Goal: Ask a question: Seek information or help from site administrators or community

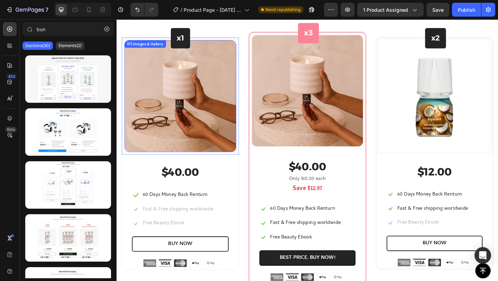
click at [203, 80] on img at bounding box center [186, 103] width 122 height 122
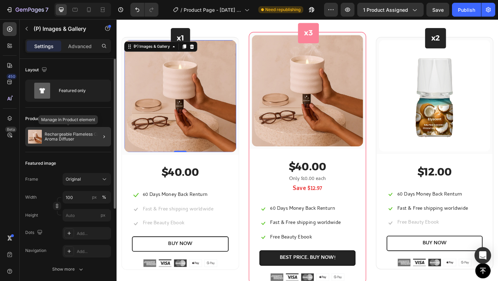
click at [79, 132] on p "Rechargeable Flameless Candle Aroma Diffuser" at bounding box center [77, 137] width 64 height 10
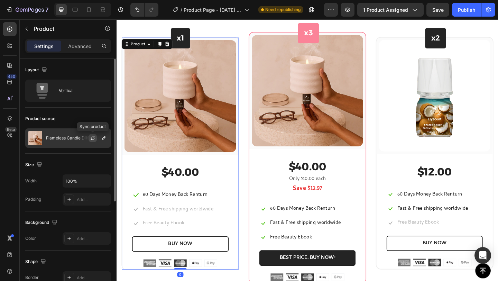
click at [95, 136] on icon "button" at bounding box center [93, 138] width 6 height 6
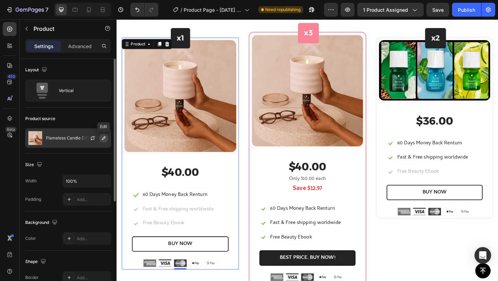
click at [103, 137] on icon "button" at bounding box center [104, 138] width 6 height 6
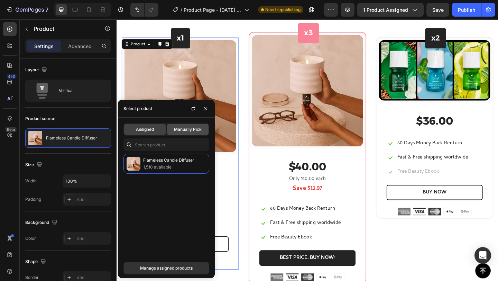
click at [189, 132] on span "Manually Pick" at bounding box center [188, 129] width 28 height 6
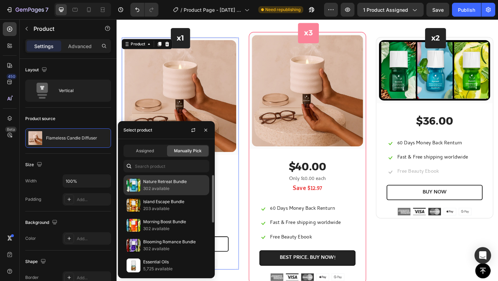
click at [160, 186] on p "302 available" at bounding box center [174, 188] width 63 height 7
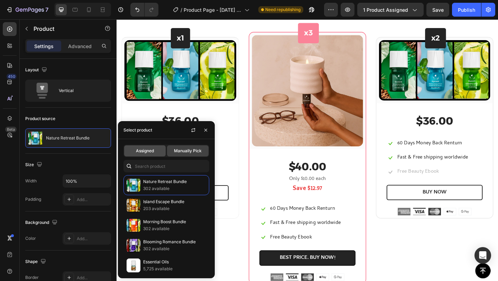
click at [150, 151] on span "Assigned" at bounding box center [145, 151] width 18 height 6
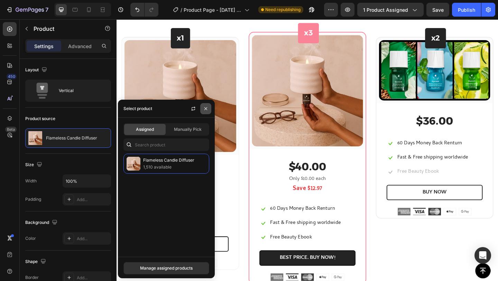
click at [203, 107] on button "button" at bounding box center [205, 108] width 11 height 11
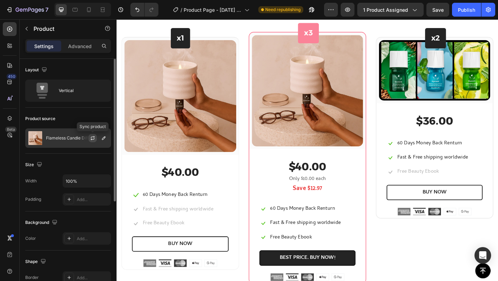
click at [92, 137] on icon "button" at bounding box center [93, 138] width 6 height 6
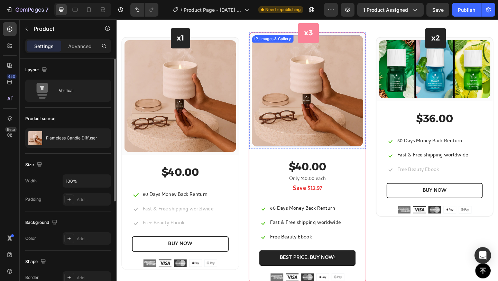
click at [323, 116] on img at bounding box center [324, 96] width 121 height 121
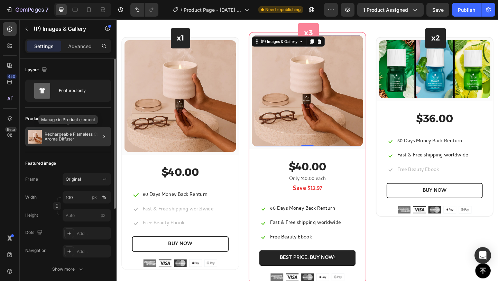
click at [80, 139] on p "Rechargeable Flameless Candle Aroma Diffuser" at bounding box center [77, 137] width 64 height 10
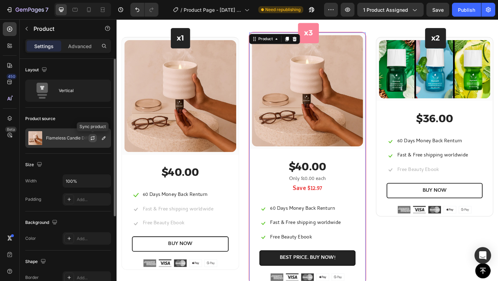
click at [93, 138] on icon "button" at bounding box center [93, 138] width 6 height 6
click at [106, 136] on icon "button" at bounding box center [104, 138] width 6 height 6
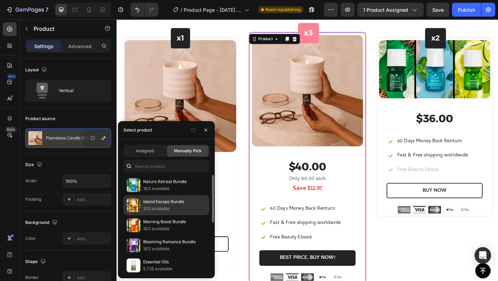
click at [175, 203] on p "Island Escape Bundle" at bounding box center [174, 201] width 63 height 7
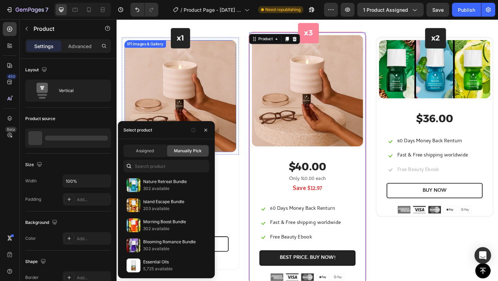
click at [184, 102] on img at bounding box center [186, 103] width 122 height 122
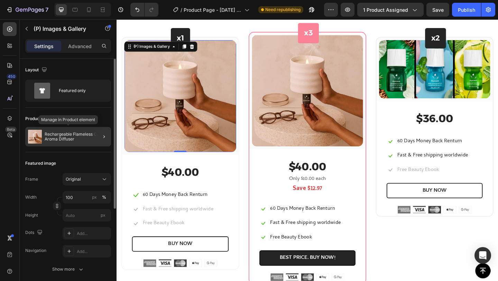
click at [87, 138] on p "Rechargeable Flameless Candle Aroma Diffuser" at bounding box center [77, 137] width 64 height 10
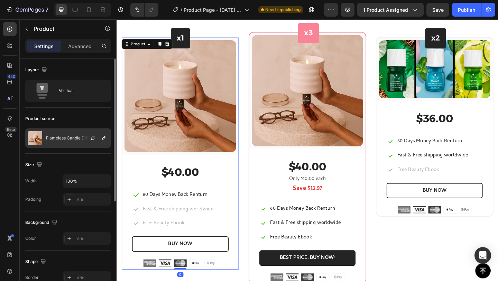
click at [84, 140] on div at bounding box center [95, 138] width 30 height 19
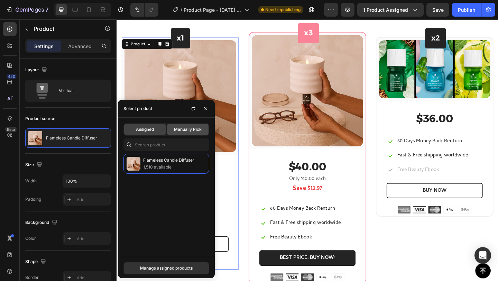
click at [183, 130] on span "Manually Pick" at bounding box center [188, 129] width 28 height 6
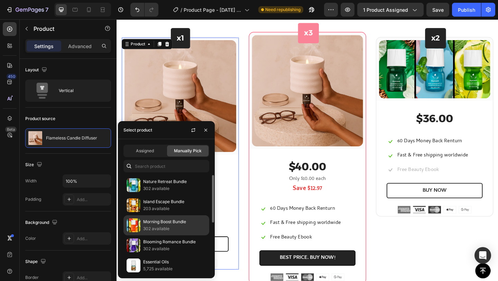
click at [162, 223] on p "Morning Boost Bundle" at bounding box center [174, 221] width 63 height 7
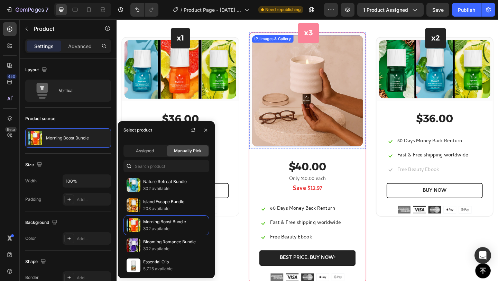
click at [317, 99] on img at bounding box center [324, 96] width 121 height 121
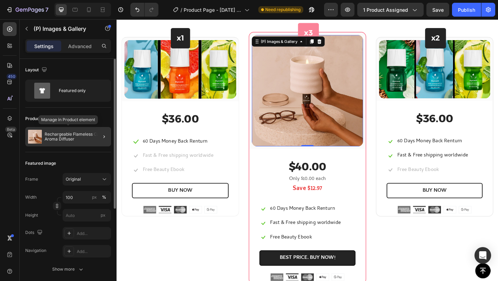
click at [90, 136] on p "Rechargeable Flameless Candle Aroma Diffuser" at bounding box center [77, 137] width 64 height 10
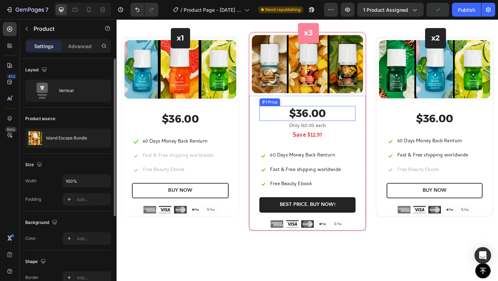
scroll to position [443, 0]
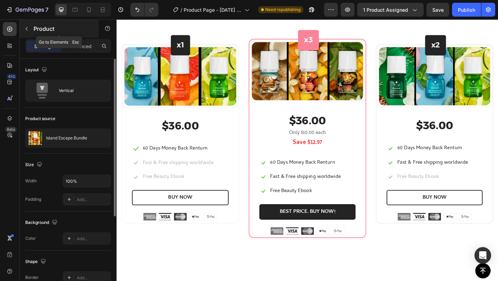
click at [29, 29] on icon "button" at bounding box center [27, 29] width 6 height 6
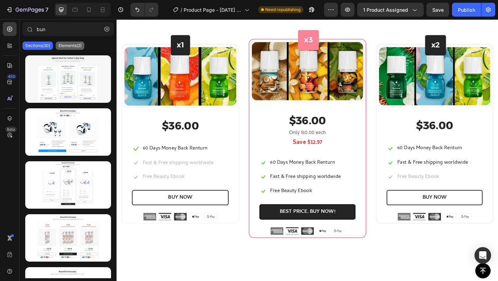
click at [65, 43] on p "Elements(2)" at bounding box center [69, 46] width 23 height 6
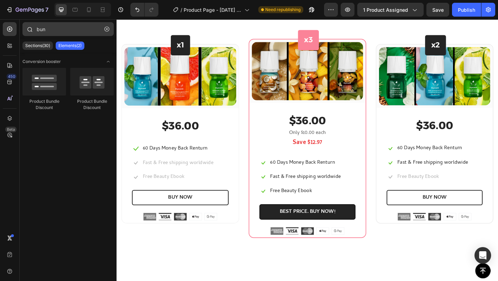
click at [105, 28] on icon "button" at bounding box center [106, 29] width 5 height 5
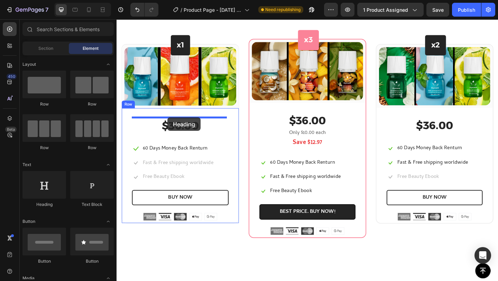
drag, startPoint x: 167, startPoint y: 214, endPoint x: 172, endPoint y: 126, distance: 88.0
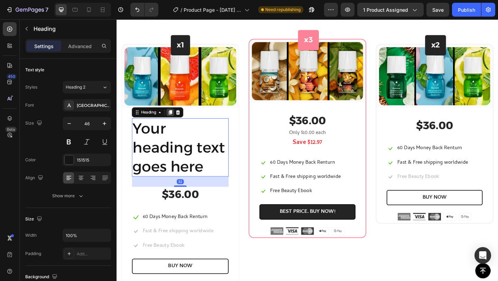
click at [177, 120] on icon at bounding box center [175, 120] width 4 height 5
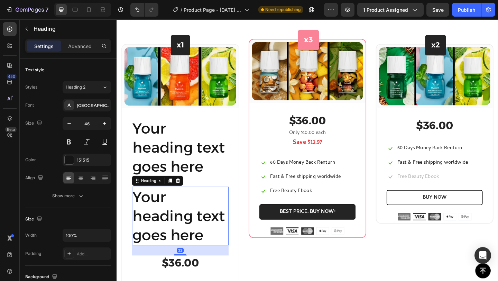
drag, startPoint x: 184, startPoint y: 192, endPoint x: 184, endPoint y: 181, distance: 11.1
click at [184, 192] on icon at bounding box center [183, 194] width 4 height 5
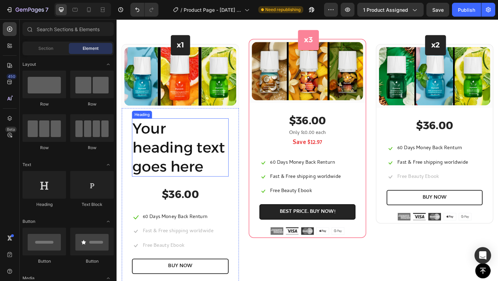
click at [182, 161] on h2 "Your heading text goes here" at bounding box center [185, 158] width 105 height 63
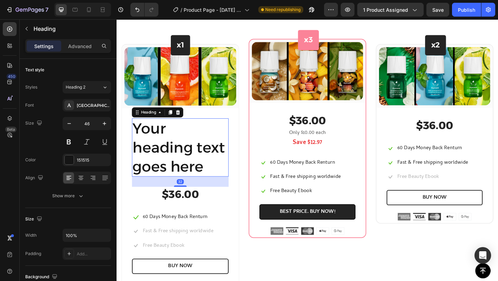
click at [182, 160] on h2 "Your heading text goes here" at bounding box center [185, 158] width 105 height 63
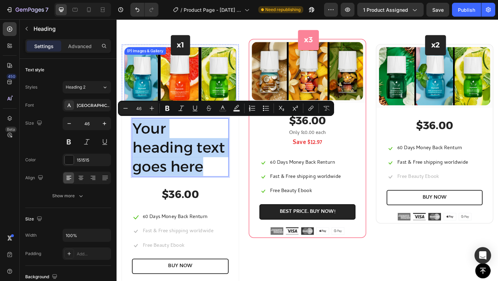
click at [177, 71] on img at bounding box center [186, 81] width 122 height 64
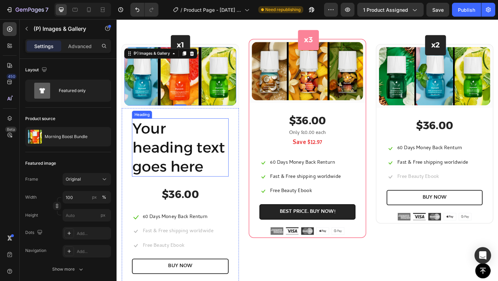
click at [172, 160] on p "Your heading text goes here" at bounding box center [186, 159] width 104 height 62
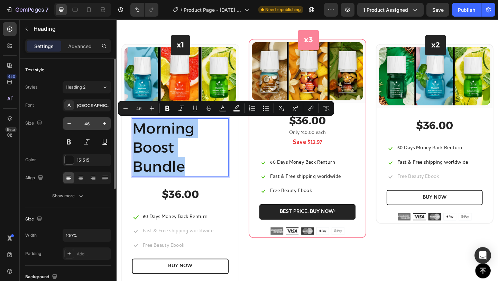
click at [89, 123] on input "46" at bounding box center [86, 123] width 23 height 12
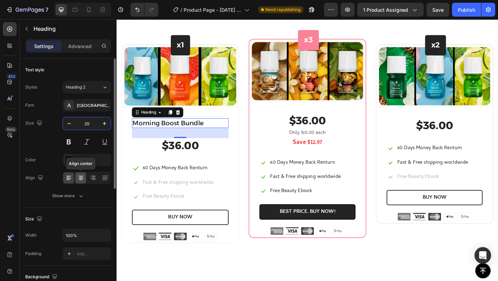
type input "20"
click at [81, 174] on div at bounding box center [80, 177] width 11 height 11
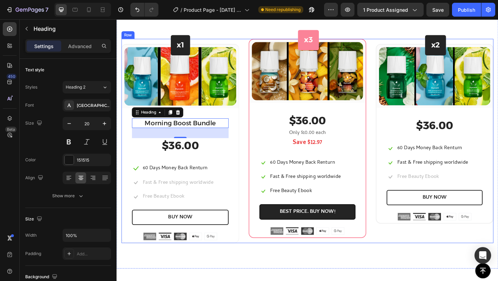
click at [249, 104] on div "x1 Heading Row (P) Images & Gallery Row Morning Boost Bundle Heading 32 $36.00 …" at bounding box center [324, 151] width 405 height 222
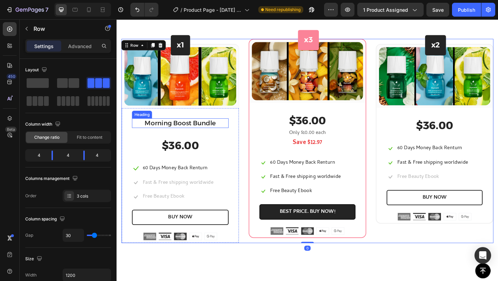
click at [217, 128] on p "Morning Boost Bundle" at bounding box center [186, 132] width 104 height 9
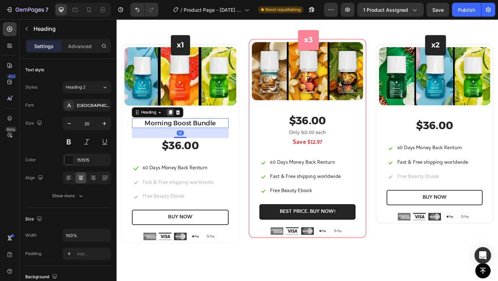
click at [177, 119] on icon at bounding box center [175, 120] width 4 height 5
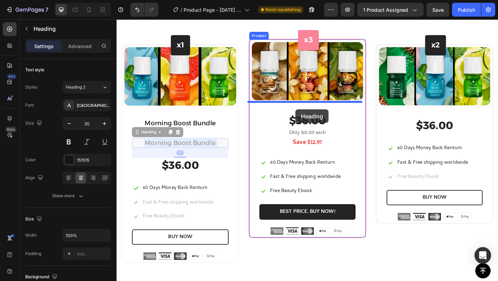
drag, startPoint x: 178, startPoint y: 149, endPoint x: 311, endPoint y: 117, distance: 137.2
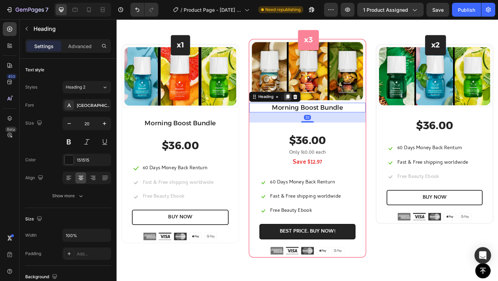
click at [302, 101] on icon at bounding box center [303, 104] width 6 height 6
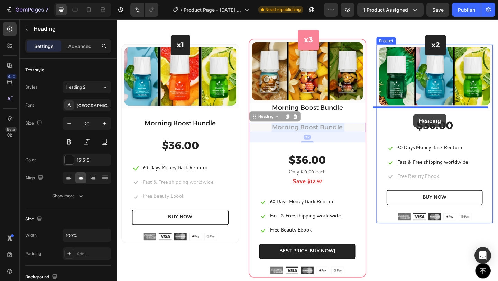
drag, startPoint x: 299, startPoint y: 134, endPoint x: 439, endPoint y: 122, distance: 140.6
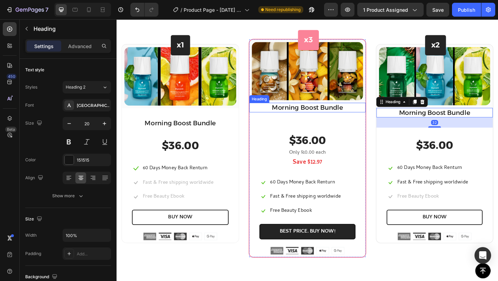
click at [331, 116] on h2 "Morning Boost Bundle" at bounding box center [324, 115] width 127 height 10
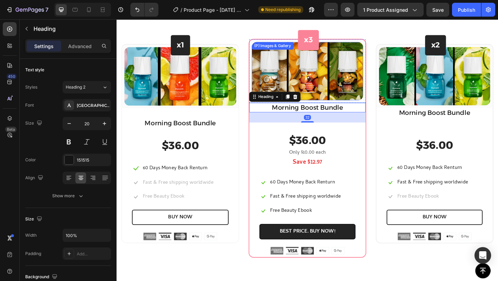
click at [330, 82] on img at bounding box center [324, 75] width 121 height 63
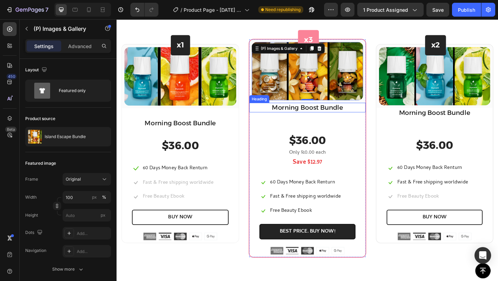
click at [325, 114] on h2 "Morning Boost Bundle" at bounding box center [324, 115] width 127 height 10
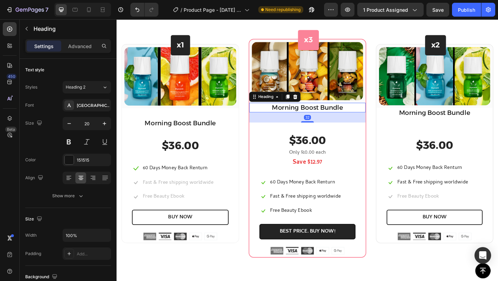
click at [325, 113] on h2 "Morning Boost Bundle" at bounding box center [324, 115] width 127 height 10
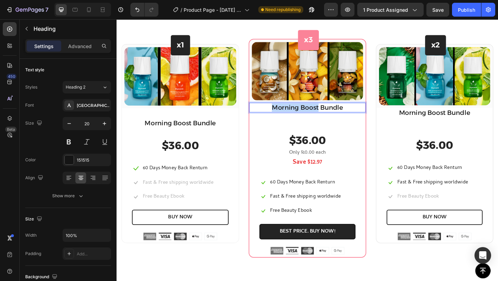
drag, startPoint x: 333, startPoint y: 113, endPoint x: 284, endPoint y: 115, distance: 48.8
click at [284, 115] on p "Morning Boost Bundle" at bounding box center [323, 115] width 125 height 9
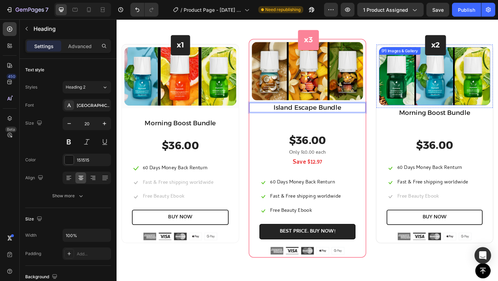
click at [459, 85] on img at bounding box center [462, 81] width 121 height 64
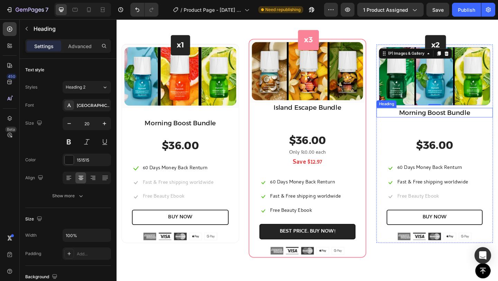
click at [451, 120] on h2 "Morning Boost Bundle" at bounding box center [462, 121] width 127 height 10
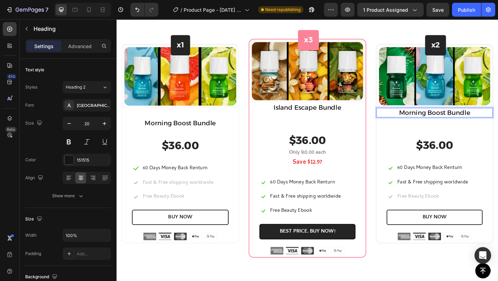
click at [469, 121] on p "Morning Boost Bundle" at bounding box center [462, 120] width 125 height 9
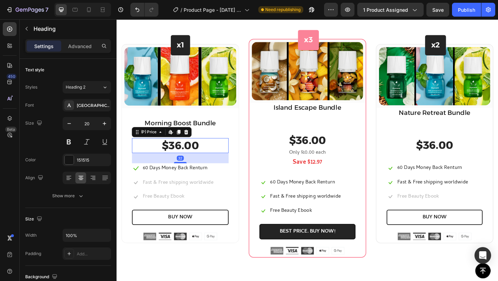
click at [205, 156] on div "$36.00" at bounding box center [185, 156] width 105 height 16
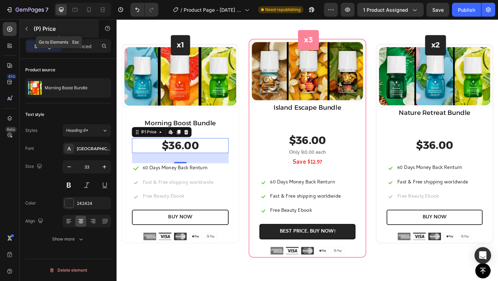
click at [32, 29] on button "button" at bounding box center [26, 28] width 11 height 11
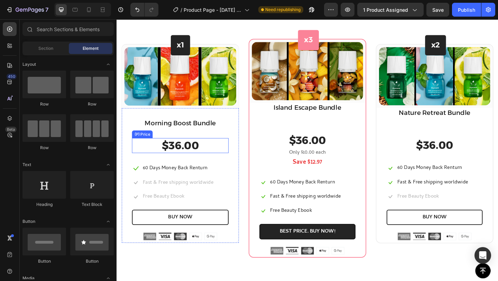
click at [162, 154] on div "$36.00" at bounding box center [185, 156] width 105 height 16
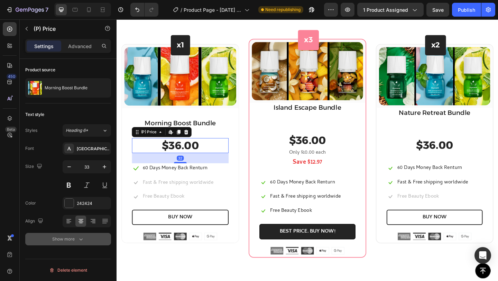
click at [75, 241] on div "Show more" at bounding box center [68, 239] width 32 height 7
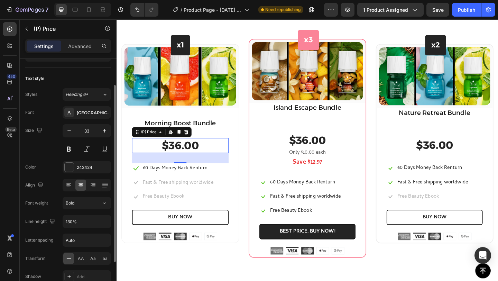
scroll to position [89, 0]
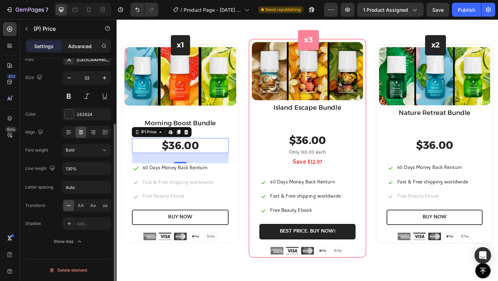
click at [83, 43] on p "Advanced" at bounding box center [80, 46] width 24 height 7
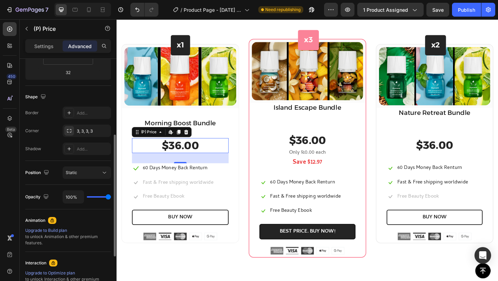
scroll to position [236, 0]
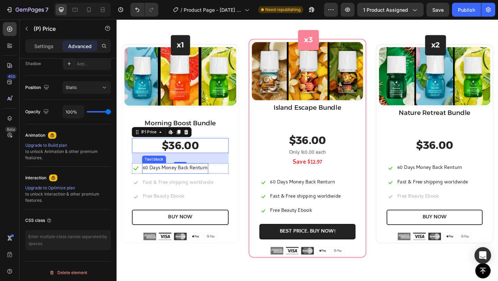
click at [184, 179] on p "60 Days Money Back Renturn" at bounding box center [180, 181] width 71 height 10
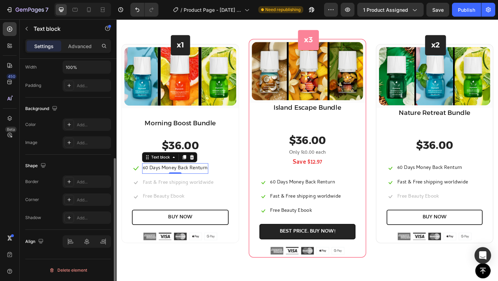
click at [184, 179] on p "60 Days Money Back Renturn" at bounding box center [180, 181] width 71 height 10
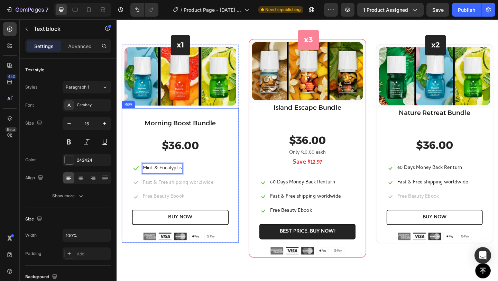
click at [179, 192] on p "Fast & Free shipping worldwide" at bounding box center [183, 197] width 77 height 10
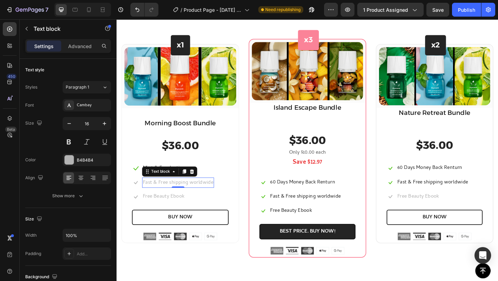
click at [163, 195] on p "Fast & Free shipping worldwide" at bounding box center [183, 197] width 77 height 10
click at [189, 196] on p "Grapefruit & Bergmot" at bounding box center [171, 197] width 53 height 10
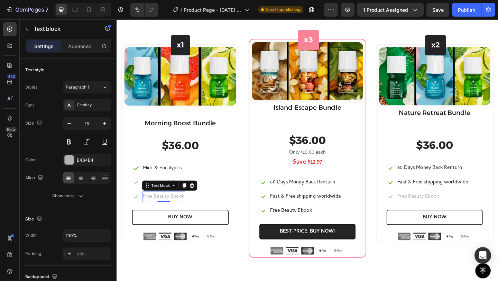
click at [172, 209] on p "Free Beauty Ebook" at bounding box center [167, 212] width 45 height 10
click at [176, 210] on p "Free Beauty Ebook" at bounding box center [167, 212] width 45 height 10
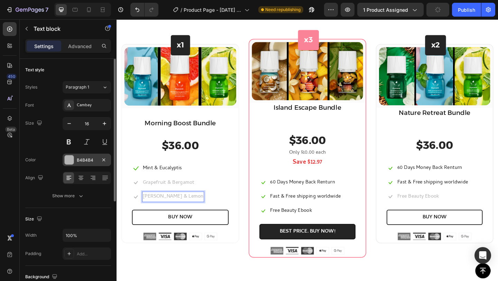
click at [89, 158] on div "B4B4B4" at bounding box center [87, 160] width 20 height 6
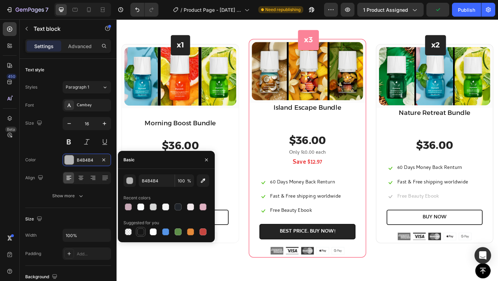
click at [138, 231] on div at bounding box center [140, 231] width 7 height 7
click at [129, 180] on div "button" at bounding box center [130, 180] width 7 height 7
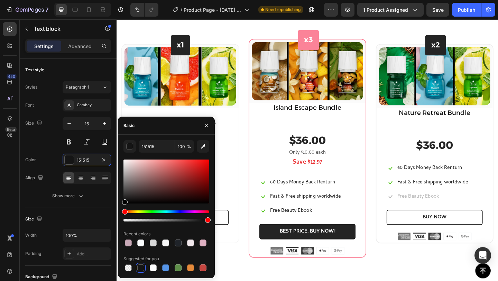
drag, startPoint x: 122, startPoint y: 208, endPoint x: 119, endPoint y: 211, distance: 3.7
click at [119, 211] on div "151515 100 % Recent colors Suggested for you" at bounding box center [166, 206] width 97 height 132
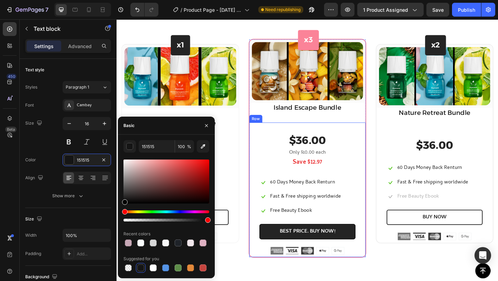
type input "000000"
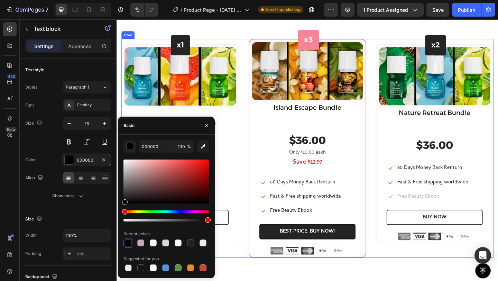
click at [238, 268] on div "x1 Heading Row (P) Images & Gallery Row Morning Boost Bundle Heading $36.00 (P)…" at bounding box center [186, 159] width 128 height 238
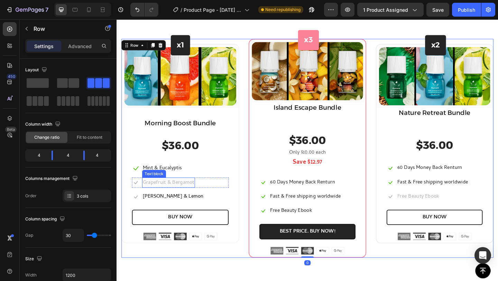
click at [182, 194] on p "Grapefruit & Bergamot" at bounding box center [173, 197] width 56 height 10
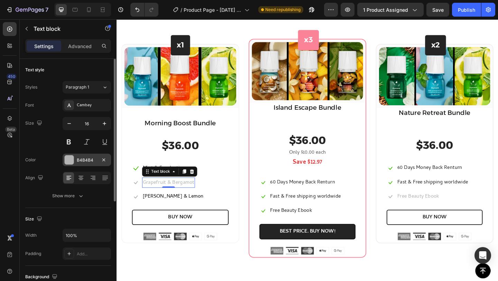
click at [83, 161] on div "B4B4B4" at bounding box center [87, 160] width 20 height 6
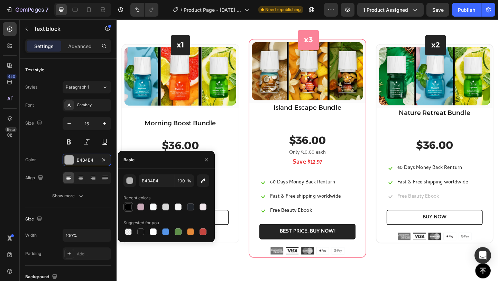
click at [130, 207] on div at bounding box center [128, 206] width 7 height 7
type input "000000"
click at [131, 181] on div "button" at bounding box center [130, 180] width 7 height 7
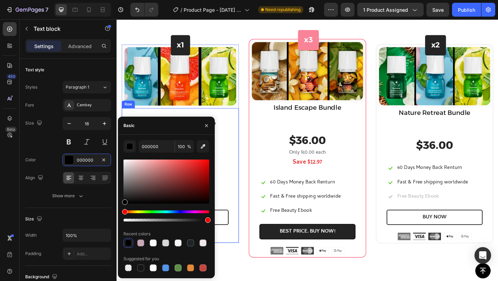
click at [241, 280] on div "Want More Scents? Heading Every Scent You Could Think Of Is At Your Disposal! T…" at bounding box center [324, 143] width 415 height 326
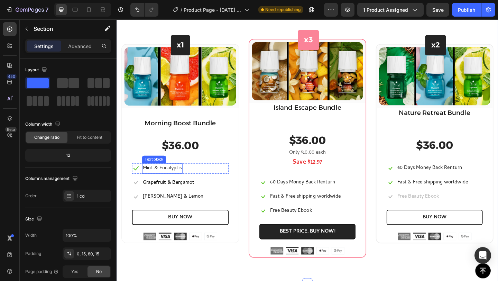
click at [176, 177] on p "Mint & Eucalyptis" at bounding box center [166, 181] width 43 height 10
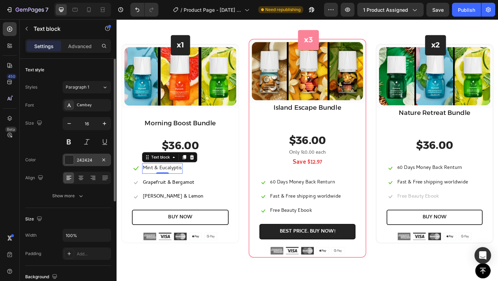
click at [86, 161] on div "242424" at bounding box center [87, 160] width 20 height 6
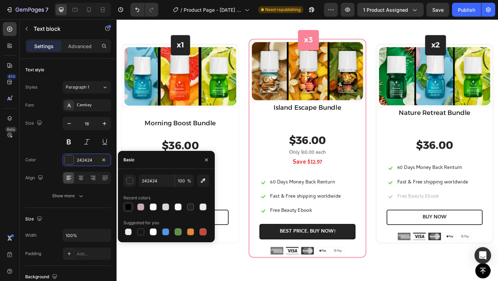
click at [129, 204] on div at bounding box center [128, 206] width 7 height 7
type input "000000"
click at [239, 276] on div "x1 Heading Row (P) Images & Gallery Row Morning Boost Bundle Heading $36.00 (P)…" at bounding box center [186, 159] width 128 height 238
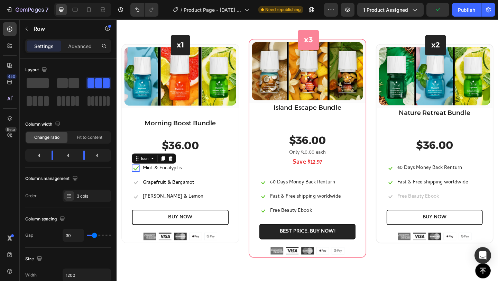
click at [137, 179] on icon at bounding box center [137, 181] width 8 height 8
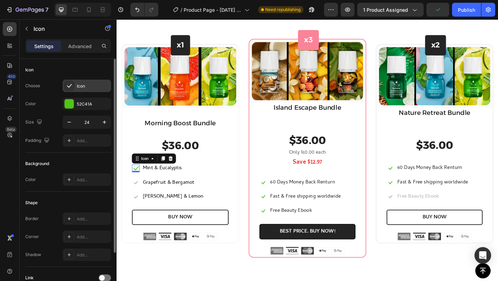
click at [83, 85] on div "Icon" at bounding box center [93, 86] width 33 height 6
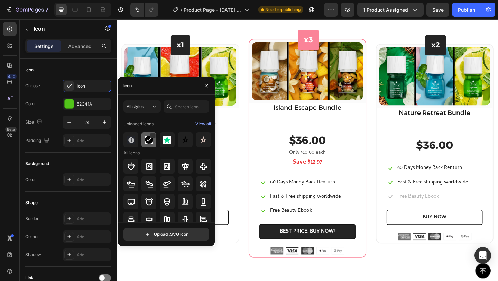
click at [149, 140] on img at bounding box center [149, 140] width 8 height 8
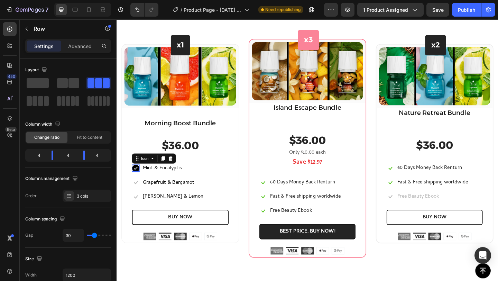
click at [222, 269] on div "x1 Heading Row (P) Images & Gallery Row Morning Boost Bundle Heading $36.00 (P)…" at bounding box center [186, 159] width 128 height 238
click at [135, 193] on icon at bounding box center [137, 197] width 8 height 8
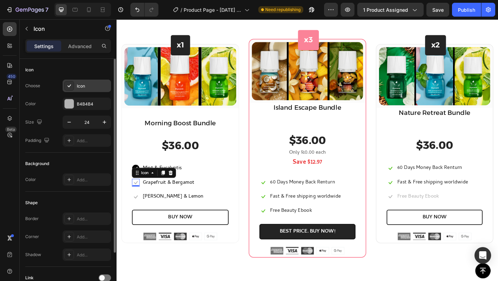
click at [80, 87] on div "Icon" at bounding box center [93, 86] width 33 height 6
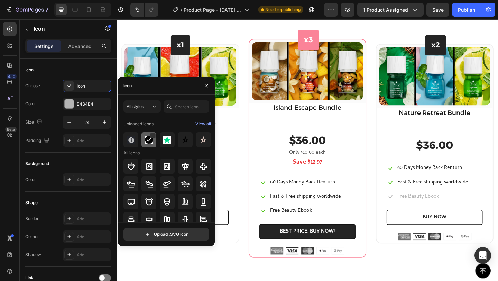
click at [145, 142] on img at bounding box center [149, 140] width 8 height 8
click at [240, 280] on div "Want More Scents? Heading Every Scent You Could Think Of Is At Your Disposal! T…" at bounding box center [324, 143] width 415 height 326
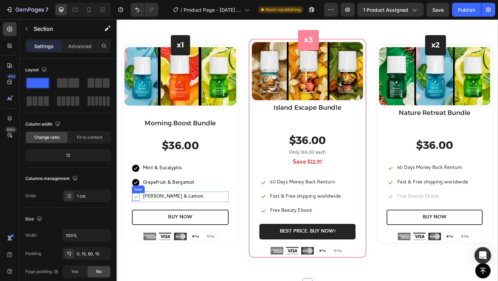
click at [137, 212] on icon at bounding box center [137, 212] width 8 height 8
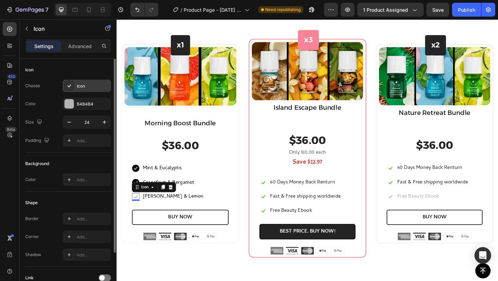
drag, startPoint x: 84, startPoint y: 84, endPoint x: 93, endPoint y: 89, distance: 10.4
click at [84, 84] on div "Icon" at bounding box center [93, 86] width 33 height 6
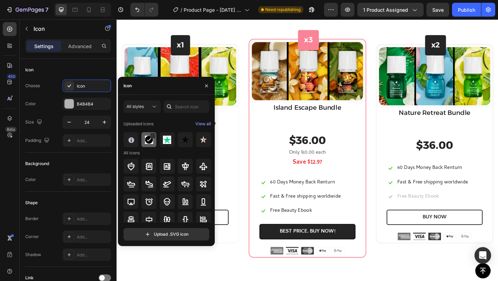
click at [145, 142] on img at bounding box center [149, 140] width 8 height 8
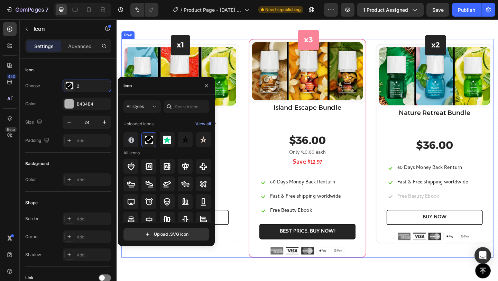
click at [220, 280] on div "Want More Scents? Heading Every Scent You Could Think Of Is At Your Disposal! T…" at bounding box center [324, 143] width 415 height 326
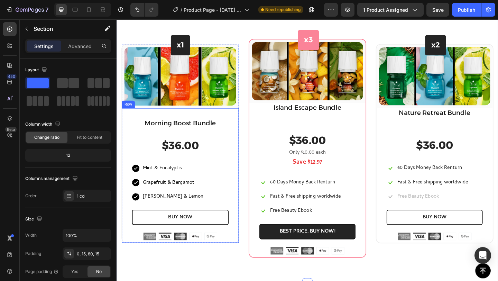
click at [162, 166] on div "Morning Boost Bundle Heading $36.00 (P) Price (P) Price Icon Mint & Eucalyptis …" at bounding box center [185, 193] width 105 height 132
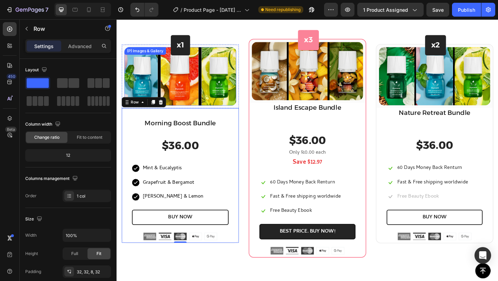
drag, startPoint x: 154, startPoint y: 105, endPoint x: 204, endPoint y: 129, distance: 55.1
click at [154, 107] on icon at bounding box center [157, 110] width 6 height 6
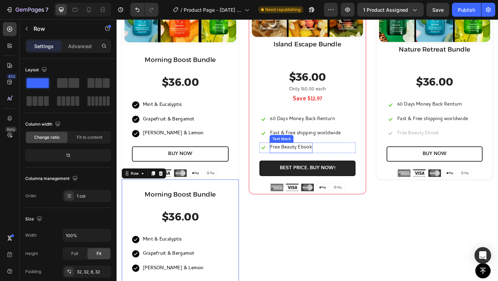
scroll to position [506, 0]
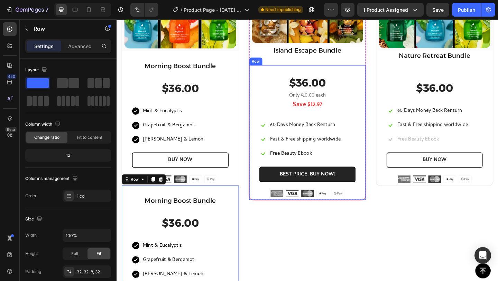
click at [301, 74] on div "$36.00 (P) Price (P) Price Only $10.00 each Text block Save $12.97 Text block I…" at bounding box center [324, 142] width 127 height 146
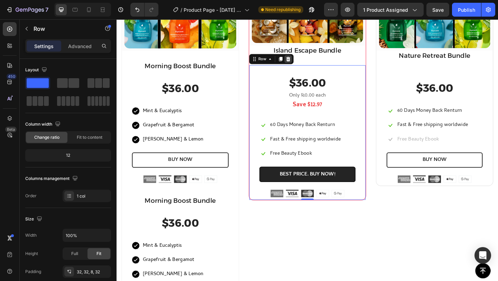
click at [301, 62] on icon at bounding box center [304, 63] width 6 height 6
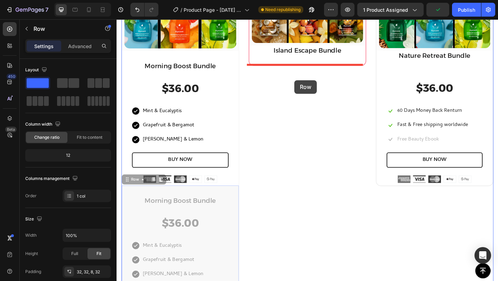
drag, startPoint x: 189, startPoint y: 198, endPoint x: 310, endPoint y: 79, distance: 169.2
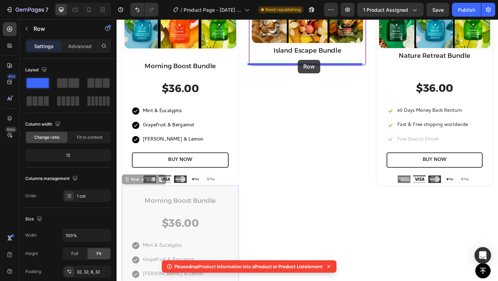
drag, startPoint x: 182, startPoint y: 203, endPoint x: 314, endPoint y: 63, distance: 191.8
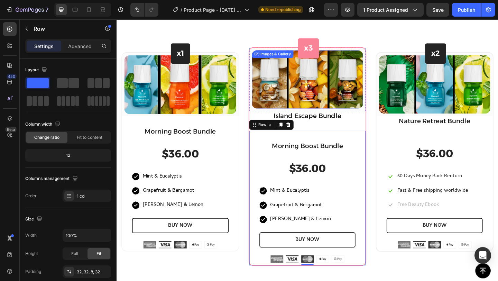
scroll to position [435, 0]
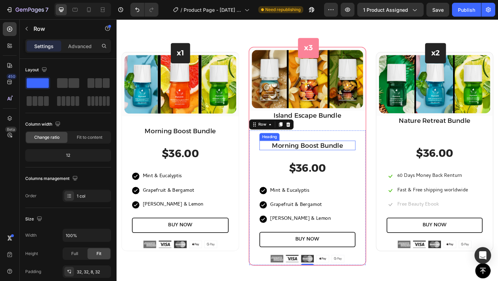
click at [312, 155] on h2 "Morning Boost Bundle" at bounding box center [324, 156] width 104 height 10
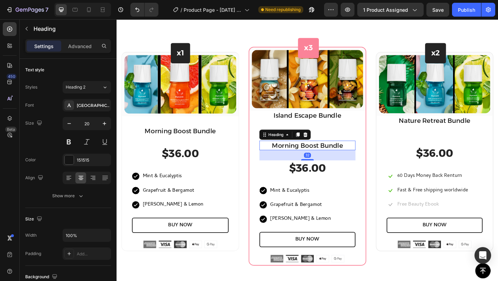
click at [320, 144] on icon at bounding box center [322, 145] width 6 height 6
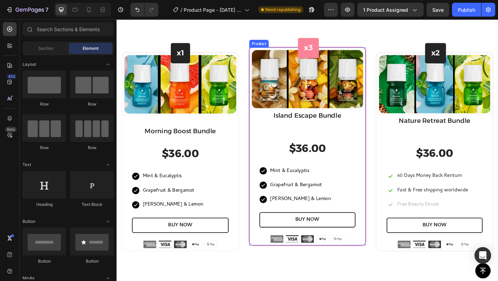
click at [320, 140] on div "$36.00 (P) Price (P) Price Icon Mint & Eucalyptis Text block Row Icon Grapefrui…" at bounding box center [324, 202] width 127 height 125
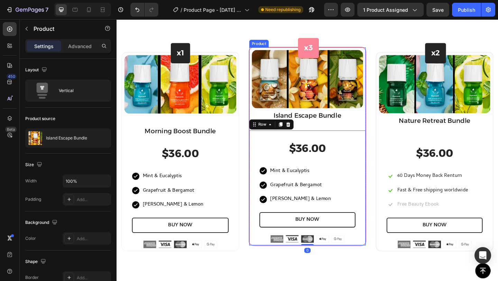
click at [319, 132] on div "x3 Heading Row (P) Images & Gallery Row Island Escape Bundle Heading $36.00 (P)…" at bounding box center [324, 157] width 127 height 215
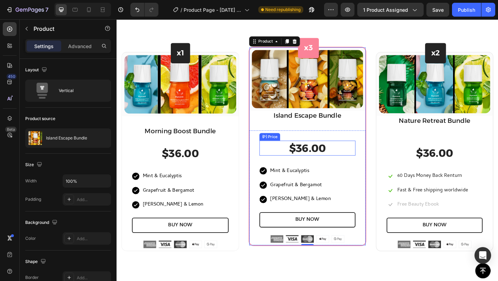
click at [316, 154] on div "$36.00" at bounding box center [324, 159] width 104 height 16
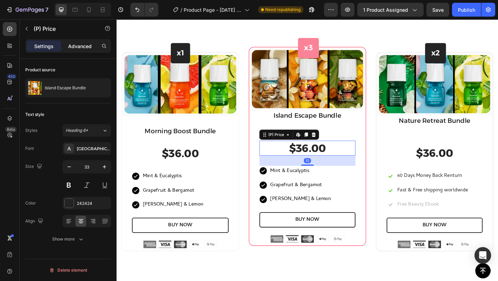
click at [75, 47] on p "Advanced" at bounding box center [80, 46] width 24 height 7
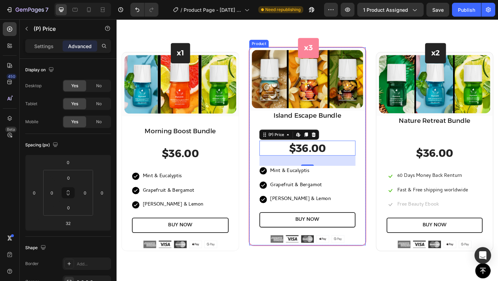
click at [323, 122] on p "Island Escape Bundle" at bounding box center [323, 123] width 125 height 9
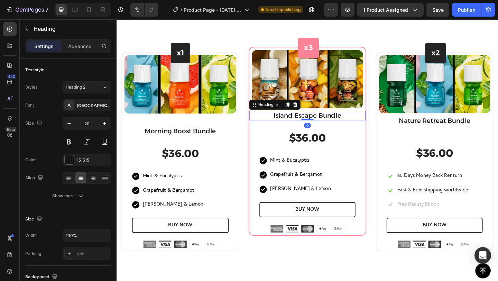
drag, startPoint x: 319, startPoint y: 138, endPoint x: 316, endPoint y: 124, distance: 14.0
click at [317, 124] on div "Island Escape Bundle Heading 0" at bounding box center [324, 124] width 127 height 10
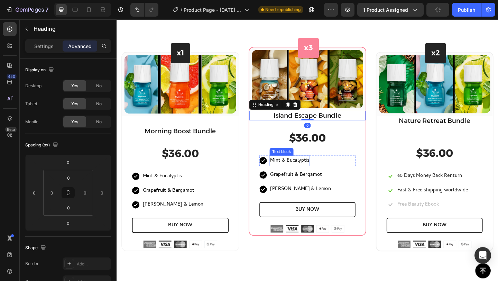
click at [305, 172] on p "Mint & Eucalyptis" at bounding box center [305, 173] width 43 height 10
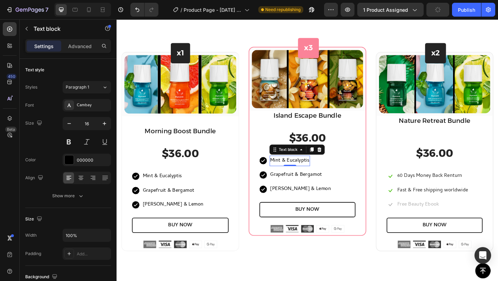
click at [309, 171] on p "Mint & Eucalyptis" at bounding box center [305, 173] width 43 height 10
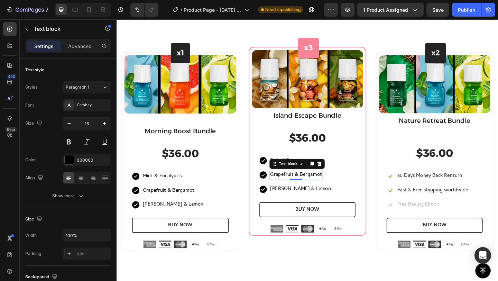
click at [316, 185] on p "Grapefruit & Bergamot" at bounding box center [312, 189] width 56 height 10
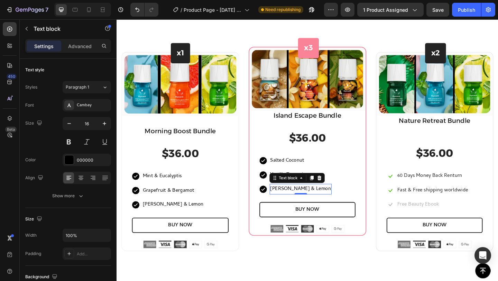
click at [310, 203] on p "[PERSON_NAME] & Lemon" at bounding box center [317, 204] width 66 height 10
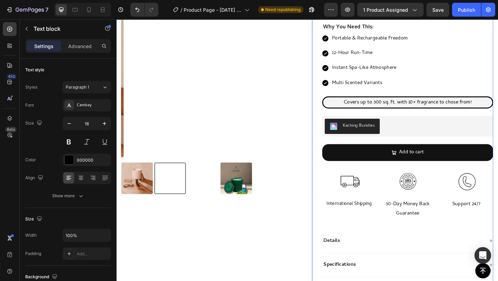
scroll to position [74, 0]
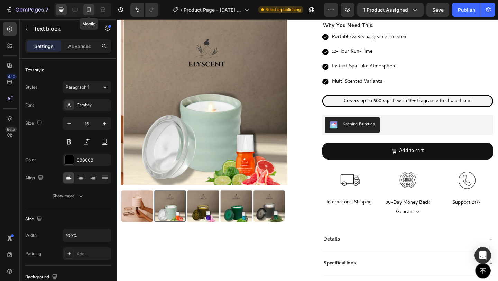
click at [92, 12] on icon at bounding box center [88, 9] width 7 height 7
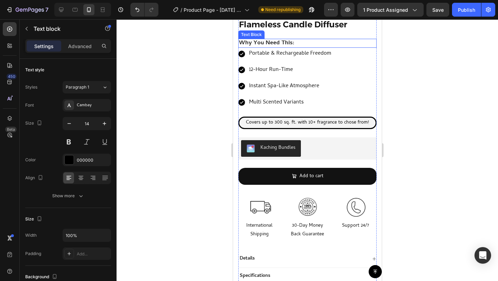
scroll to position [220, 0]
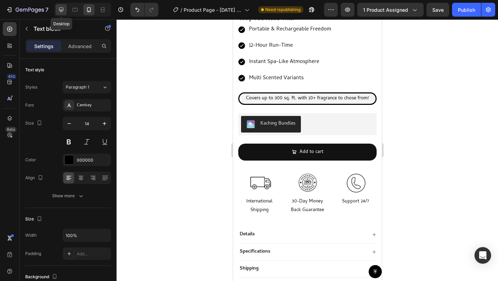
click at [58, 10] on icon at bounding box center [61, 9] width 7 height 7
type input "16"
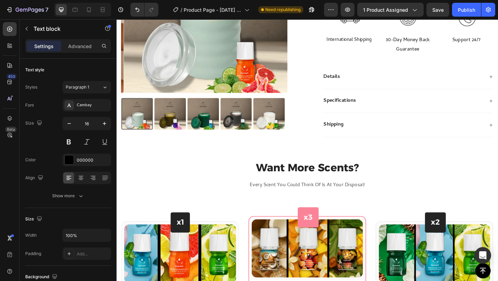
scroll to position [250, 0]
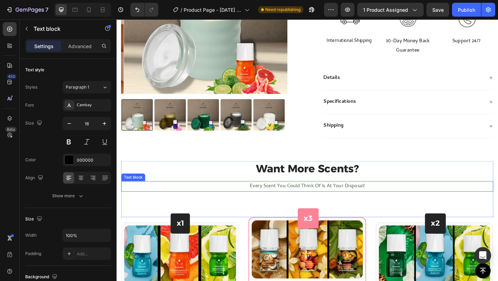
click at [369, 197] on p "Every Scent You Could Think Of Is At Your Disposal!" at bounding box center [323, 201] width 403 height 10
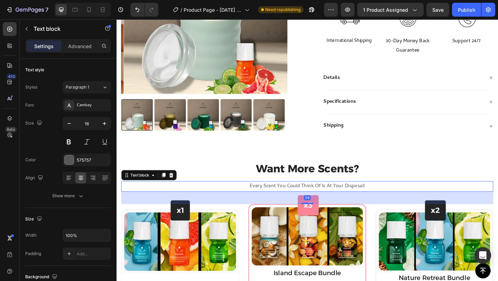
drag, startPoint x: 324, startPoint y: 233, endPoint x: 341, endPoint y: 219, distance: 22.1
click at [341, 206] on div "39" at bounding box center [324, 206] width 405 height 0
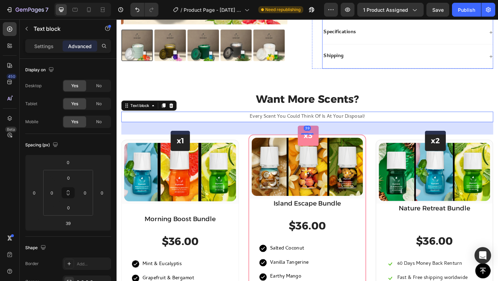
scroll to position [328, 0]
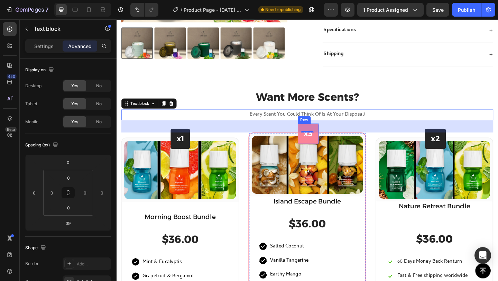
click at [331, 148] on div "x3 Heading Row" at bounding box center [325, 143] width 23 height 22
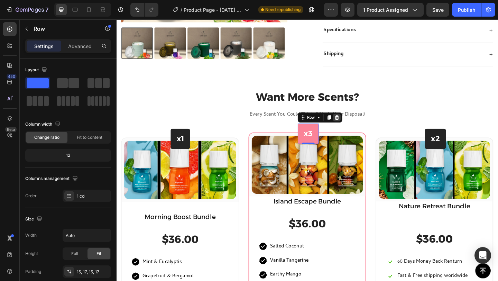
click at [354, 124] on icon at bounding box center [356, 125] width 4 height 5
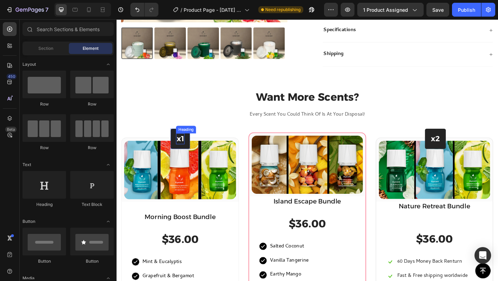
click at [189, 147] on h3 "x1" at bounding box center [185, 149] width 9 height 12
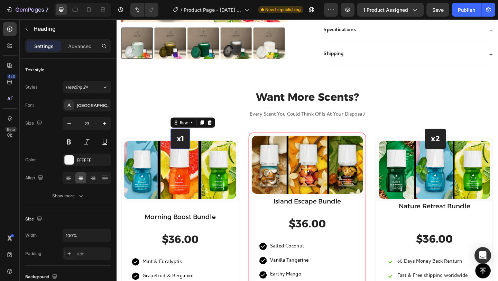
click at [192, 146] on div "x1 Heading Row 0" at bounding box center [185, 149] width 21 height 22
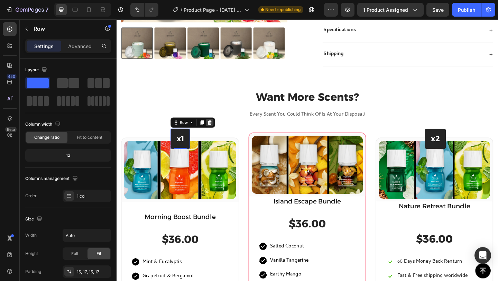
click at [218, 131] on icon at bounding box center [218, 131] width 4 height 5
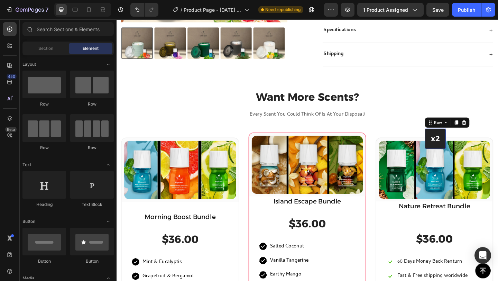
click at [467, 156] on div "x2 Heading Row 0" at bounding box center [463, 149] width 23 height 22
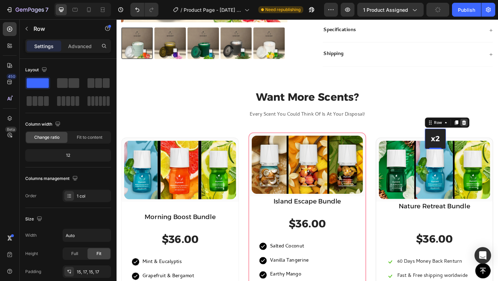
click at [492, 134] on icon at bounding box center [495, 132] width 6 height 6
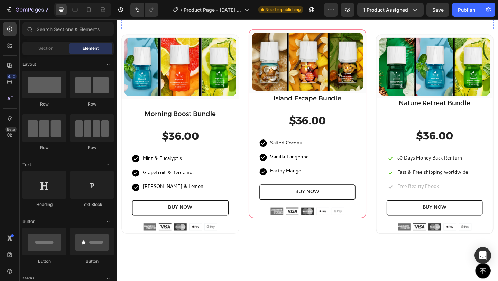
scroll to position [441, 0]
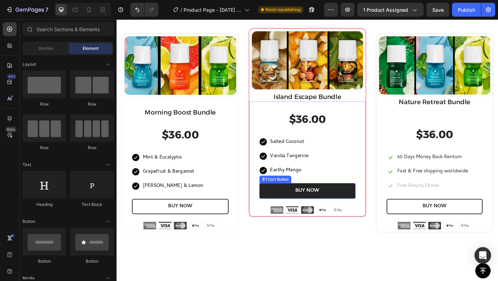
click at [345, 203] on button "BUY NOW" at bounding box center [324, 205] width 104 height 17
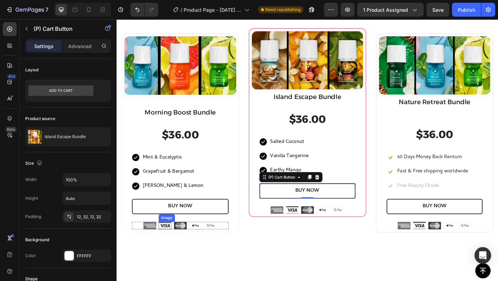
click at [175, 241] on img at bounding box center [169, 243] width 14 height 8
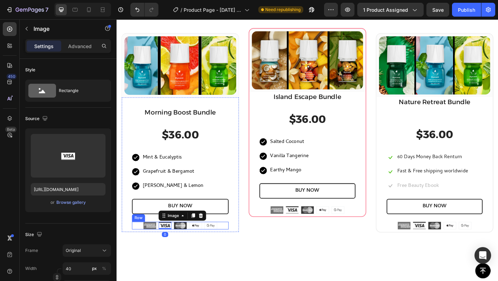
click at [229, 240] on div "Image Image 0 Image Image Image Row" at bounding box center [185, 243] width 105 height 8
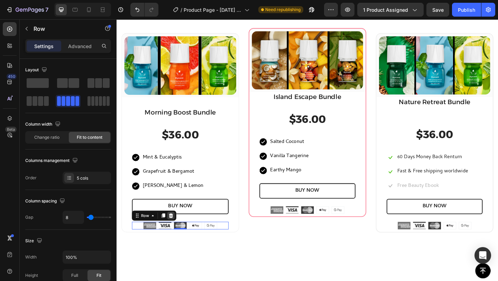
click at [176, 231] on icon at bounding box center [176, 232] width 4 height 5
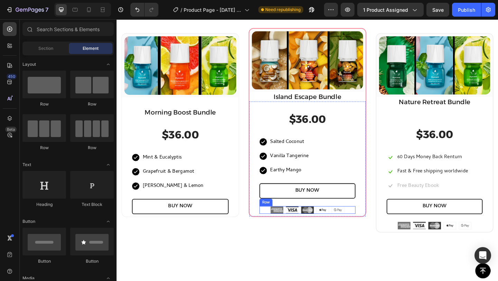
click at [277, 224] on div "Image Image Image Image Image Row" at bounding box center [324, 226] width 104 height 8
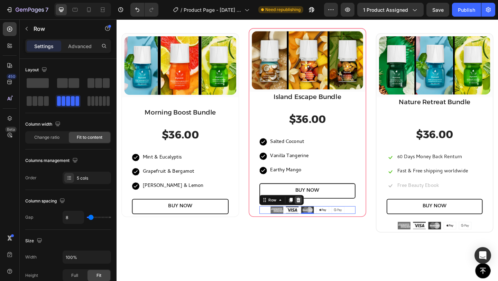
click at [314, 214] on icon at bounding box center [314, 215] width 4 height 5
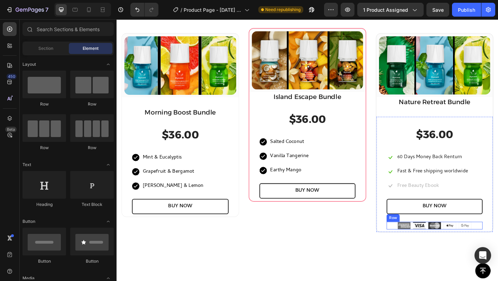
click at [415, 242] on div "Image Image Image Image Image Row" at bounding box center [462, 243] width 104 height 8
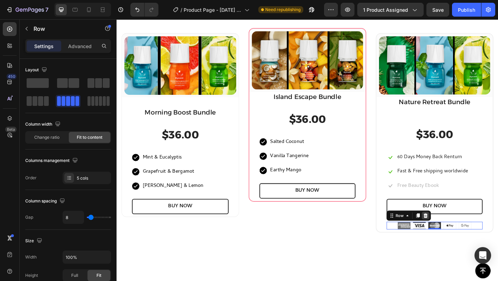
click at [450, 231] on icon at bounding box center [453, 233] width 6 height 6
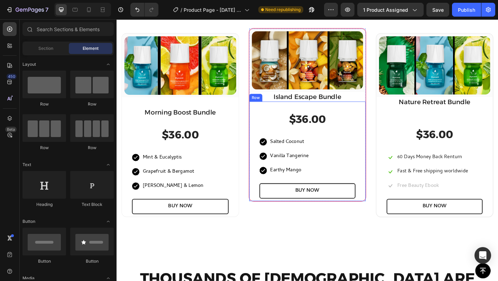
click at [375, 123] on div "$36.00 (P) Price (P) Price Icon Salted Coconut Text block Row Icon Vanilla Tang…" at bounding box center [324, 163] width 127 height 108
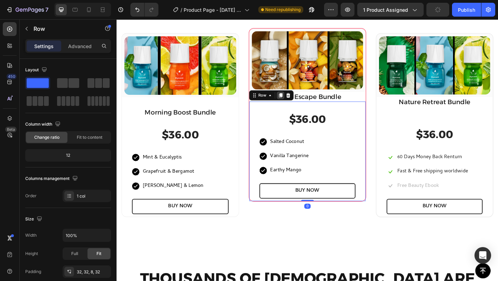
click at [291, 101] on div at bounding box center [295, 102] width 8 height 8
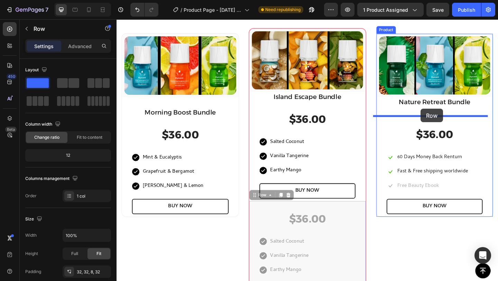
drag, startPoint x: 355, startPoint y: 225, endPoint x: 448, endPoint y: 117, distance: 142.8
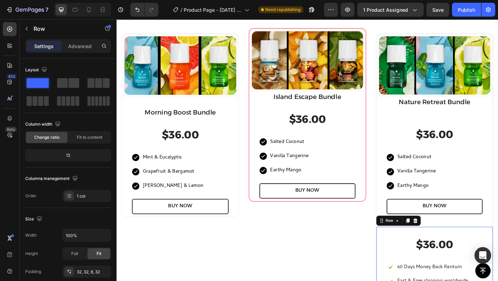
click at [440, 236] on icon at bounding box center [442, 238] width 4 height 5
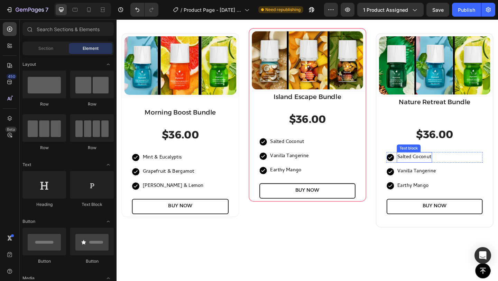
click at [437, 168] on p "Salted Coconut" at bounding box center [440, 169] width 37 height 10
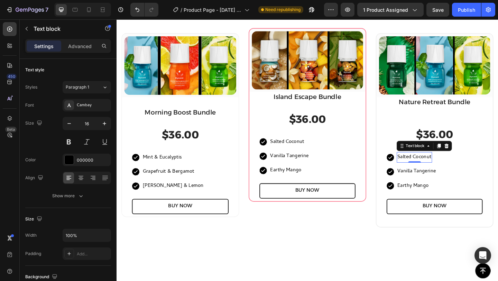
click at [437, 168] on p "Salted Coconut" at bounding box center [440, 169] width 37 height 10
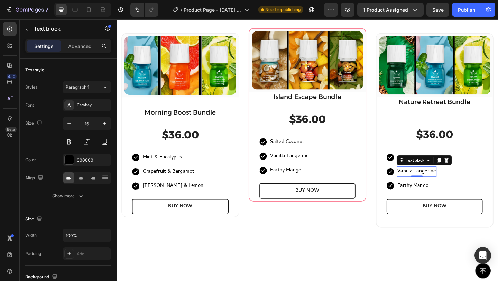
click at [443, 184] on p "Vanilla Tangerine" at bounding box center [443, 185] width 42 height 10
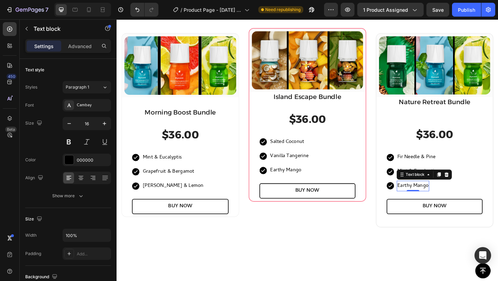
click at [432, 196] on p "Earthy Mango" at bounding box center [439, 200] width 34 height 10
click at [438, 196] on p "Earthy Mango" at bounding box center [439, 200] width 34 height 10
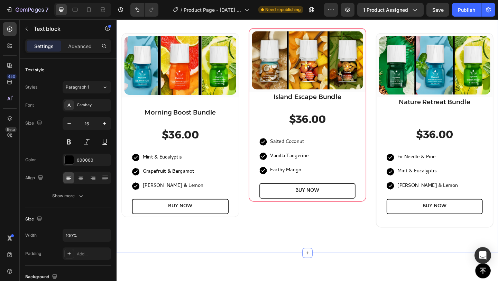
click at [362, 250] on div "Want More Scents? Heading Every Scent You Could Think Of Is At Your Disposal! T…" at bounding box center [324, 127] width 415 height 291
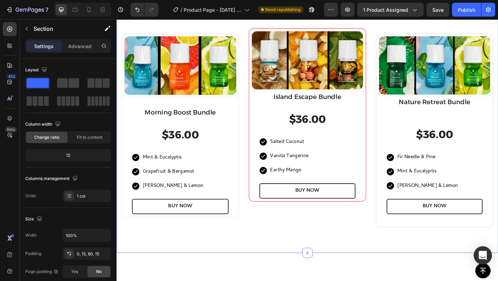
click at [481, 251] on div "Open Intercom Messenger" at bounding box center [483, 255] width 18 height 18
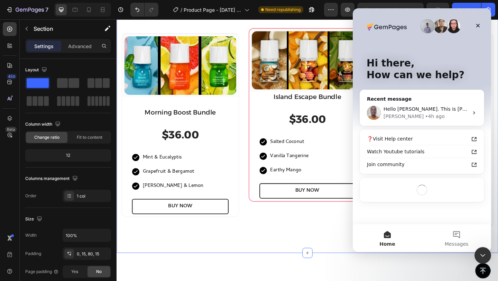
scroll to position [0, 0]
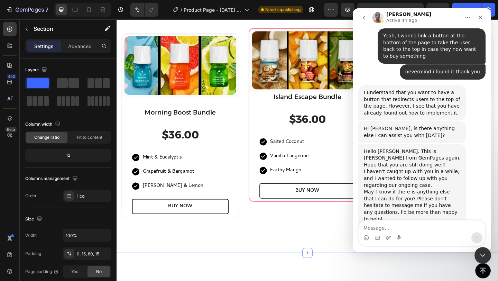
scroll to position [958, 0]
click at [363, 18] on icon "go back" at bounding box center [364, 17] width 2 height 3
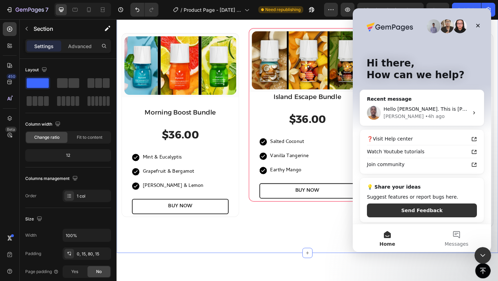
scroll to position [0, 0]
click at [453, 239] on button "Messages" at bounding box center [456, 238] width 69 height 28
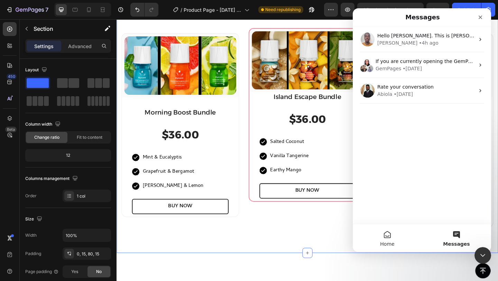
click at [391, 230] on button "Home" at bounding box center [387, 238] width 69 height 28
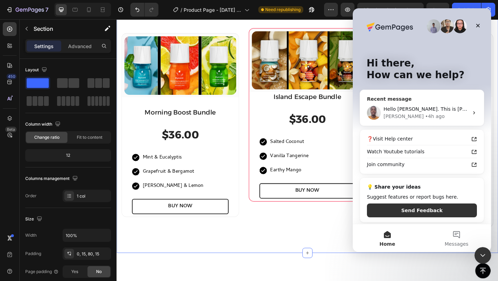
click at [435, 102] on div "Hello Ivan. This is Brian from GemPages again. Hope that you are still doing we…" at bounding box center [422, 113] width 124 height 26
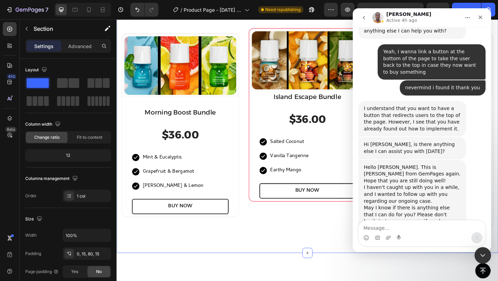
scroll to position [958, 0]
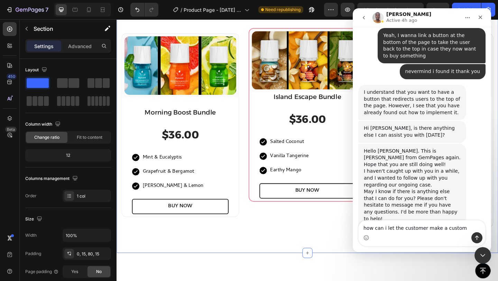
type textarea "how can i let the customer make a custom bundle"
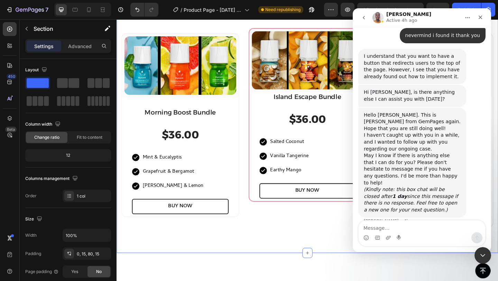
scroll to position [1004, 0]
click at [486, 249] on div "Close Intercom Messenger" at bounding box center [481, 254] width 17 height 17
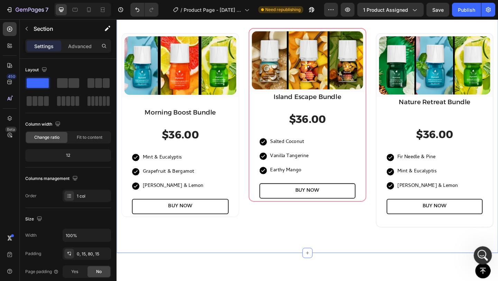
click at [481, 250] on icon "Open Intercom Messenger" at bounding box center [481, 254] width 11 height 11
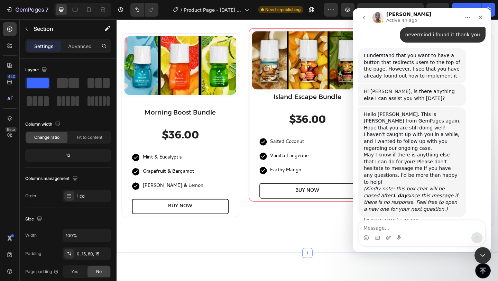
drag, startPoint x: 405, startPoint y: 208, endPoint x: 377, endPoint y: 198, distance: 29.9
click at [378, 239] on div "how can i let the customer make a custom bundle • 1m ago" at bounding box center [432, 250] width 108 height 22
copy div "how can i let the customer make a custom bundle"
click at [364, 18] on icon "go back" at bounding box center [364, 18] width 6 height 6
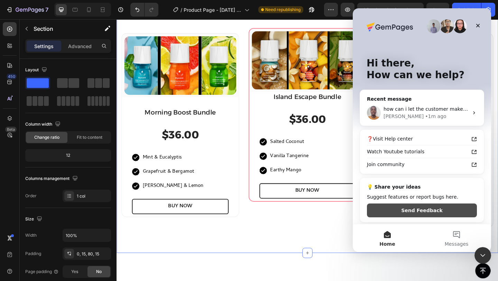
click at [448, 210] on button "Send Feedback" at bounding box center [422, 210] width 110 height 14
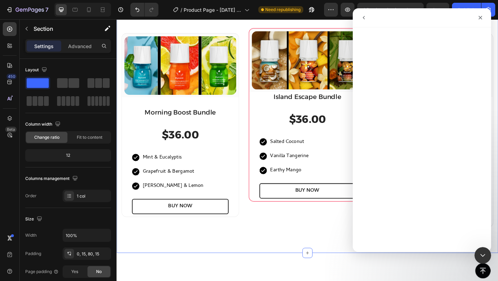
click at [369, 12] on div "Intercom messenger" at bounding box center [388, 17] width 63 height 13
click at [364, 16] on icon "go back" at bounding box center [364, 18] width 6 height 6
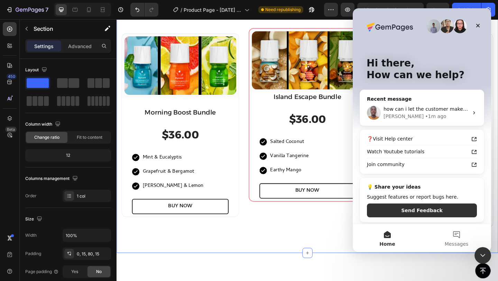
scroll to position [2, 0]
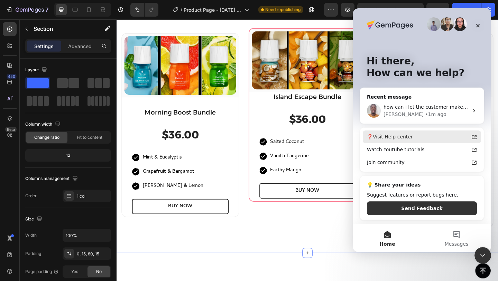
click at [427, 139] on div "❓Visit Help center" at bounding box center [418, 136] width 102 height 7
click at [450, 235] on button "Messages" at bounding box center [456, 238] width 69 height 28
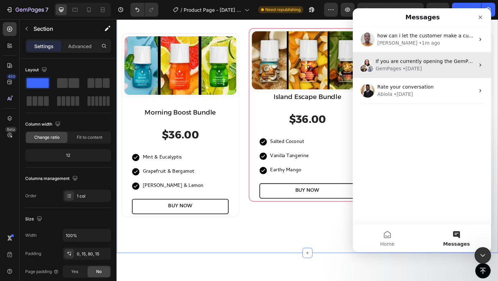
click at [460, 65] on div "If you are currently opening the GemPages editor, please click More > Download …" at bounding box center [425, 61] width 99 height 7
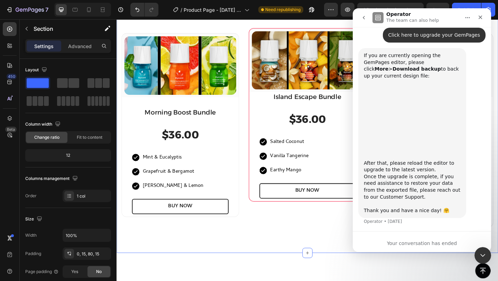
scroll to position [91, 0]
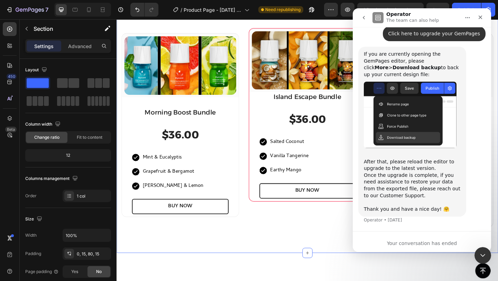
click at [369, 19] on button "go back" at bounding box center [363, 17] width 13 height 13
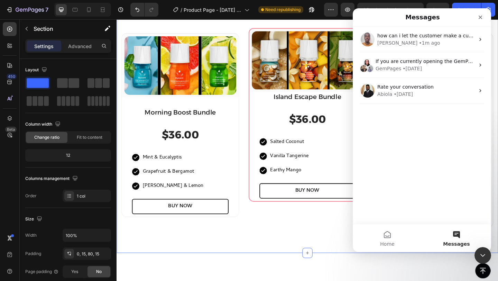
scroll to position [0, 0]
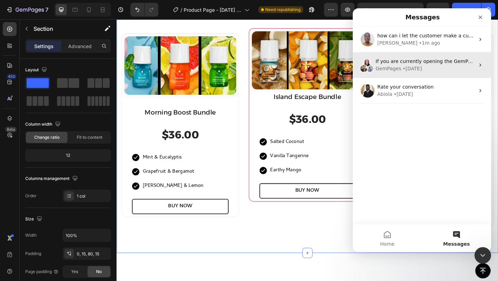
click at [427, 75] on div "If you are currently opening the GemPages editor, please click More > Download …" at bounding box center [422, 65] width 138 height 26
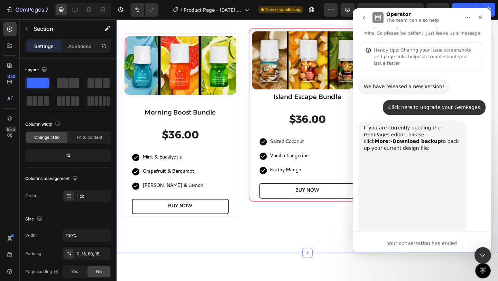
scroll to position [63, 0]
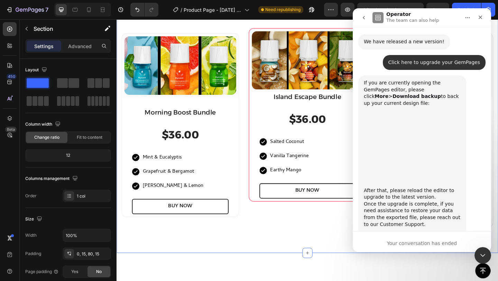
click at [363, 21] on button "go back" at bounding box center [363, 17] width 13 height 13
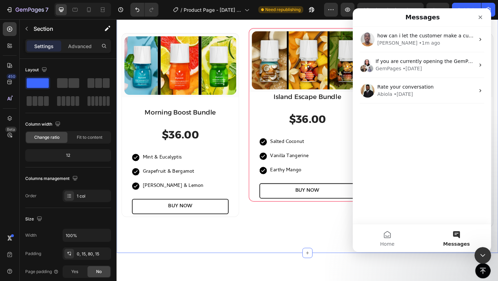
scroll to position [0, 0]
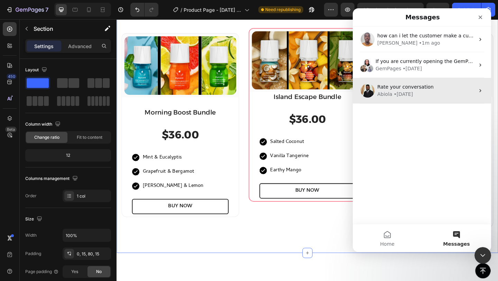
click at [401, 94] on div "• 24w ago" at bounding box center [403, 94] width 19 height 7
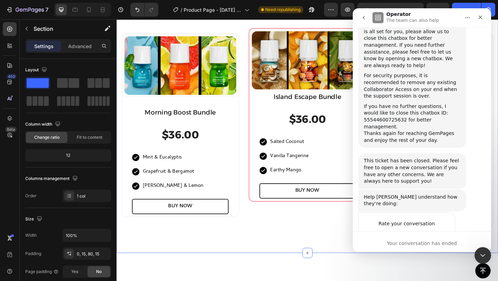
scroll to position [584, 0]
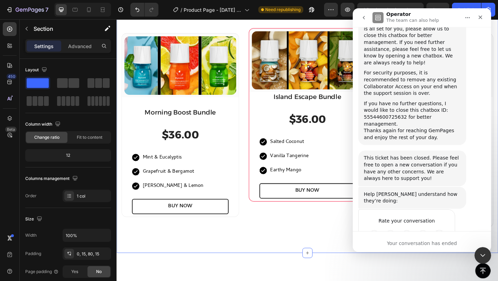
click at [363, 16] on icon "go back" at bounding box center [364, 18] width 6 height 6
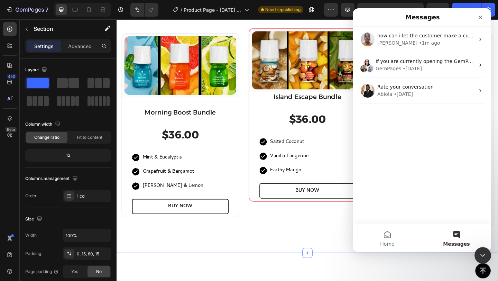
scroll to position [0, 0]
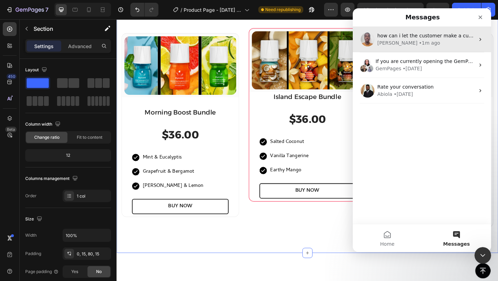
click at [387, 39] on div "[PERSON_NAME]" at bounding box center [397, 42] width 40 height 7
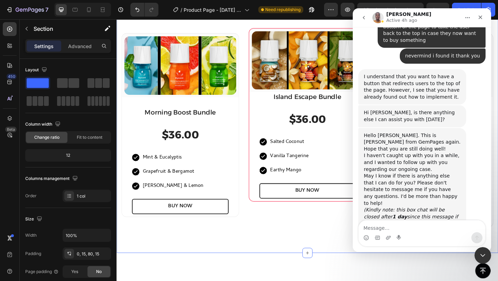
scroll to position [1004, 0]
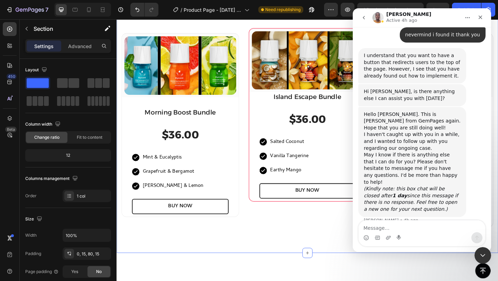
click at [364, 19] on icon "go back" at bounding box center [364, 18] width 6 height 6
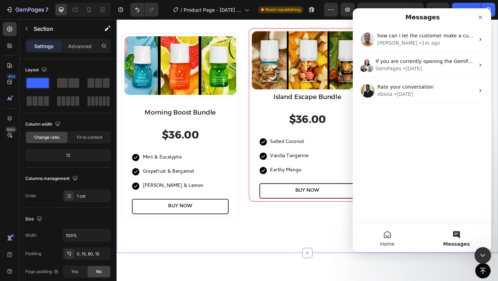
click at [385, 236] on button "Home" at bounding box center [387, 238] width 69 height 28
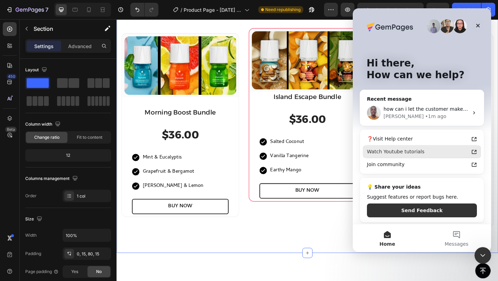
scroll to position [2, 0]
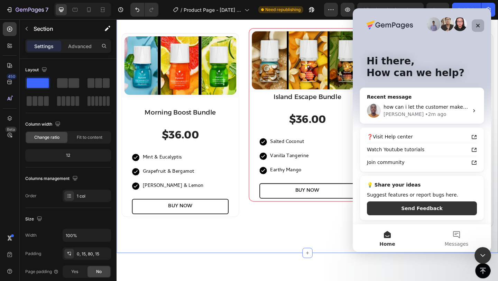
click at [478, 23] on icon "Close" at bounding box center [478, 26] width 6 height 6
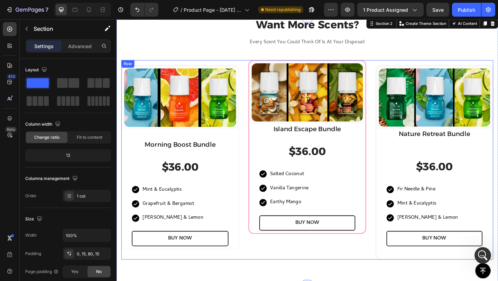
scroll to position [398, 0]
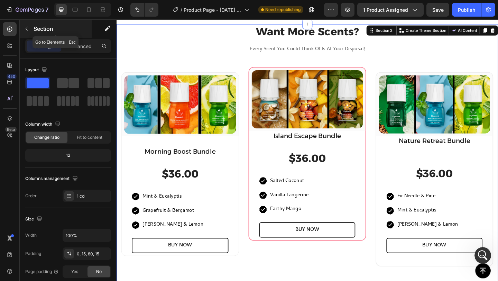
click at [31, 30] on button "button" at bounding box center [26, 28] width 11 height 11
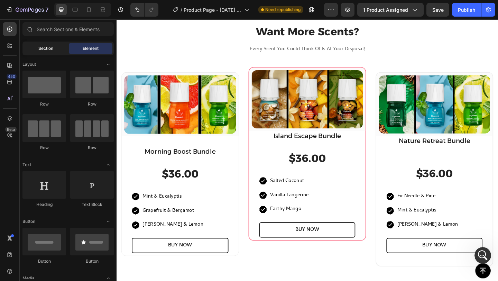
click at [50, 52] on div "Section" at bounding box center [46, 48] width 44 height 11
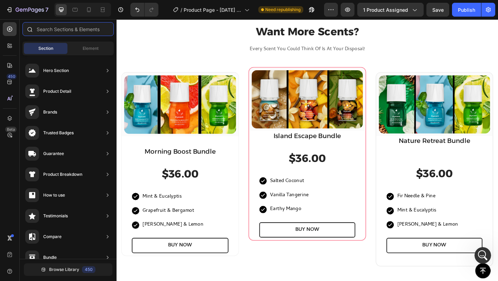
click at [60, 33] on input "text" at bounding box center [67, 29] width 91 height 14
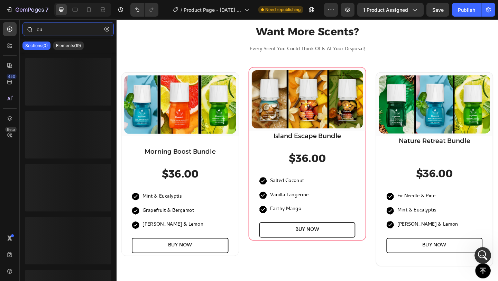
type input "c"
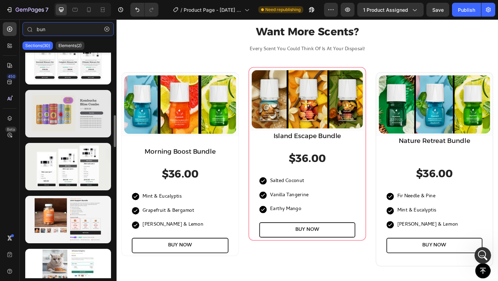
scroll to position [410, 0]
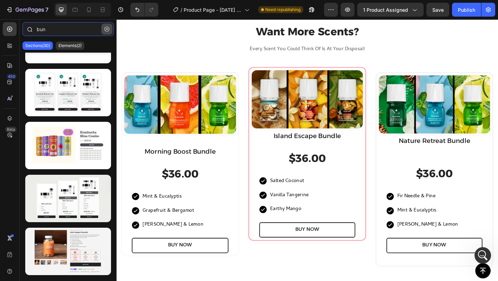
type input "bun"
click at [108, 26] on button "button" at bounding box center [106, 29] width 11 height 11
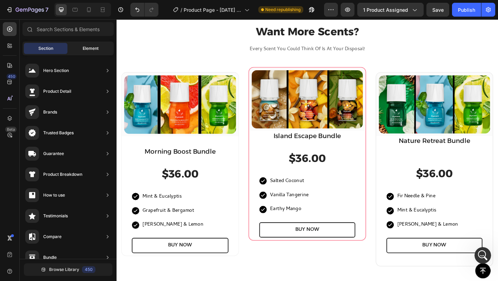
click at [87, 44] on div "Element" at bounding box center [91, 48] width 44 height 11
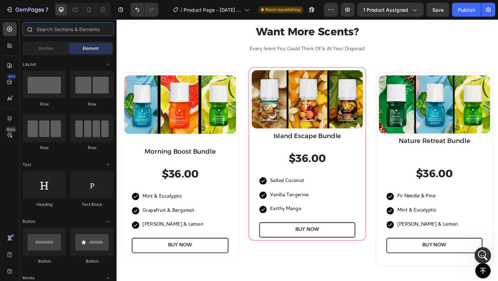
click at [87, 27] on input "text" at bounding box center [67, 29] width 91 height 14
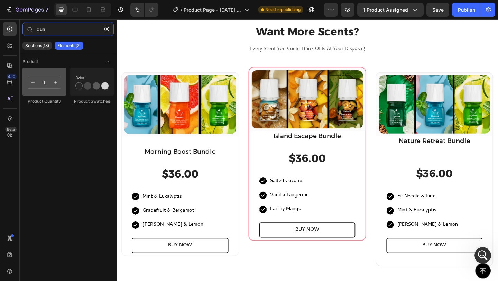
type input "qua"
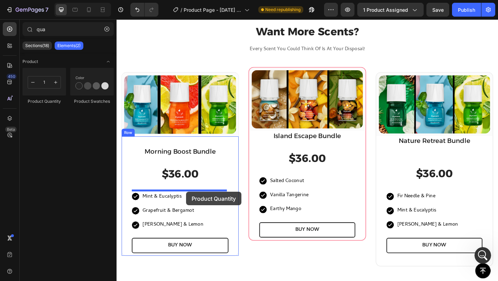
drag, startPoint x: 162, startPoint y: 97, endPoint x: 192, endPoint y: 207, distance: 113.7
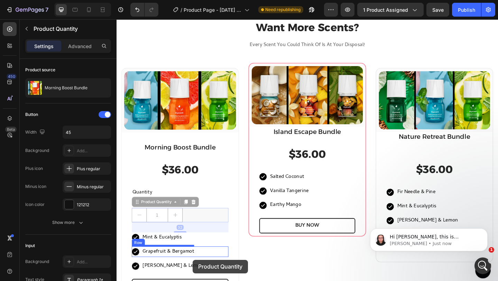
scroll to position [482, 0]
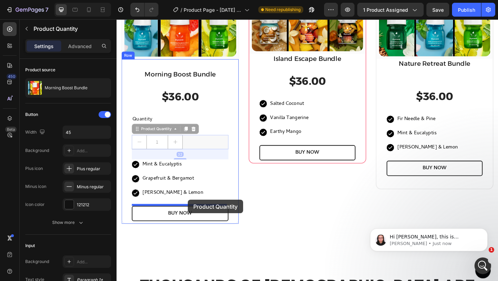
drag, startPoint x: 200, startPoint y: 229, endPoint x: 194, endPoint y: 215, distance: 14.5
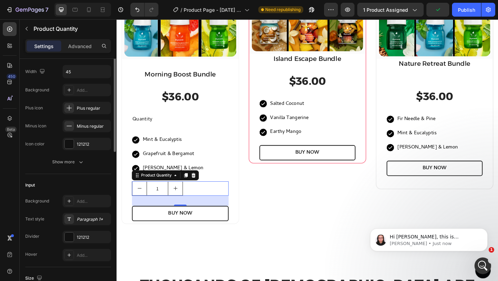
scroll to position [0, 0]
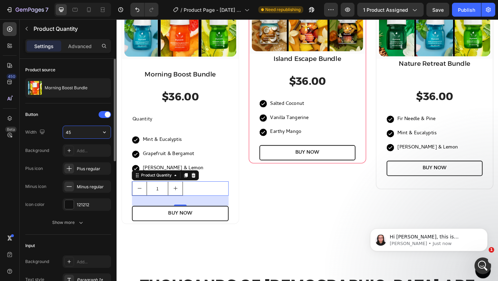
click at [75, 133] on input "45" at bounding box center [87, 132] width 48 height 12
click at [85, 134] on input "45" at bounding box center [87, 132] width 48 height 12
click at [108, 133] on button "button" at bounding box center [104, 132] width 12 height 12
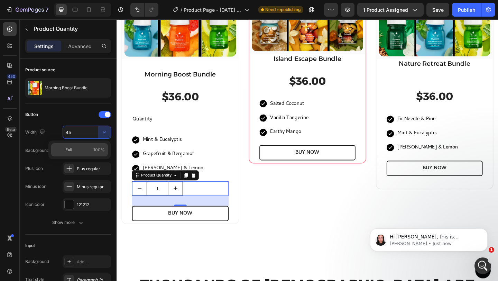
click at [83, 148] on p "Full 100%" at bounding box center [84, 150] width 39 height 6
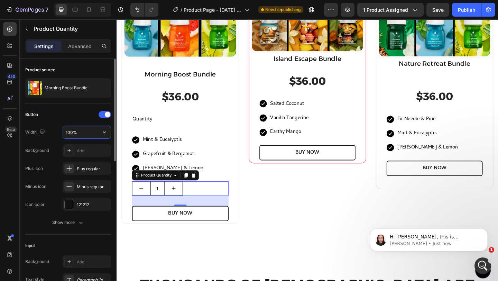
click at [89, 135] on input "100%" at bounding box center [87, 132] width 48 height 12
click at [68, 227] on button "Show more" at bounding box center [68, 222] width 86 height 12
type input "100%"
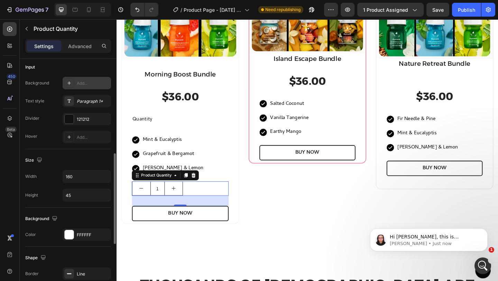
scroll to position [252, 0]
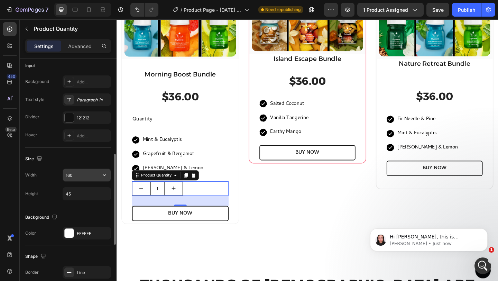
click at [81, 177] on input "160" at bounding box center [87, 175] width 48 height 12
click at [104, 175] on icon "button" at bounding box center [104, 175] width 7 height 7
click at [87, 190] on p "Full 100%" at bounding box center [84, 193] width 39 height 6
type input "100%"
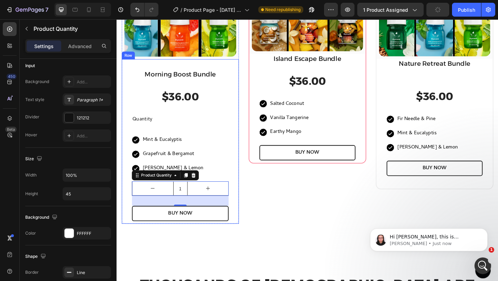
click at [260, 208] on div "(P) Images & Gallery Row Island Escape Bundle Heading $36.00 (P) Price (P) Pric…" at bounding box center [324, 114] width 128 height 255
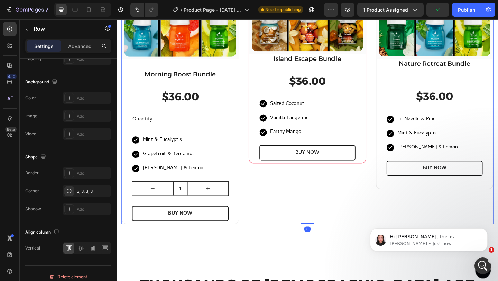
scroll to position [0, 0]
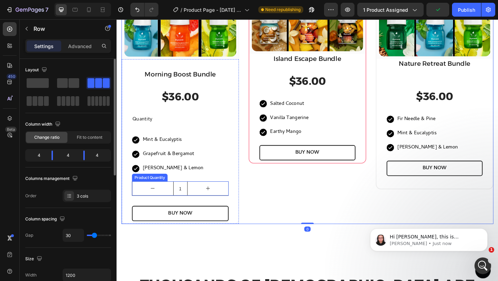
click at [202, 196] on button "increment" at bounding box center [216, 203] width 45 height 15
type input "2"
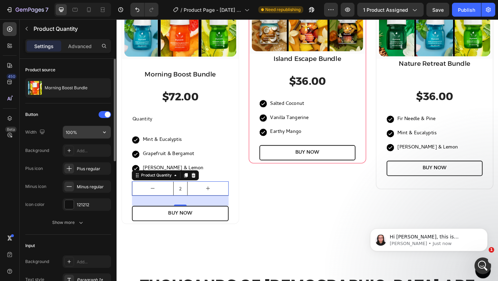
click at [80, 132] on input "100%" at bounding box center [87, 132] width 48 height 12
click at [105, 131] on icon "button" at bounding box center [104, 132] width 7 height 7
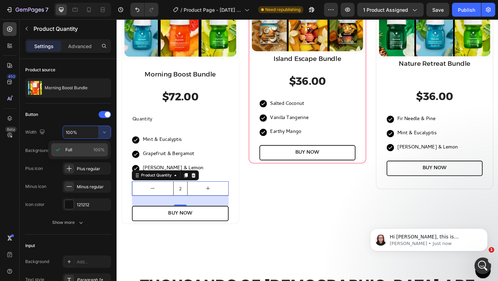
click at [85, 149] on p "Full 100%" at bounding box center [84, 150] width 39 height 6
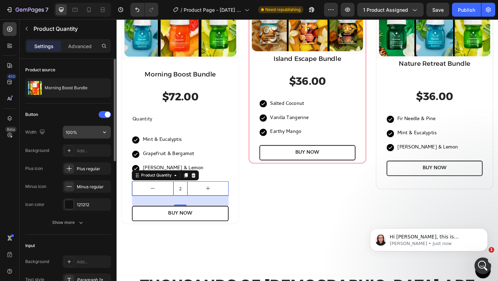
click at [73, 131] on input "100%" at bounding box center [87, 132] width 48 height 12
type input "20%"
click at [193, 189] on icon at bounding box center [192, 188] width 4 height 5
type input "1"
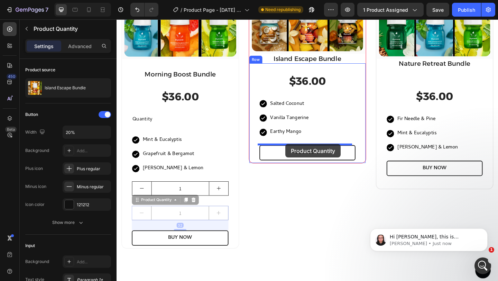
drag, startPoint x: 164, startPoint y: 216, endPoint x: 300, endPoint y: 155, distance: 149.6
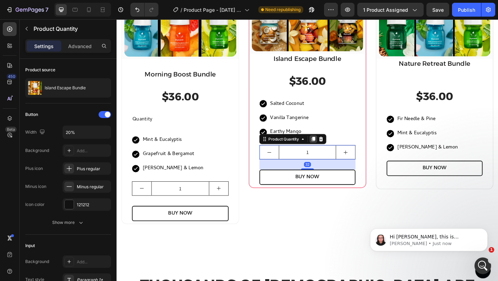
click at [328, 147] on icon at bounding box center [331, 150] width 6 height 6
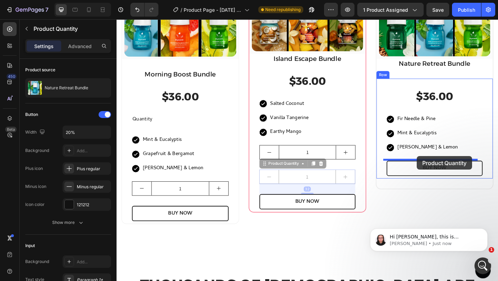
drag, startPoint x: 305, startPoint y: 177, endPoint x: 443, endPoint y: 168, distance: 138.6
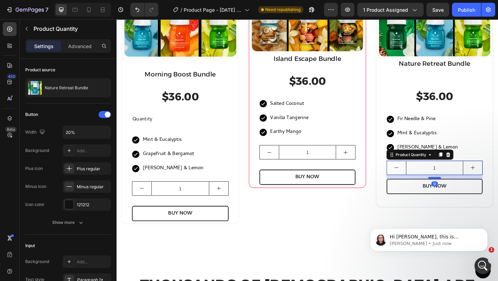
drag, startPoint x: 459, startPoint y: 197, endPoint x: 458, endPoint y: 190, distance: 7.0
click at [458, 191] on div at bounding box center [462, 192] width 14 height 2
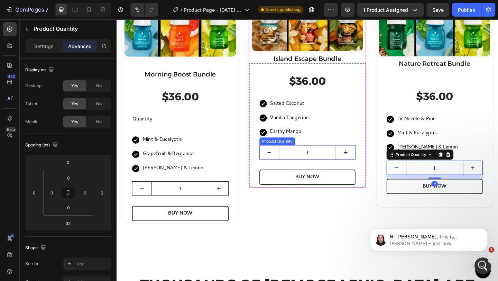
click at [311, 161] on input "1" at bounding box center [324, 163] width 62 height 15
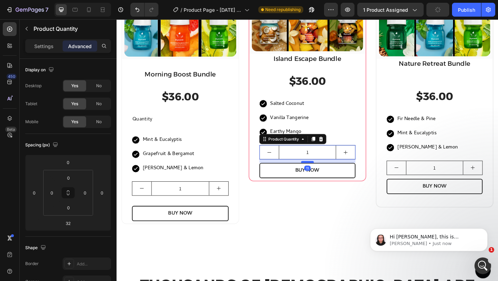
drag, startPoint x: 320, startPoint y: 180, endPoint x: 320, endPoint y: 173, distance: 7.3
click at [320, 173] on div at bounding box center [324, 174] width 14 height 2
type input "11"
click at [193, 200] on input "1" at bounding box center [185, 203] width 63 height 15
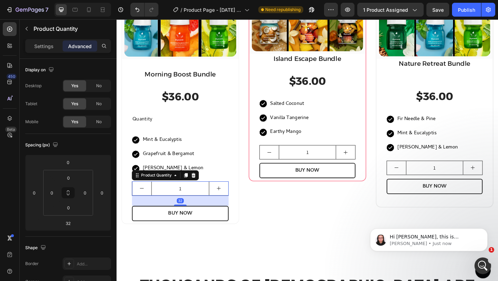
drag, startPoint x: 188, startPoint y: 219, endPoint x: 189, endPoint y: 215, distance: 3.5
click at [189, 215] on div "32" at bounding box center [185, 216] width 105 height 11
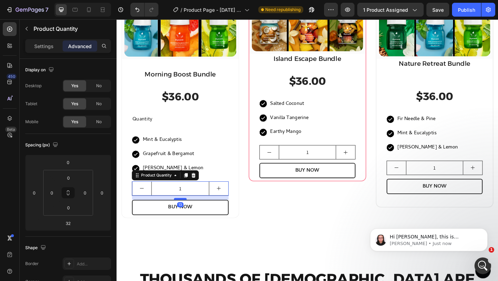
drag, startPoint x: 188, startPoint y: 220, endPoint x: 189, endPoint y: 214, distance: 6.6
click at [189, 214] on div at bounding box center [186, 214] width 14 height 2
type input "13"
click at [413, 243] on p "Nathan • Just now" at bounding box center [434, 243] width 89 height 6
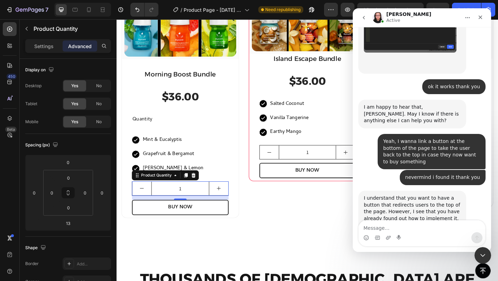
scroll to position [1096, 0]
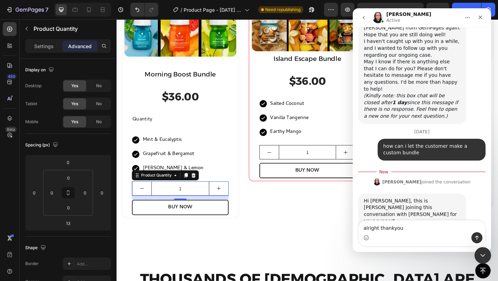
type textarea "alright thankyou"
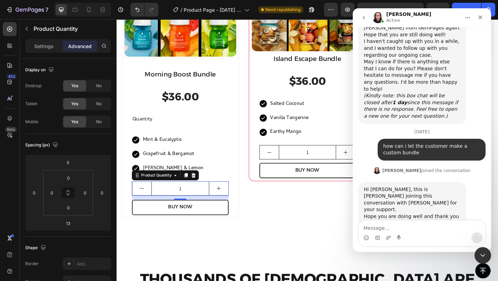
scroll to position [1105, 0]
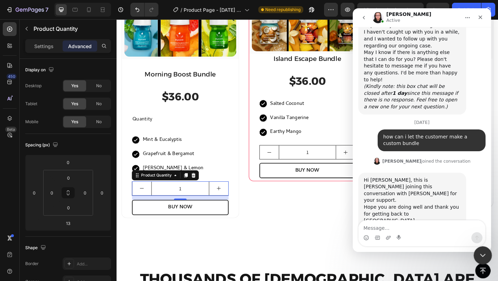
click at [484, 255] on icon "Close Intercom Messenger" at bounding box center [482, 254] width 8 height 8
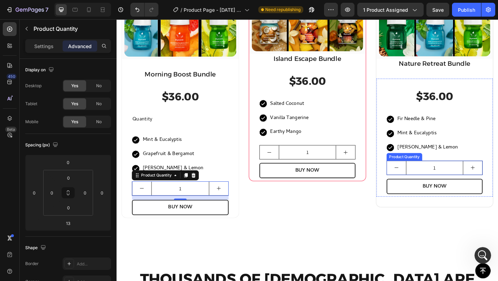
click at [448, 183] on input "1" at bounding box center [462, 180] width 62 height 15
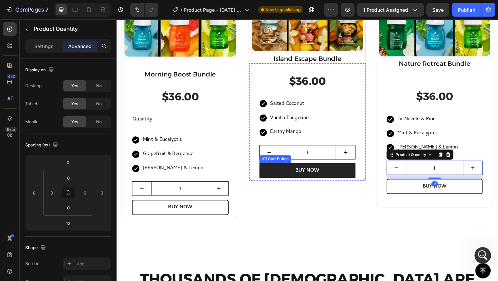
click at [326, 176] on button "BUY NOW" at bounding box center [324, 183] width 104 height 17
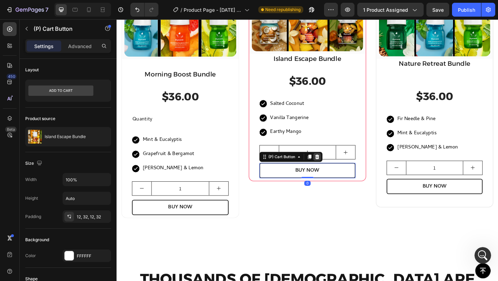
click at [331, 167] on div at bounding box center [335, 169] width 8 height 8
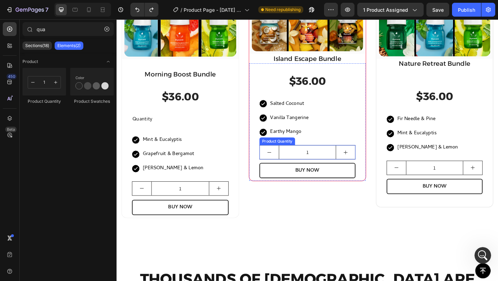
click at [343, 159] on input "1" at bounding box center [324, 163] width 62 height 15
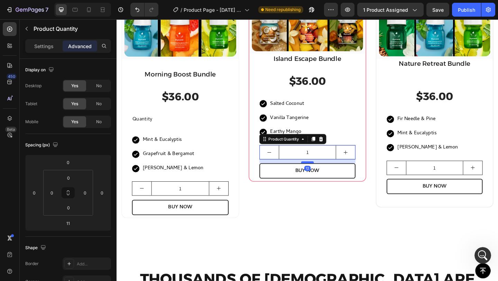
click at [325, 174] on div at bounding box center [324, 175] width 14 height 2
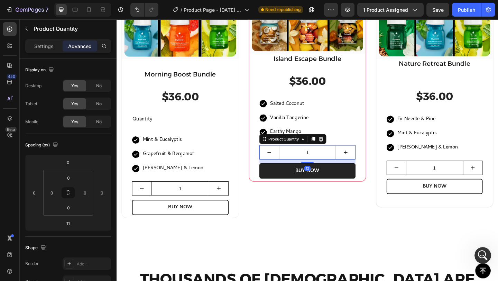
type input "12"
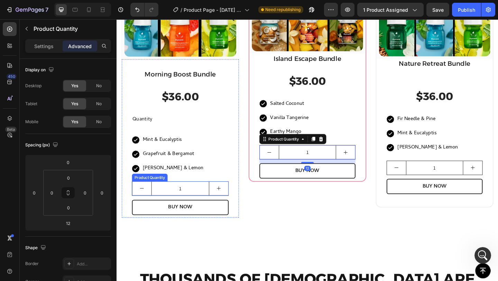
click at [206, 205] on input "1" at bounding box center [185, 203] width 63 height 15
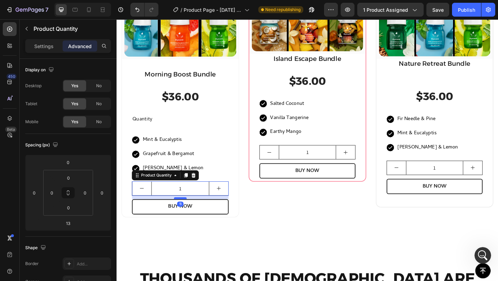
click at [188, 213] on div at bounding box center [186, 214] width 14 height 2
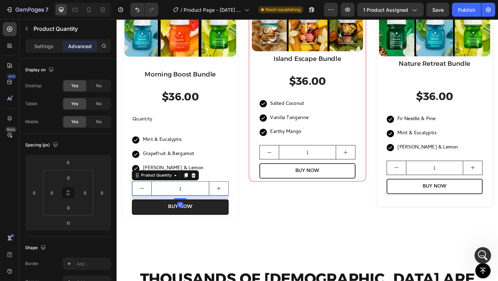
type input "12"
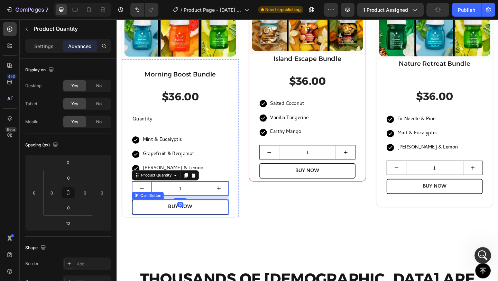
click at [321, 224] on div "(P) Images & Gallery Row Island Escape Bundle Heading $36.00 (P) Price (P) Pric…" at bounding box center [324, 111] width 128 height 248
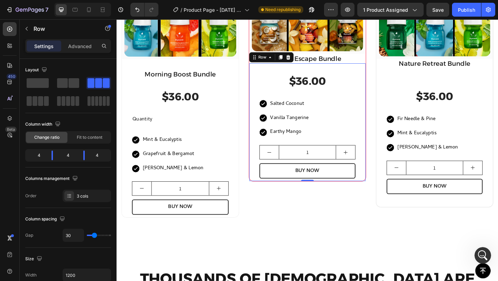
click at [383, 137] on div "$36.00 (P) Price (P) Price Icon Salted Coconut Text block Row Icon Vanilla Tang…" at bounding box center [324, 131] width 127 height 128
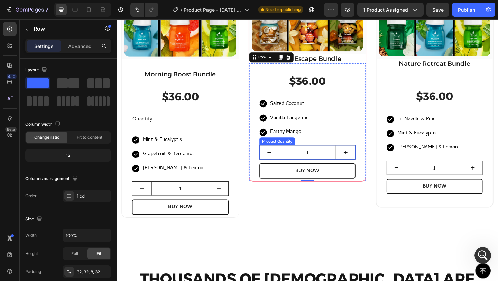
scroll to position [481, 0]
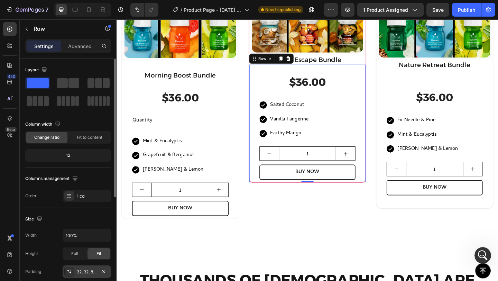
click at [88, 269] on div "32, 32, 8, 32" at bounding box center [87, 272] width 20 height 6
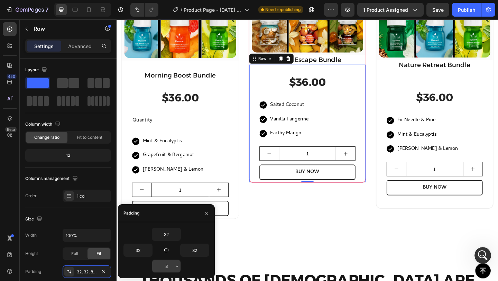
click at [166, 265] on input "8" at bounding box center [166, 266] width 28 height 12
type input "2"
type input "8"
click at [399, 199] on div "$36.00 (P) Price (P) Price Icon Fir Needle & Pine Text block Row Icon Mint & Eu…" at bounding box center [462, 149] width 127 height 128
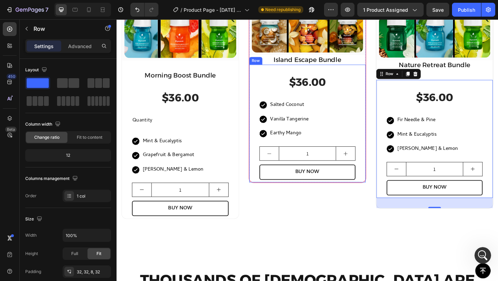
click at [264, 179] on div "$36.00 (P) Price (P) Price Icon Salted Coconut Text block Row Icon Vanilla Tang…" at bounding box center [324, 132] width 127 height 128
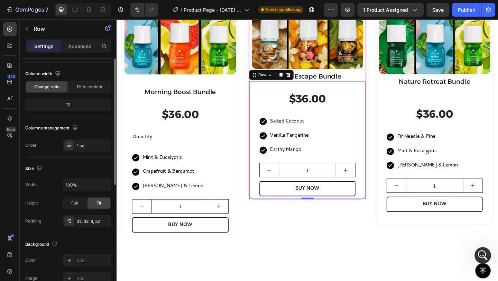
scroll to position [81, 0]
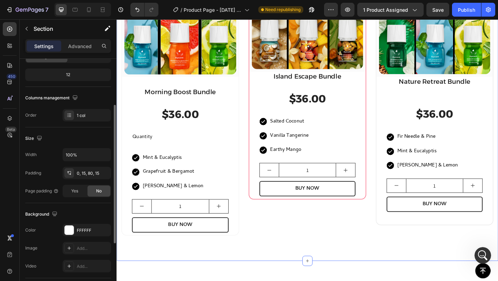
click at [264, 269] on div "Want More Scents? Heading Every Scent You Could Think Of Is At Your Disposal! T…" at bounding box center [324, 121] width 415 height 322
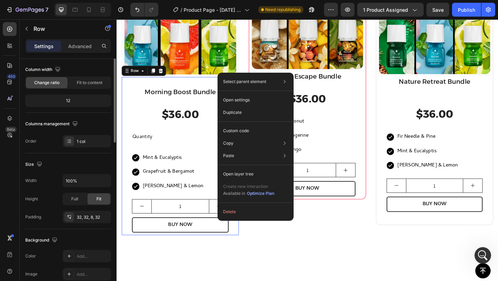
scroll to position [0, 0]
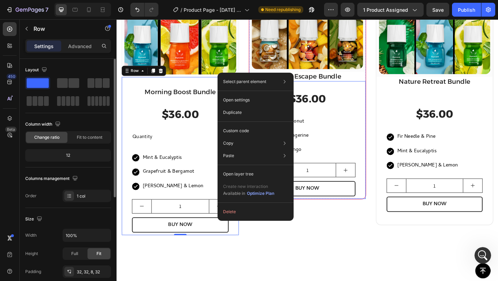
click at [379, 208] on div "$36.00 (P) Price (P) Price Icon Salted Coconut Text block Row Icon Vanilla Tang…" at bounding box center [324, 150] width 127 height 128
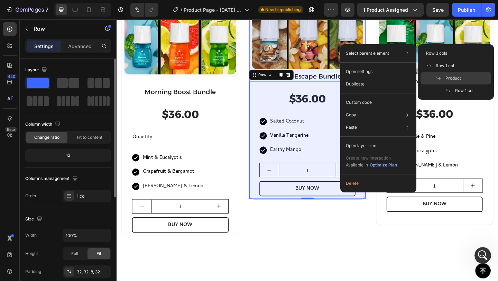
drag, startPoint x: 437, startPoint y: 76, endPoint x: 347, endPoint y: 63, distance: 91.5
click at [437, 76] on icon at bounding box center [439, 78] width 6 height 6
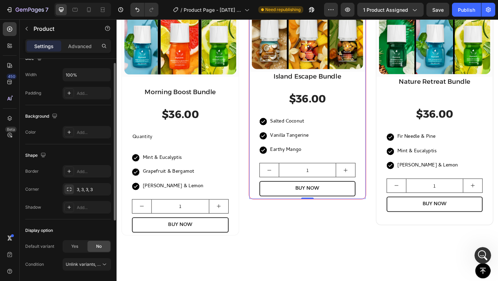
scroll to position [129, 0]
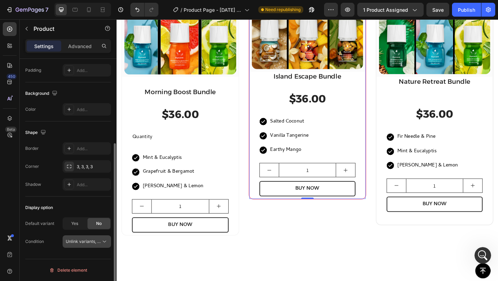
click at [92, 242] on span "Unlink variants, quantity <br> between same products" at bounding box center [119, 241] width 106 height 5
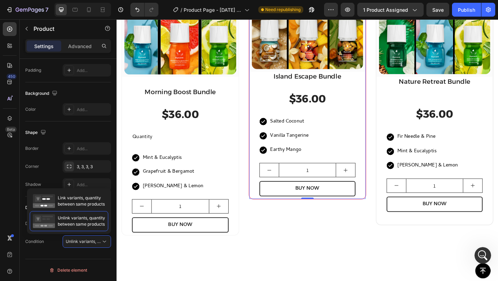
scroll to position [1, 0]
click at [91, 242] on span "Unlink variants, quantity <br> between same products" at bounding box center [119, 241] width 106 height 5
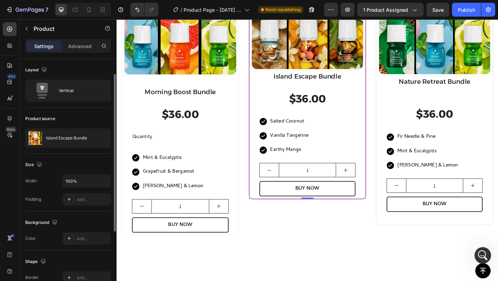
scroll to position [9, 0]
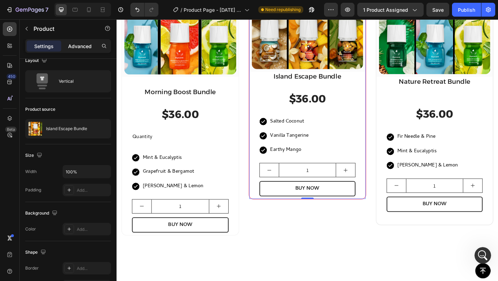
click at [75, 44] on p "Advanced" at bounding box center [80, 46] width 24 height 7
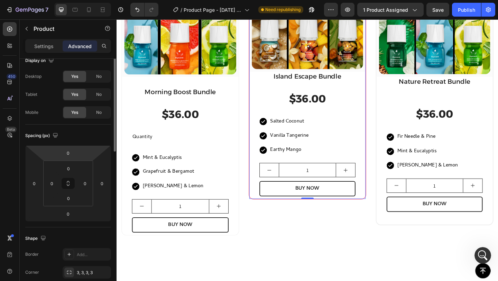
scroll to position [0, 0]
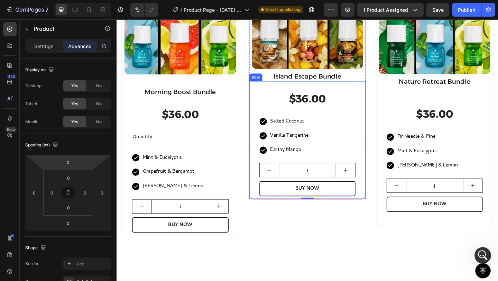
click at [261, 197] on div "$36.00 (P) Price (P) Price Icon Salted Coconut Text block Row Icon Vanilla Tang…" at bounding box center [324, 150] width 127 height 128
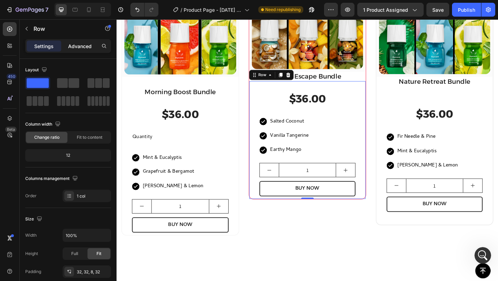
click at [75, 44] on p "Advanced" at bounding box center [80, 46] width 24 height 7
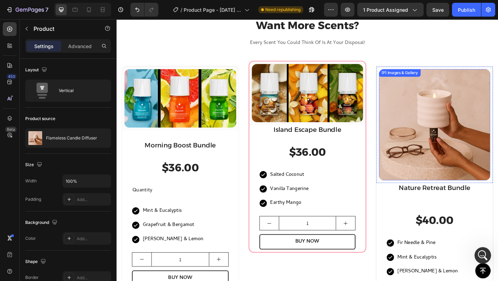
scroll to position [402, 0]
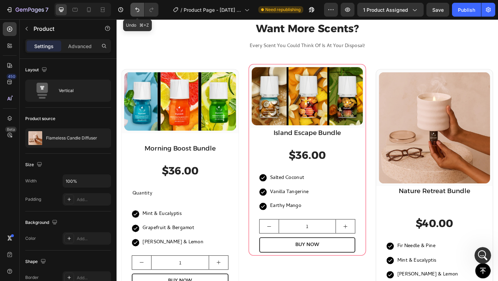
click at [137, 7] on icon "Undo/Redo" at bounding box center [137, 9] width 7 height 7
click at [139, 10] on icon "Undo/Redo" at bounding box center [137, 9] width 7 height 7
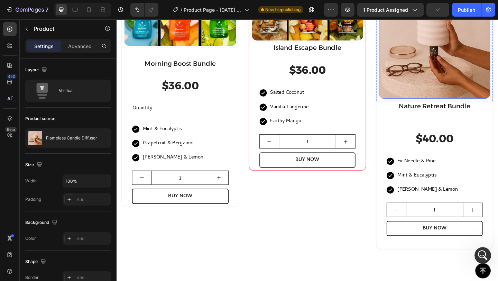
click at [413, 83] on img at bounding box center [462, 44] width 121 height 121
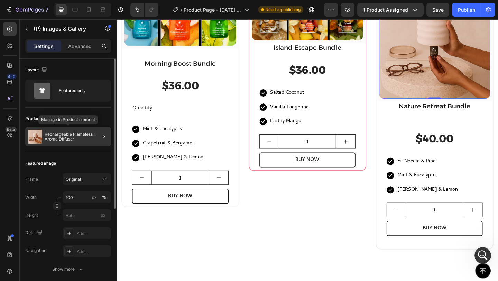
click at [67, 135] on p "Rechargeable Flameless Candle Aroma Diffuser" at bounding box center [77, 137] width 64 height 10
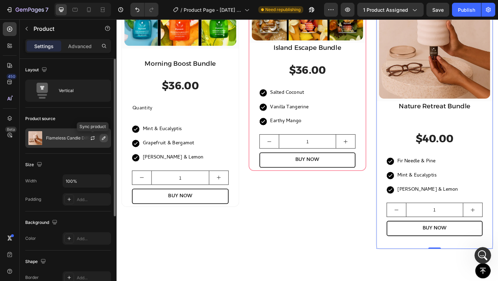
click at [102, 138] on icon "button" at bounding box center [104, 138] width 6 height 6
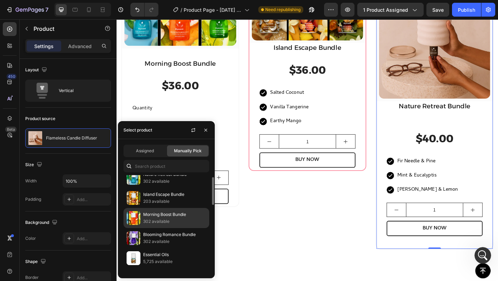
scroll to position [0, 0]
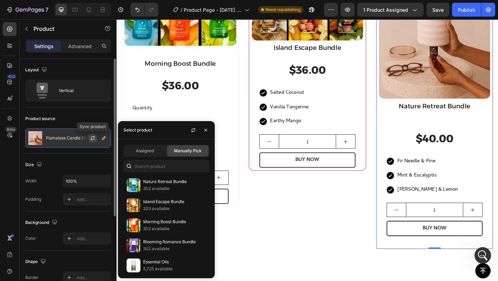
click at [94, 137] on icon "button" at bounding box center [93, 137] width 4 height 2
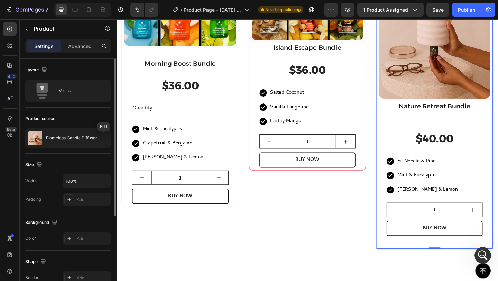
click at [0, 0] on icon "button" at bounding box center [0, 0] width 0 height 0
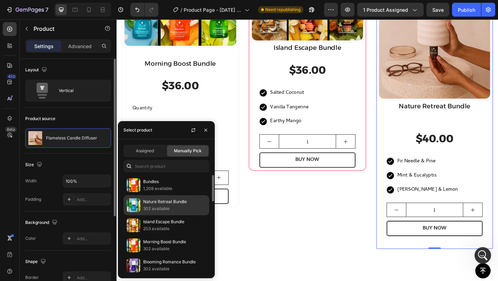
click at [175, 210] on p "302 available" at bounding box center [174, 208] width 63 height 7
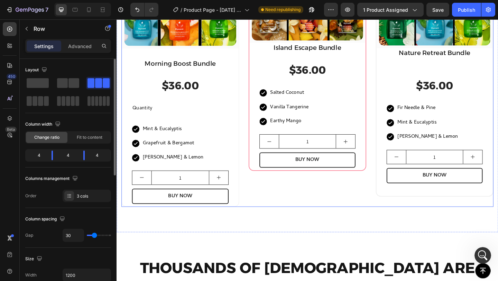
click at [345, 220] on div "(P) Images & Gallery Row Island Escape Bundle Heading $36.00 (P) Price (P) Pric…" at bounding box center [324, 99] width 128 height 248
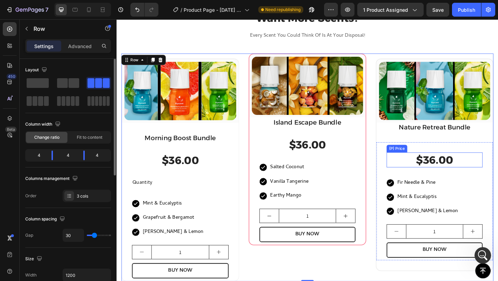
scroll to position [411, 0]
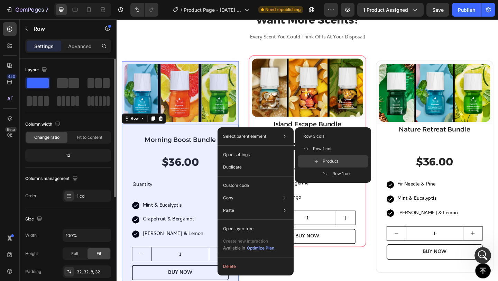
click at [337, 160] on span "Product" at bounding box center [331, 161] width 16 height 6
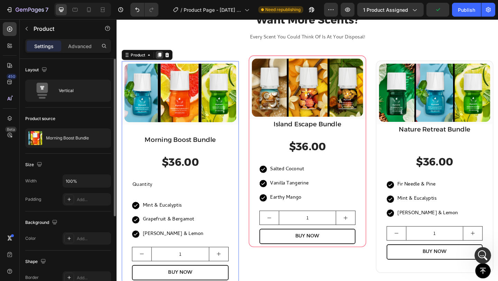
click at [162, 55] on div at bounding box center [163, 58] width 8 height 8
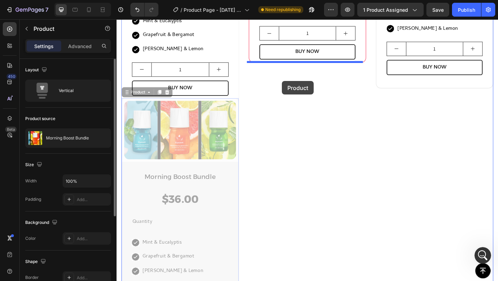
scroll to position [552, 0]
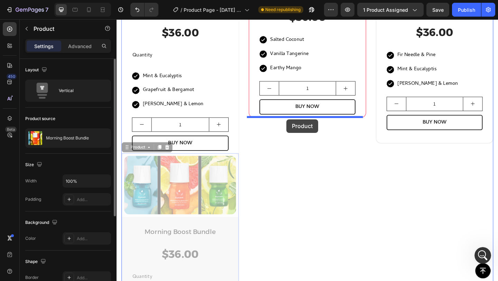
drag, startPoint x: 139, startPoint y: 38, endPoint x: 301, endPoint y: 128, distance: 185.9
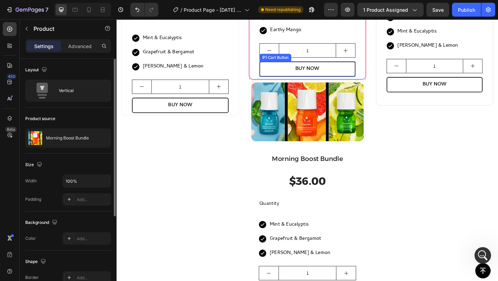
scroll to position [564, 0]
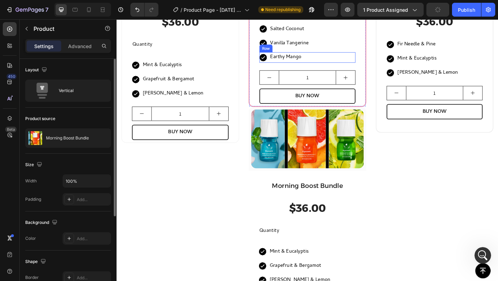
click at [331, 60] on div "Icon Earthy Mango Text block Row" at bounding box center [324, 60] width 104 height 11
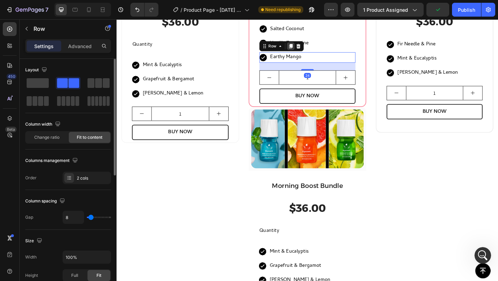
click at [304, 48] on icon at bounding box center [306, 48] width 4 height 5
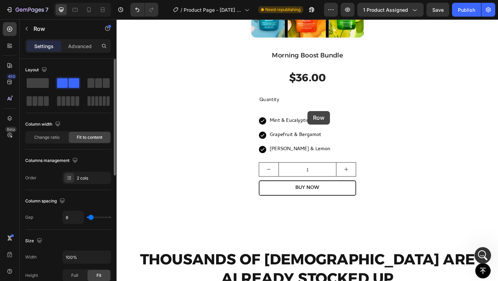
scroll to position [756, 0]
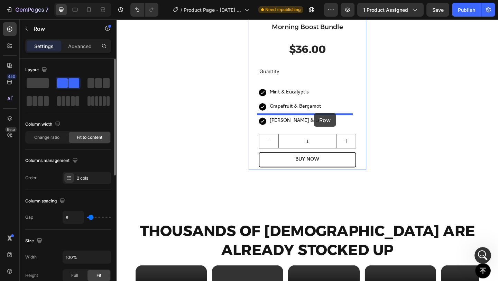
drag, startPoint x: 287, startPoint y: 67, endPoint x: 331, endPoint y: 121, distance: 69.8
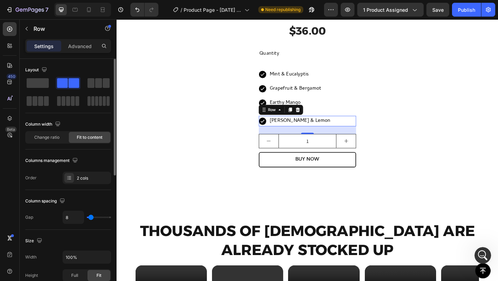
click at [351, 129] on div "Icon [PERSON_NAME] & Lemon Text block Row 0" at bounding box center [324, 129] width 106 height 11
click at [312, 115] on icon at bounding box center [314, 118] width 6 height 6
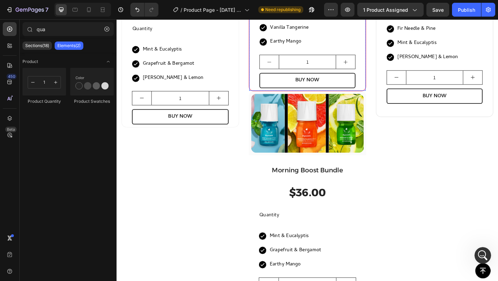
scroll to position [578, 0]
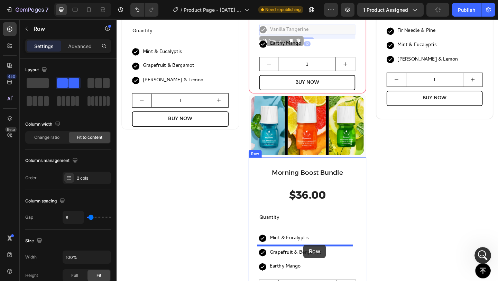
drag, startPoint x: 327, startPoint y: 29, endPoint x: 320, endPoint y: 264, distance: 235.0
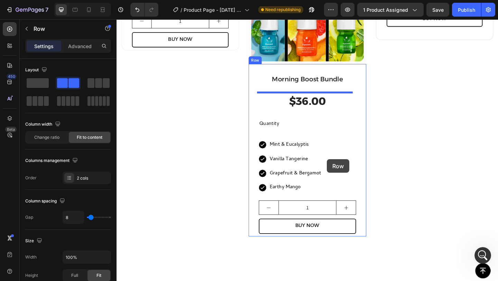
scroll to position [682, 0]
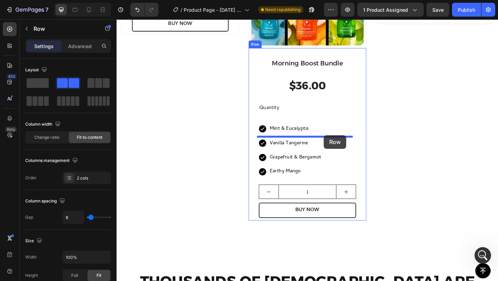
drag, startPoint x: 330, startPoint y: 111, endPoint x: 342, endPoint y: 145, distance: 36.4
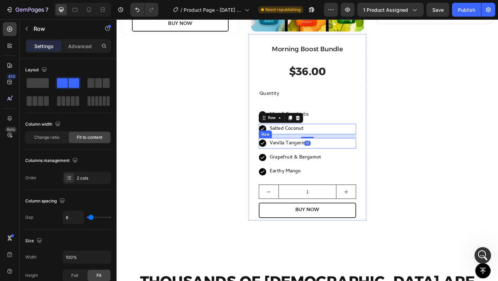
click at [340, 151] on div "Icon Vanilla Tangerine Text block Row" at bounding box center [324, 153] width 106 height 11
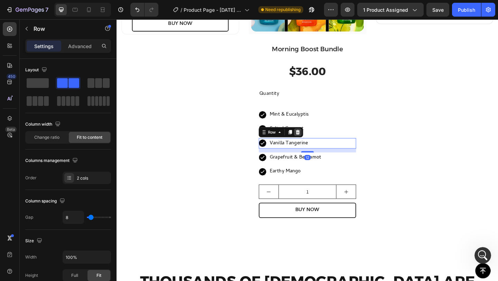
click at [312, 139] on icon at bounding box center [314, 141] width 4 height 5
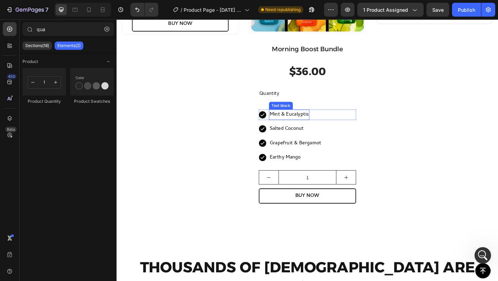
click at [317, 119] on p "Mint & Eucalyptis" at bounding box center [304, 123] width 43 height 10
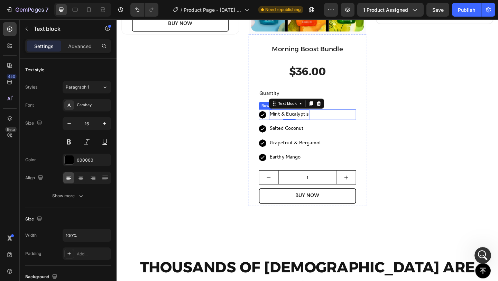
click at [330, 120] on div "Icon Mint & Eucalyptis Text block 0 Row" at bounding box center [324, 122] width 106 height 11
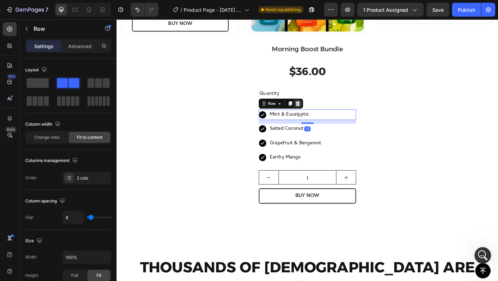
click at [313, 108] on icon at bounding box center [314, 110] width 4 height 5
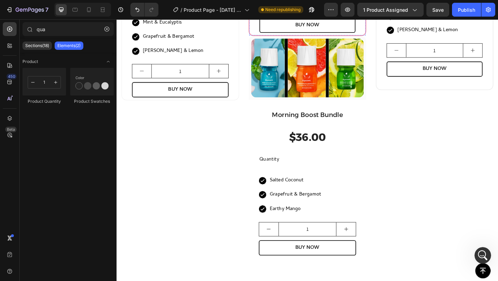
scroll to position [625, 0]
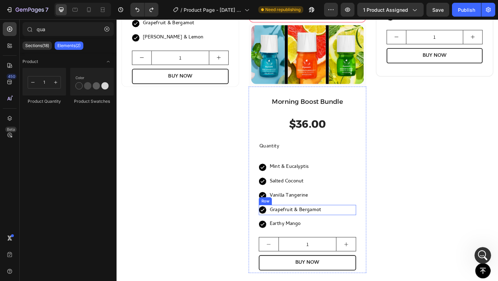
click at [343, 223] on div "Icon Grapefruit & Bergamot Text block Row" at bounding box center [324, 226] width 106 height 11
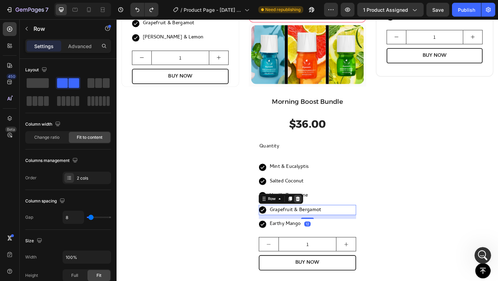
click at [314, 213] on div at bounding box center [314, 214] width 8 height 8
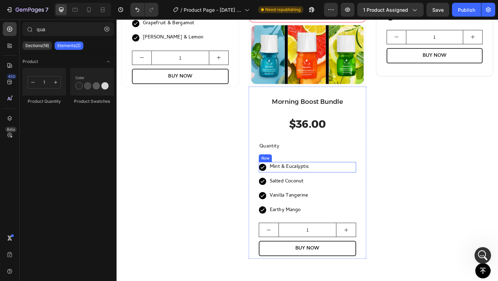
click at [333, 176] on div "Icon Mint & Eucalyptis Text block Row" at bounding box center [324, 179] width 106 height 11
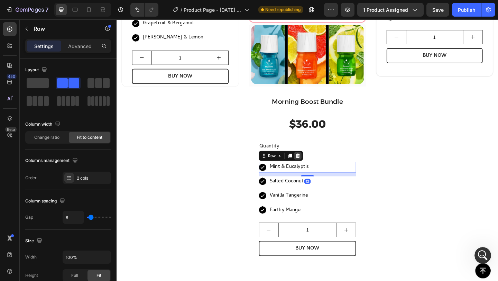
click at [312, 165] on icon at bounding box center [314, 167] width 4 height 5
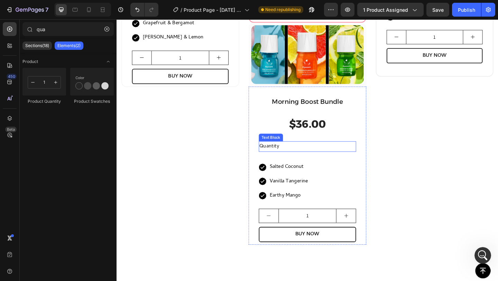
click at [302, 155] on div "Quantity" at bounding box center [324, 157] width 106 height 11
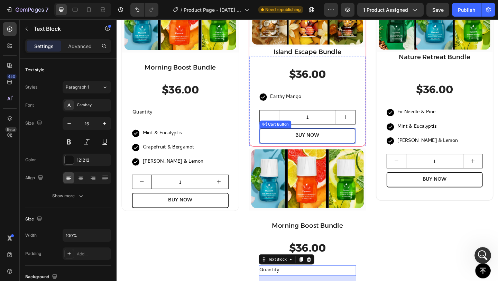
scroll to position [490, 0]
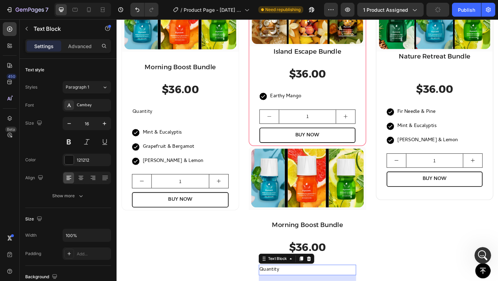
click at [324, 277] on icon at bounding box center [326, 279] width 4 height 5
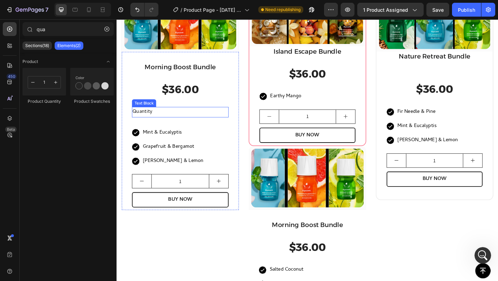
click at [205, 116] on div "Quantity" at bounding box center [185, 119] width 105 height 11
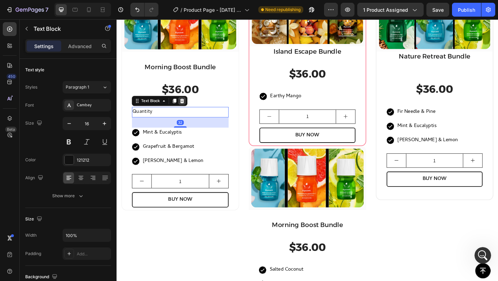
click at [187, 105] on icon at bounding box center [188, 107] width 4 height 5
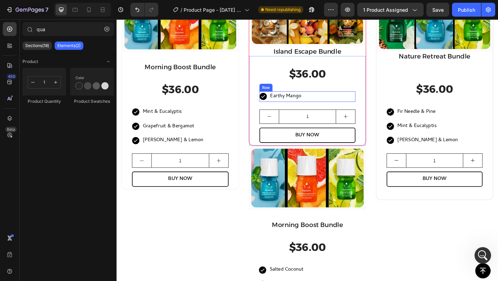
click at [335, 102] on div "Icon Earthy Mango Text block Row" at bounding box center [324, 103] width 104 height 11
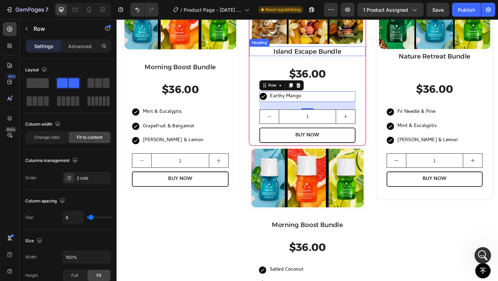
click at [358, 54] on h2 "Island Escape Bundle" at bounding box center [324, 54] width 127 height 10
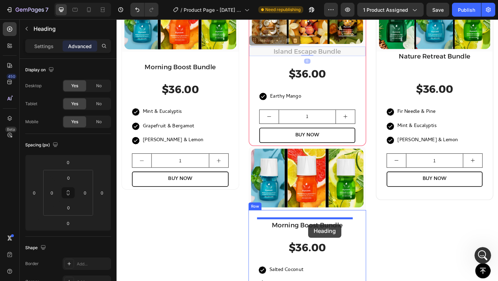
drag, startPoint x: 283, startPoint y: 42, endPoint x: 325, endPoint y: 242, distance: 204.5
type input "32"
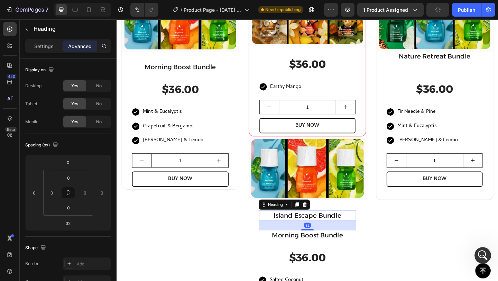
click at [336, 253] on h2 "Morning Boost Bundle" at bounding box center [324, 254] width 106 height 10
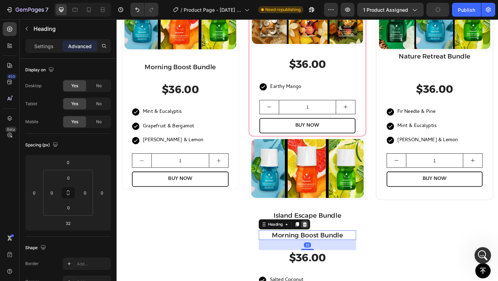
click at [320, 240] on icon at bounding box center [322, 242] width 6 height 6
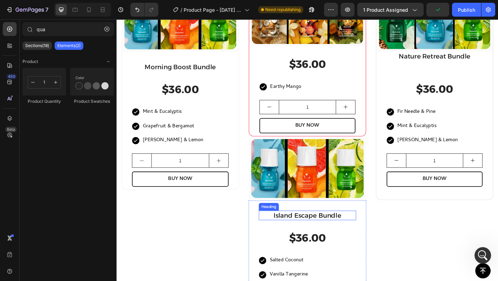
click at [325, 230] on h2 "Island Escape Bundle" at bounding box center [324, 232] width 106 height 10
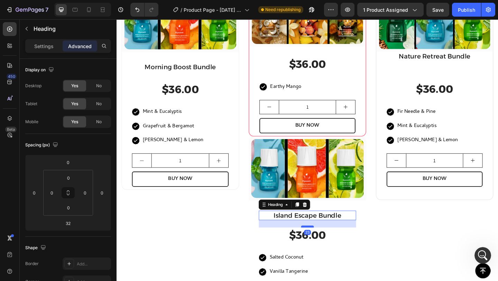
click at [323, 243] on div at bounding box center [324, 244] width 14 height 2
type input "23"
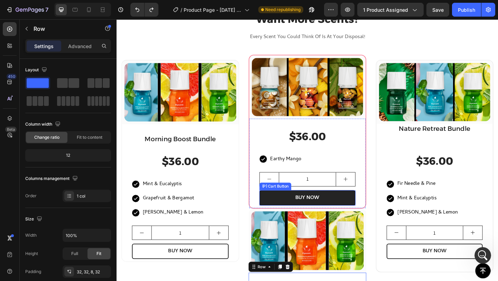
scroll to position [411, 0]
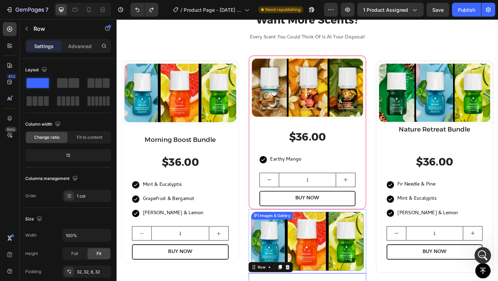
click at [350, 254] on img at bounding box center [324, 261] width 122 height 64
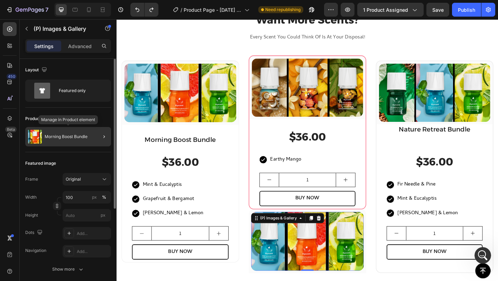
click at [66, 135] on p "Morning Boost Bundle" at bounding box center [66, 136] width 43 height 5
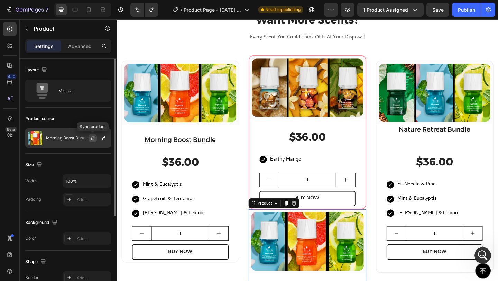
click at [96, 140] on button "button" at bounding box center [93, 138] width 8 height 8
click at [107, 140] on button "button" at bounding box center [104, 138] width 8 height 8
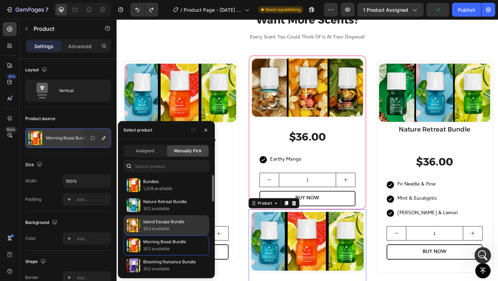
click at [167, 221] on p "Island Escape Bundle" at bounding box center [174, 221] width 63 height 7
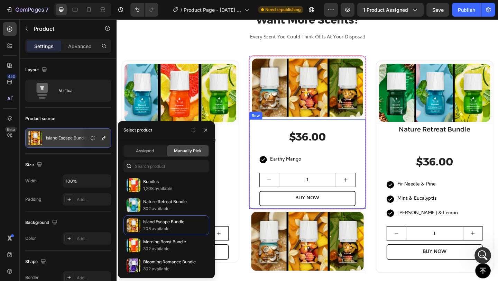
click at [378, 136] on div "$36.00 (P) Price (P) Price Icon Earthy Mango Text block Row 1 Product Quantity …" at bounding box center [324, 176] width 127 height 97
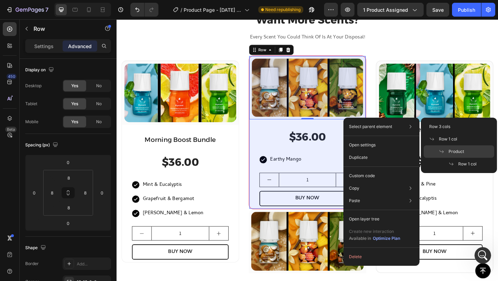
click at [451, 150] on span "Product" at bounding box center [457, 151] width 16 height 6
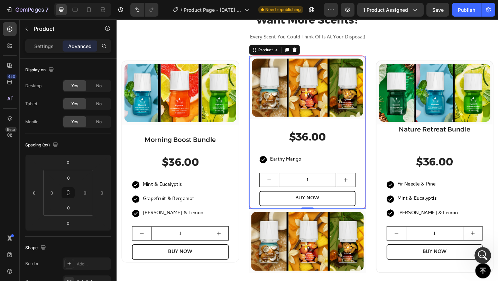
click at [306, 51] on div at bounding box center [310, 52] width 8 height 8
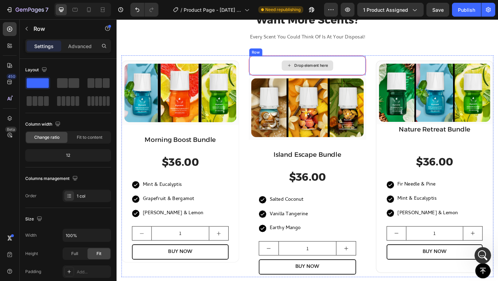
click at [376, 64] on div "Drop element here" at bounding box center [324, 69] width 127 height 21
click at [303, 50] on icon at bounding box center [303, 52] width 4 height 5
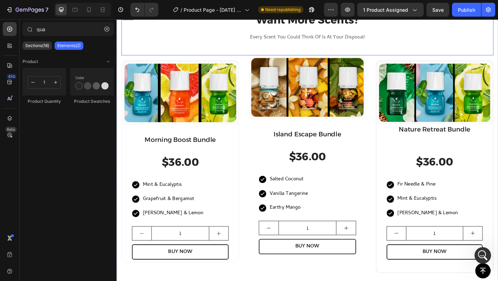
click at [438, 45] on div "Want More Scents? Heading Every Scent You Could Think Of Is At Your Disposal! T…" at bounding box center [324, 35] width 405 height 47
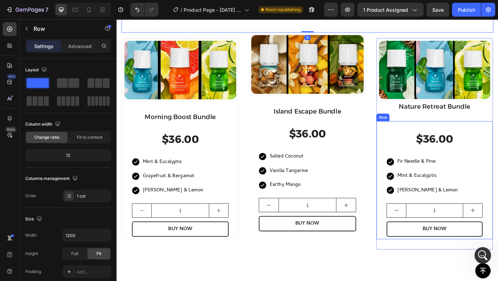
scroll to position [440, 0]
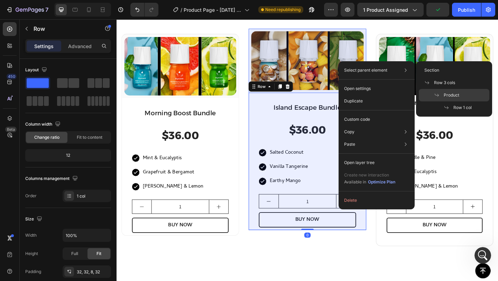
click at [435, 93] on icon at bounding box center [437, 95] width 6 height 6
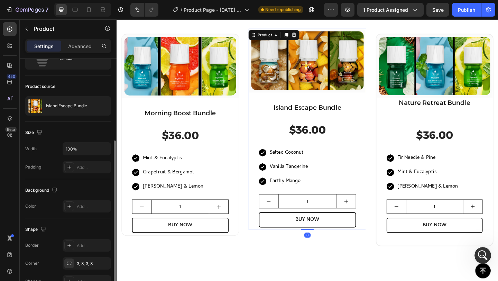
scroll to position [129, 0]
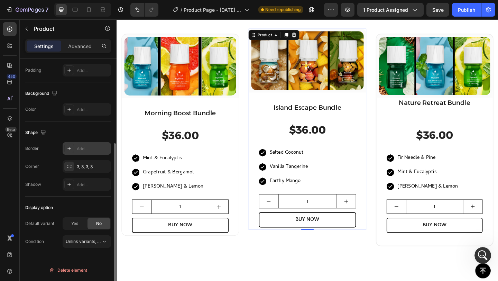
click at [81, 149] on div "Add..." at bounding box center [93, 149] width 33 height 6
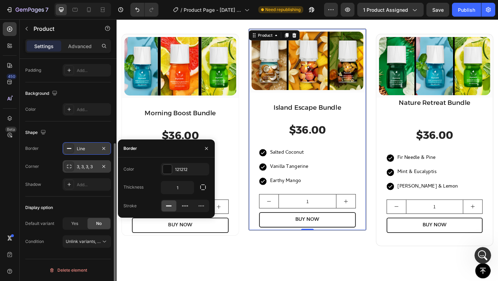
click at [88, 169] on div "3, 3, 3, 3" at bounding box center [87, 167] width 20 height 6
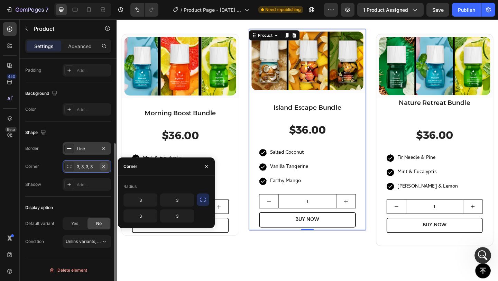
click at [103, 166] on icon "button" at bounding box center [104, 167] width 6 height 6
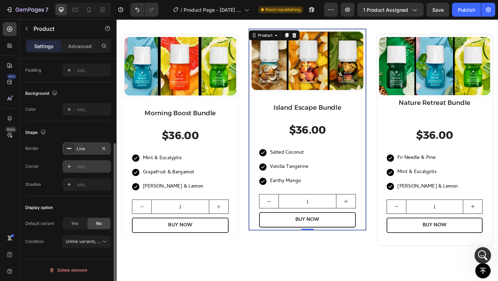
click at [89, 166] on div "Add..." at bounding box center [93, 167] width 33 height 6
type input "8"
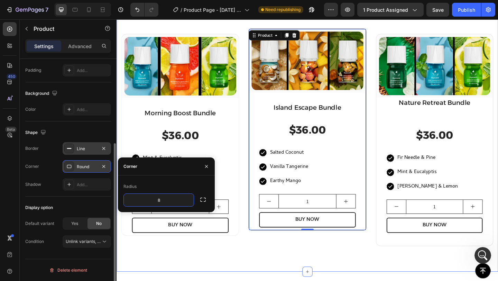
click at [245, 279] on div "Want More Scents? Heading Every Scent You Could Think Of Is At Your Disposal! T…" at bounding box center [324, 138] width 415 height 311
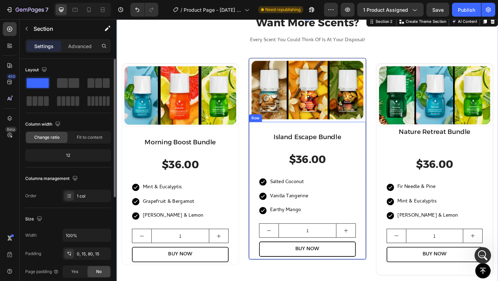
scroll to position [409, 0]
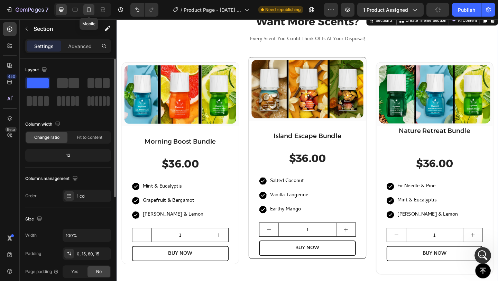
click at [89, 8] on icon at bounding box center [88, 9] width 7 height 7
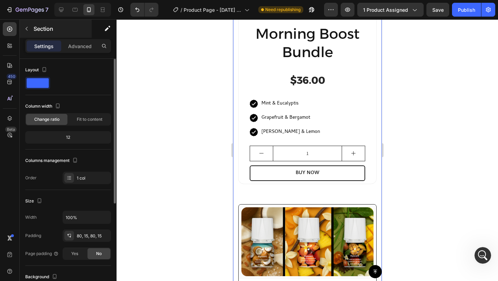
scroll to position [533, 0]
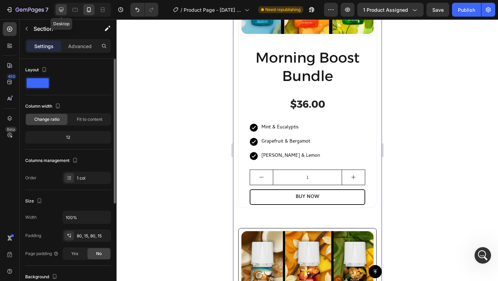
click at [62, 7] on icon at bounding box center [61, 9] width 7 height 7
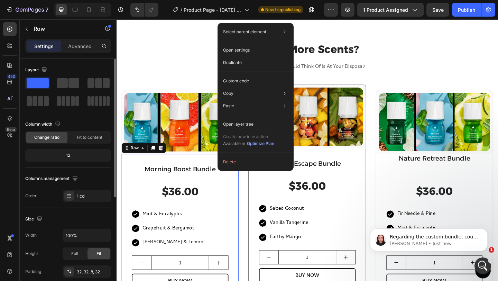
scroll to position [1170, 0]
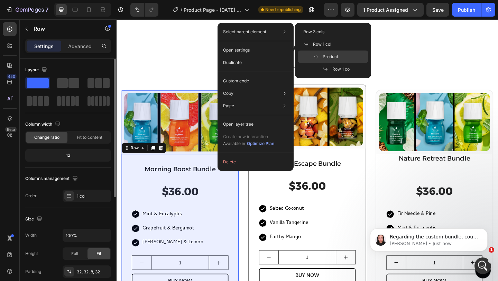
click at [322, 58] on span at bounding box center [318, 57] width 10 height 6
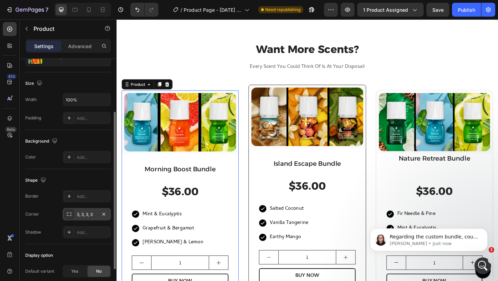
scroll to position [109, 0]
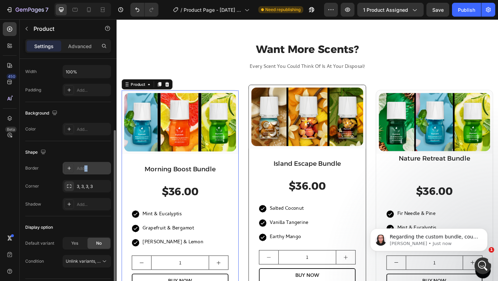
click at [84, 171] on div "Add..." at bounding box center [87, 168] width 48 height 12
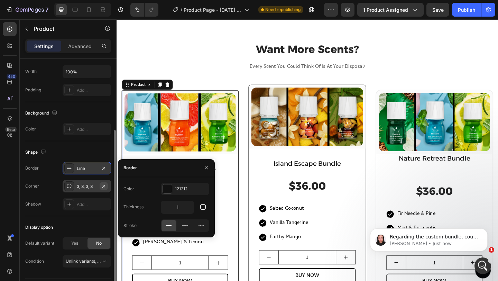
click at [102, 185] on icon "button" at bounding box center [104, 186] width 6 height 6
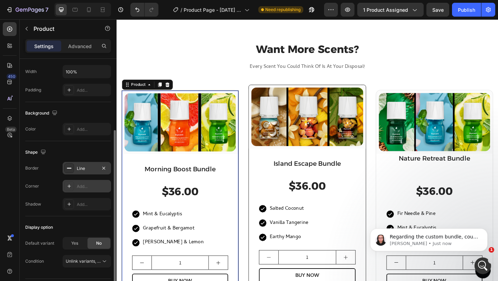
click at [90, 186] on div "Add..." at bounding box center [93, 186] width 33 height 6
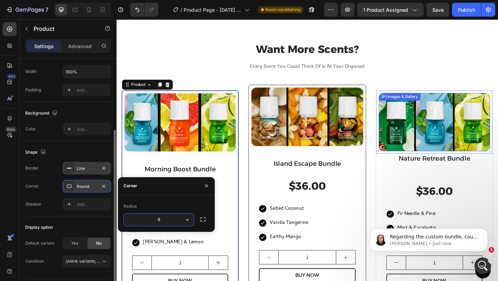
click at [402, 105] on div "(P) Images & Gallery" at bounding box center [424, 103] width 45 height 8
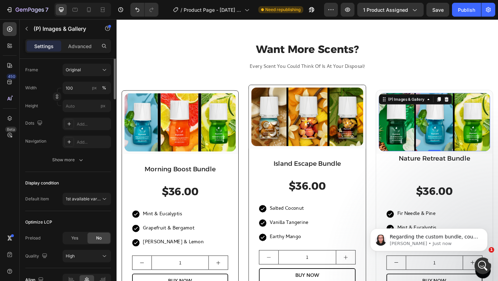
scroll to position [0, 0]
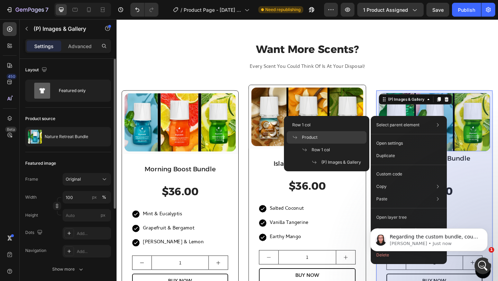
click at [328, 139] on div "Product" at bounding box center [327, 137] width 80 height 12
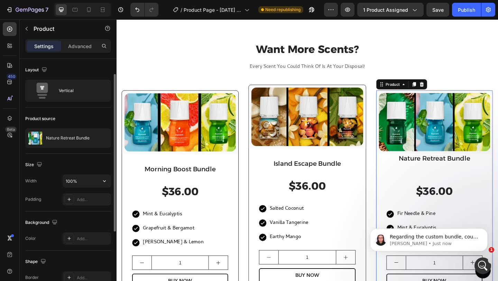
scroll to position [77, 0]
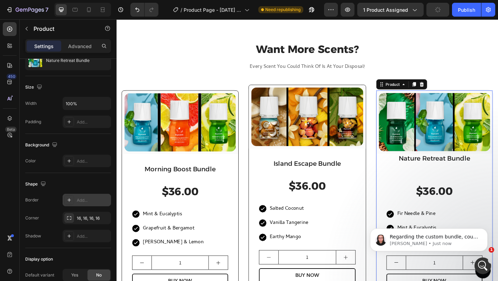
click at [81, 202] on div "Add..." at bounding box center [93, 200] width 33 height 6
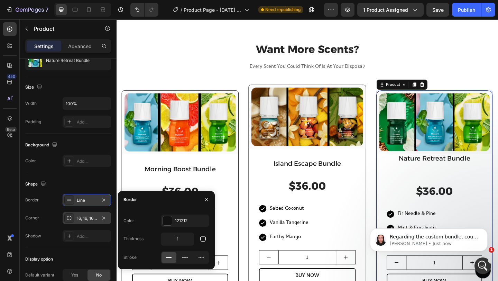
drag, startPoint x: 81, startPoint y: 219, endPoint x: 87, endPoint y: 219, distance: 6.2
click at [81, 219] on div "16, 16, 16, 16" at bounding box center [87, 218] width 20 height 6
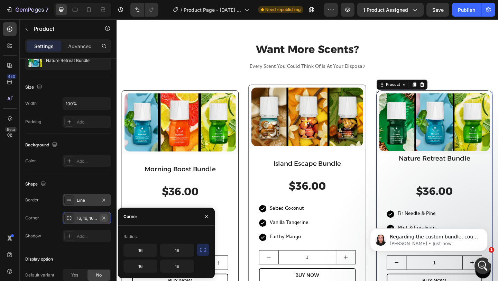
click at [105, 218] on icon "button" at bounding box center [104, 218] width 6 height 6
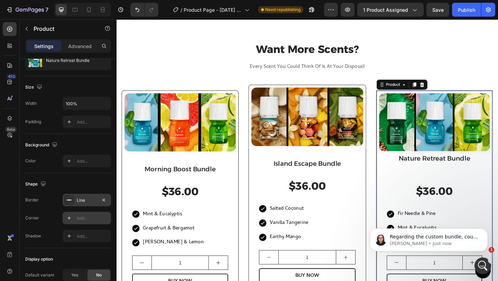
click at [93, 218] on div "Add..." at bounding box center [93, 218] width 33 height 6
type input "8"
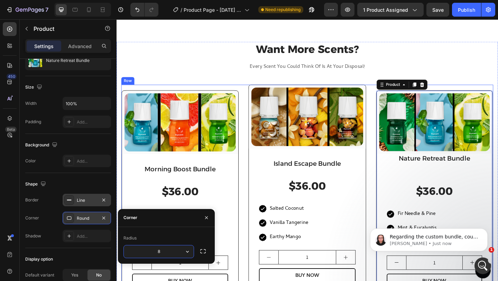
click at [187, 71] on p "Every Scent You Could Think Of Is At Your Disposal!" at bounding box center [323, 71] width 403 height 10
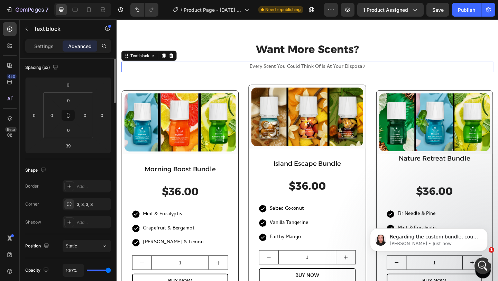
scroll to position [0, 0]
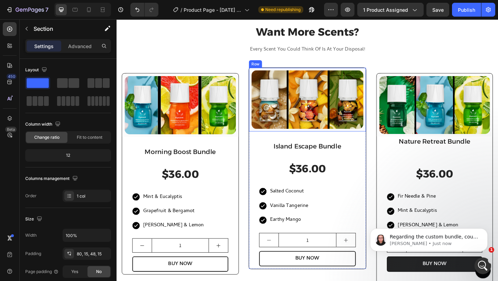
scroll to position [476, 0]
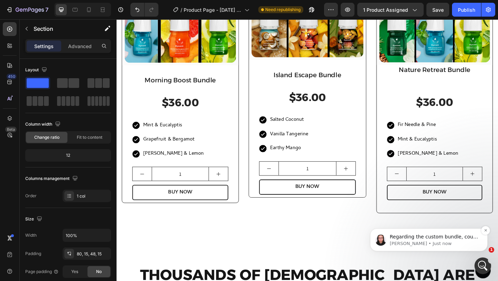
click at [441, 241] on p "[PERSON_NAME] • Just now" at bounding box center [434, 243] width 89 height 6
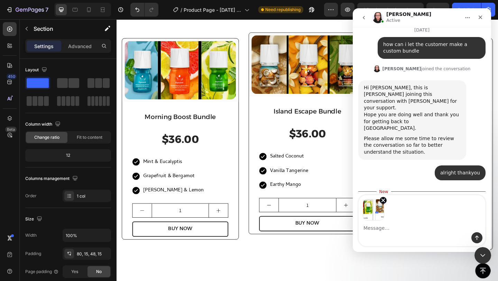
scroll to position [1206, 0]
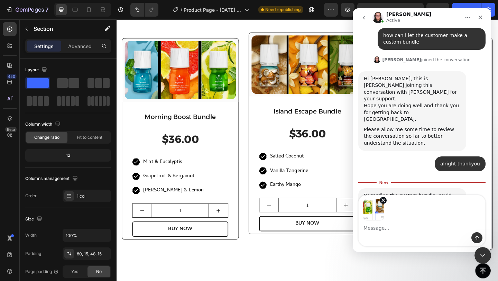
click at [410, 227] on textarea "Message…" at bounding box center [422, 226] width 127 height 12
click at [420, 229] on textarea "i have these different oils i need to allow" at bounding box center [422, 226] width 127 height 12
click at [466, 226] on textarea "i have these different oils and i need to allow" at bounding box center [422, 226] width 127 height 12
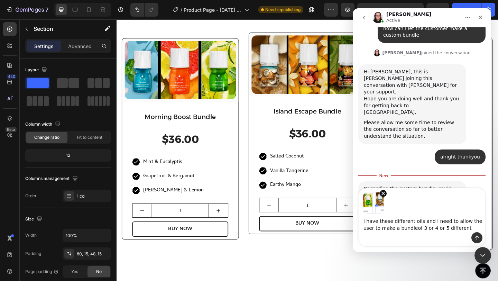
click at [434, 228] on textarea "i have these different oils and i need to allow the user to make a bundleof 3 o…" at bounding box center [422, 222] width 127 height 19
click at [449, 227] on textarea "i have these different oils and i need to allow the user to make a bundleof 3 d…" at bounding box center [422, 222] width 127 height 19
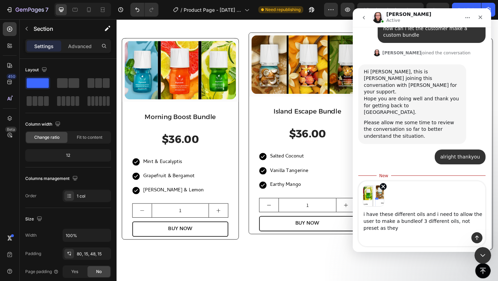
scroll to position [1220, 0]
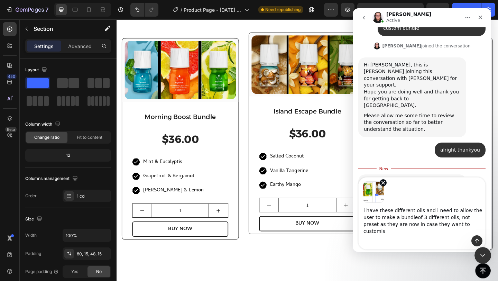
type textarea "i have these different oils and i need to allow the user to make a bundleof 3 d…"
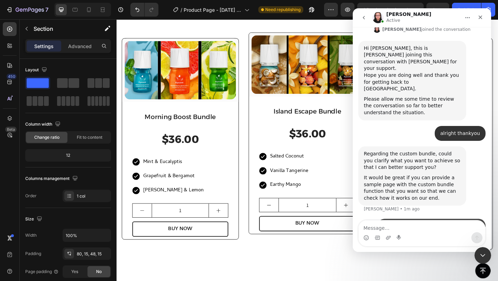
scroll to position [1251, 0]
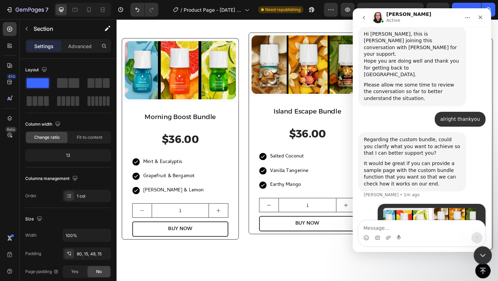
click at [487, 255] on div "Close Intercom Messenger" at bounding box center [481, 254] width 17 height 17
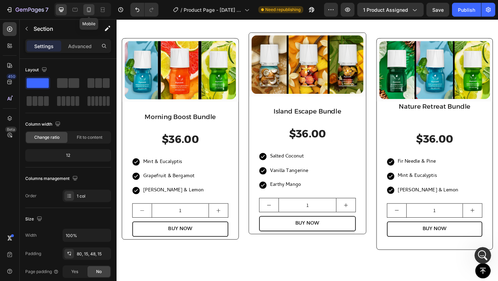
click at [92, 10] on icon at bounding box center [88, 9] width 7 height 7
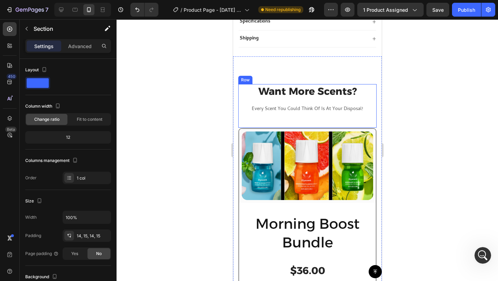
scroll to position [407, 0]
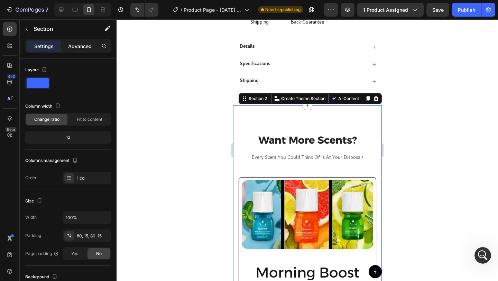
click at [78, 46] on p "Advanced" at bounding box center [80, 46] width 24 height 7
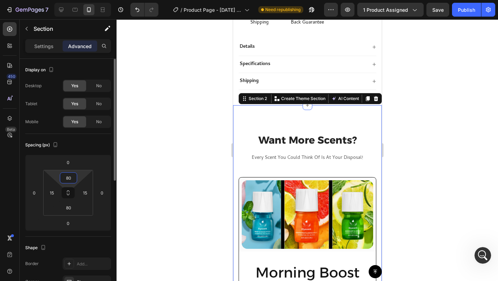
click at [71, 176] on input "80" at bounding box center [69, 178] width 14 height 10
type input "0"
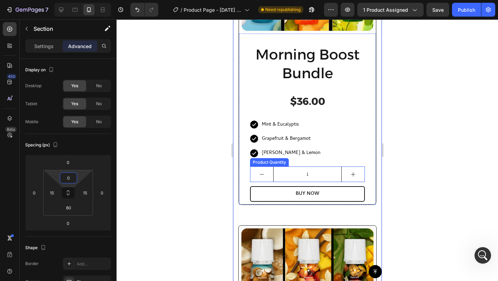
scroll to position [609, 0]
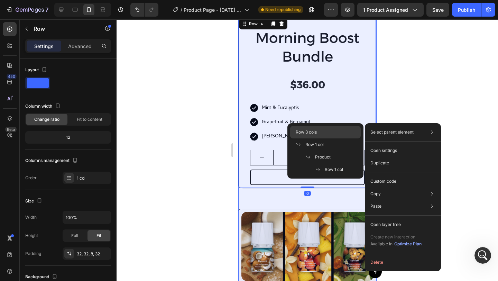
drag, startPoint x: 322, startPoint y: 135, endPoint x: 16, endPoint y: 106, distance: 307.4
click at [322, 135] on div "Row 3 cols" at bounding box center [325, 132] width 71 height 12
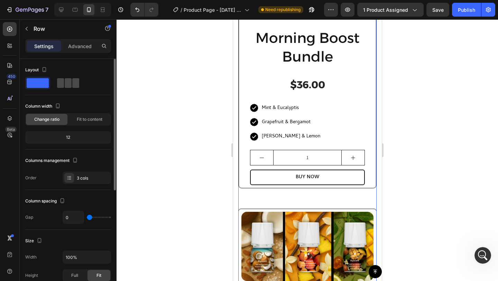
click at [66, 85] on span at bounding box center [68, 83] width 7 height 10
type input "30"
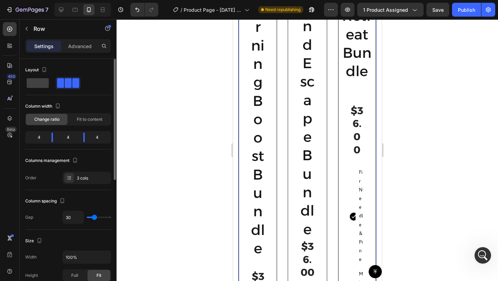
scroll to position [564, 0]
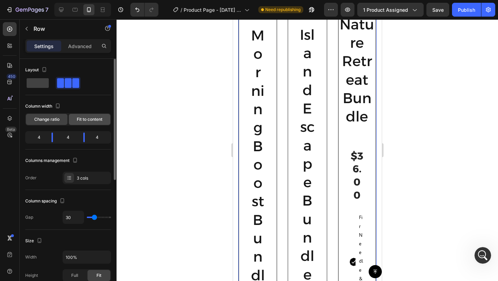
click at [78, 119] on span "Fit to content" at bounding box center [90, 119] width 26 height 6
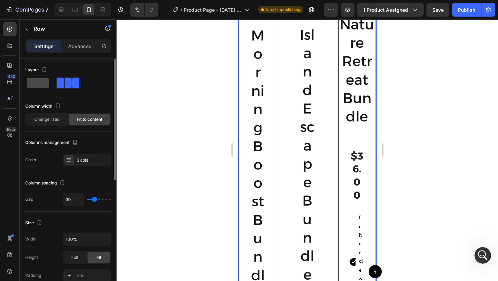
click at [42, 84] on span at bounding box center [38, 83] width 22 height 10
type input "0"
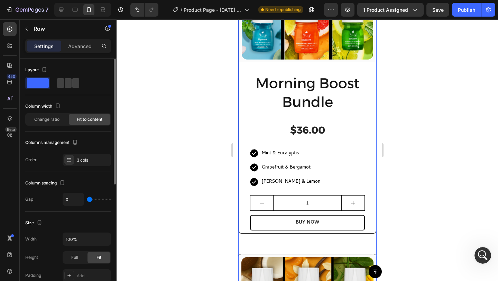
scroll to position [609, 0]
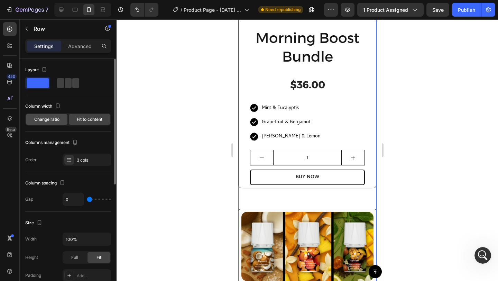
click at [60, 116] on div "Change ratio" at bounding box center [47, 119] width 42 height 11
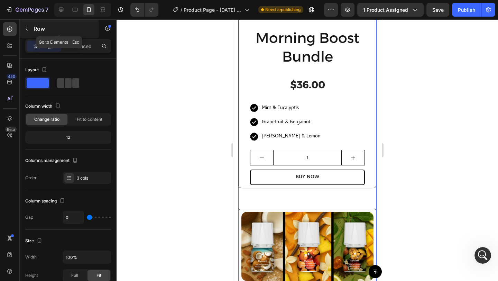
click at [27, 31] on icon "button" at bounding box center [27, 29] width 6 height 6
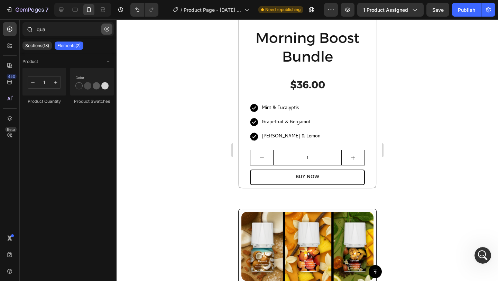
click at [107, 29] on icon "button" at bounding box center [106, 29] width 5 height 5
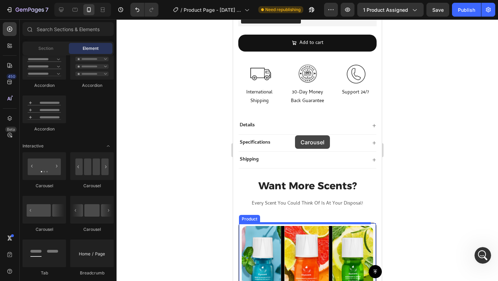
scroll to position [322, 0]
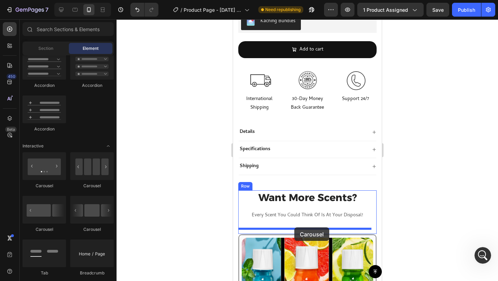
drag, startPoint x: 295, startPoint y: 188, endPoint x: 294, endPoint y: 227, distance: 39.1
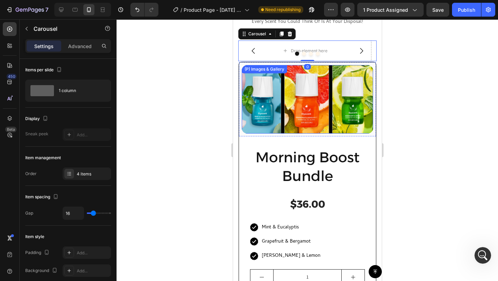
scroll to position [437, 0]
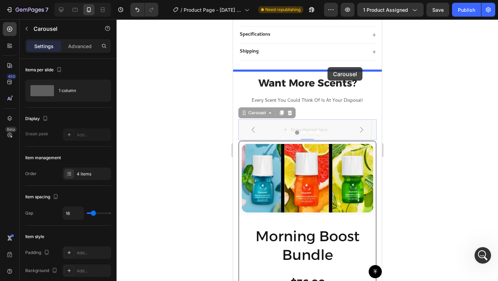
drag, startPoint x: 336, startPoint y: 124, endPoint x: 327, endPoint y: 67, distance: 57.4
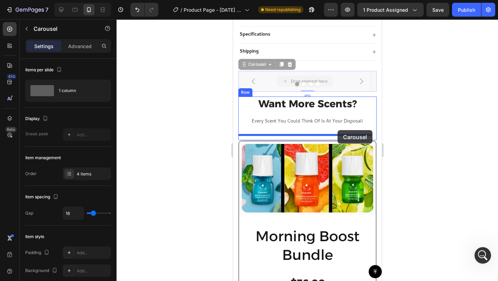
drag, startPoint x: 339, startPoint y: 72, endPoint x: 337, endPoint y: 130, distance: 58.1
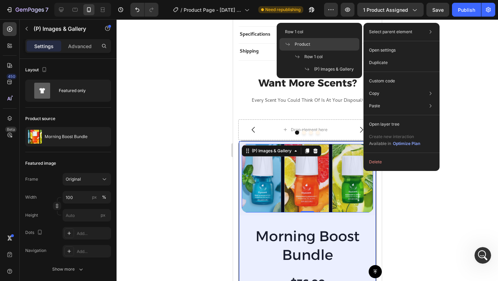
click at [322, 46] on div "Product" at bounding box center [319, 44] width 80 height 12
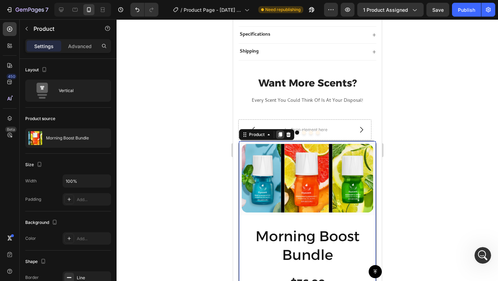
click at [278, 132] on icon at bounding box center [280, 135] width 6 height 6
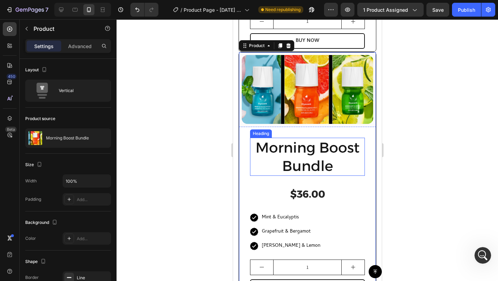
scroll to position [765, 0]
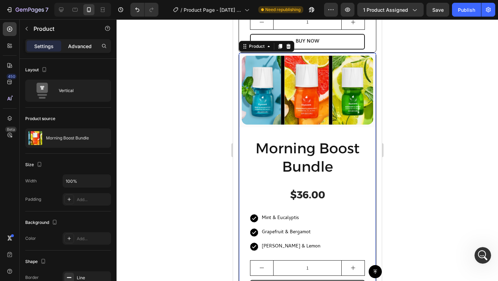
click at [75, 48] on p "Advanced" at bounding box center [80, 46] width 24 height 7
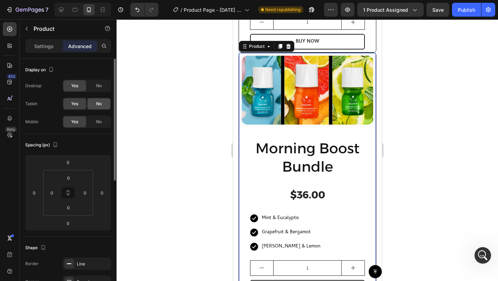
click at [99, 102] on span "No" at bounding box center [99, 104] width 6 height 6
click at [99, 86] on span "No" at bounding box center [99, 86] width 6 height 6
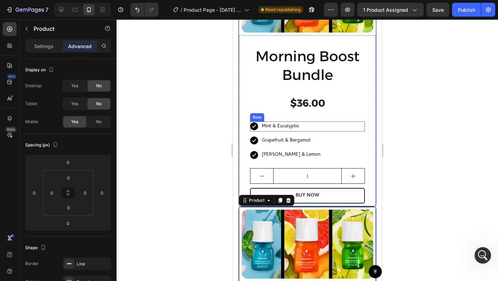
scroll to position [536, 0]
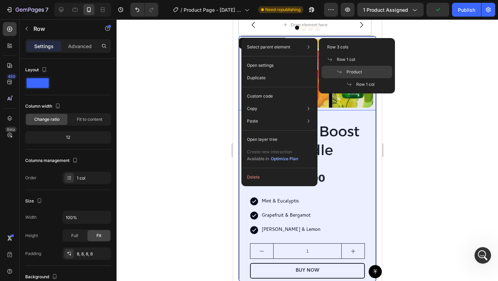
click at [350, 69] on span "Product" at bounding box center [355, 72] width 16 height 6
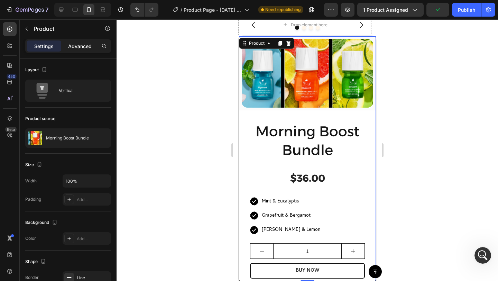
click at [87, 49] on p "Advanced" at bounding box center [80, 46] width 24 height 7
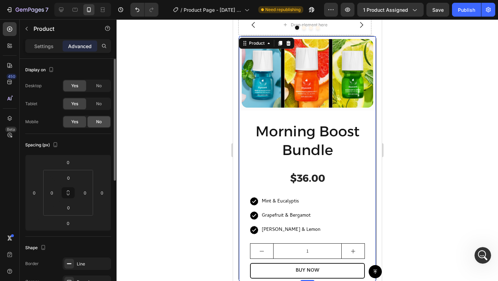
click at [96, 117] on div "No" at bounding box center [98, 121] width 23 height 11
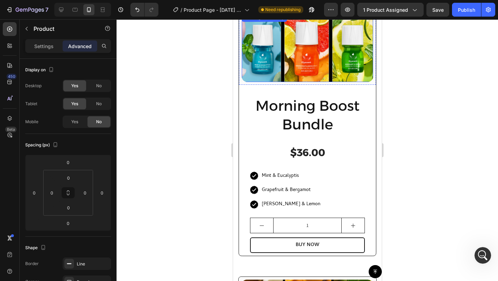
scroll to position [466, 0]
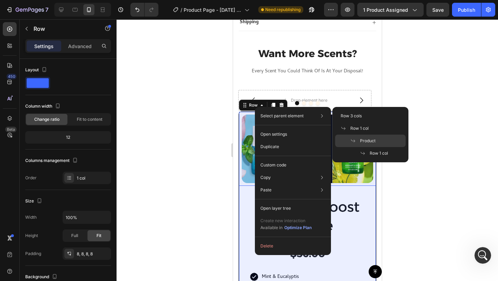
click at [366, 138] on span "Product" at bounding box center [368, 141] width 16 height 6
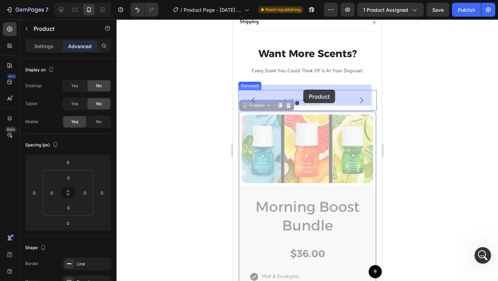
drag, startPoint x: 245, startPoint y: 101, endPoint x: 303, endPoint y: 90, distance: 59.2
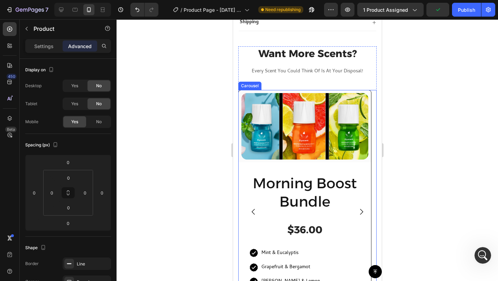
click at [357, 208] on icon "Carousel Next Arrow" at bounding box center [361, 212] width 8 height 8
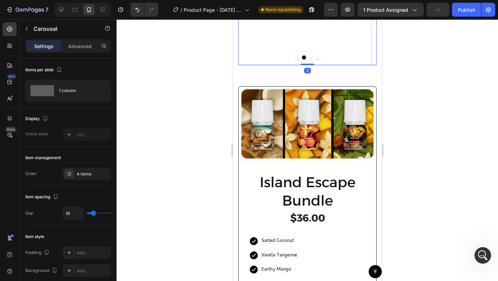
scroll to position [741, 0]
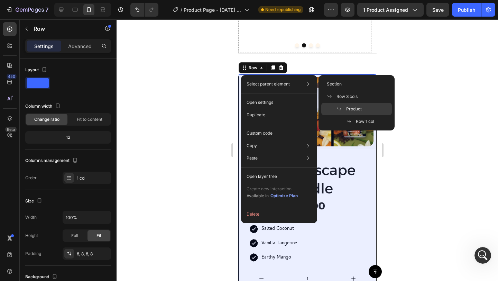
click at [346, 108] on span "Product" at bounding box center [354, 109] width 16 height 6
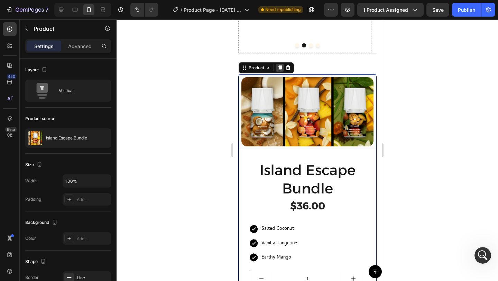
click at [282, 68] on icon at bounding box center [280, 68] width 6 height 6
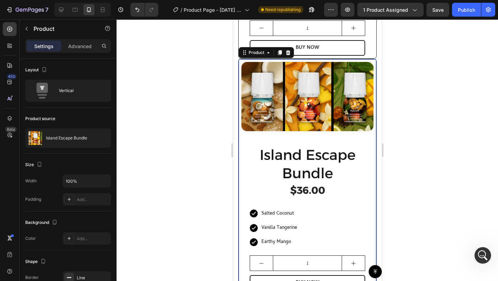
scroll to position [1004, 0]
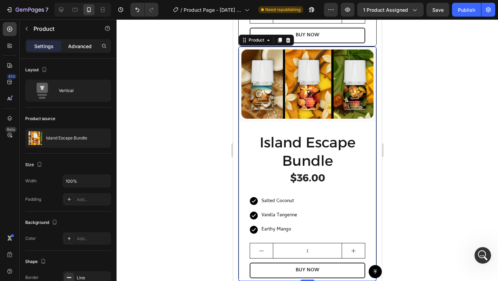
click at [79, 43] on p "Advanced" at bounding box center [80, 46] width 24 height 7
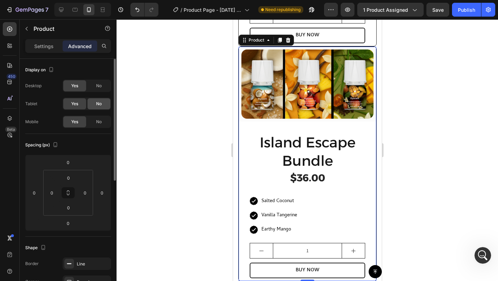
click at [97, 102] on span "No" at bounding box center [99, 104] width 6 height 6
click at [97, 85] on span "No" at bounding box center [99, 86] width 6 height 6
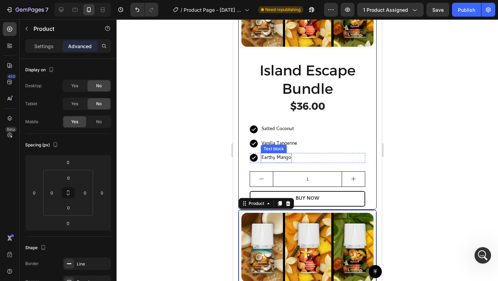
scroll to position [736, 0]
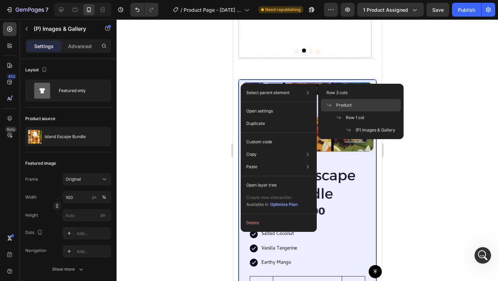
click at [364, 104] on div "Product" at bounding box center [361, 105] width 80 height 12
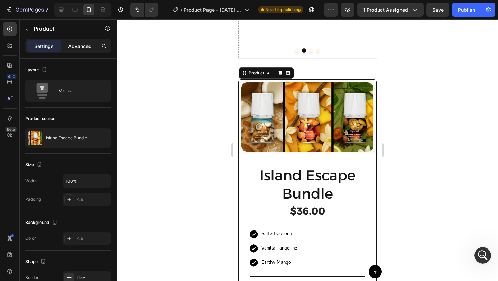
click at [88, 45] on p "Advanced" at bounding box center [80, 46] width 24 height 7
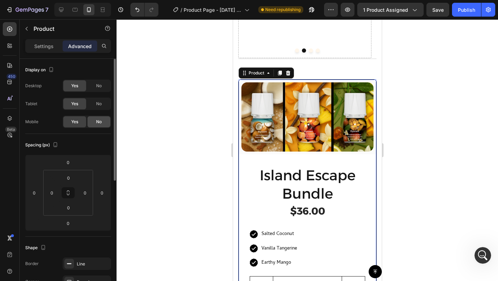
click at [99, 128] on div "Yes No" at bounding box center [87, 122] width 48 height 12
click at [99, 123] on span "No" at bounding box center [99, 122] width 6 height 6
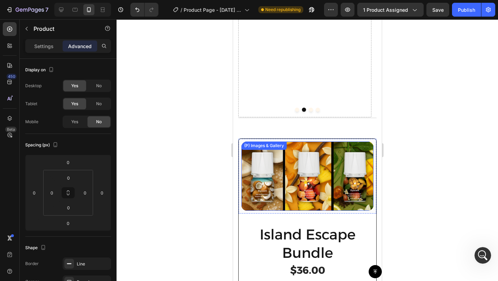
scroll to position [674, 0]
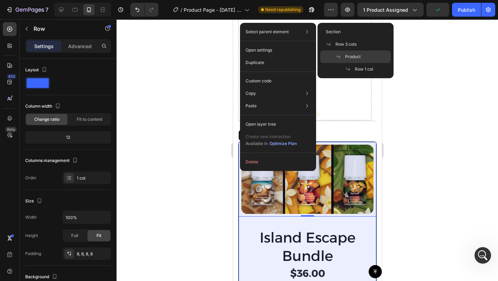
click at [343, 55] on span at bounding box center [340, 57] width 10 height 6
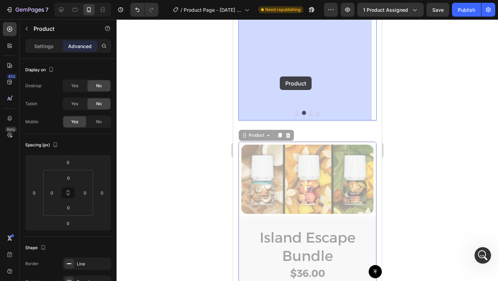
drag, startPoint x: 255, startPoint y: 135, endPoint x: 279, endPoint y: 76, distance: 63.6
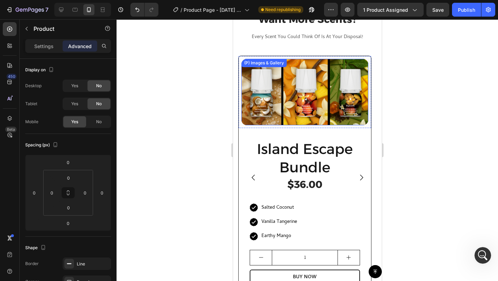
scroll to position [476, 0]
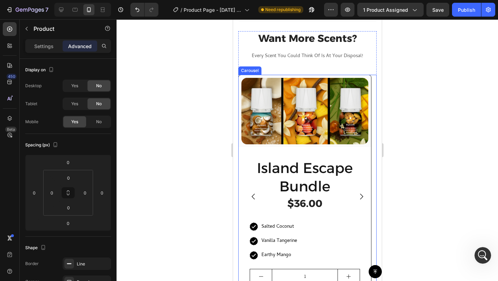
click at [357, 194] on icon "Carousel Next Arrow" at bounding box center [361, 196] width 8 height 8
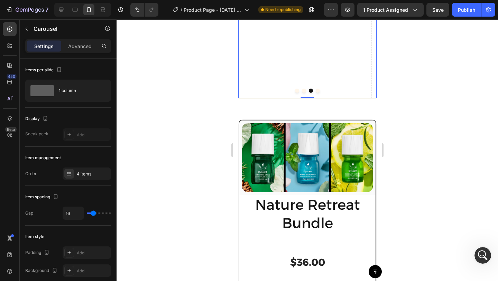
scroll to position [699, 0]
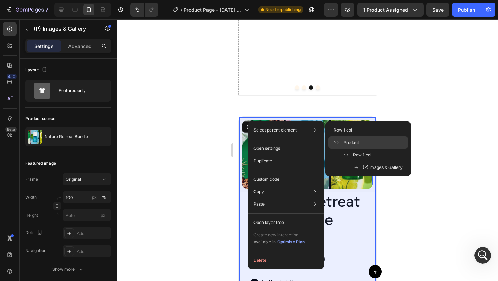
click at [351, 142] on span "Product" at bounding box center [351, 142] width 16 height 6
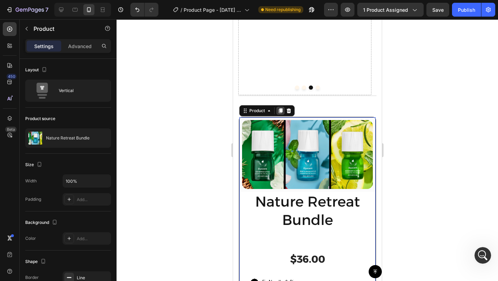
click at [278, 110] on icon at bounding box center [280, 111] width 6 height 6
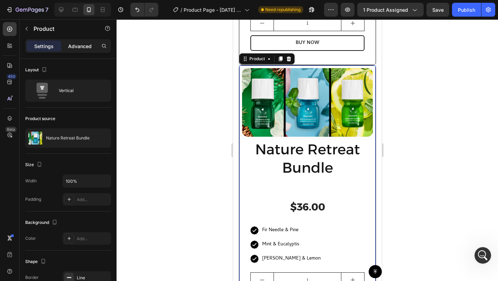
scroll to position [1026, 0]
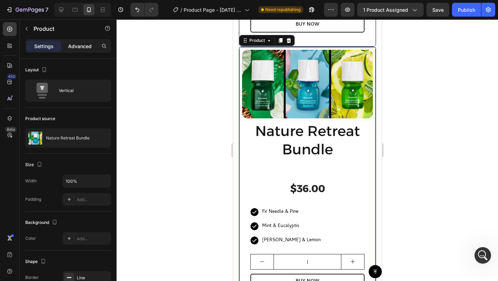
click at [72, 50] on div "Advanced" at bounding box center [80, 45] width 35 height 11
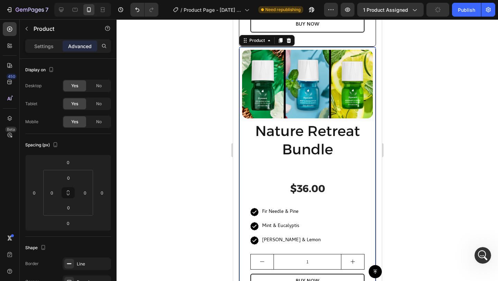
click at [102, 102] on div "No" at bounding box center [98, 103] width 23 height 11
click at [99, 81] on div "No" at bounding box center [98, 85] width 23 height 11
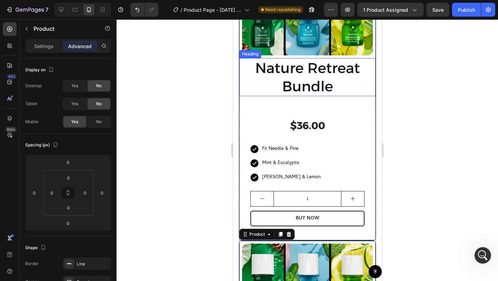
scroll to position [769, 0]
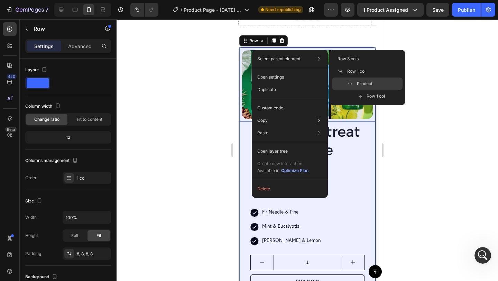
click at [370, 80] on div "Product" at bounding box center [367, 83] width 71 height 12
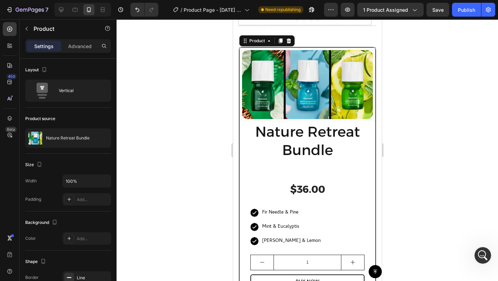
click at [79, 49] on p "Advanced" at bounding box center [80, 46] width 24 height 7
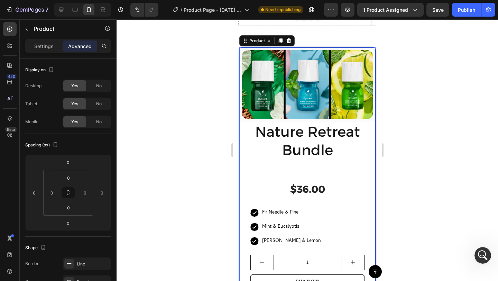
click at [99, 123] on span "No" at bounding box center [99, 122] width 6 height 6
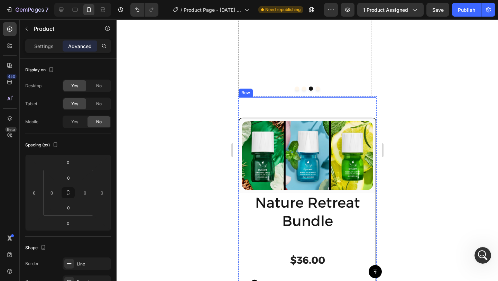
scroll to position [698, 0]
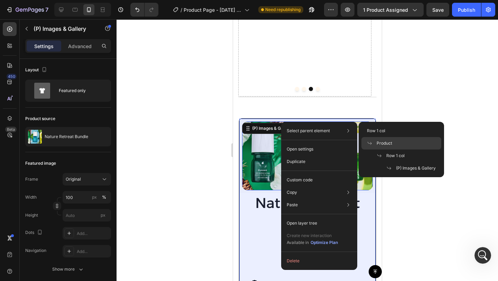
click at [398, 145] on div "Product" at bounding box center [401, 143] width 80 height 12
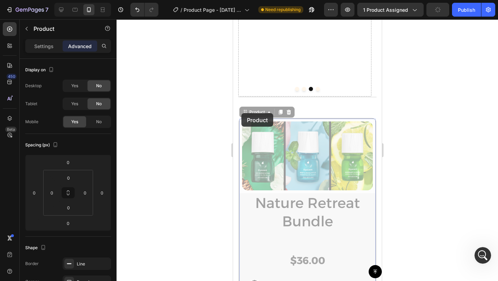
drag, startPoint x: 241, startPoint y: 113, endPoint x: 278, endPoint y: 56, distance: 68.2
click at [278, 56] on div "Want More Scents? Heading Every Scent You Could Think Of Is At Your Disposal! T…" at bounding box center [307, 91] width 138 height 563
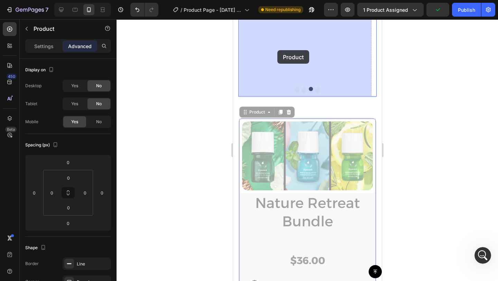
drag, startPoint x: 245, startPoint y: 112, endPoint x: 276, endPoint y: 52, distance: 67.4
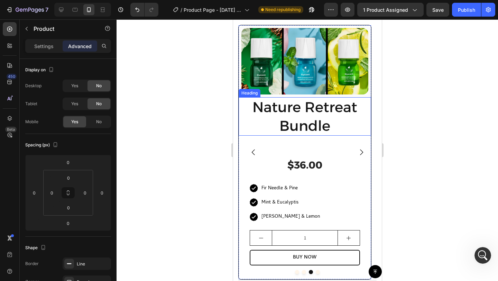
scroll to position [524, 0]
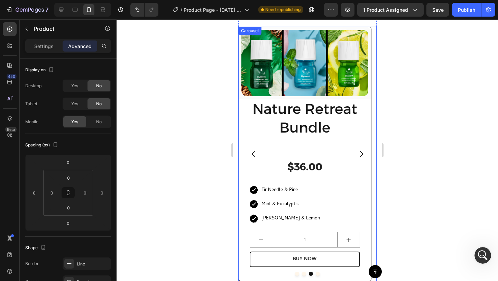
click at [254, 154] on icon "Carousel Back Arrow" at bounding box center [253, 154] width 8 height 8
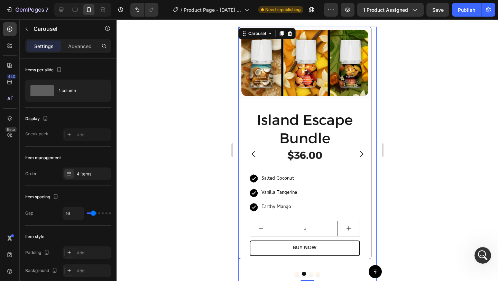
click at [254, 154] on icon "Carousel Back Arrow" at bounding box center [253, 154] width 8 height 8
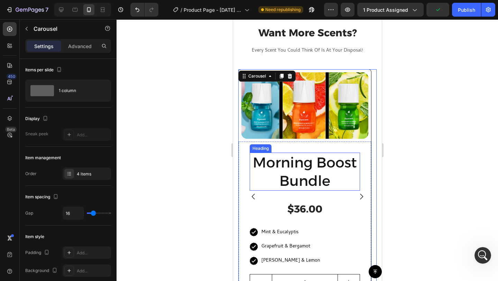
scroll to position [420, 0]
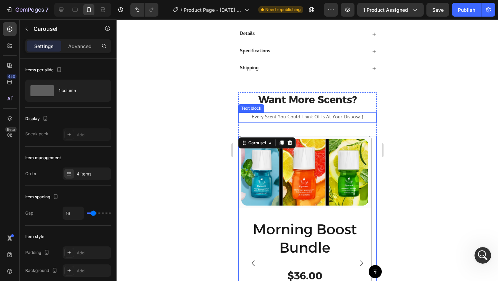
click at [332, 113] on p "Every Scent You Could Think Of Is At Your Disposal!" at bounding box center [307, 117] width 137 height 9
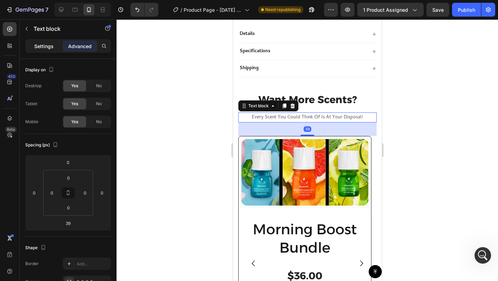
click at [37, 44] on p "Settings" at bounding box center [43, 46] width 19 height 7
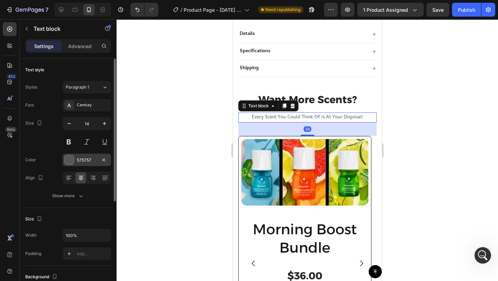
click at [73, 158] on div at bounding box center [69, 159] width 9 height 9
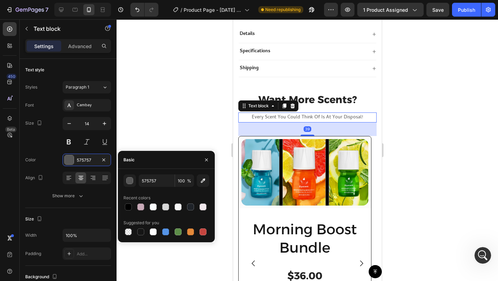
drag, startPoint x: 128, startPoint y: 204, endPoint x: 130, endPoint y: 190, distance: 14.7
click at [128, 204] on div at bounding box center [128, 206] width 7 height 7
type input "000000"
click at [166, 91] on div at bounding box center [307, 149] width 381 height 261
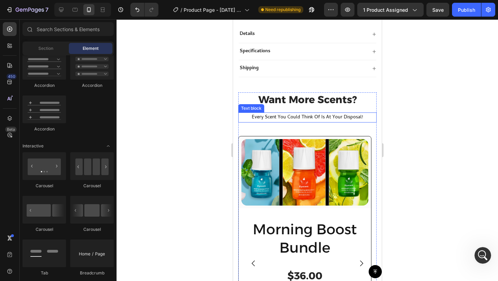
click at [332, 113] on p "Every Scent You Could Think Of Is At Your Disposal!" at bounding box center [307, 117] width 137 height 9
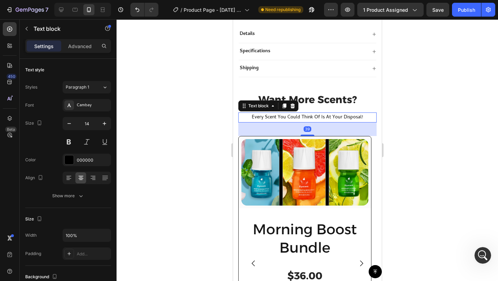
click at [344, 113] on p "Every Scent You Could Think Of Is At Your Disposal!" at bounding box center [307, 117] width 137 height 9
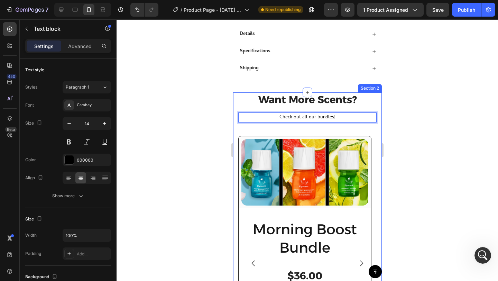
click at [406, 110] on div at bounding box center [307, 149] width 381 height 261
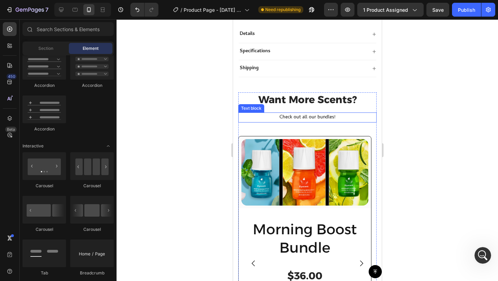
click at [324, 113] on p "Check out all our bundles!" at bounding box center [307, 117] width 137 height 9
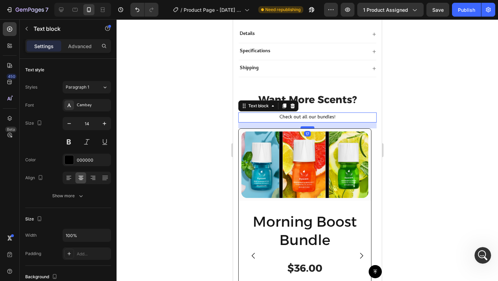
drag, startPoint x: 307, startPoint y: 129, endPoint x: 306, endPoint y: 121, distance: 7.6
click at [306, 126] on div at bounding box center [307, 127] width 14 height 2
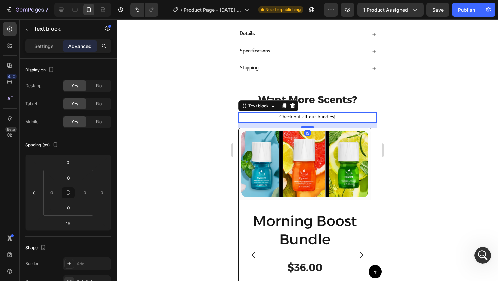
click at [417, 112] on div at bounding box center [307, 149] width 381 height 261
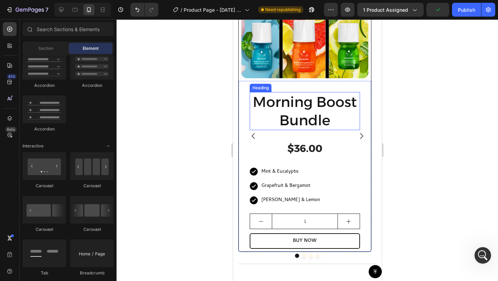
scroll to position [538, 0]
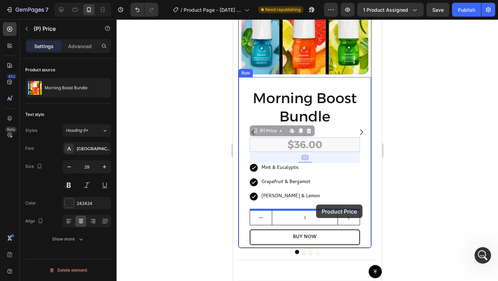
drag, startPoint x: 325, startPoint y: 144, endPoint x: 316, endPoint y: 204, distance: 60.9
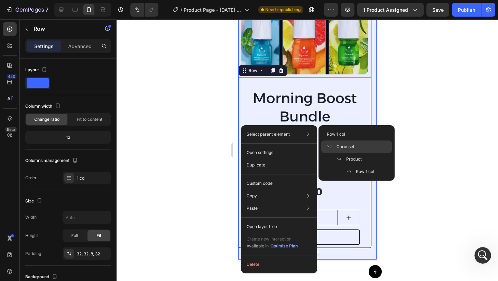
click at [351, 146] on span "Carousel" at bounding box center [346, 147] width 18 height 6
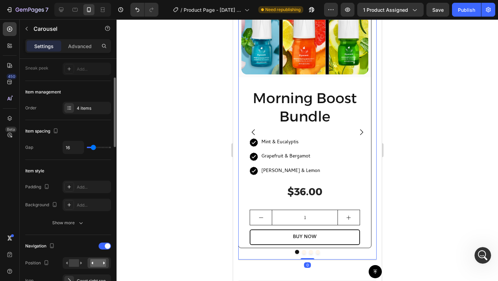
scroll to position [129, 0]
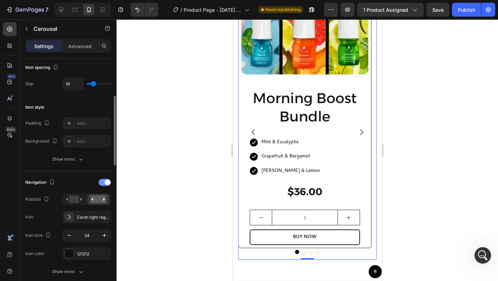
click at [104, 183] on div at bounding box center [105, 182] width 12 height 7
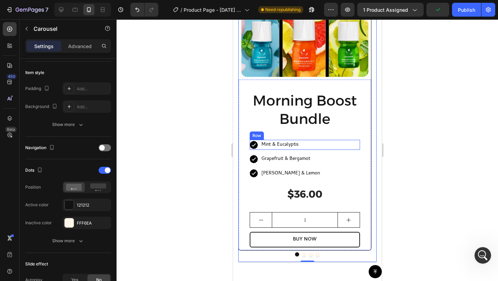
scroll to position [489, 0]
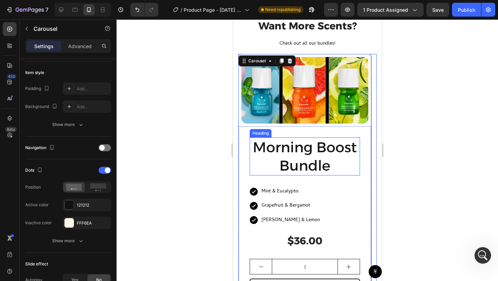
click at [335, 158] on h2 "Morning Boost Bundle" at bounding box center [304, 156] width 110 height 38
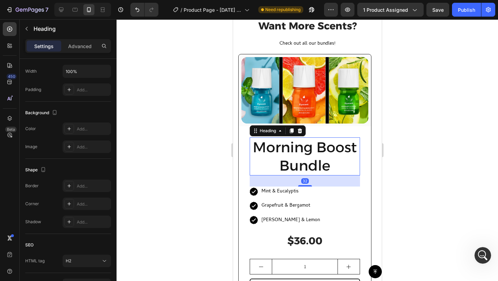
scroll to position [0, 0]
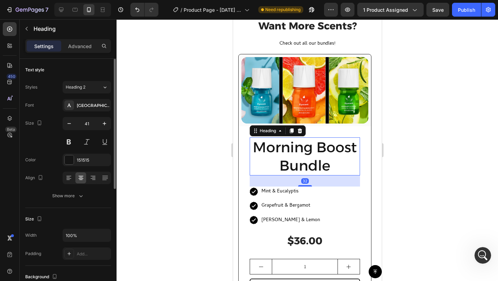
click at [416, 154] on div at bounding box center [307, 149] width 381 height 261
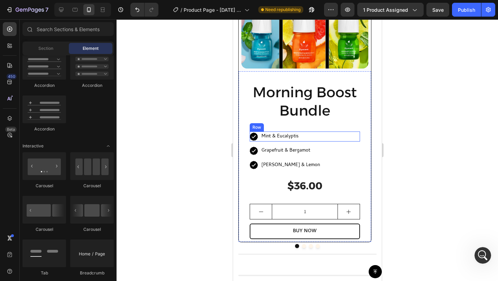
scroll to position [555, 0]
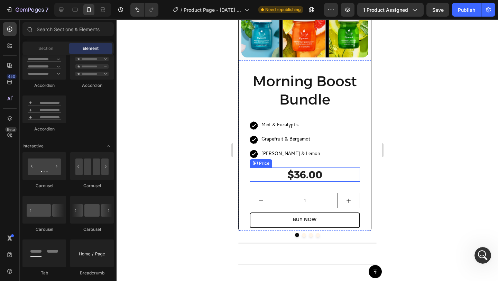
click at [318, 173] on div "$36.00" at bounding box center [304, 174] width 110 height 15
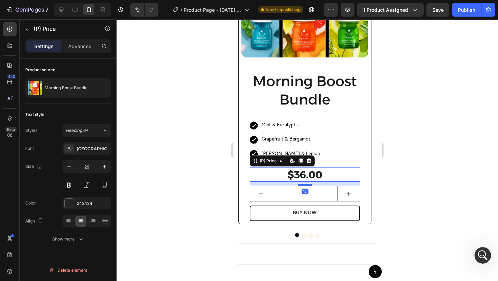
drag, startPoint x: 310, startPoint y: 191, endPoint x: 344, endPoint y: 112, distance: 86.2
click at [310, 184] on div at bounding box center [305, 185] width 14 height 2
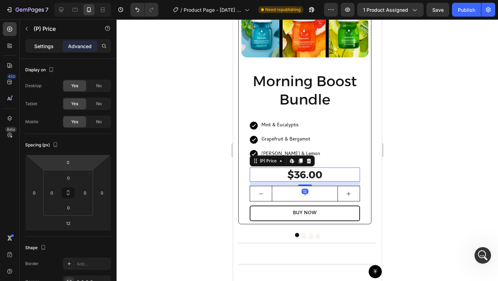
click at [48, 48] on p "Settings" at bounding box center [43, 46] width 19 height 7
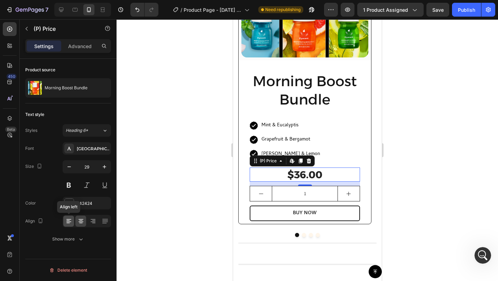
click at [72, 221] on icon at bounding box center [68, 221] width 7 height 7
click at [85, 206] on div "242424" at bounding box center [87, 203] width 20 height 6
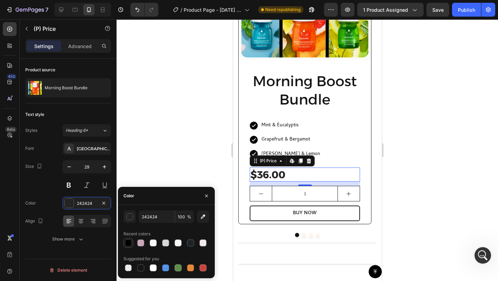
click at [129, 240] on div at bounding box center [128, 242] width 7 height 7
type input "000000"
click at [72, 167] on icon "button" at bounding box center [69, 166] width 7 height 7
click at [71, 167] on icon "button" at bounding box center [69, 166] width 7 height 7
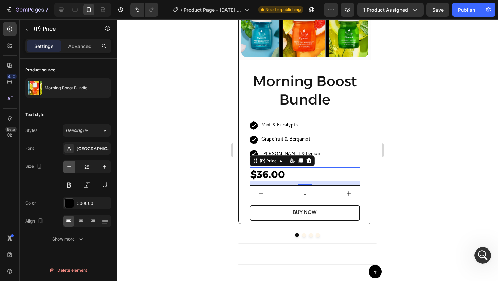
click at [71, 167] on icon "button" at bounding box center [69, 166] width 7 height 7
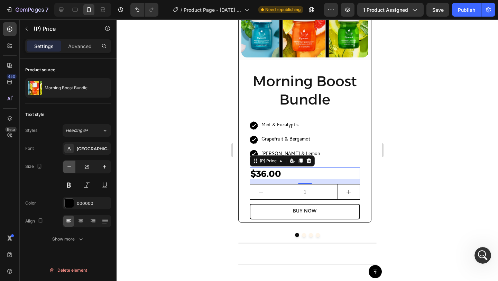
click at [71, 167] on icon "button" at bounding box center [69, 166] width 7 height 7
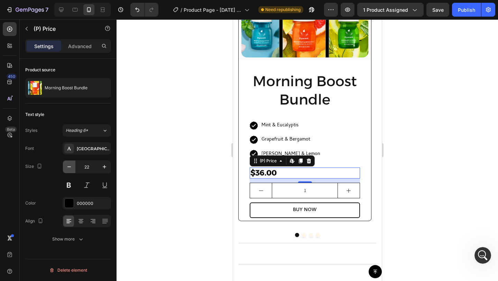
click at [71, 167] on icon "button" at bounding box center [69, 166] width 7 height 7
type input "19"
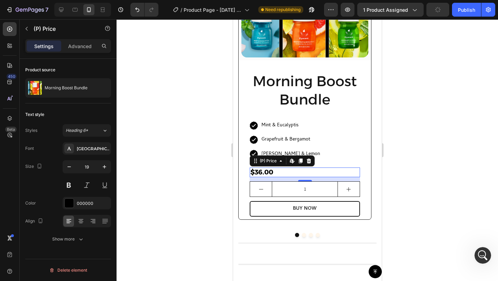
click at [435, 162] on div at bounding box center [307, 149] width 381 height 261
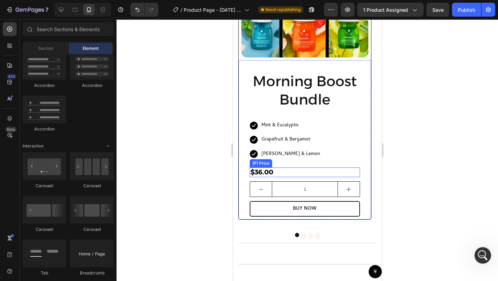
click at [301, 169] on div "$36.00" at bounding box center [304, 172] width 110 height 10
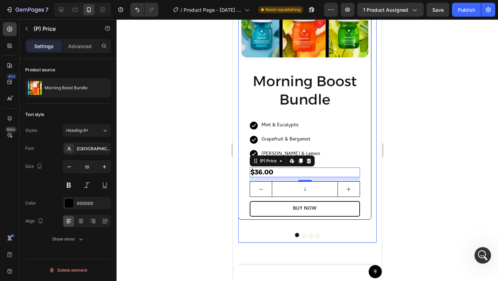
click at [302, 235] on button "Dot" at bounding box center [304, 235] width 4 height 4
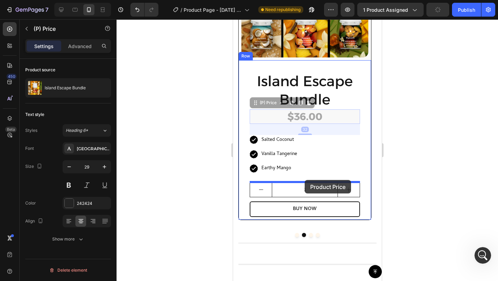
drag, startPoint x: 321, startPoint y: 115, endPoint x: 304, endPoint y: 180, distance: 66.8
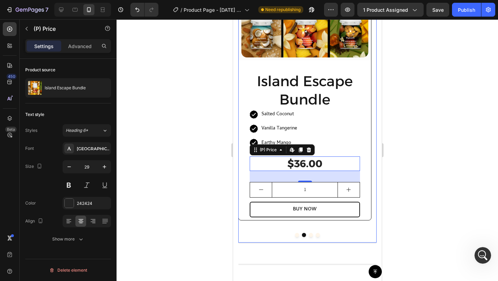
click at [295, 235] on button "Dot" at bounding box center [297, 235] width 4 height 4
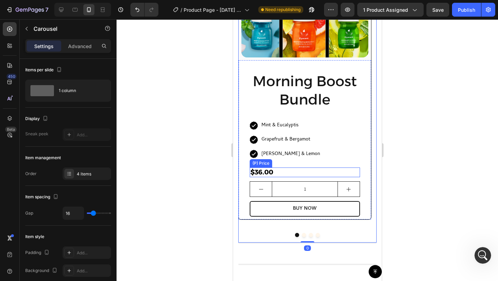
click at [291, 170] on div "$36.00" at bounding box center [304, 172] width 110 height 10
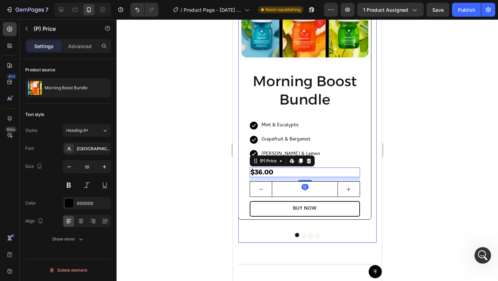
click at [302, 235] on button "Dot" at bounding box center [304, 235] width 4 height 4
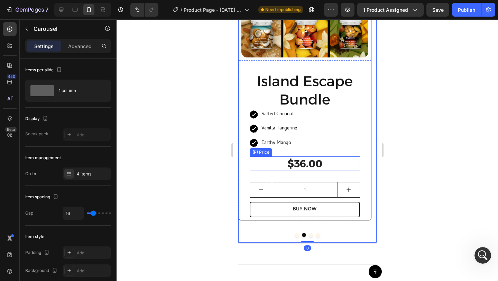
click at [296, 164] on div "$36.00" at bounding box center [304, 163] width 110 height 15
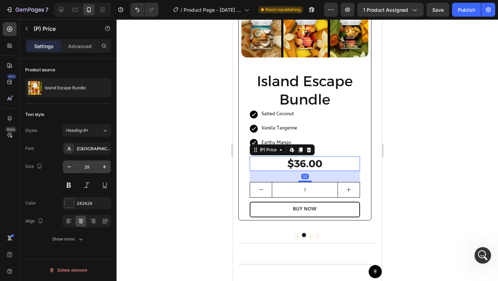
click at [89, 166] on input "29" at bounding box center [86, 166] width 23 height 12
click at [87, 166] on input "29" at bounding box center [86, 166] width 23 height 12
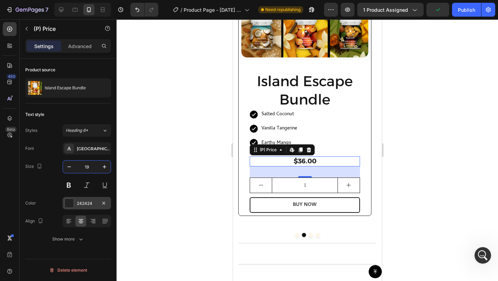
type input "19"
click at [84, 203] on div "242424" at bounding box center [87, 203] width 20 height 6
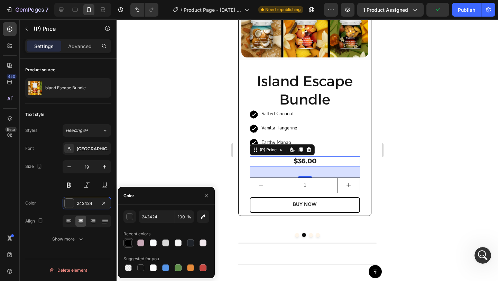
click at [129, 241] on div at bounding box center [128, 242] width 7 height 7
type input "000000"
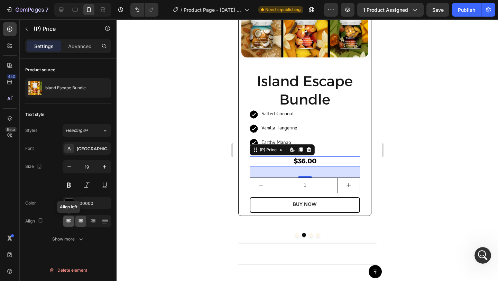
click at [68, 223] on icon at bounding box center [68, 221] width 7 height 7
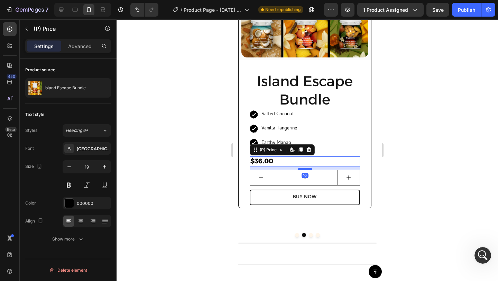
drag, startPoint x: 299, startPoint y: 175, endPoint x: 300, endPoint y: 168, distance: 7.6
click at [300, 168] on div at bounding box center [305, 169] width 14 height 2
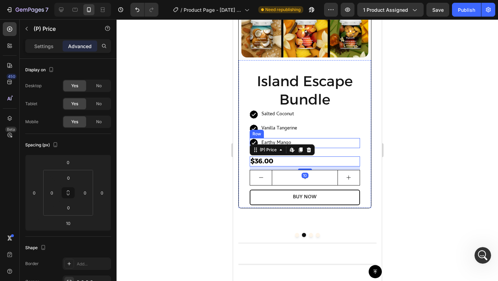
click at [341, 145] on div "Icon Earthy Mango Text block Row" at bounding box center [304, 143] width 110 height 10
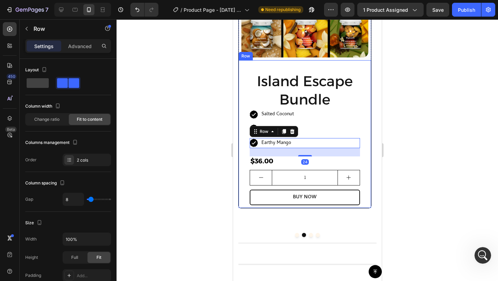
click at [287, 166] on div "$36.00" at bounding box center [304, 161] width 110 height 10
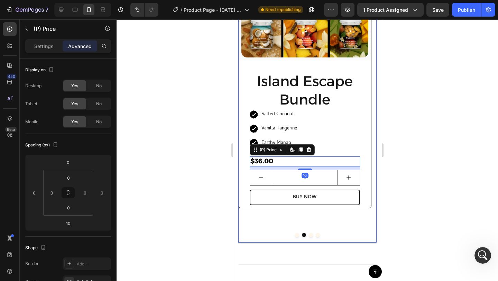
click at [309, 235] on button "Dot" at bounding box center [310, 235] width 4 height 4
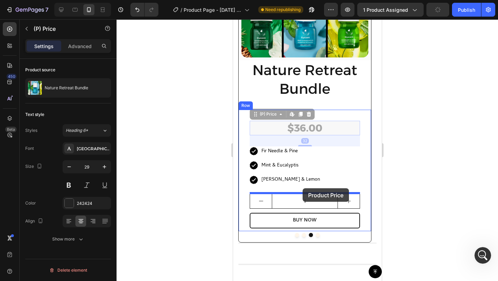
drag, startPoint x: 311, startPoint y: 128, endPoint x: 302, endPoint y: 188, distance: 60.9
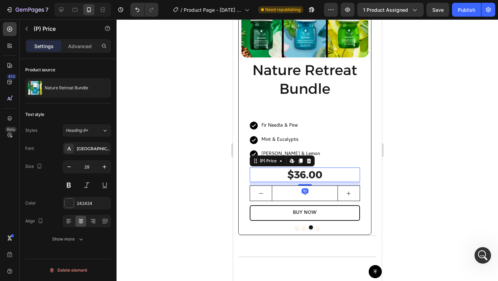
drag, startPoint x: 305, startPoint y: 191, endPoint x: 238, endPoint y: 186, distance: 67.2
click at [306, 184] on div at bounding box center [305, 184] width 14 height 1
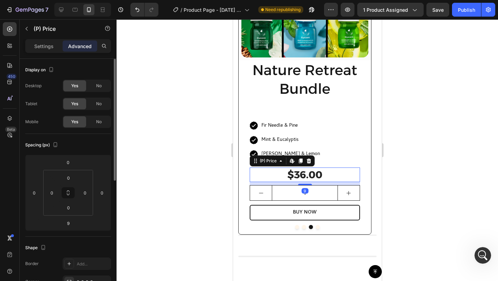
click at [41, 50] on div "Settings" at bounding box center [44, 45] width 35 height 11
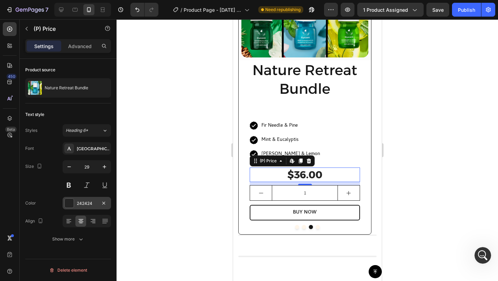
click at [69, 200] on div at bounding box center [69, 203] width 9 height 9
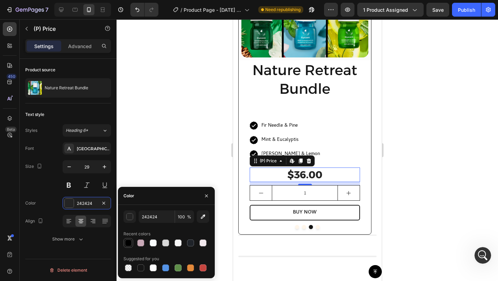
click at [128, 239] on div at bounding box center [128, 242] width 7 height 7
type input "000000"
click at [67, 223] on icon at bounding box center [67, 223] width 3 height 1
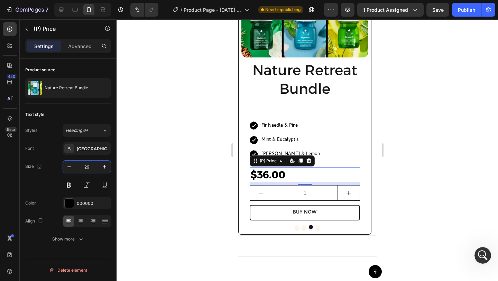
click at [86, 167] on input "29" at bounding box center [86, 166] width 23 height 12
type input "19"
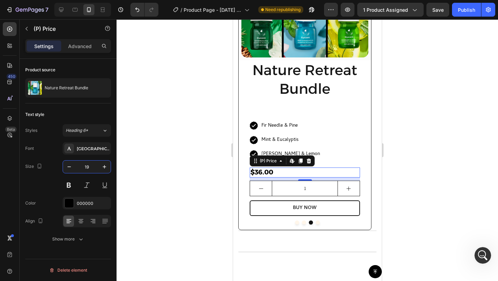
click at [192, 177] on div at bounding box center [307, 149] width 381 height 261
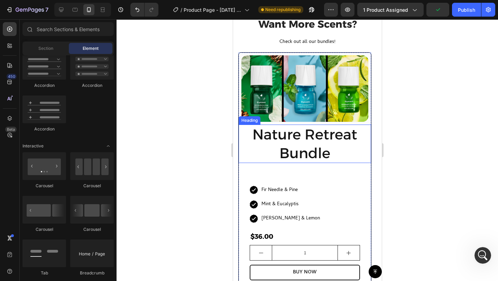
scroll to position [421, 0]
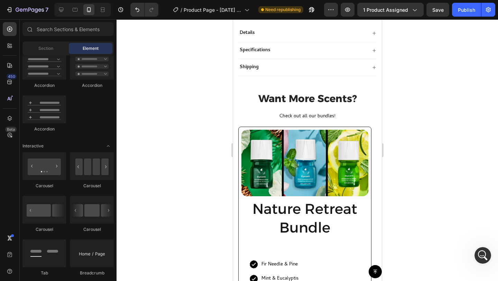
click at [55, 9] on div at bounding box center [82, 10] width 57 height 14
click at [58, 10] on icon at bounding box center [61, 9] width 7 height 7
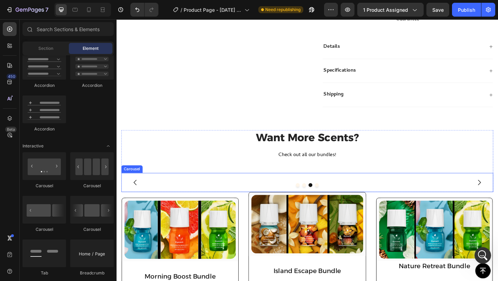
scroll to position [274, 0]
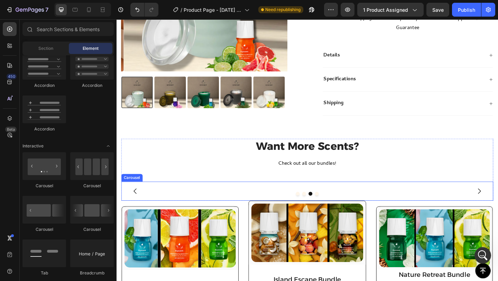
click at [398, 201] on div "(P) Images & Gallery Row Nature Retreat Bundle Heading Icon Fir Needle & Pine T…" at bounding box center [321, 206] width 399 height 21
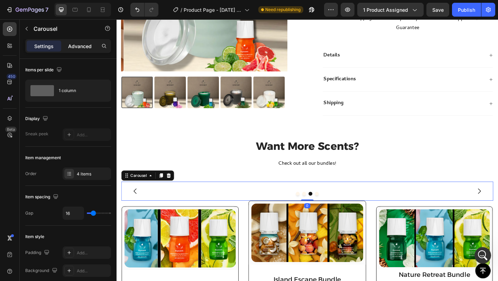
click at [79, 47] on p "Advanced" at bounding box center [80, 46] width 24 height 7
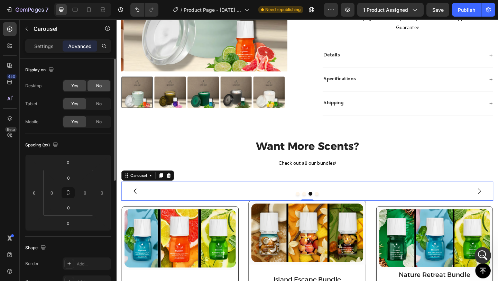
drag, startPoint x: 99, startPoint y: 103, endPoint x: 99, endPoint y: 86, distance: 16.6
click at [99, 102] on span "No" at bounding box center [99, 104] width 6 height 6
click at [96, 84] on span "No" at bounding box center [99, 86] width 6 height 6
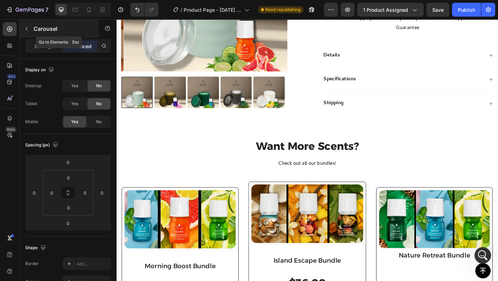
click at [31, 28] on button "button" at bounding box center [26, 28] width 11 height 11
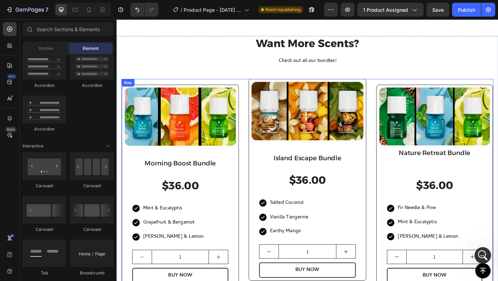
scroll to position [442, 0]
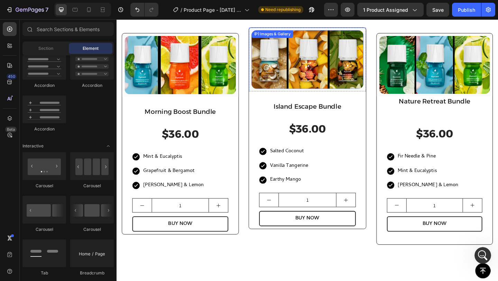
click at [347, 91] on img at bounding box center [324, 63] width 122 height 64
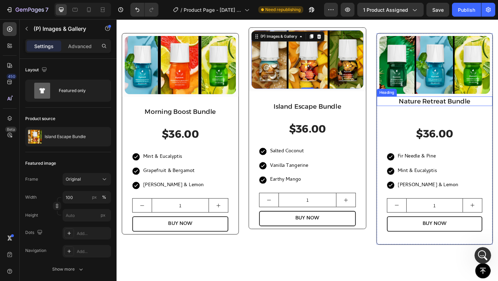
click at [430, 106] on h2 "Nature Retreat Bundle" at bounding box center [462, 108] width 126 height 10
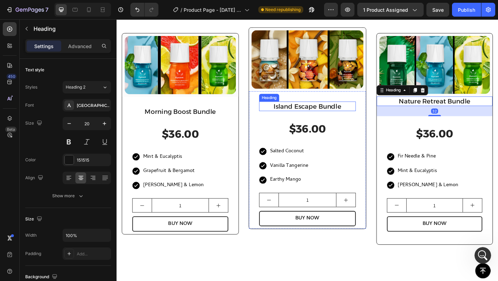
click at [358, 113] on h2 "Island Escape Bundle" at bounding box center [323, 114] width 105 height 10
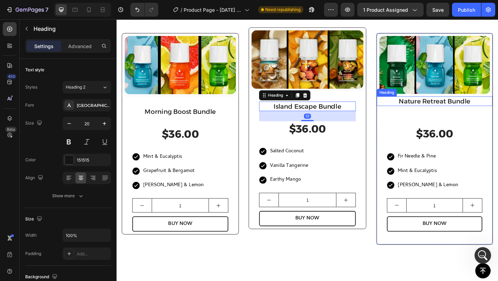
click at [461, 110] on h2 "Nature Retreat Bundle" at bounding box center [462, 108] width 126 height 10
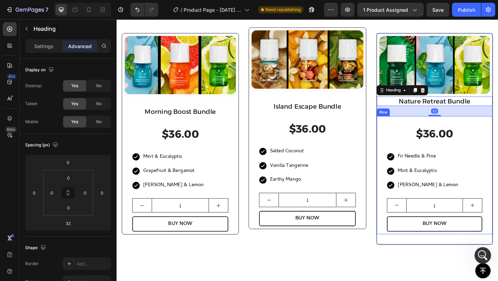
click at [459, 137] on div "$36.00" at bounding box center [463, 144] width 104 height 16
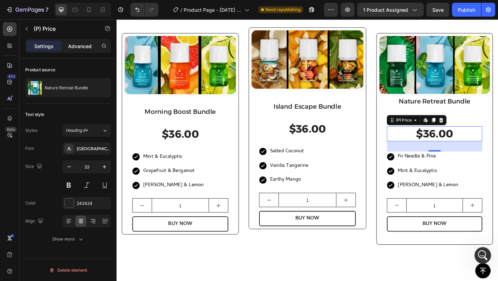
click at [74, 46] on p "Advanced" at bounding box center [80, 46] width 24 height 7
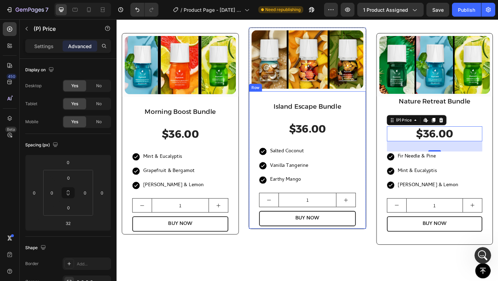
scroll to position [1, 0]
click at [384, 178] on div "Island Escape Bundle Heading $36.00 (P) Price (P) Price Icon Salted Coconut Tex…" at bounding box center [323, 172] width 127 height 149
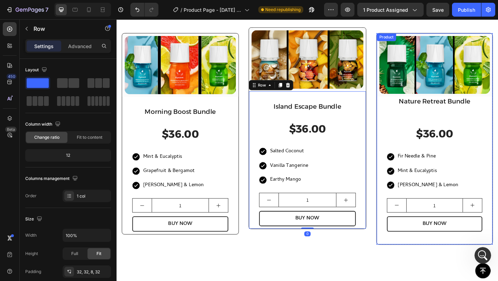
click at [436, 118] on div "(P) Images & Gallery Row Nature Retreat Bundle Heading $36.00 (P) Price (P) Pri…" at bounding box center [462, 149] width 126 height 229
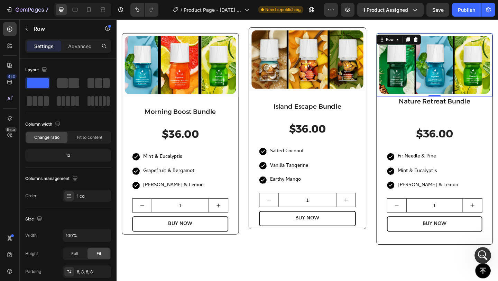
click at [433, 101] on div "(P) Images & Gallery Row 0" at bounding box center [462, 69] width 126 height 68
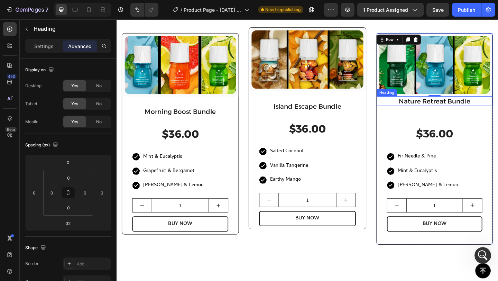
click at [432, 108] on h2 "Nature Retreat Bundle" at bounding box center [462, 108] width 126 height 10
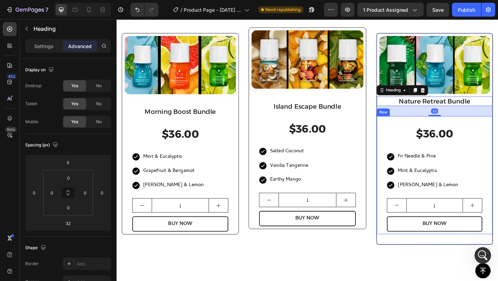
click at [431, 129] on div "$36.00 (P) Price (P) Price Icon Fir Needle & Pine Text block Row Icon Mint & Eu…" at bounding box center [462, 189] width 126 height 128
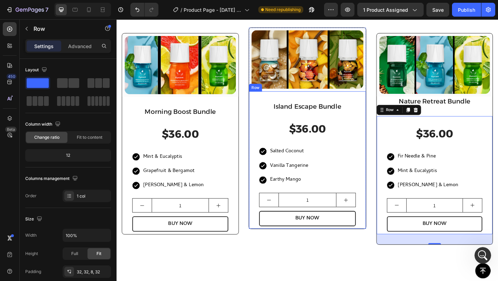
click at [329, 117] on h2 "Island Escape Bundle" at bounding box center [323, 114] width 105 height 10
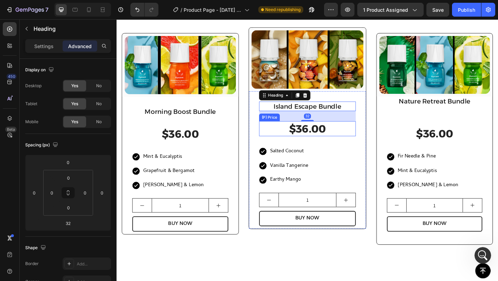
click at [327, 134] on div "$36.00" at bounding box center [323, 138] width 105 height 16
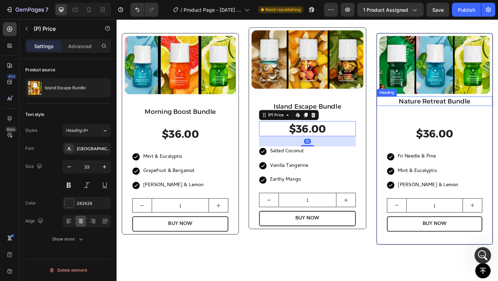
click at [458, 110] on h2 "Nature Retreat Bundle" at bounding box center [462, 108] width 126 height 10
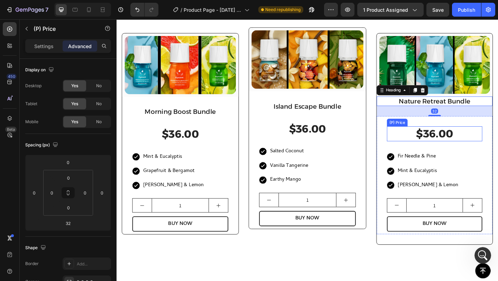
click at [452, 142] on div "$36.00" at bounding box center [463, 144] width 104 height 16
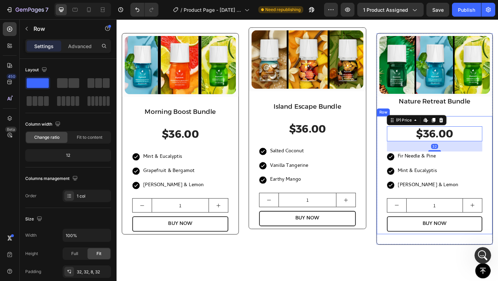
click at [482, 129] on div "$36.00 (P) Price Edit content in Shopify 32 (P) Price Edit content in Shopify 3…" at bounding box center [462, 189] width 126 height 128
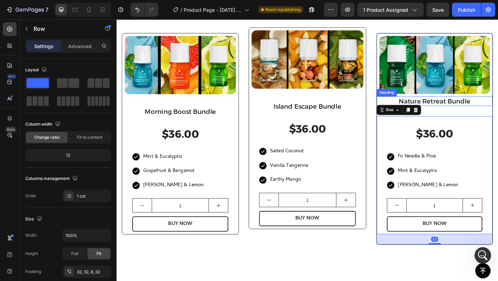
click at [471, 110] on h2 "Nature Retreat Bundle" at bounding box center [462, 108] width 126 height 10
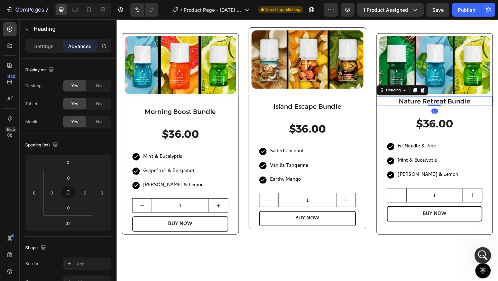
drag, startPoint x: 461, startPoint y: 123, endPoint x: 463, endPoint y: 110, distance: 13.7
click at [463, 110] on div "Nature Retreat Bundle Heading 0" at bounding box center [462, 108] width 126 height 10
type input "0"
click at [393, 260] on div "Want More Scents? Heading Check out all our bundles! Text block (P) Images & Ga…" at bounding box center [324, 131] width 415 height 300
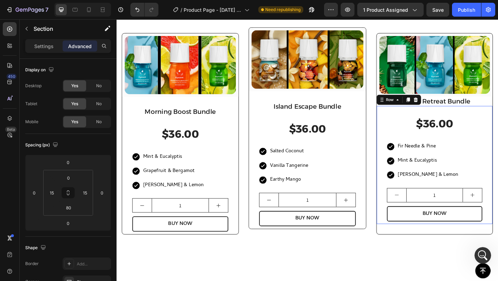
click at [451, 122] on div "$36.00 (P) Price (P) Price Icon Fir Needle & Pine Text block Row Icon Mint & Eu…" at bounding box center [462, 177] width 126 height 128
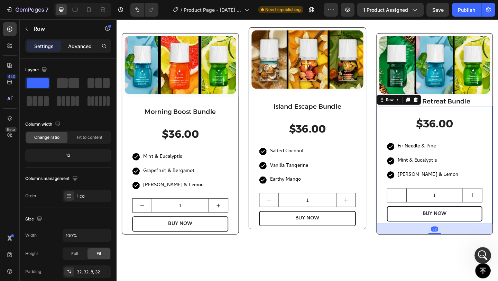
click at [74, 44] on p "Advanced" at bounding box center [80, 46] width 24 height 7
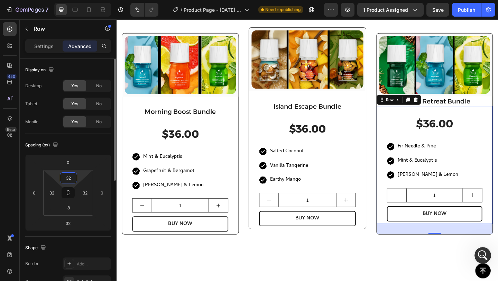
click at [69, 180] on input "32" at bounding box center [69, 178] width 14 height 10
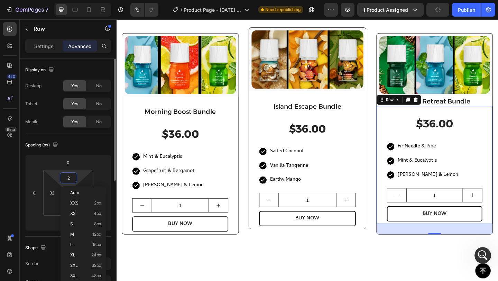
type input "20"
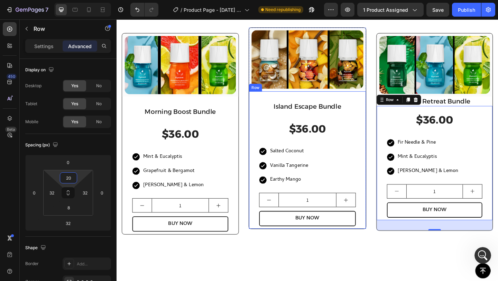
click at [380, 176] on div "Island Escape Bundle Heading $36.00 (P) Price (P) Price Icon Salted Coconut Tex…" at bounding box center [323, 172] width 127 height 149
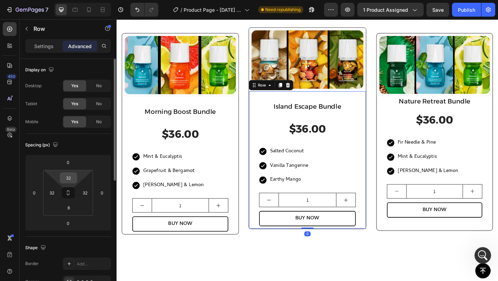
click at [70, 178] on input "32" at bounding box center [69, 178] width 14 height 10
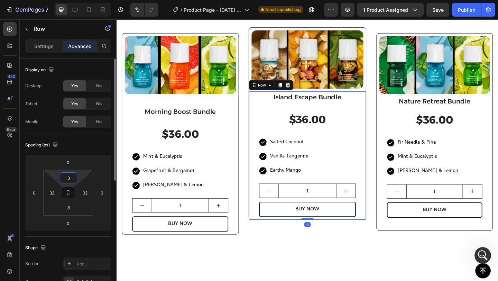
type input "38"
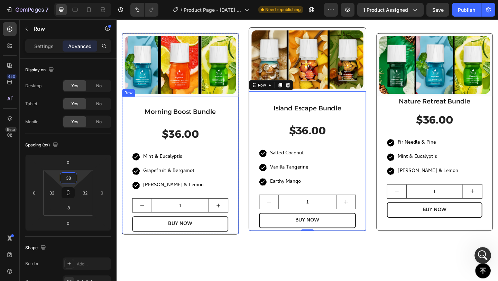
click at [232, 162] on div "Morning Boost Bundle Heading $36.00 (P) Price (P) Price Icon Mint & Eucalyptis …" at bounding box center [185, 182] width 104 height 136
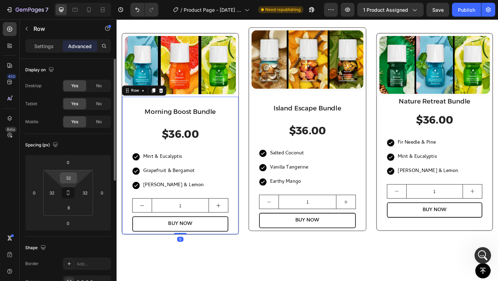
click at [68, 177] on input "32" at bounding box center [69, 178] width 14 height 10
type input "22"
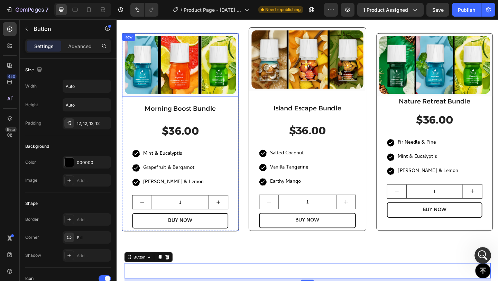
click at [224, 35] on div "(P) Images & Gallery Row" at bounding box center [185, 69] width 127 height 69
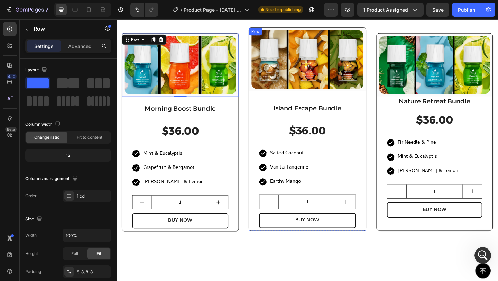
click at [278, 30] on div "(P) Images & Gallery Row" at bounding box center [323, 62] width 127 height 69
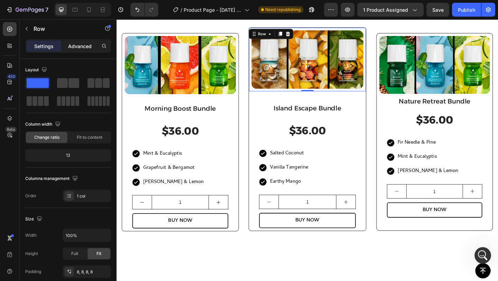
click at [80, 48] on p "Advanced" at bounding box center [80, 46] width 24 height 7
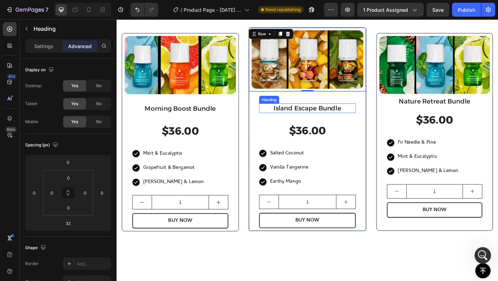
click at [315, 113] on h2 "Island Escape Bundle" at bounding box center [323, 116] width 105 height 10
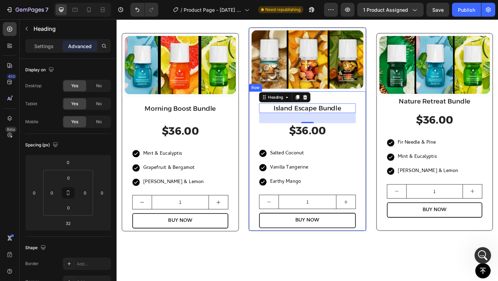
click at [263, 101] on div "Island Escape Bundle Heading 32 $36.00 (P) Price (P) Price Icon Salted Coconut …" at bounding box center [323, 173] width 127 height 151
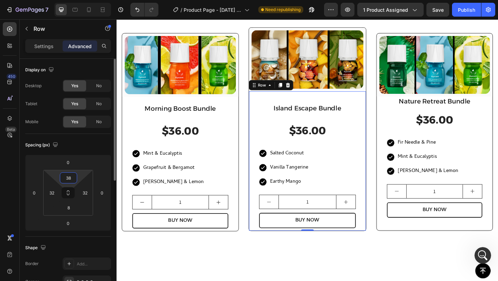
click at [71, 179] on input "38" at bounding box center [69, 178] width 14 height 10
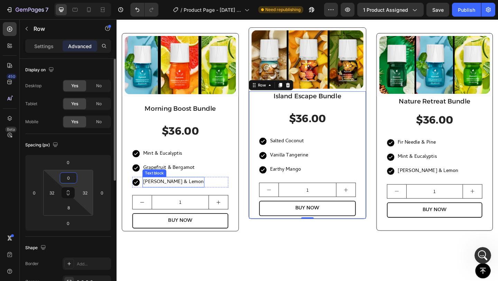
type input "38"
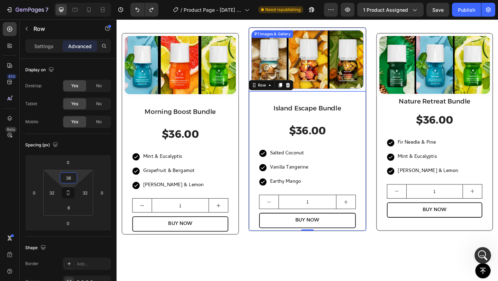
click at [263, 31] on div "(P) Images & Gallery" at bounding box center [324, 63] width 122 height 64
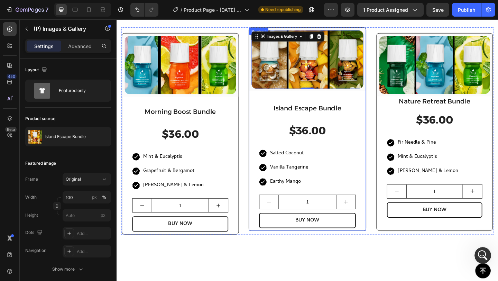
click at [260, 30] on div "Product" at bounding box center [270, 32] width 21 height 8
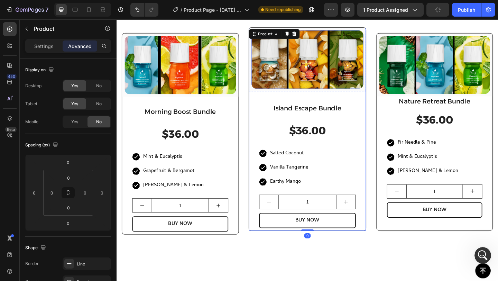
click at [342, 31] on img at bounding box center [324, 63] width 122 height 64
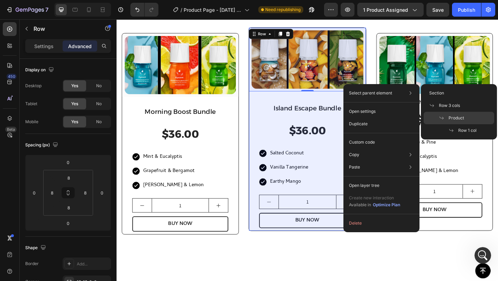
click at [441, 115] on icon at bounding box center [442, 118] width 6 height 6
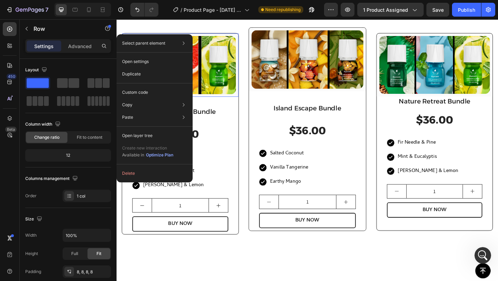
drag, startPoint x: 126, startPoint y: 36, endPoint x: 244, endPoint y: 57, distance: 120.4
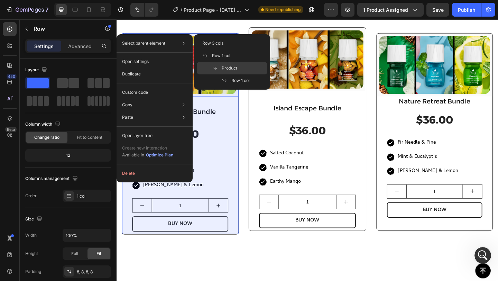
click at [238, 68] on div "Product" at bounding box center [232, 68] width 71 height 12
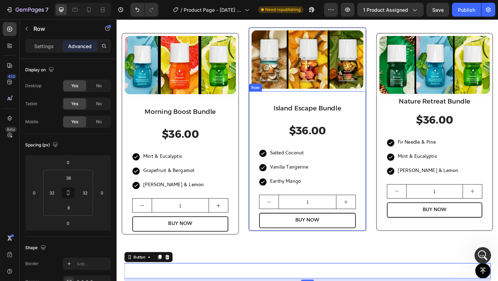
click at [374, 138] on div "Island Escape Bundle Heading $36.00 (P) Price (P) Price Icon Salted Coconut Tex…" at bounding box center [323, 173] width 127 height 151
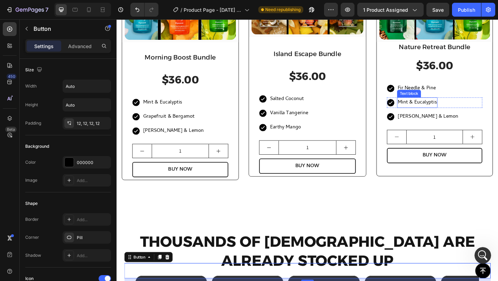
scroll to position [535, 0]
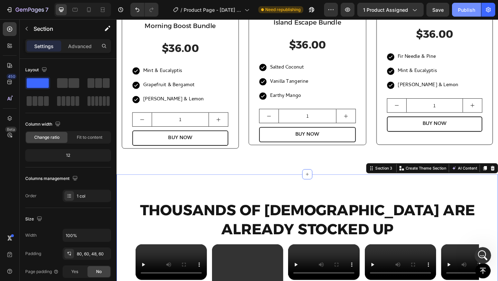
click at [462, 8] on div "Publish" at bounding box center [466, 9] width 17 height 7
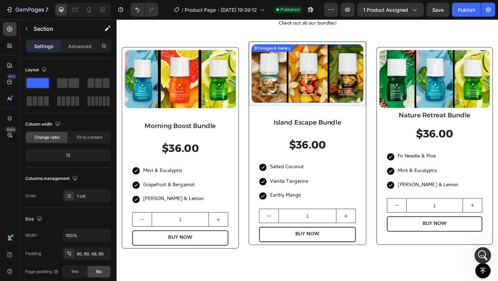
scroll to position [404, 0]
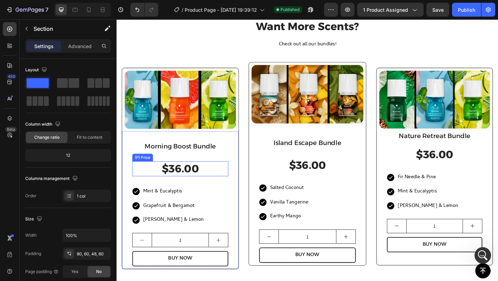
click at [216, 181] on div "$36.00" at bounding box center [185, 182] width 104 height 16
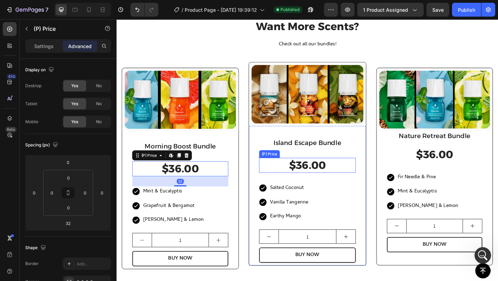
click at [319, 168] on div "Island Escape Bundle Heading $36.00 (P) Price (P) Price Icon Salted Coconut Tex…" at bounding box center [323, 216] width 105 height 136
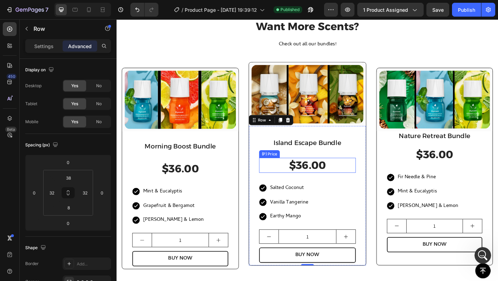
click at [283, 175] on div "$36.00" at bounding box center [323, 178] width 105 height 16
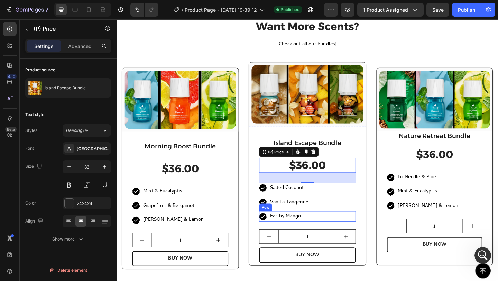
click at [341, 234] on div "Icon Earthy Mango Text block Row" at bounding box center [323, 233] width 105 height 11
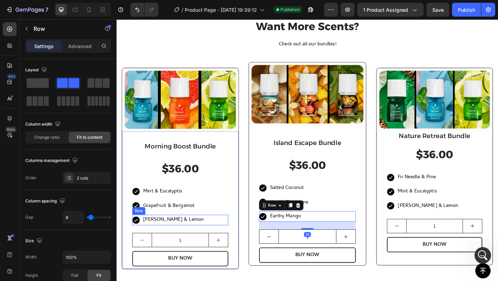
click at [224, 240] on div "Icon Rosemary & Lemon Text block Row" at bounding box center [185, 237] width 104 height 11
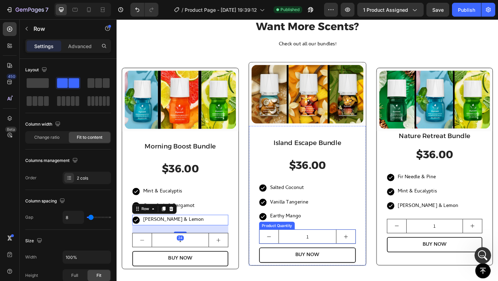
click at [272, 255] on button "decrement" at bounding box center [282, 255] width 21 height 15
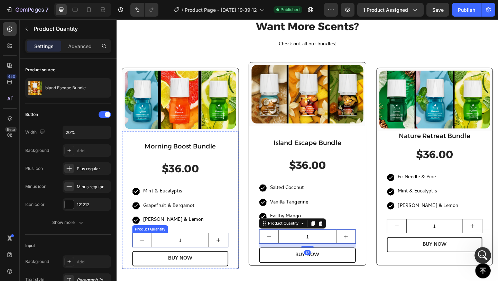
click at [229, 258] on button "increment" at bounding box center [227, 259] width 21 height 15
type input "2"
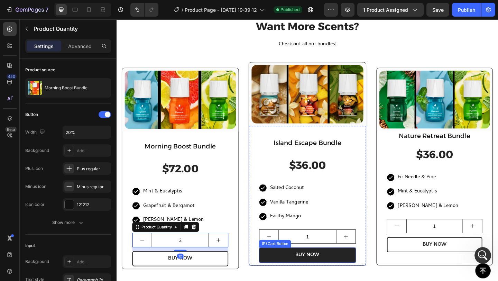
click at [275, 272] on button "BUY NOW" at bounding box center [323, 275] width 105 height 17
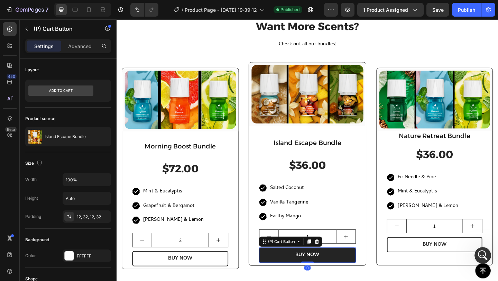
scroll to position [1278, 0]
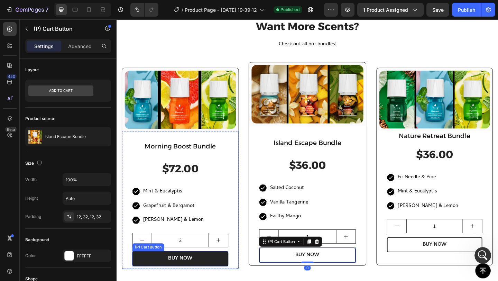
click at [228, 277] on button "BUY NOW" at bounding box center [185, 279] width 104 height 17
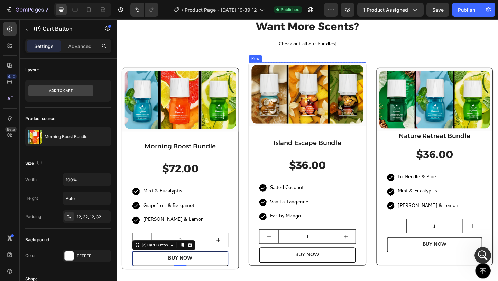
click at [261, 69] on div "(P) Images & Gallery Row" at bounding box center [323, 100] width 127 height 69
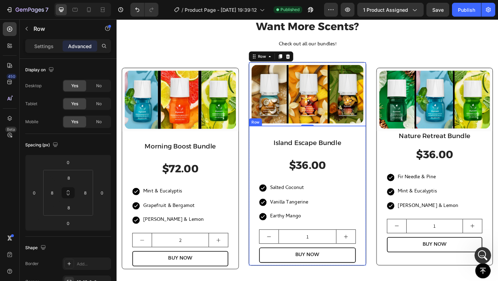
click at [262, 143] on div "Island Escape Bundle Heading $36.00 (P) Price (P) Price Icon Salted Coconut Tex…" at bounding box center [323, 210] width 127 height 151
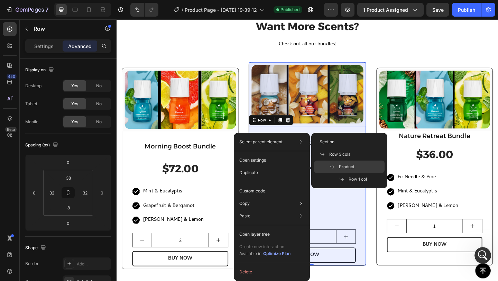
click at [342, 168] on span "Product" at bounding box center [347, 167] width 16 height 6
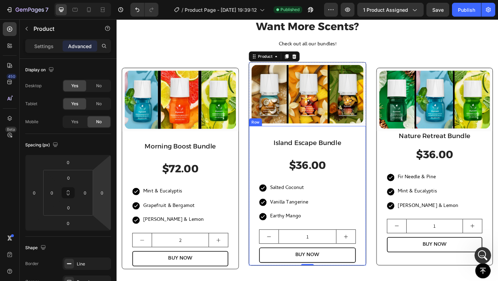
click at [264, 274] on div "Island Escape Bundle Heading $36.00 (P) Price (P) Price Icon Salted Coconut Tex…" at bounding box center [323, 210] width 127 height 151
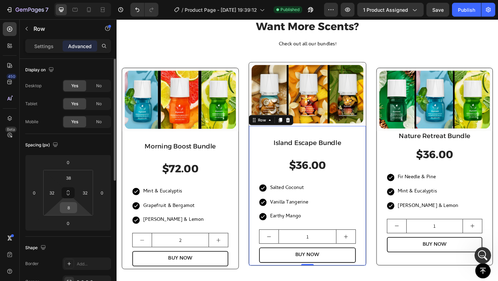
click at [72, 208] on input "8" at bounding box center [69, 207] width 14 height 10
type input "08"
click at [71, 179] on input "38" at bounding box center [69, 178] width 14 height 10
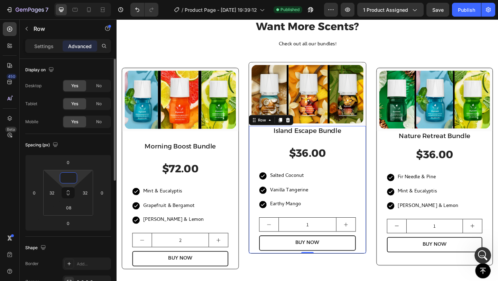
type input "0"
type input "38"
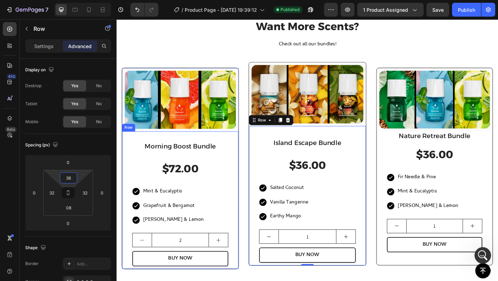
click at [217, 150] on div "Morning Boost Bundle Heading $72.00 (P) Price (P) Price Icon Mint & Eucalyptis …" at bounding box center [185, 215] width 127 height 149
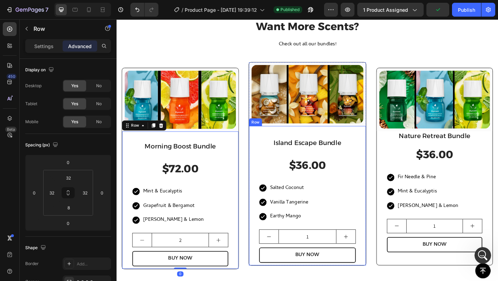
click at [303, 142] on div "Island Escape Bundle Heading $36.00 (P) Price (P) Price Icon Salted Coconut Tex…" at bounding box center [323, 210] width 127 height 151
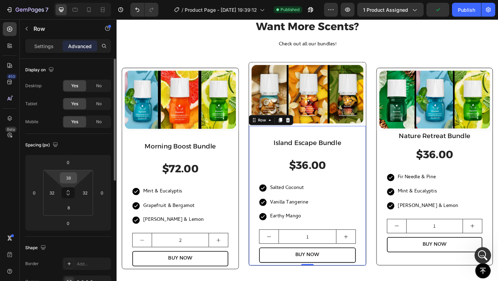
click at [73, 178] on input "38" at bounding box center [69, 178] width 14 height 10
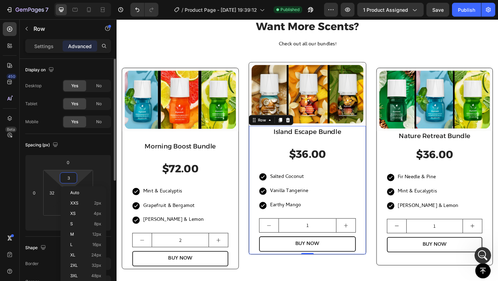
type input "32"
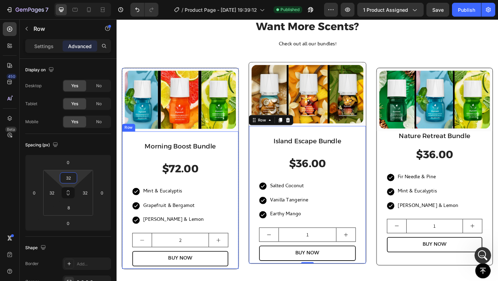
click at [131, 146] on div "Morning Boost Bundle Heading $72.00 (P) Price (P) Price Icon Mint & Eucalyptis …" at bounding box center [185, 215] width 127 height 149
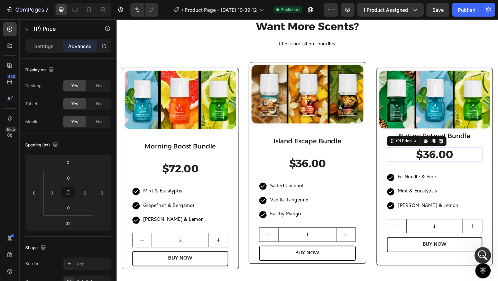
click at [411, 158] on div "$36.00" at bounding box center [463, 166] width 104 height 16
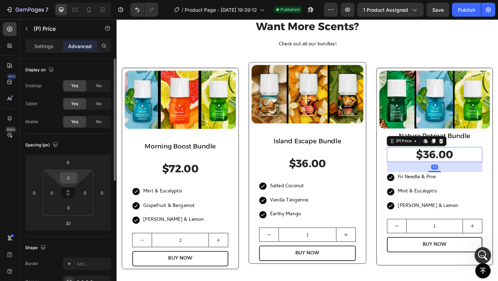
click at [71, 176] on input "0" at bounding box center [69, 178] width 14 height 10
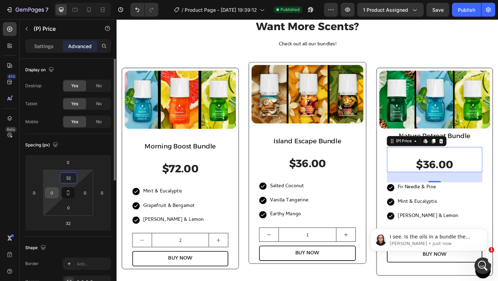
scroll to position [0, 0]
type input "32"
click at [51, 194] on input "0" at bounding box center [52, 192] width 10 height 10
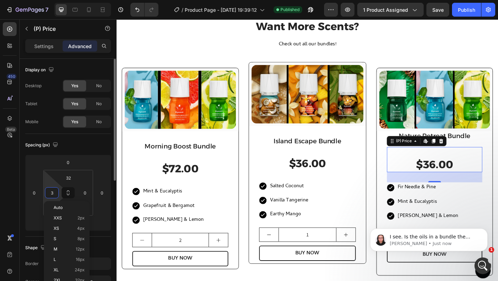
scroll to position [1285, 0]
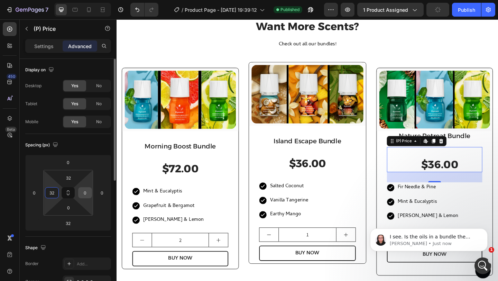
type input "0"
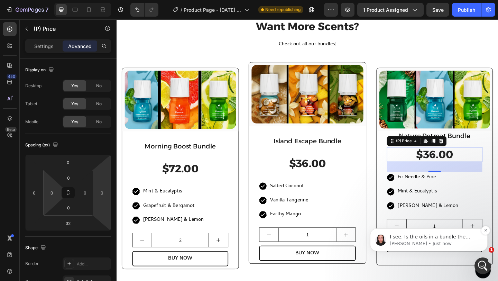
click at [420, 239] on span "I see. Is the oils in a bundle the same products with different variants or sep…" at bounding box center [430, 243] width 81 height 19
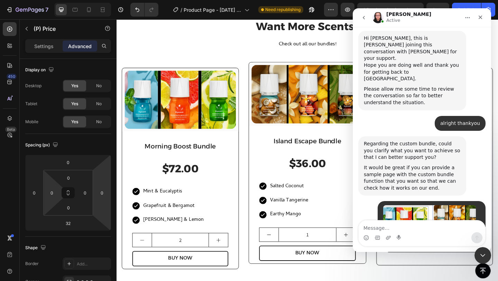
scroll to position [1297, 0]
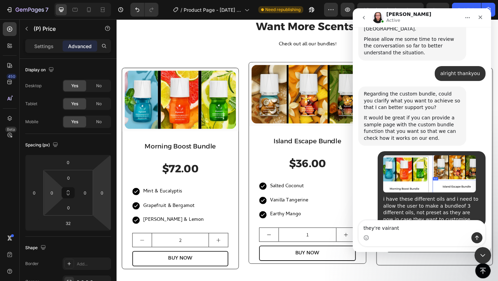
type textarea "they're"
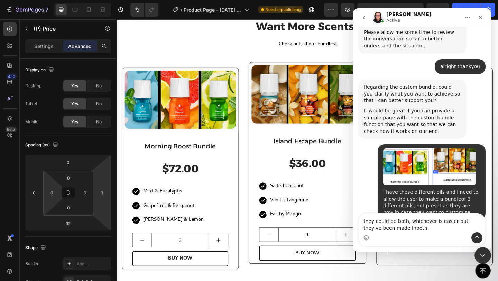
type textarea "they could be both, whichever is easier but they've been made inboth"
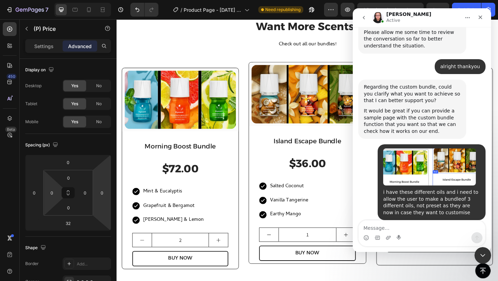
scroll to position [1312, 0]
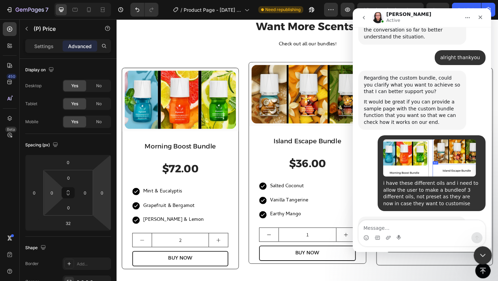
click at [487, 254] on div "Close Intercom Messenger" at bounding box center [481, 254] width 17 height 17
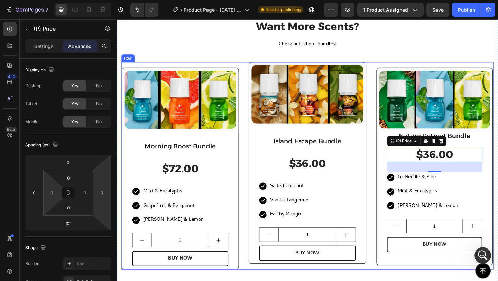
click at [249, 68] on div "(P) Images & Gallery Row Morning Boost Bundle Heading $72.00 (P) Price (P) Pric…" at bounding box center [324, 178] width 405 height 225
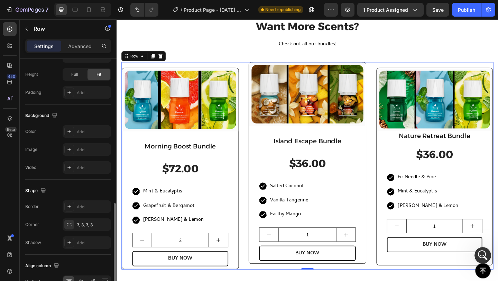
scroll to position [259, 0]
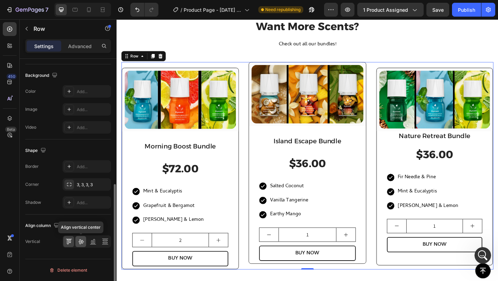
click at [80, 243] on icon at bounding box center [80, 241] width 7 height 7
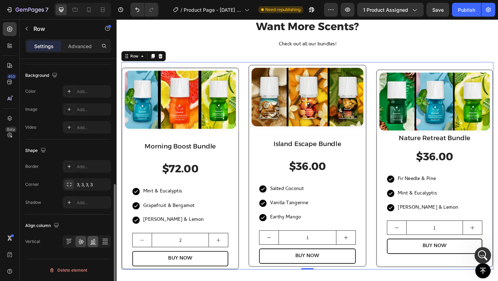
click at [87, 242] on div at bounding box center [92, 241] width 11 height 11
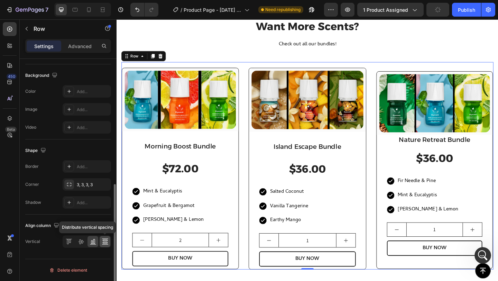
click at [104, 240] on icon at bounding box center [105, 241] width 7 height 7
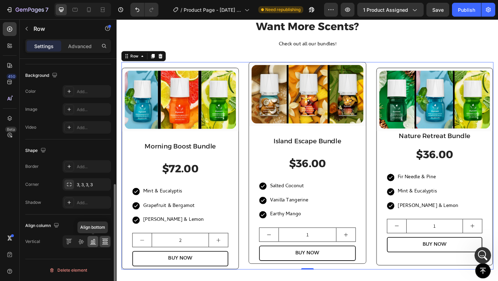
click at [95, 241] on icon at bounding box center [93, 241] width 7 height 7
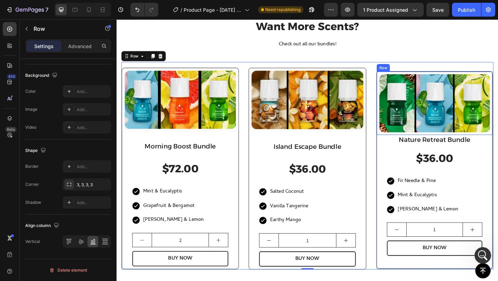
click at [399, 80] on div "(P) Images & Gallery Row" at bounding box center [462, 110] width 126 height 68
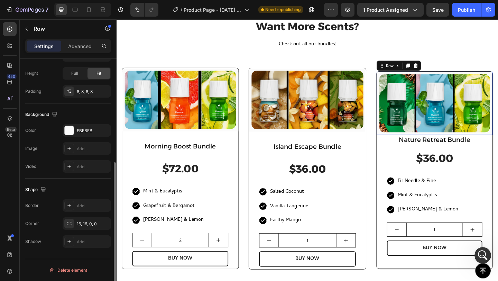
scroll to position [180, 0]
click at [77, 40] on div "Settings Advanced" at bounding box center [68, 46] width 86 height 14
click at [81, 44] on p "Advanced" at bounding box center [80, 46] width 24 height 7
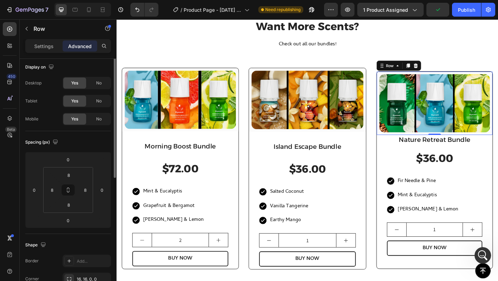
scroll to position [0, 0]
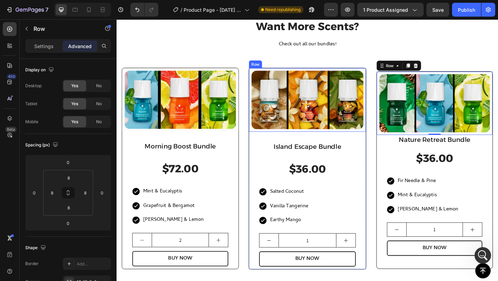
click at [380, 73] on div "(P) Images & Gallery Row" at bounding box center [323, 106] width 127 height 69
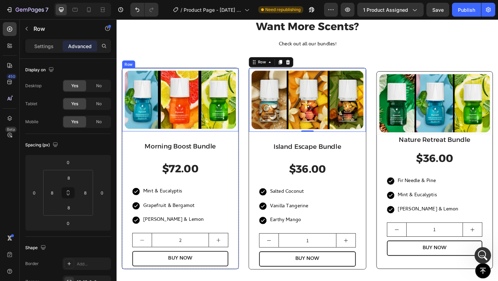
click at [246, 74] on div "(P) Images & Gallery Row" at bounding box center [185, 106] width 127 height 69
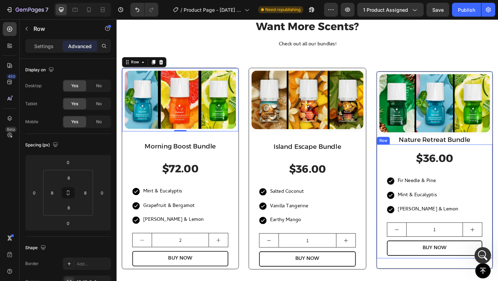
click at [402, 173] on div "$36.00 (P) Price (P) Price Icon Fir Needle & Pine Text block Row Icon Mint & Eu…" at bounding box center [462, 217] width 126 height 124
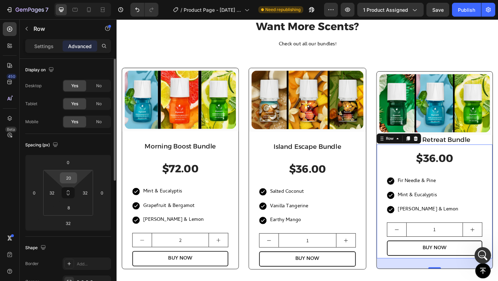
click at [67, 176] on input "20" at bounding box center [69, 178] width 14 height 10
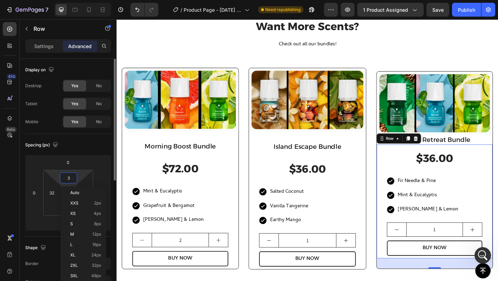
type input "32"
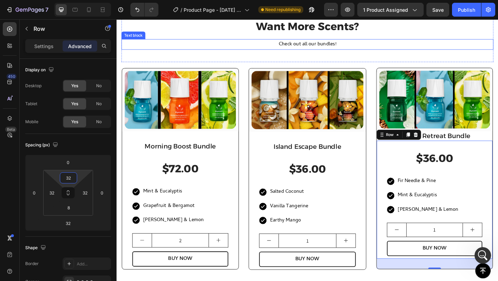
click at [389, 51] on p "Check out all our bundles!" at bounding box center [323, 47] width 403 height 10
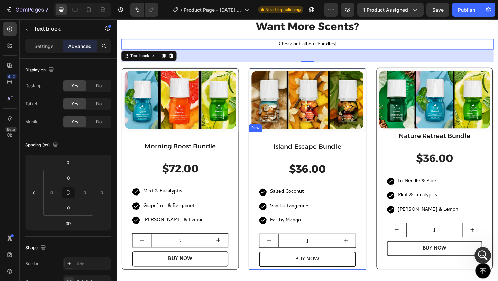
click at [352, 147] on div "Island Escape Bundle Heading $36.00 (P) Price (P) Price Icon Salted Coconut Tex…" at bounding box center [323, 215] width 127 height 149
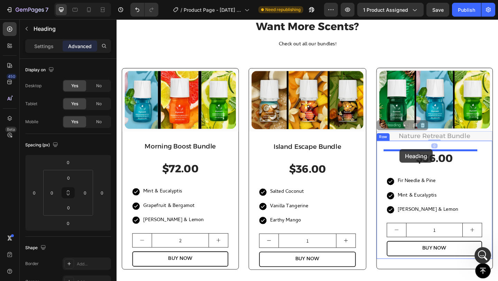
drag, startPoint x: 415, startPoint y: 145, endPoint x: 424, endPoint y: 160, distance: 18.3
type input "32"
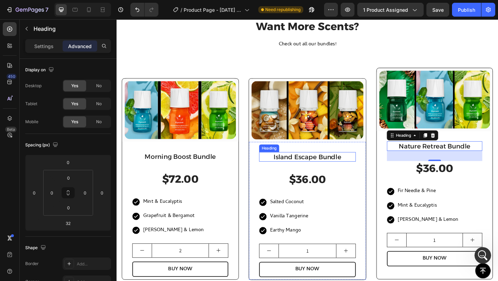
click at [368, 170] on h2 "Island Escape Bundle" at bounding box center [323, 169] width 105 height 10
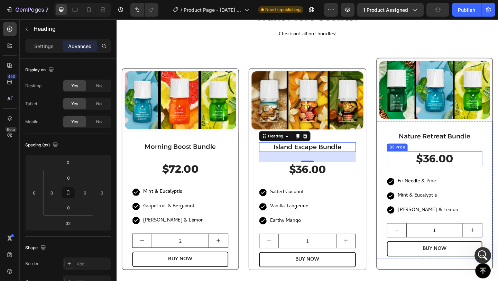
scroll to position [414, 0]
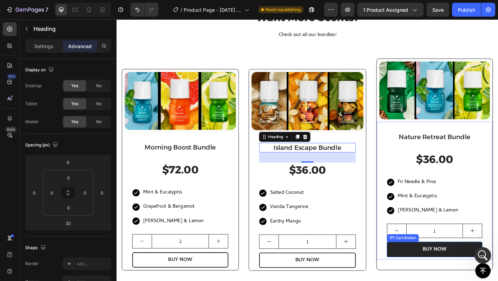
click at [428, 273] on button "BUY NOW" at bounding box center [463, 269] width 104 height 17
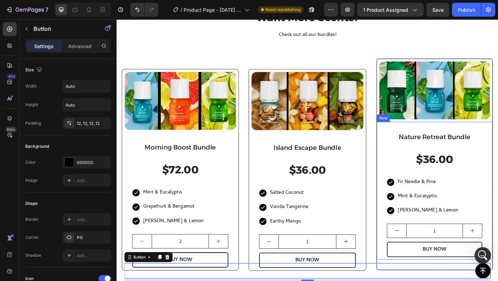
click at [400, 271] on div "Nature Retreat Bundle Heading $36.00 (P) Price (P) Price Icon Fir Needle & Pine…" at bounding box center [462, 205] width 126 height 149
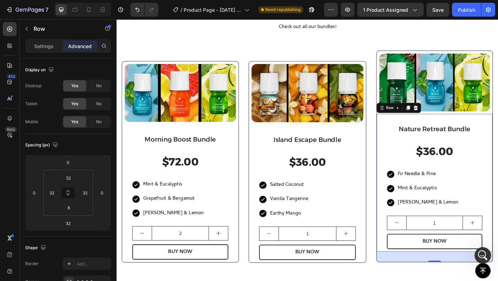
scroll to position [432, 0]
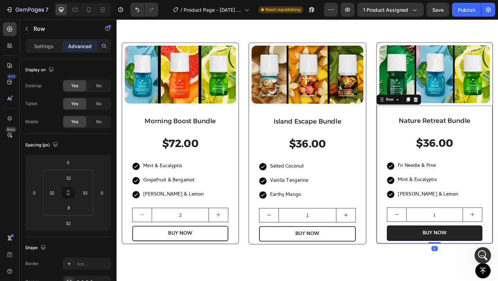
drag, startPoint x: 459, startPoint y: 272, endPoint x: 456, endPoint y: 256, distance: 16.1
click at [456, 256] on div "Nature Retreat Bundle Heading $36.00 (P) Price (P) Price Icon Fir Needle & Pine…" at bounding box center [462, 187] width 126 height 149
type input "0"
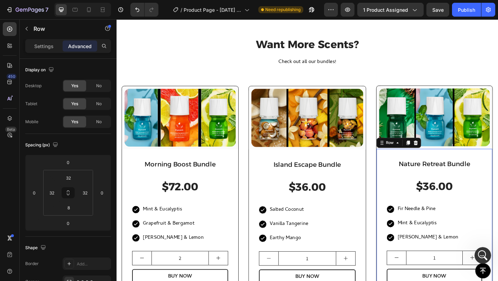
scroll to position [386, 0]
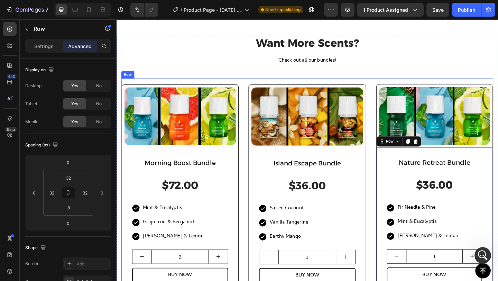
click at [387, 87] on div "(P) Images & Gallery Row Morning Boost Bundle Heading $72.00 (P) Price (P) Pric…" at bounding box center [324, 197] width 405 height 226
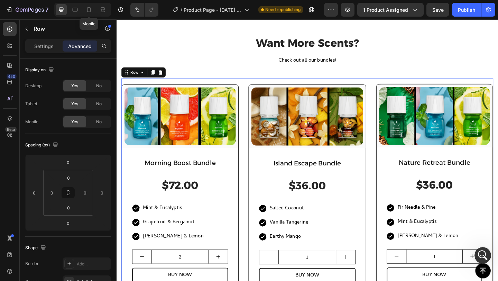
click at [91, 9] on icon at bounding box center [88, 9] width 7 height 7
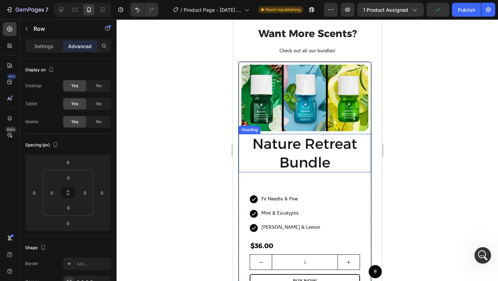
scroll to position [497, 0]
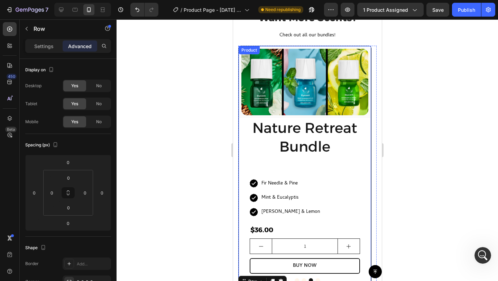
drag, startPoint x: 304, startPoint y: 164, endPoint x: 306, endPoint y: 154, distance: 10.2
click at [304, 164] on div "(P) Images & Gallery Row Nature Retreat Bundle Heading Icon Fir Needle & Pine T…" at bounding box center [304, 166] width 132 height 241
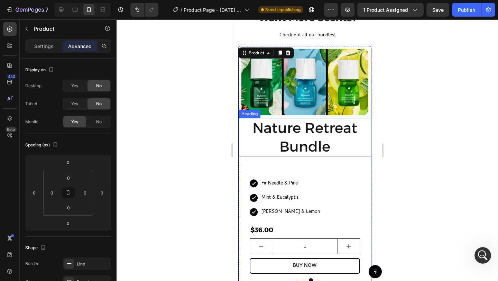
click at [306, 149] on h2 "Nature Retreat Bundle" at bounding box center [304, 137] width 132 height 38
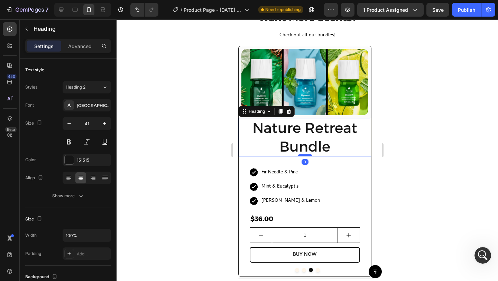
drag, startPoint x: 303, startPoint y: 166, endPoint x: 302, endPoint y: 154, distance: 11.8
click at [302, 154] on div at bounding box center [305, 155] width 14 height 2
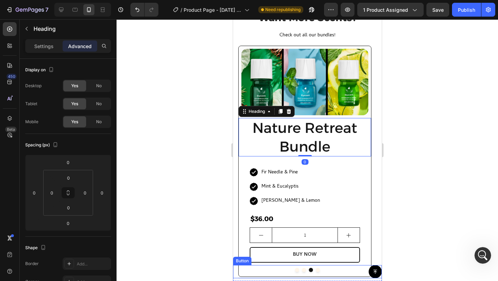
click at [301, 269] on div "Button" at bounding box center [307, 271] width 149 height 13
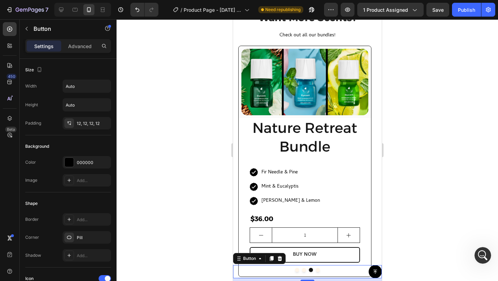
click at [301, 269] on div "Button 8" at bounding box center [307, 271] width 149 height 13
click at [300, 271] on div "Button 8" at bounding box center [307, 271] width 149 height 13
click at [315, 269] on div "Button 8" at bounding box center [307, 271] width 149 height 13
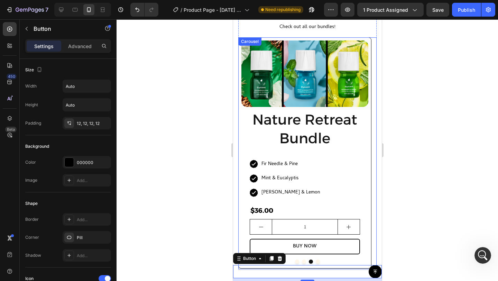
click at [302, 262] on button "Dot" at bounding box center [304, 261] width 4 height 4
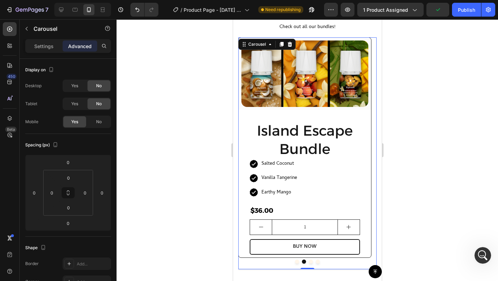
click at [309, 260] on button "Dot" at bounding box center [310, 261] width 4 height 4
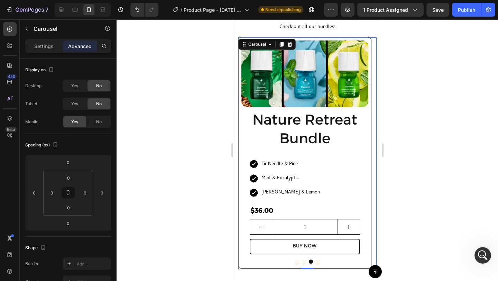
click at [302, 260] on button "Dot" at bounding box center [304, 261] width 4 height 4
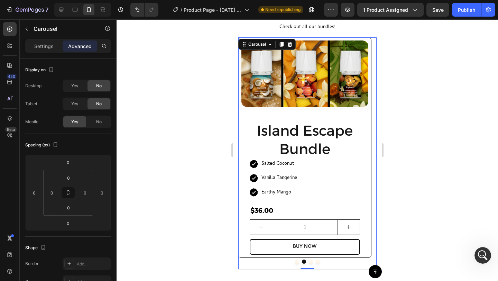
click at [308, 260] on button "Dot" at bounding box center [310, 261] width 4 height 4
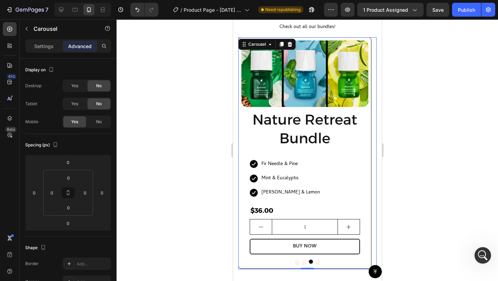
click at [302, 260] on button "Dot" at bounding box center [304, 261] width 4 height 4
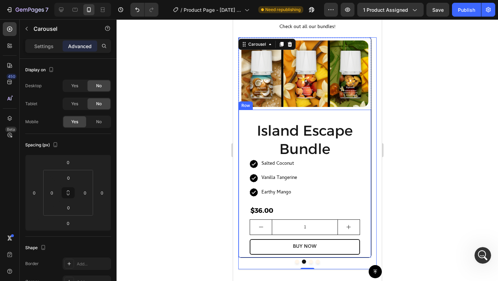
click at [295, 116] on div "Island Escape Bundle Heading Icon Salted Coconut Text block Row Icon Vanilla Ta…" at bounding box center [304, 184] width 132 height 148
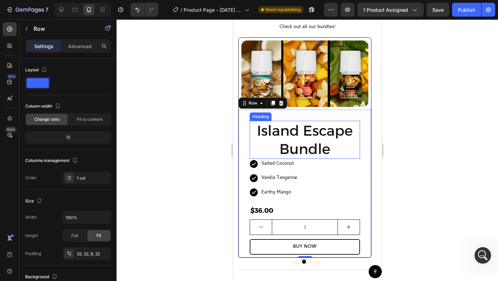
click at [303, 130] on h2 "Island Escape Bundle" at bounding box center [304, 140] width 110 height 38
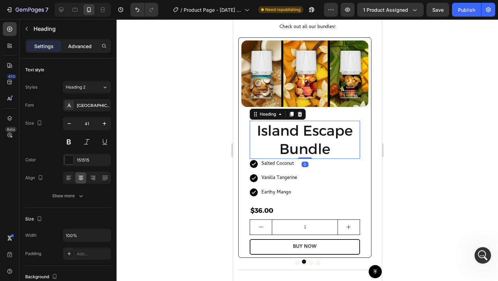
click at [83, 48] on p "Advanced" at bounding box center [80, 46] width 24 height 7
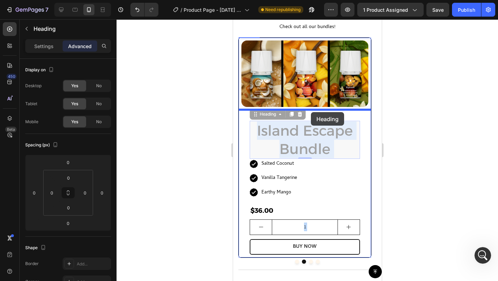
drag, startPoint x: 308, startPoint y: 116, endPoint x: 311, endPoint y: 112, distance: 4.3
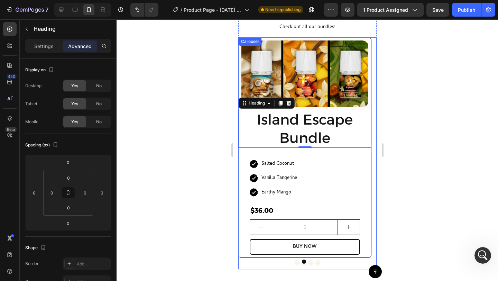
click at [308, 261] on button "Dot" at bounding box center [310, 261] width 4 height 4
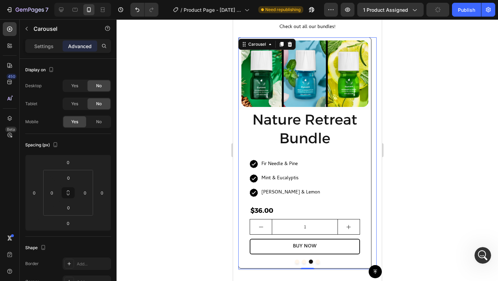
click at [302, 261] on button "Dot" at bounding box center [304, 261] width 4 height 4
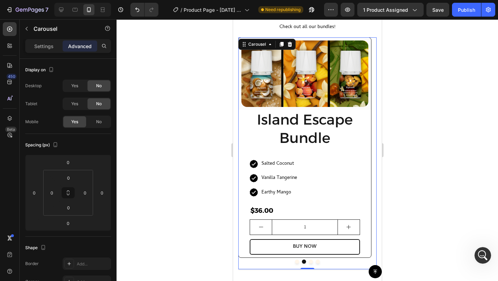
click at [295, 260] on button "Dot" at bounding box center [297, 261] width 4 height 4
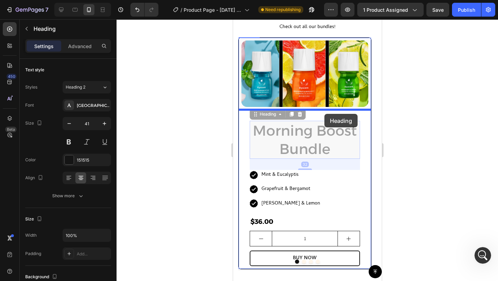
drag, startPoint x: 333, startPoint y: 139, endPoint x: 324, endPoint y: 114, distance: 26.7
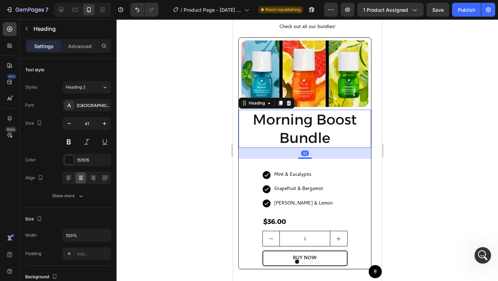
drag, startPoint x: 308, startPoint y: 157, endPoint x: 308, endPoint y: 141, distance: 15.2
click at [308, 141] on div "Morning Boost Bundle Heading 32" at bounding box center [304, 129] width 132 height 38
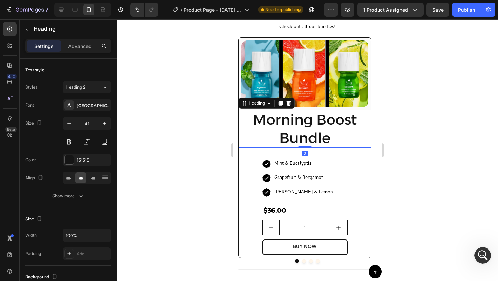
drag, startPoint x: 306, startPoint y: 157, endPoint x: 307, endPoint y: 141, distance: 15.9
click at [303, 140] on div "Morning Boost Bundle Heading 0" at bounding box center [304, 129] width 132 height 38
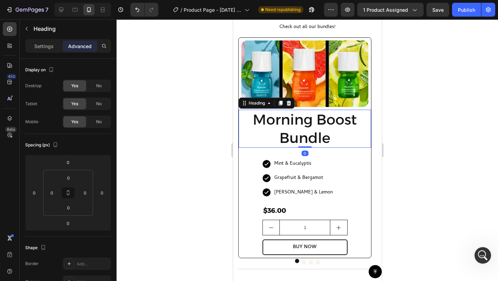
click at [422, 174] on div at bounding box center [307, 149] width 381 height 261
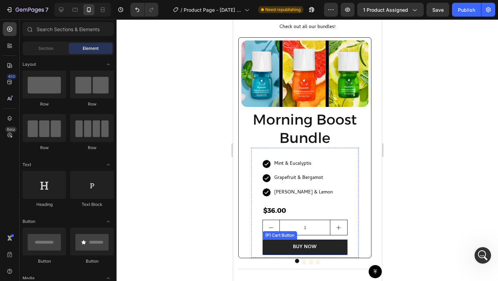
click at [326, 244] on button "BUY NOW" at bounding box center [304, 247] width 85 height 16
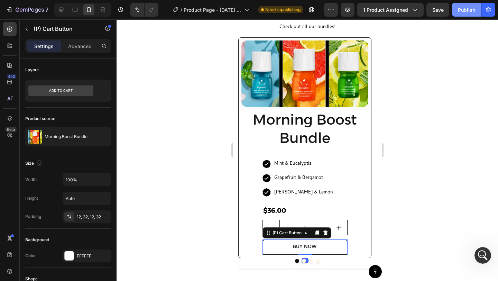
click at [463, 8] on div "Publish" at bounding box center [466, 9] width 17 height 7
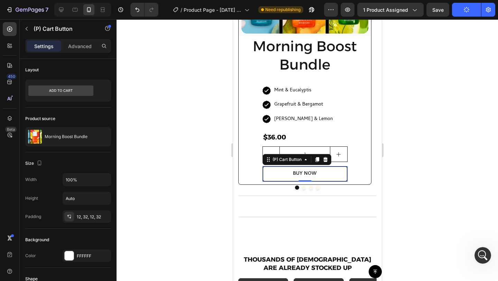
scroll to position [441, 0]
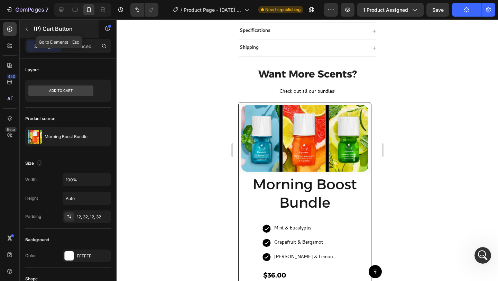
click at [27, 28] on icon "button" at bounding box center [27, 29] width 2 height 4
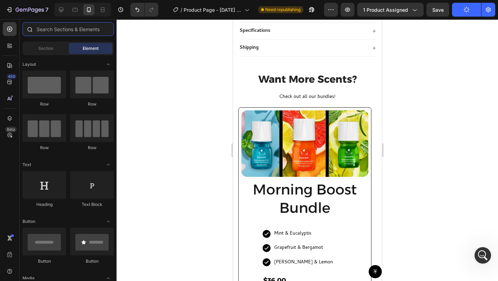
click at [56, 29] on input "text" at bounding box center [67, 29] width 91 height 14
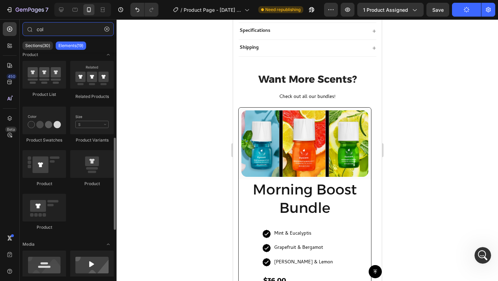
scroll to position [200, 0]
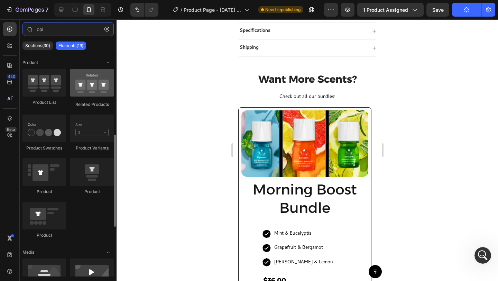
type input "col"
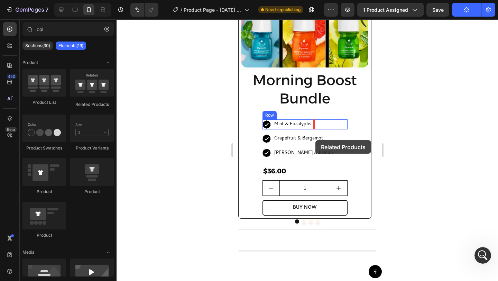
scroll to position [656, 0]
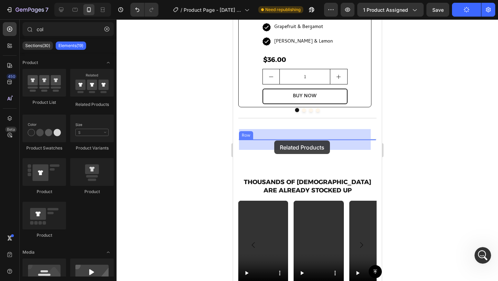
drag, startPoint x: 314, startPoint y: 102, endPoint x: 274, endPoint y: 140, distance: 55.0
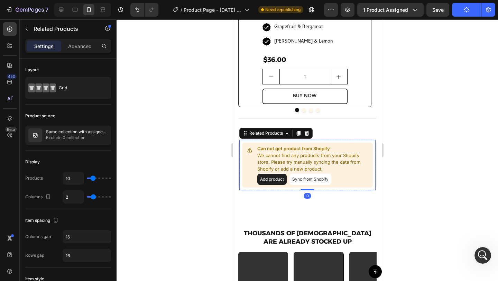
click at [304, 177] on button "Sync from Shopify" at bounding box center [310, 179] width 42 height 11
click at [77, 145] on div "Product source Same collection with assigned product Exclude 0 collection" at bounding box center [68, 128] width 86 height 46
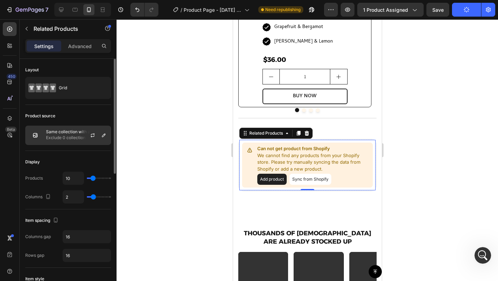
click at [70, 135] on p "Exclude 0 collection" at bounding box center [77, 137] width 62 height 7
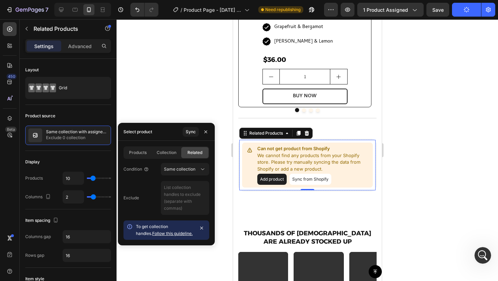
click at [117, 149] on div at bounding box center [307, 149] width 381 height 261
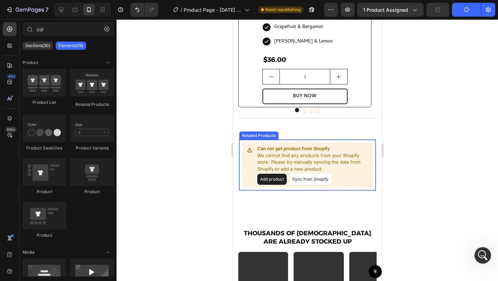
click at [245, 151] on div at bounding box center [250, 150] width 10 height 10
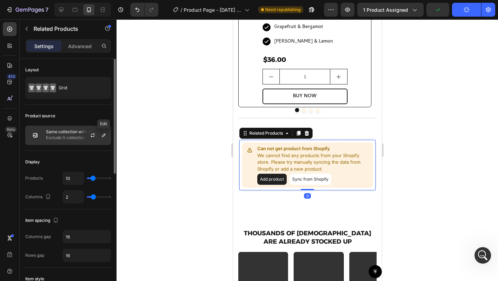
click at [100, 132] on div at bounding box center [104, 135] width 8 height 8
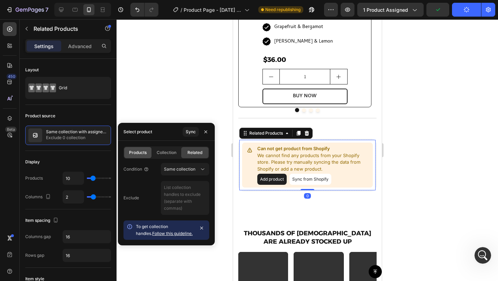
click at [138, 156] on div "Products" at bounding box center [137, 152] width 27 height 11
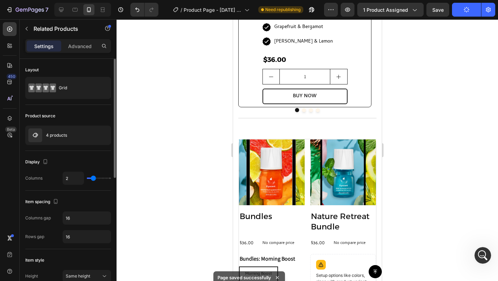
type input "1"
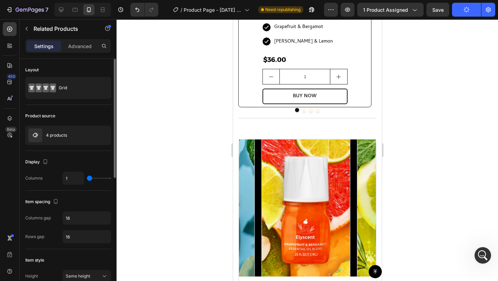
drag, startPoint x: 93, startPoint y: 177, endPoint x: 90, endPoint y: 177, distance: 3.9
type input "1"
click at [90, 177] on input "range" at bounding box center [99, 177] width 24 height 1
click at [74, 136] on div "4 products" at bounding box center [68, 135] width 86 height 19
click at [106, 135] on icon "button" at bounding box center [104, 135] width 6 height 6
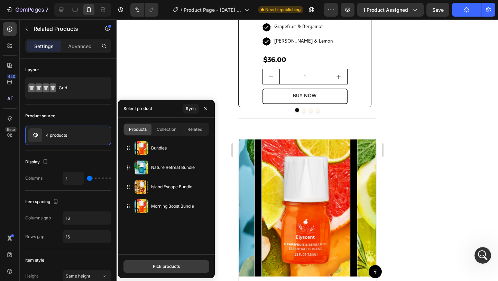
click at [178, 267] on div "Pick products" at bounding box center [166, 266] width 27 height 6
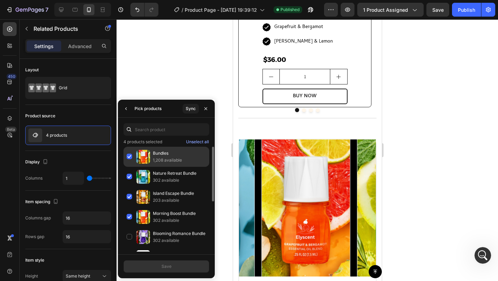
click at [159, 152] on p "Bundles" at bounding box center [179, 153] width 53 height 7
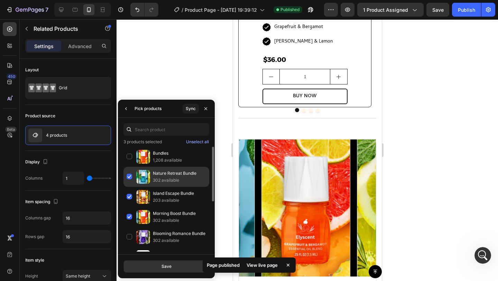
click at [157, 173] on p "Nature Retreat Bundle" at bounding box center [179, 173] width 53 height 7
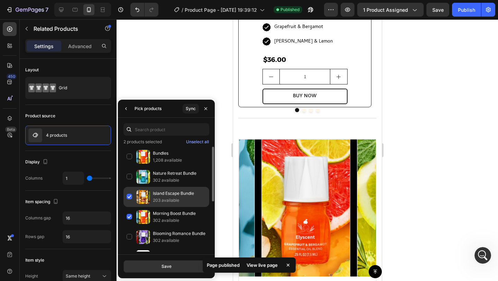
click at [162, 193] on p "Island Escape Bundle" at bounding box center [179, 193] width 53 height 7
click at [164, 218] on p "302 available" at bounding box center [179, 220] width 53 height 7
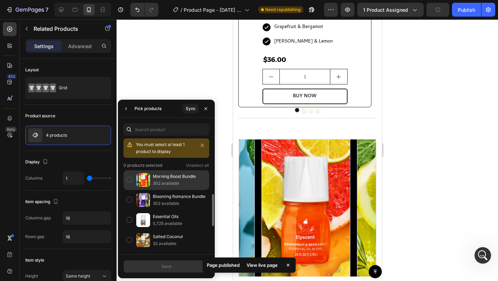
scroll to position [62, 0]
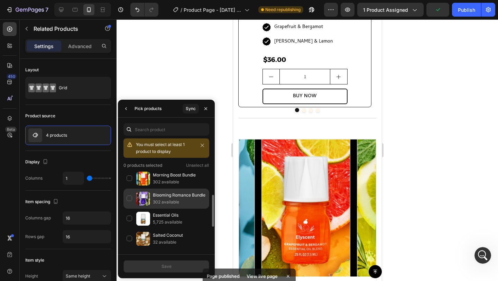
click at [159, 197] on p "Blooming Romance Bundle" at bounding box center [179, 195] width 53 height 7
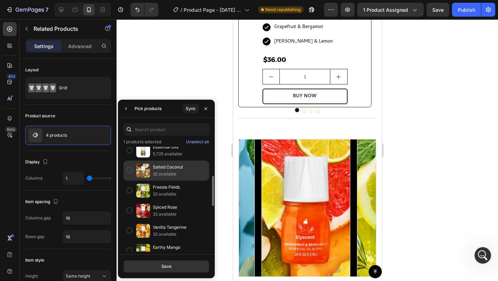
scroll to position [105, 0]
click at [168, 175] on p "32 available" at bounding box center [179, 175] width 53 height 7
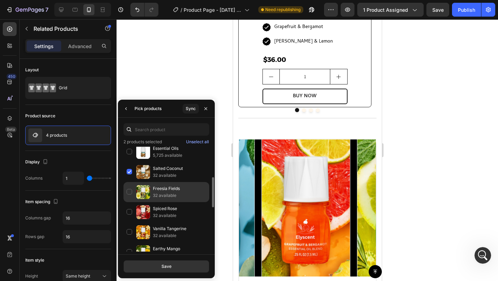
click at [167, 188] on p "Freesia Fields" at bounding box center [179, 188] width 53 height 7
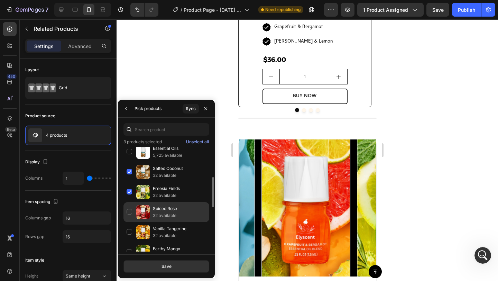
click at [166, 206] on p "Spiced Rose" at bounding box center [179, 208] width 53 height 7
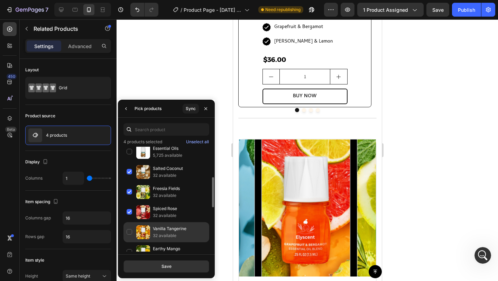
drag, startPoint x: 169, startPoint y: 232, endPoint x: 169, endPoint y: 226, distance: 6.3
click at [169, 232] on p "32 available" at bounding box center [179, 235] width 53 height 7
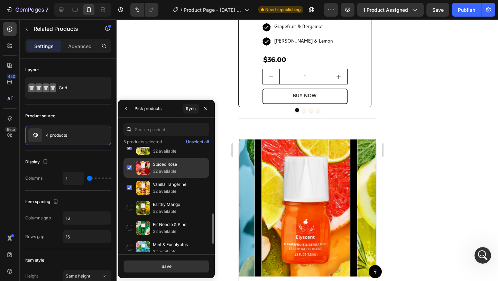
scroll to position [167, 0]
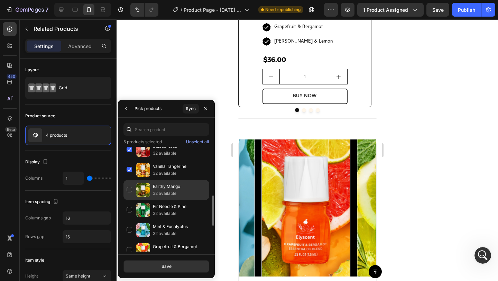
click at [167, 192] on p "32 available" at bounding box center [179, 193] width 53 height 7
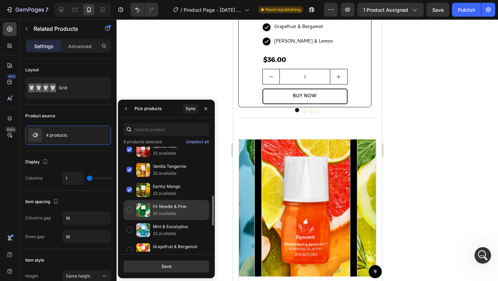
click at [167, 214] on p "32 available" at bounding box center [179, 213] width 53 height 7
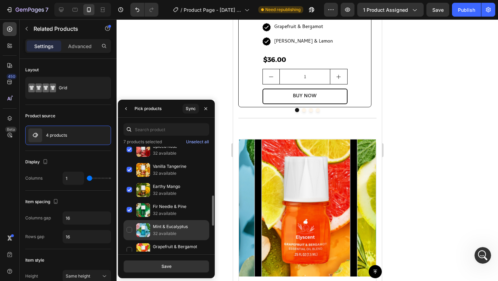
click at [168, 228] on p "Mint & Eucalyptus" at bounding box center [179, 226] width 53 height 7
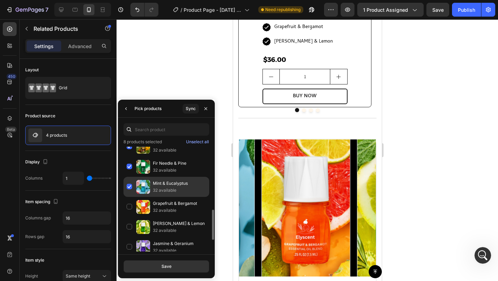
scroll to position [212, 0]
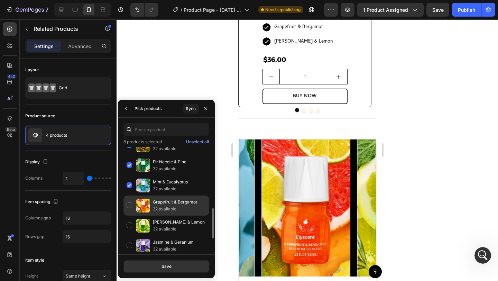
click at [167, 207] on p "32 available" at bounding box center [179, 208] width 53 height 7
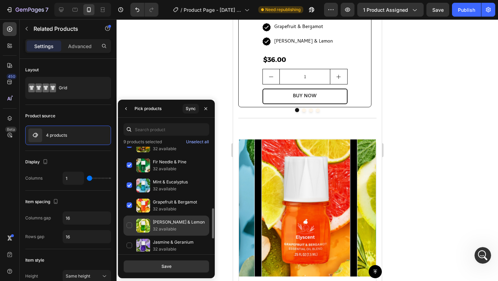
drag, startPoint x: 167, startPoint y: 221, endPoint x: 169, endPoint y: 233, distance: 12.6
click at [167, 221] on p "[PERSON_NAME] & Lemon" at bounding box center [179, 222] width 53 height 7
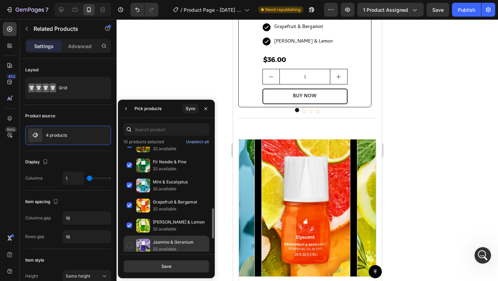
click at [171, 238] on div "Jasmine & Geranium 32 available" at bounding box center [166, 246] width 86 height 20
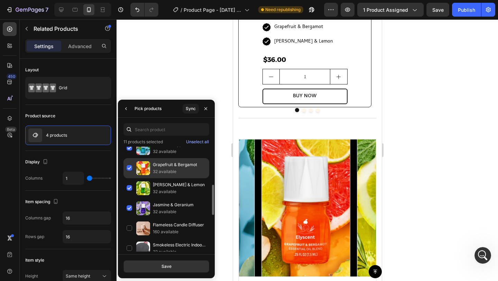
scroll to position [256, 0]
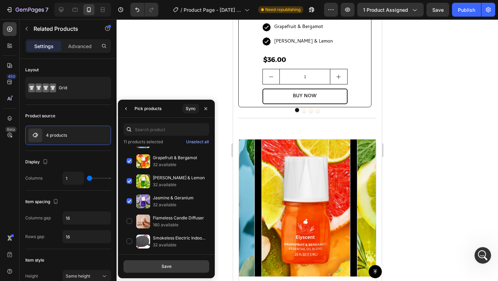
click at [170, 266] on div "Save" at bounding box center [167, 266] width 10 height 6
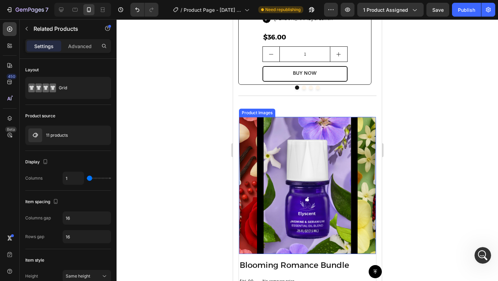
scroll to position [731, 0]
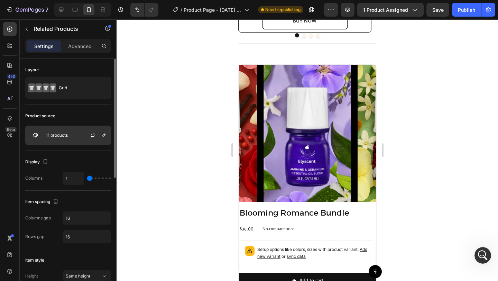
click at [68, 136] on div "11 products" at bounding box center [68, 135] width 86 height 19
click at [103, 136] on icon "button" at bounding box center [104, 135] width 6 height 6
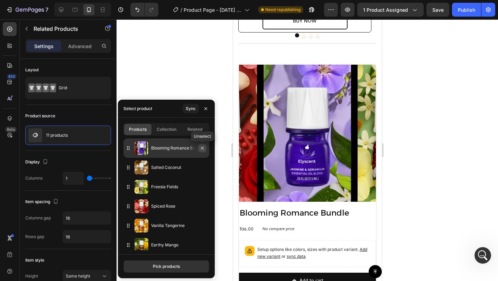
click at [202, 149] on icon "button" at bounding box center [203, 148] width 6 height 6
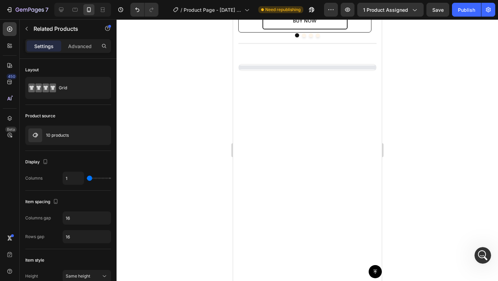
click at [195, 80] on div at bounding box center [307, 149] width 381 height 261
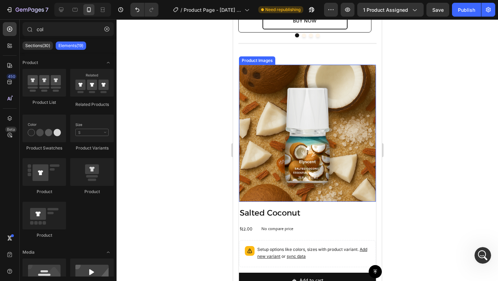
click at [256, 76] on img at bounding box center [307, 133] width 137 height 137
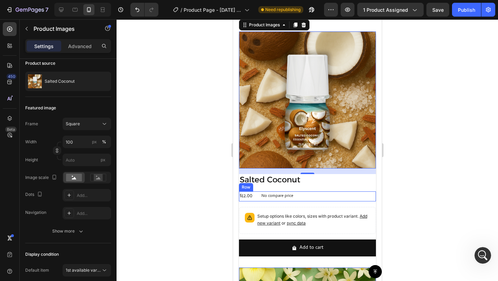
scroll to position [765, 0]
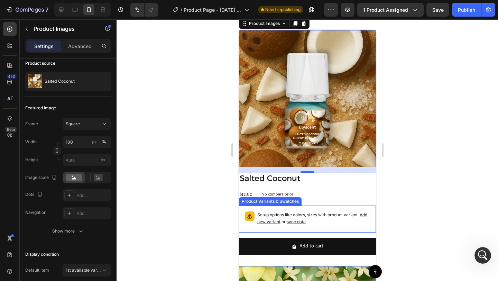
click at [328, 219] on p "Setup options like colors, sizes with product variant. Add new variant or sync …" at bounding box center [313, 218] width 113 height 14
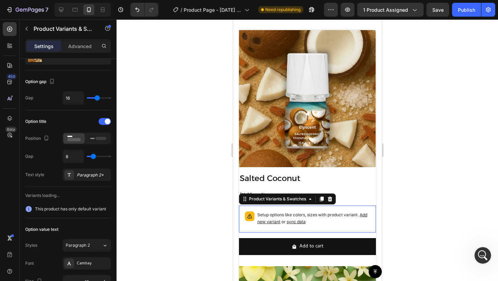
scroll to position [0, 0]
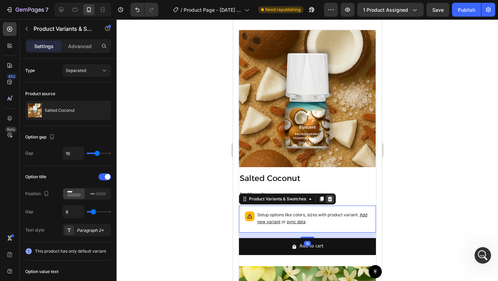
click at [330, 196] on icon at bounding box center [330, 198] width 4 height 5
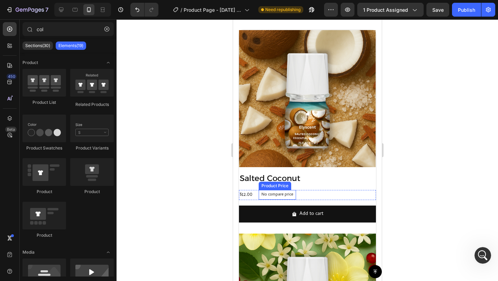
click at [287, 193] on p "No compare price" at bounding box center [277, 195] width 32 height 4
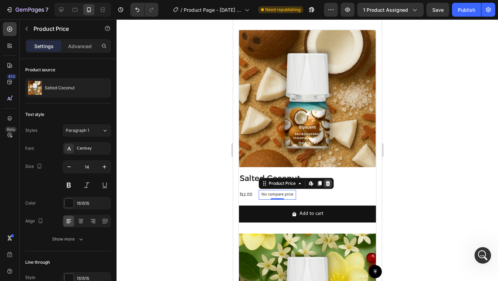
click at [328, 181] on icon at bounding box center [328, 184] width 6 height 6
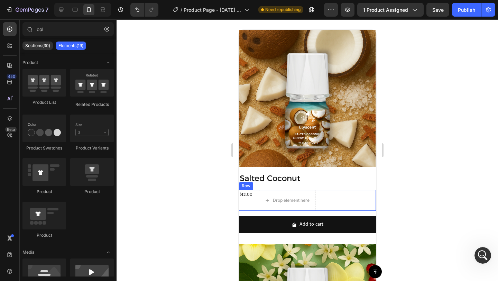
drag, startPoint x: 335, startPoint y: 192, endPoint x: 325, endPoint y: 182, distance: 13.5
click at [335, 192] on div "$12.00 Product Price Product Price Drop element here Row" at bounding box center [307, 200] width 137 height 21
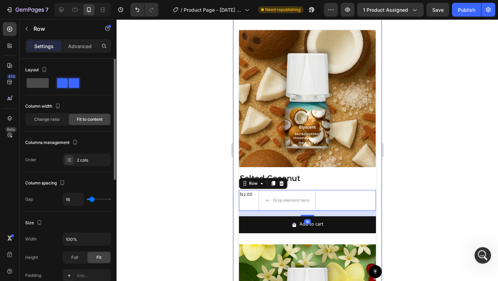
click at [40, 84] on span at bounding box center [38, 83] width 22 height 10
type input "0"
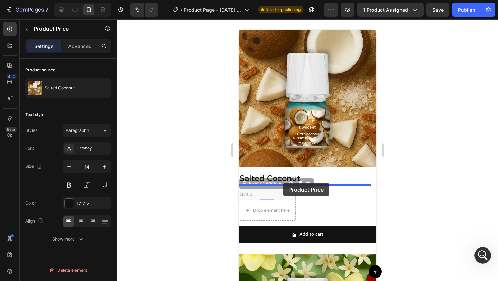
drag, startPoint x: 277, startPoint y: 186, endPoint x: 283, endPoint y: 183, distance: 6.0
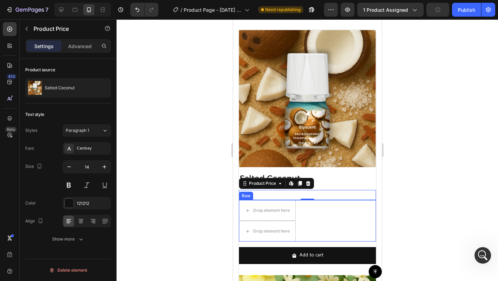
click at [323, 206] on div "Drop element here Drop element here Row" at bounding box center [307, 221] width 137 height 42
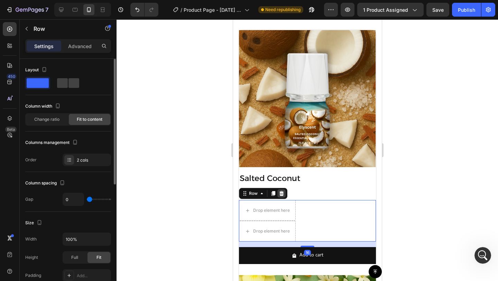
click at [283, 191] on icon at bounding box center [281, 194] width 6 height 6
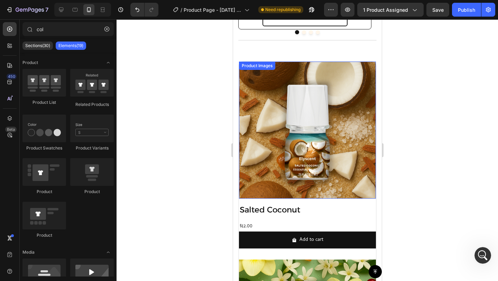
scroll to position [736, 0]
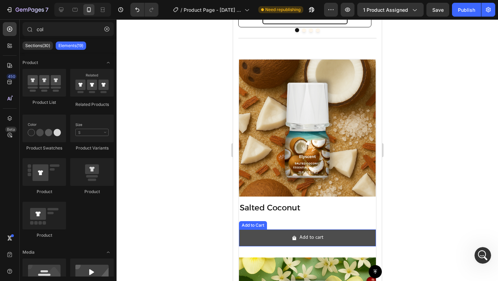
click at [347, 233] on button "Add to cart" at bounding box center [307, 237] width 137 height 17
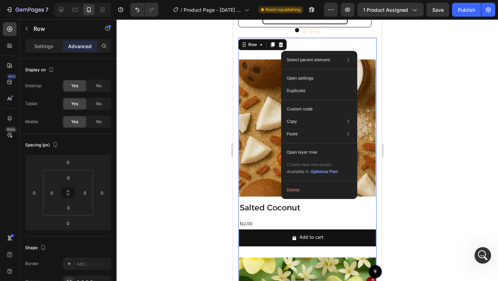
click at [282, 51] on div "Select parent element Section Row 3 cols Open settings Duplicate Custom code Co…" at bounding box center [319, 125] width 76 height 148
click at [268, 56] on div "(P) Images & Gallery Row Morning Boost Bundle Heading $72.00 (P) Price (P) Pric…" at bounding box center [307, 48] width 138 height 21
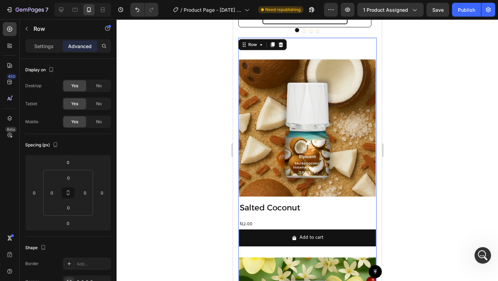
click at [268, 55] on div "(P) Images & Gallery Row Morning Boost Bundle Heading $72.00 (P) Price (P) Pric…" at bounding box center [307, 48] width 138 height 21
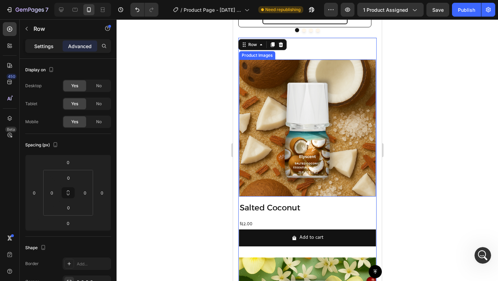
click at [45, 44] on p "Settings" at bounding box center [43, 46] width 19 height 7
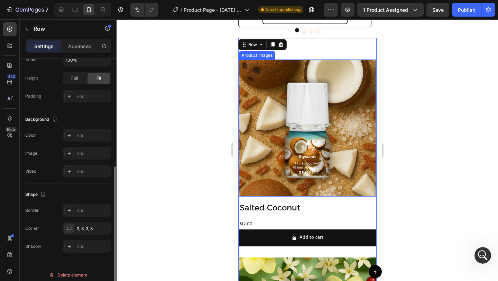
scroll to position [202, 0]
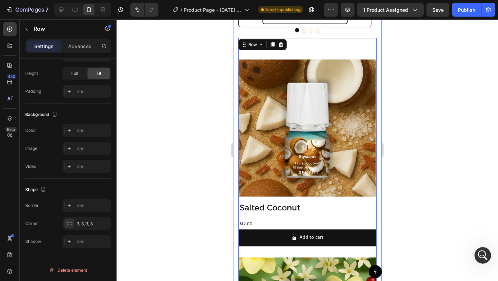
click at [413, 147] on div at bounding box center [307, 149] width 381 height 261
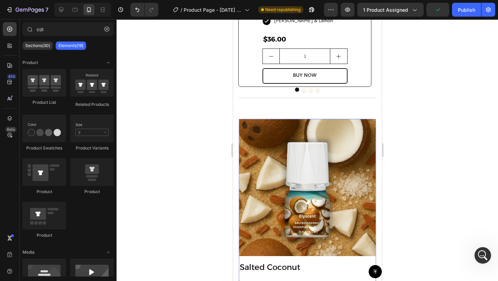
scroll to position [677, 0]
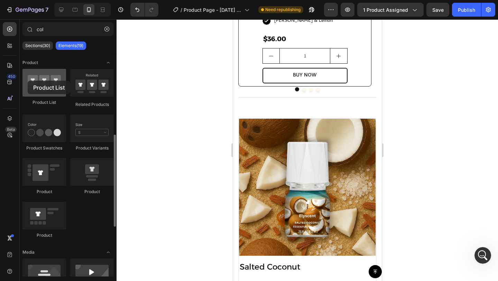
drag, startPoint x: 42, startPoint y: 84, endPoint x: 28, endPoint y: 81, distance: 14.5
click at [28, 81] on div at bounding box center [44, 83] width 44 height 28
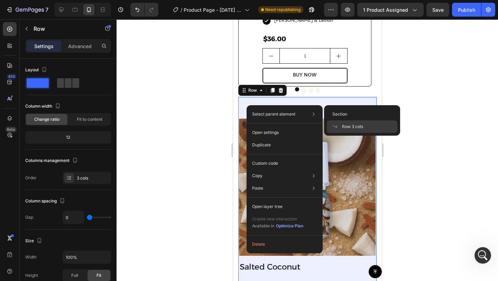
click at [345, 124] on span "Row 3 cols" at bounding box center [352, 126] width 21 height 6
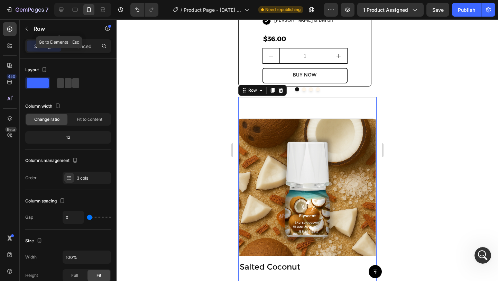
click at [75, 39] on div "Settings Advanced" at bounding box center [68, 46] width 86 height 14
click at [77, 44] on p "Advanced" at bounding box center [80, 46] width 24 height 7
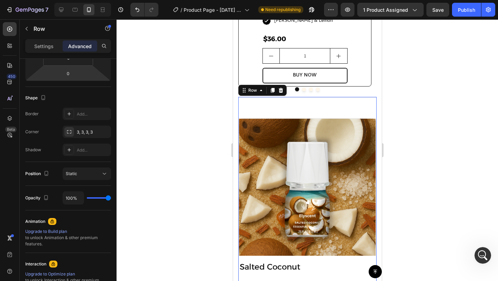
scroll to position [0, 0]
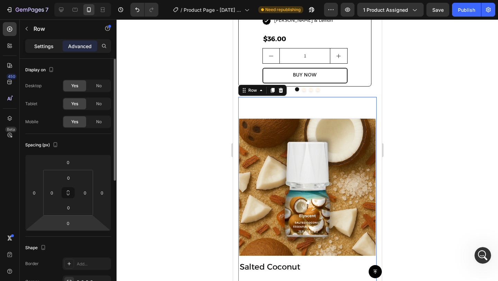
click at [44, 50] on div "Settings" at bounding box center [44, 45] width 35 height 11
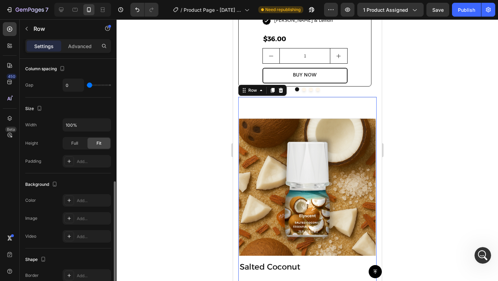
scroll to position [202, 0]
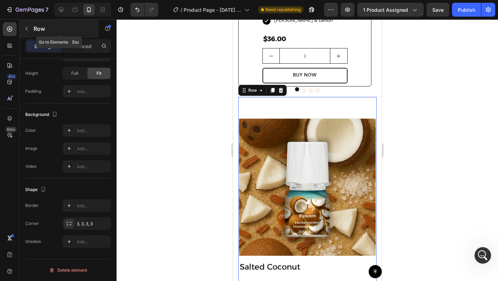
click at [32, 30] on button "button" at bounding box center [26, 28] width 11 height 11
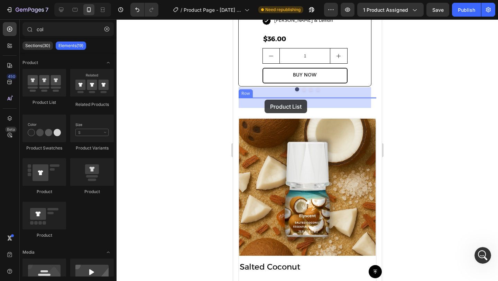
drag, startPoint x: 286, startPoint y: 104, endPoint x: 264, endPoint y: 100, distance: 22.0
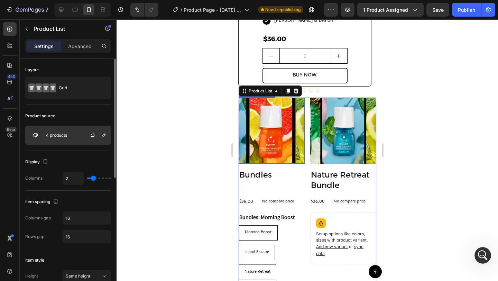
click at [72, 134] on div "4 products" at bounding box center [68, 135] width 86 height 19
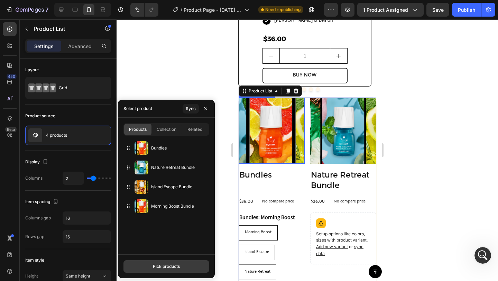
click at [175, 270] on button "Pick products" at bounding box center [166, 266] width 86 height 12
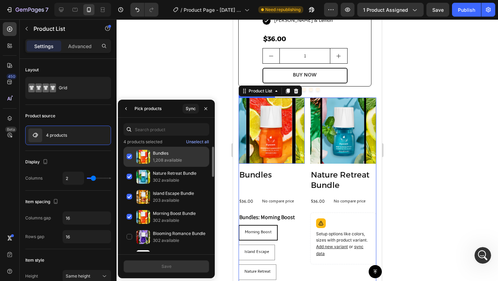
click at [165, 155] on p "Bundles" at bounding box center [179, 153] width 53 height 7
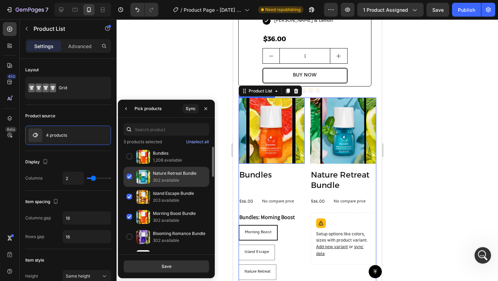
click at [167, 180] on p "302 available" at bounding box center [179, 180] width 53 height 7
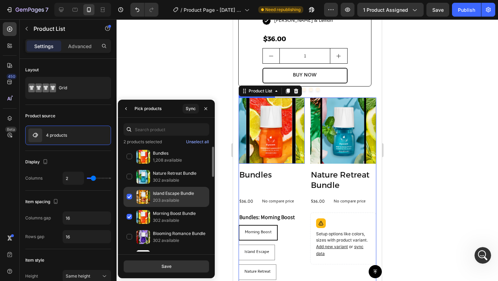
click at [169, 199] on p "203 available" at bounding box center [179, 200] width 53 height 7
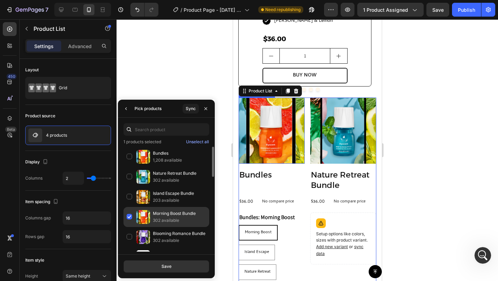
click at [171, 220] on p "302 available" at bounding box center [179, 220] width 53 height 7
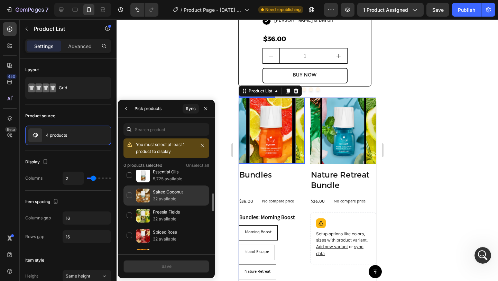
scroll to position [98, 0]
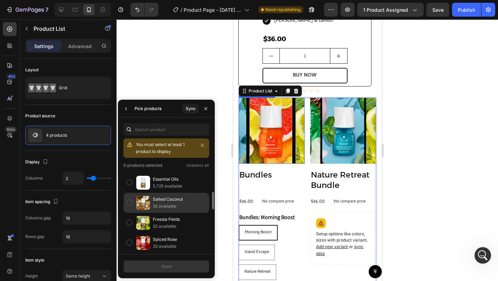
click at [167, 205] on p "32 available" at bounding box center [179, 206] width 53 height 7
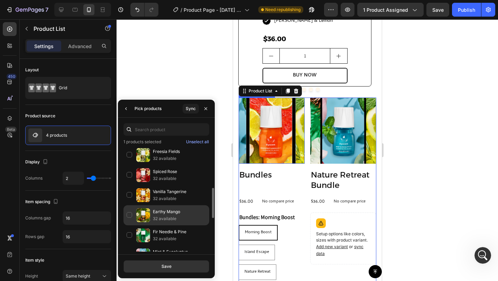
scroll to position [166, 0]
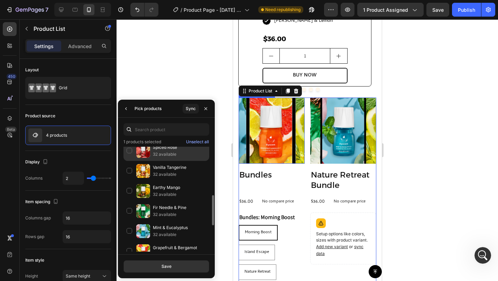
click at [157, 152] on p "32 available" at bounding box center [179, 154] width 53 height 7
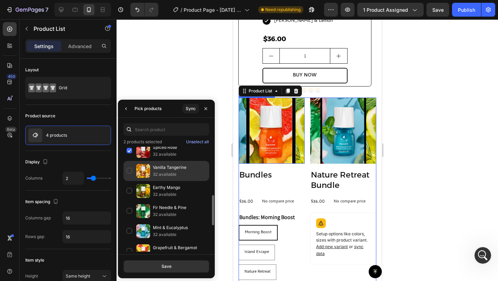
click at [158, 167] on p "Vanilla Tangerine" at bounding box center [179, 167] width 53 height 7
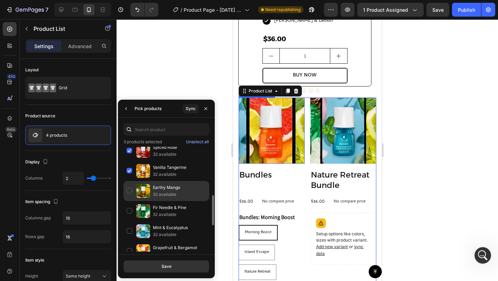
click at [160, 190] on p "Earthy Mango" at bounding box center [179, 187] width 53 height 7
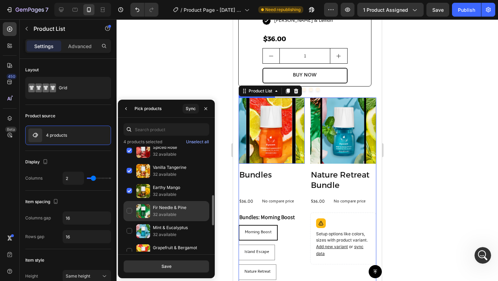
click at [160, 212] on p "32 available" at bounding box center [179, 214] width 53 height 7
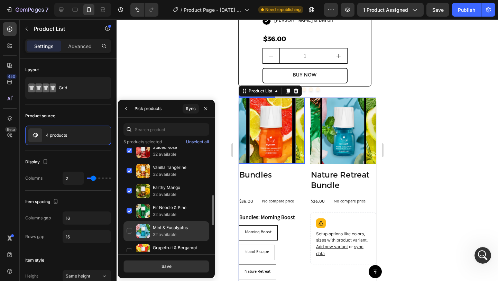
click at [161, 232] on p "32 available" at bounding box center [179, 234] width 53 height 7
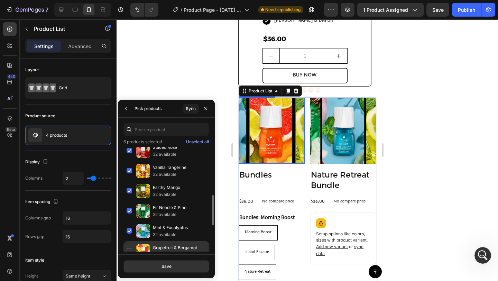
click at [162, 248] on p "Grapefruit & Bergamot" at bounding box center [179, 247] width 53 height 7
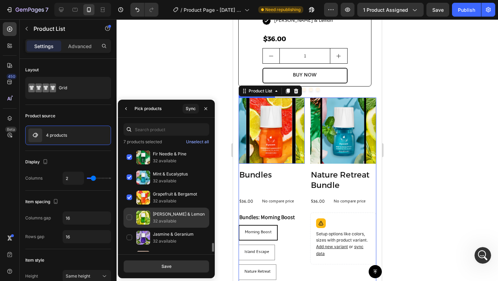
scroll to position [256, 0]
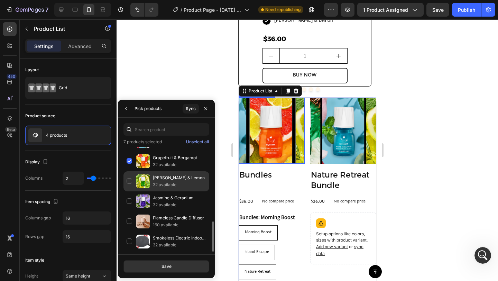
click at [157, 179] on p "[PERSON_NAME] & Lemon" at bounding box center [179, 177] width 53 height 7
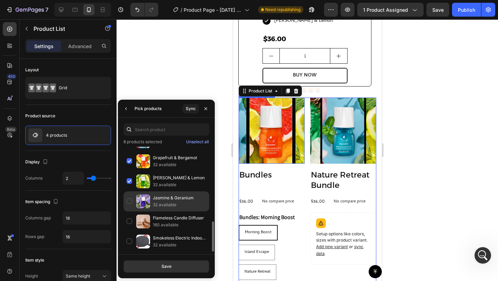
click at [157, 200] on p "Jasmine & Geranium" at bounding box center [179, 197] width 53 height 7
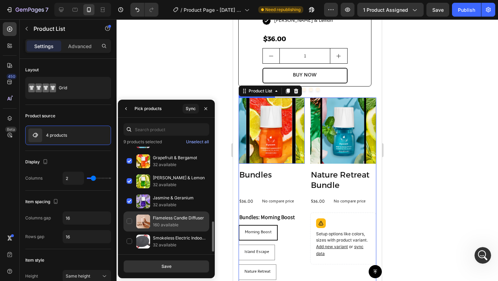
click at [158, 217] on p "Flameless Candle Diffuser" at bounding box center [179, 217] width 53 height 7
click at [160, 219] on p "Flameless Candle Diffuser" at bounding box center [179, 217] width 53 height 7
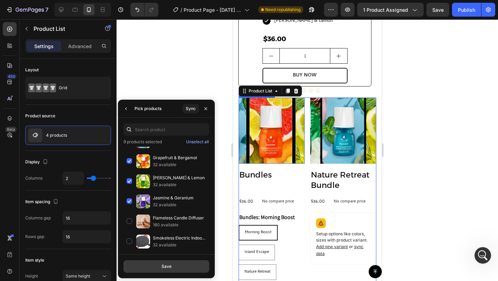
click at [172, 267] on button "Save" at bounding box center [166, 266] width 86 height 12
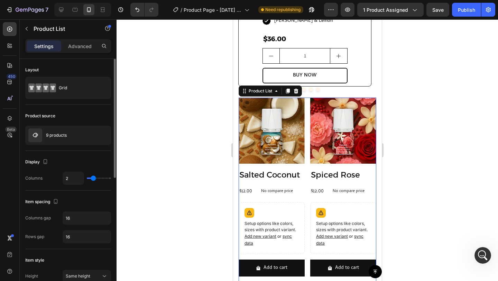
type input "1"
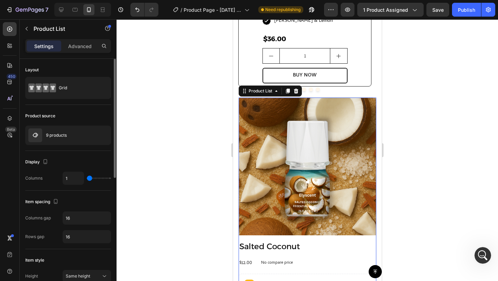
type input "2"
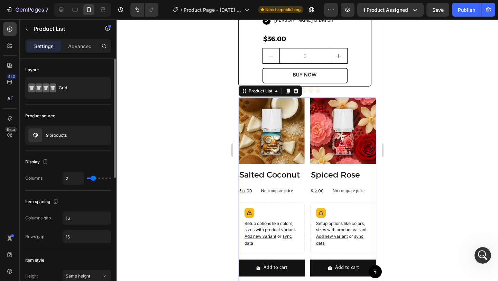
type input "3"
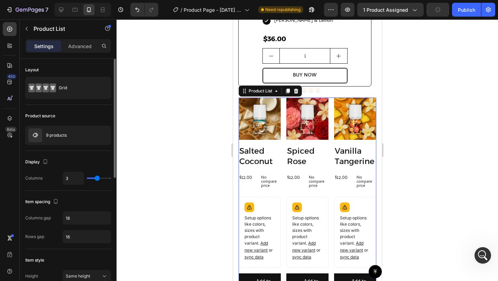
type input "3"
click at [96, 177] on input "range" at bounding box center [99, 177] width 24 height 1
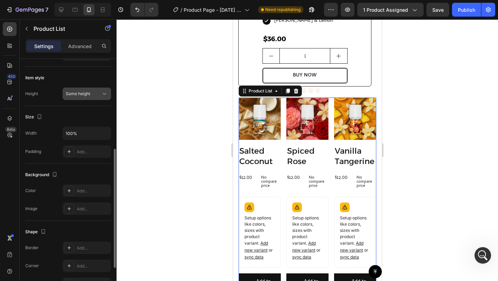
scroll to position [218, 0]
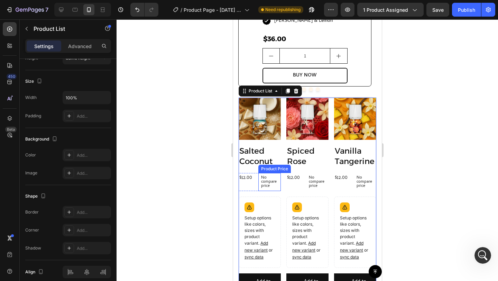
click at [269, 179] on p "No compare price" at bounding box center [269, 182] width 17 height 12
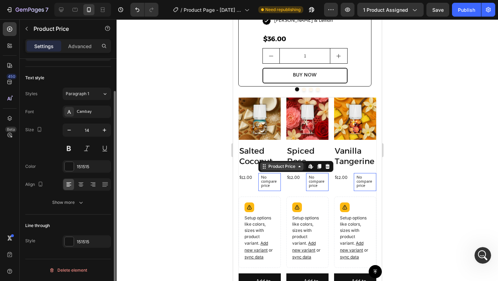
scroll to position [0, 0]
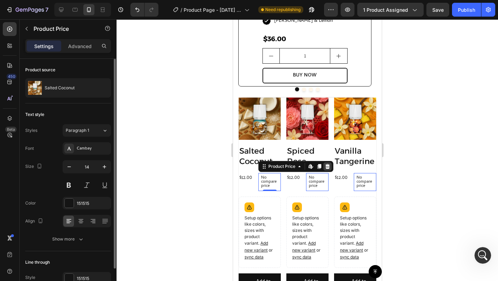
click at [327, 165] on icon at bounding box center [327, 166] width 4 height 5
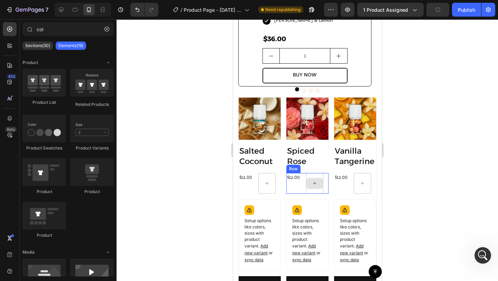
click at [318, 178] on div at bounding box center [314, 183] width 17 height 11
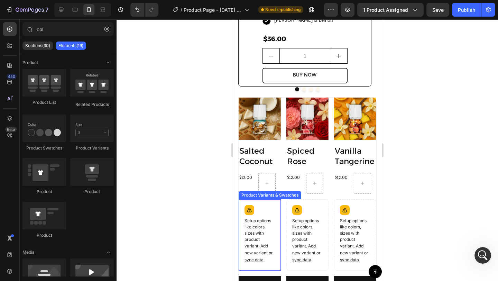
click at [272, 202] on div "Setup options like colors, sizes with product variant. Add new variant or sync …" at bounding box center [259, 234] width 36 height 65
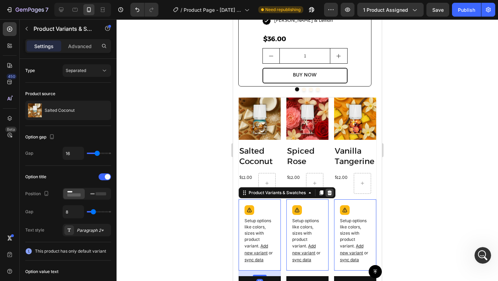
click at [331, 191] on icon at bounding box center [329, 192] width 4 height 5
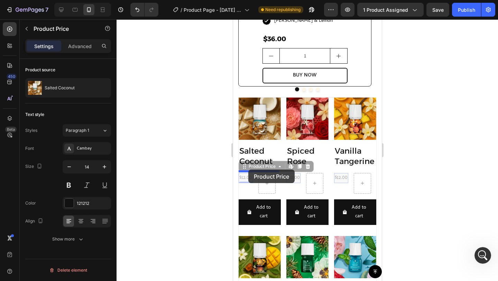
drag, startPoint x: 248, startPoint y: 175, endPoint x: 248, endPoint y: 171, distance: 3.8
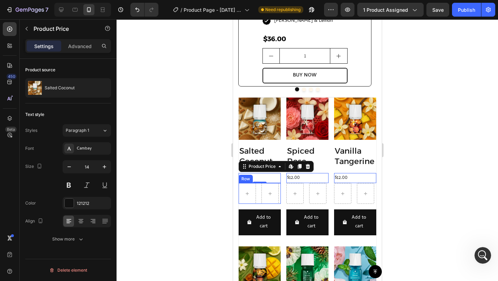
click at [258, 186] on div "Row" at bounding box center [259, 193] width 42 height 21
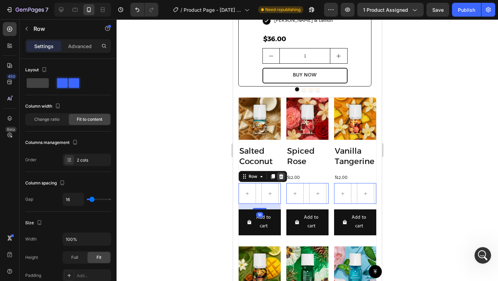
click at [282, 174] on icon at bounding box center [281, 176] width 4 height 5
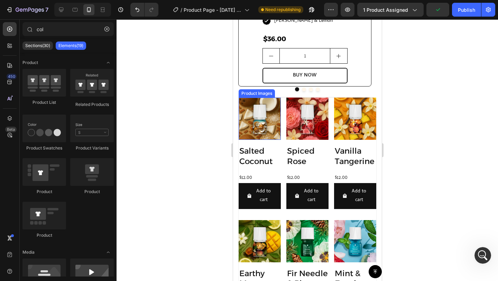
click at [273, 107] on img at bounding box center [259, 119] width 42 height 42
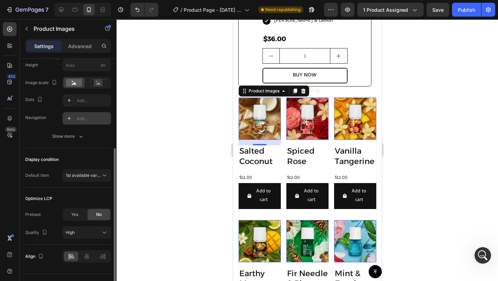
scroll to position [134, 0]
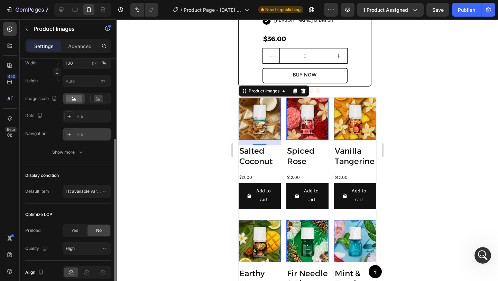
click at [82, 135] on div "Add..." at bounding box center [93, 134] width 33 height 6
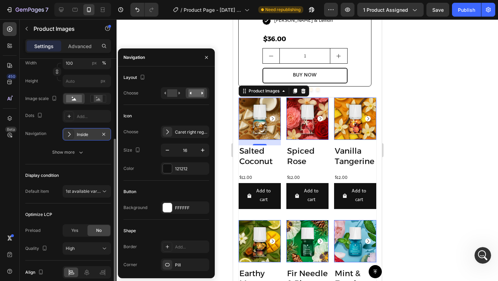
click at [76, 119] on div "Add..." at bounding box center [87, 116] width 48 height 12
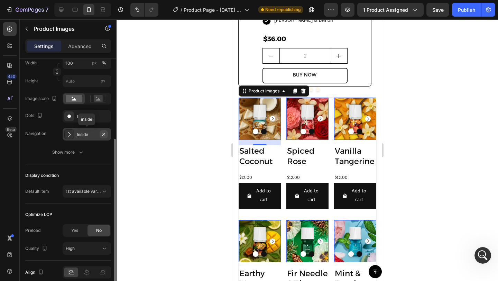
click at [102, 133] on icon "button" at bounding box center [104, 134] width 6 height 6
click at [90, 114] on div "Inside" at bounding box center [87, 116] width 20 height 6
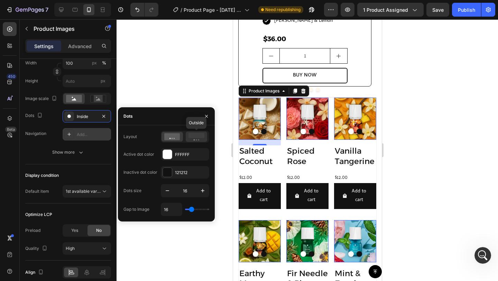
click at [189, 139] on icon at bounding box center [196, 137] width 16 height 8
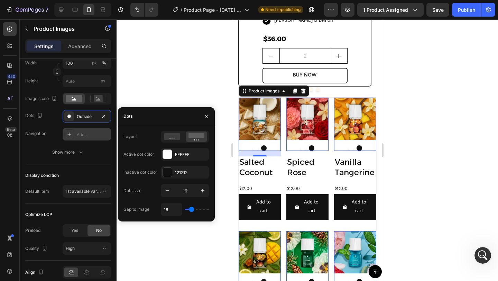
click at [90, 131] on div "Add..." at bounding box center [93, 134] width 33 height 6
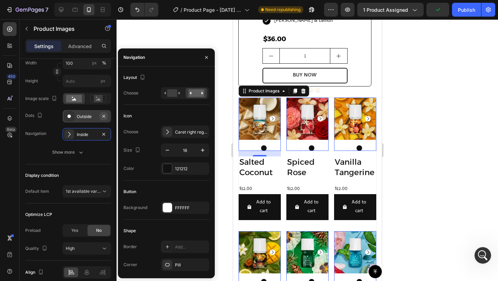
click at [104, 117] on icon "button" at bounding box center [104, 116] width 6 height 6
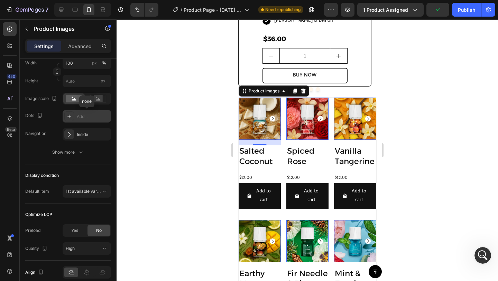
click at [270, 118] on icon "Carousel Next Arrow" at bounding box center [272, 119] width 6 height 6
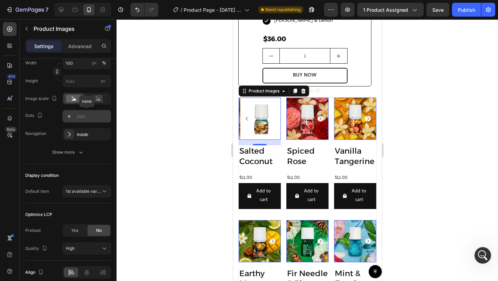
click at [245, 117] on icon "Carousel Back Arrow" at bounding box center [247, 119] width 6 height 6
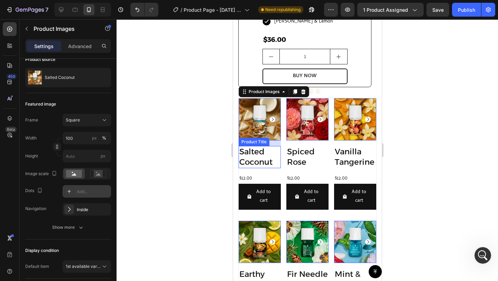
scroll to position [667, 0]
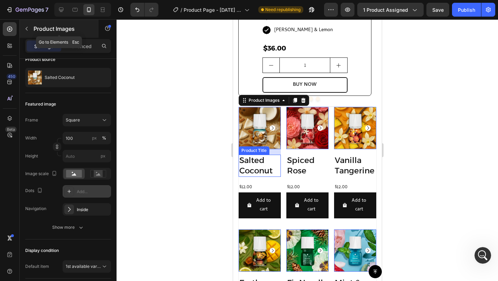
click at [35, 32] on p "Product Images" at bounding box center [63, 29] width 59 height 8
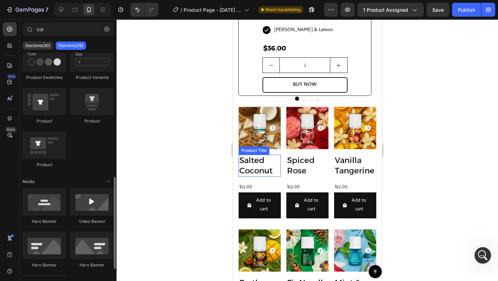
scroll to position [301, 0]
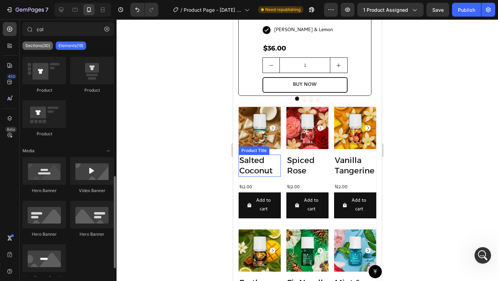
click at [40, 44] on p "Sections(30)" at bounding box center [37, 46] width 25 height 6
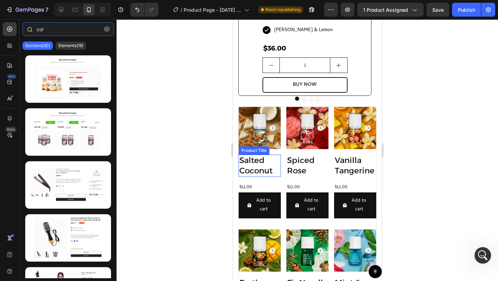
click at [54, 33] on input "col" at bounding box center [67, 29] width 91 height 14
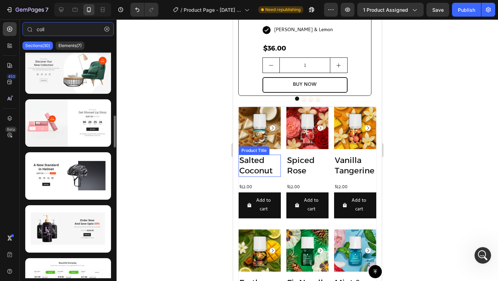
scroll to position [0, 0]
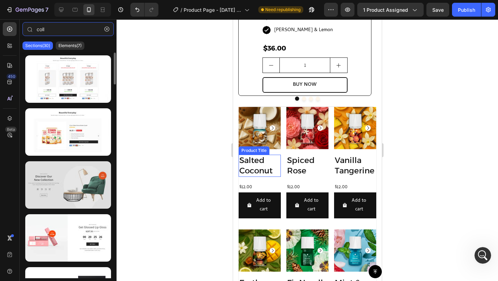
type input "coll"
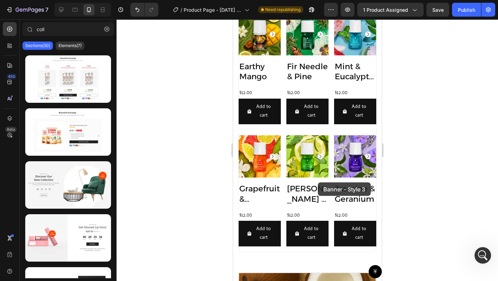
scroll to position [1036, 0]
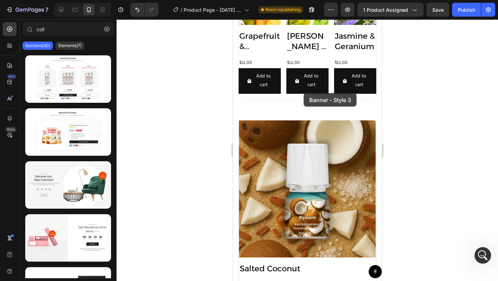
drag, startPoint x: 303, startPoint y: 204, endPoint x: 302, endPoint y: 93, distance: 111.0
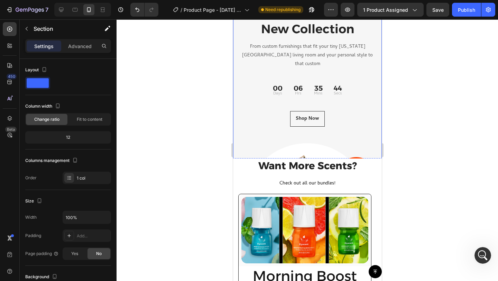
scroll to position [459, 0]
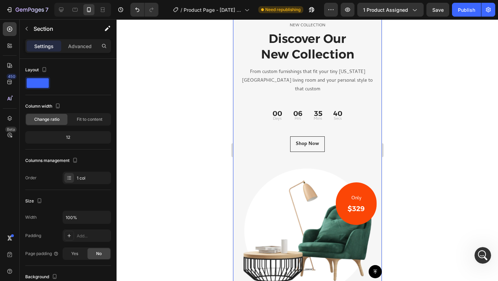
scroll to position [514, 0]
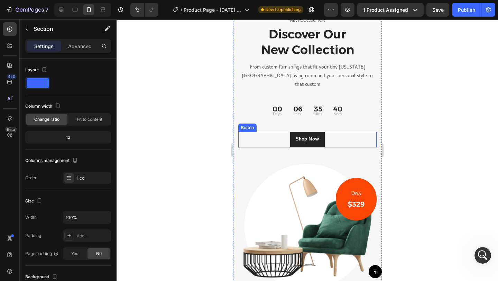
click at [317, 132] on link "Shop Now" at bounding box center [307, 140] width 35 height 16
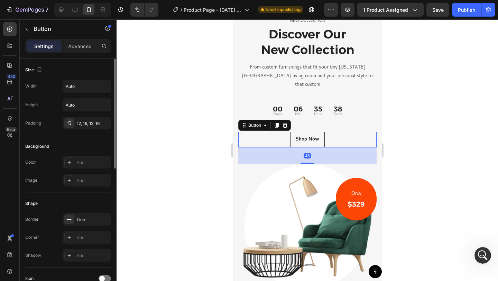
scroll to position [290, 0]
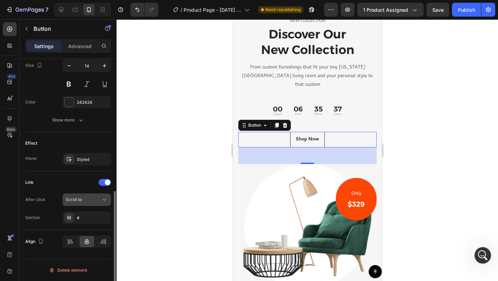
click at [81, 199] on span "Scroll to" at bounding box center [74, 199] width 16 height 5
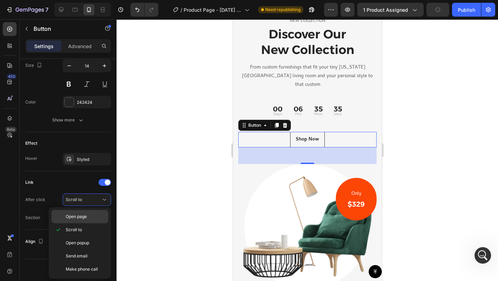
click at [77, 217] on span "Open page" at bounding box center [76, 216] width 21 height 6
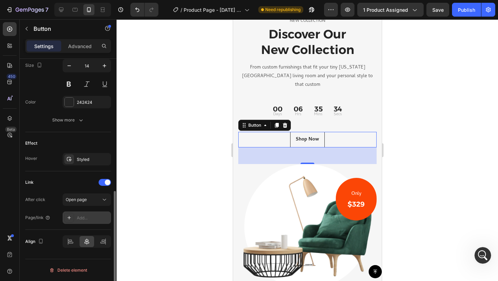
click at [80, 216] on div "Add..." at bounding box center [93, 218] width 33 height 6
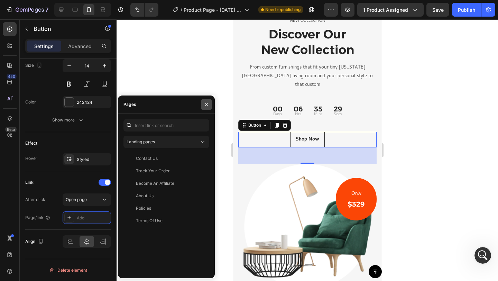
click at [205, 104] on icon "button" at bounding box center [207, 105] width 6 height 6
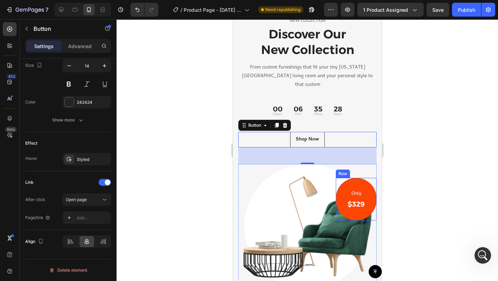
scroll to position [1339, 0]
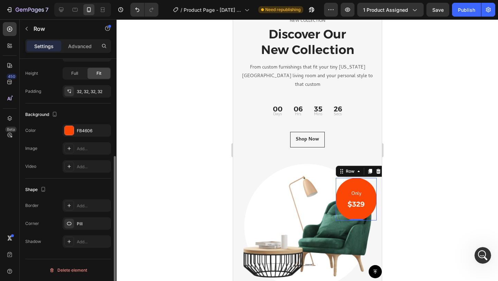
click at [360, 178] on div "Only Text block $329 Heading Row 0" at bounding box center [355, 199] width 41 height 43
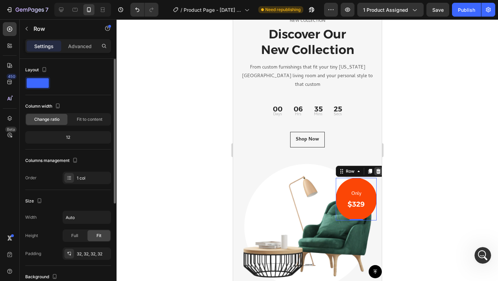
click at [376, 168] on icon at bounding box center [378, 170] width 4 height 5
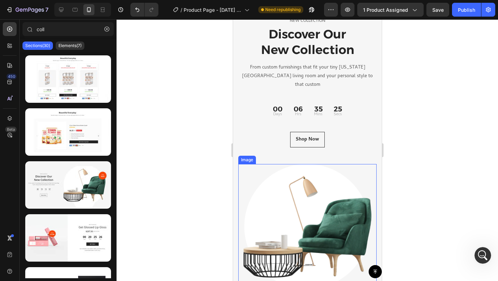
click at [330, 183] on img at bounding box center [307, 226] width 138 height 125
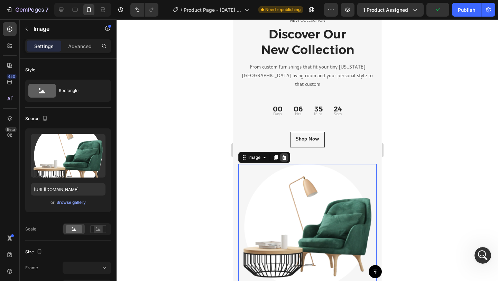
click at [285, 155] on icon at bounding box center [284, 157] width 4 height 5
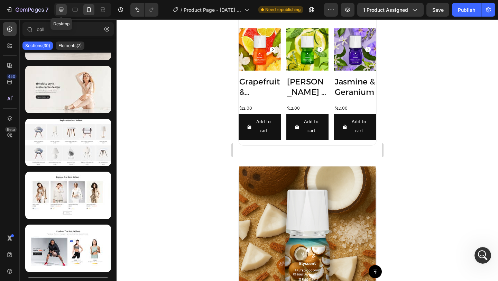
scroll to position [1319, 0]
click at [62, 11] on icon at bounding box center [61, 10] width 4 height 4
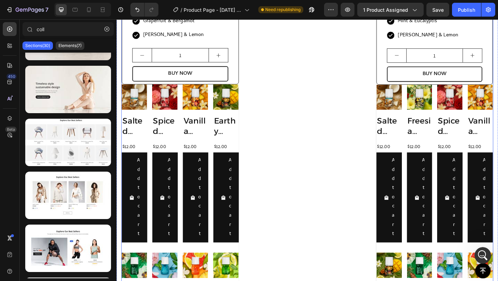
scroll to position [864, 0]
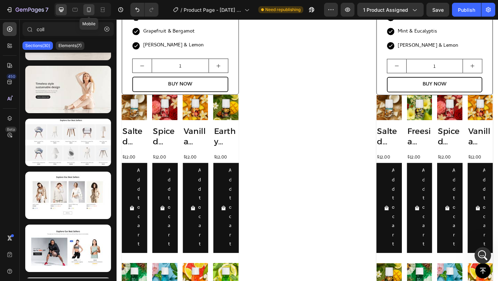
click at [89, 8] on icon at bounding box center [88, 9] width 7 height 7
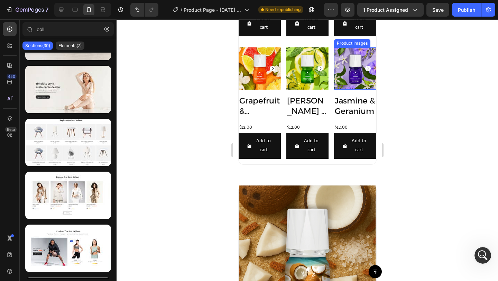
scroll to position [1176, 0]
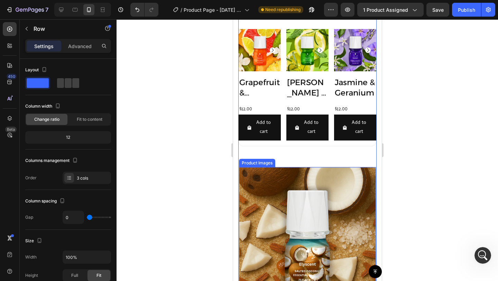
click at [256, 160] on div "Product Images" at bounding box center [257, 163] width 34 height 6
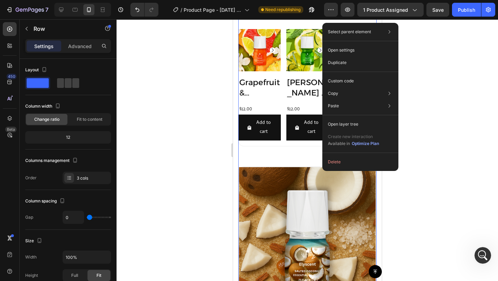
click at [320, 195] on img at bounding box center [307, 235] width 137 height 137
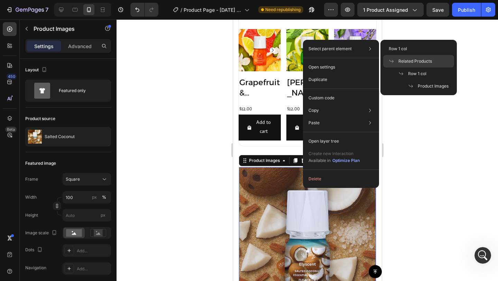
click at [415, 61] on span "Related Products" at bounding box center [415, 61] width 34 height 6
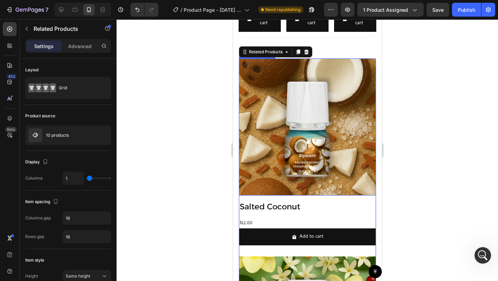
scroll to position [1295, 0]
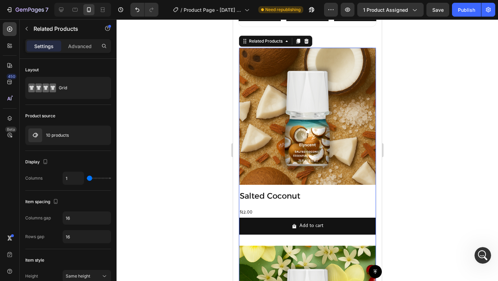
click at [308, 38] on icon at bounding box center [306, 41] width 6 height 6
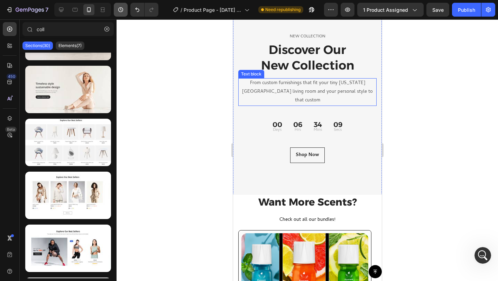
scroll to position [474, 0]
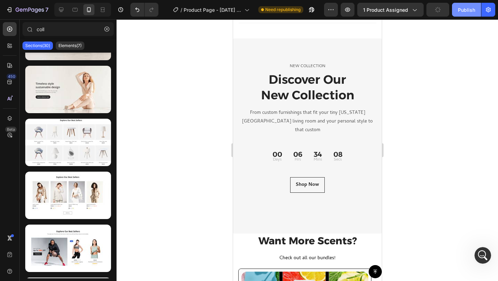
click at [461, 6] on div "Publish" at bounding box center [466, 9] width 17 height 7
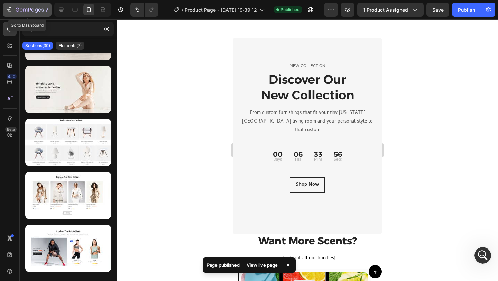
click at [20, 9] on icon "button" at bounding box center [21, 9] width 3 height 3
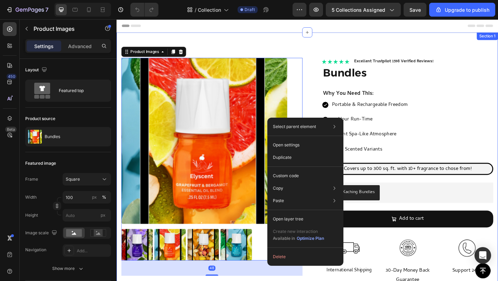
click at [320, 55] on div "Product Images 48 Icon Icon Icon Icon Icon Icon List Excellent Trustpilot 1598 …" at bounding box center [324, 228] width 415 height 389
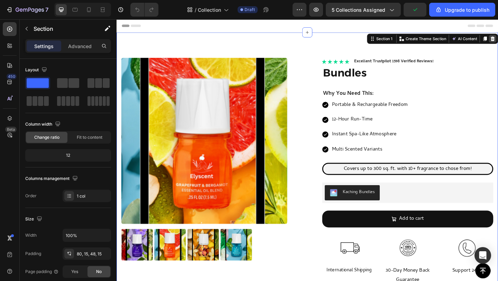
scroll to position [1, 0]
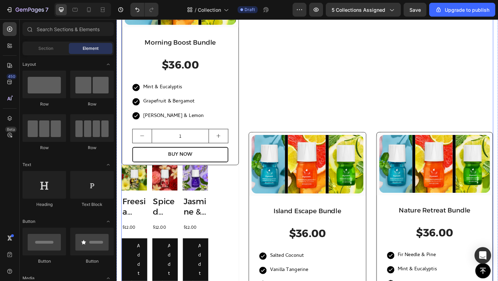
scroll to position [265, 0]
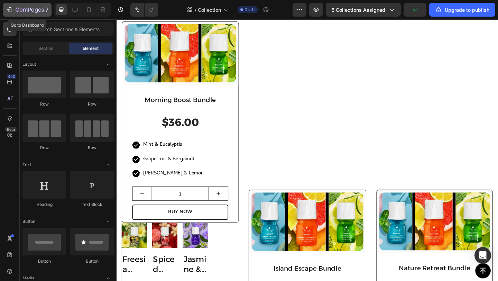
click at [29, 12] on icon "button" at bounding box center [30, 10] width 28 height 6
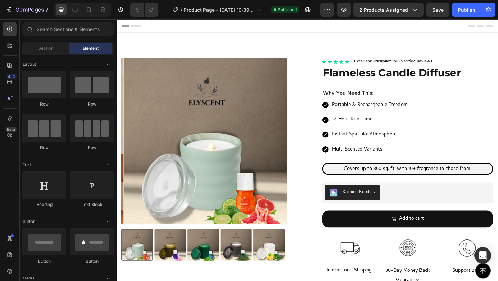
scroll to position [390, 0]
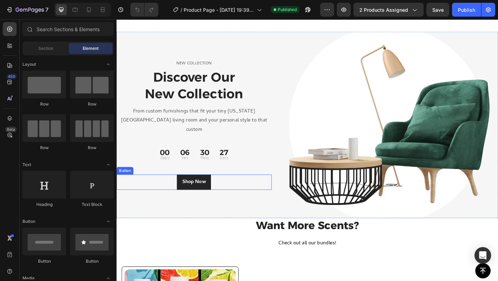
click at [216, 190] on button "Shop Now" at bounding box center [200, 196] width 37 height 17
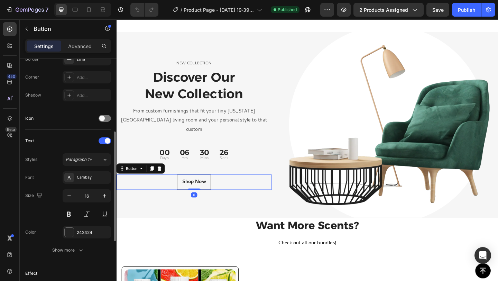
scroll to position [290, 0]
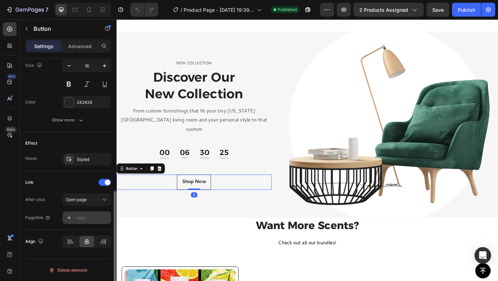
click at [79, 219] on div "Add..." at bounding box center [93, 218] width 33 height 6
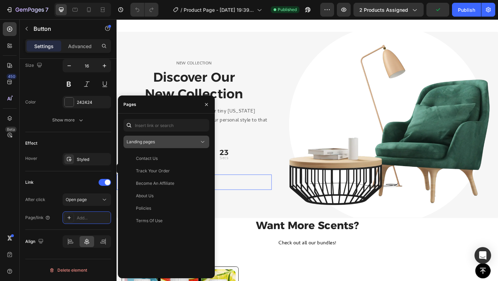
click at [163, 141] on div "Landing pages" at bounding box center [163, 142] width 73 height 6
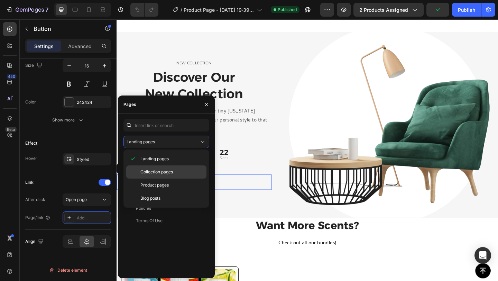
click at [160, 170] on span "Collection pages" at bounding box center [156, 172] width 33 height 6
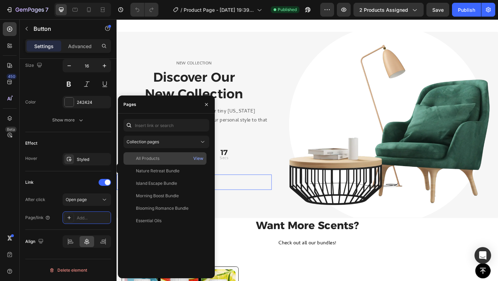
click at [156, 155] on div "All Products View" at bounding box center [164, 158] width 83 height 12
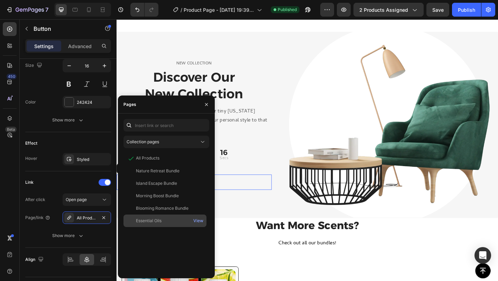
click at [162, 220] on div "Essential Oils" at bounding box center [164, 221] width 77 height 6
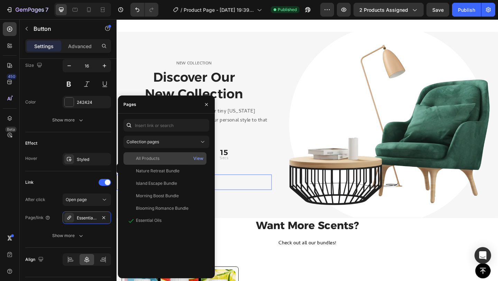
click at [154, 159] on div "All Products" at bounding box center [148, 158] width 24 height 6
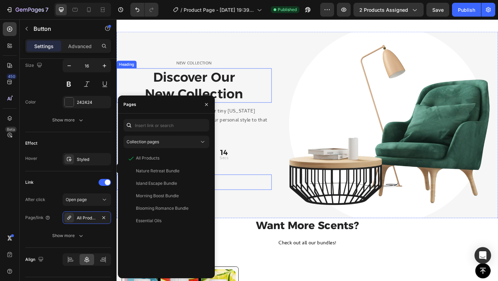
click at [282, 105] on h2 "Discover Our New Collection" at bounding box center [201, 91] width 169 height 37
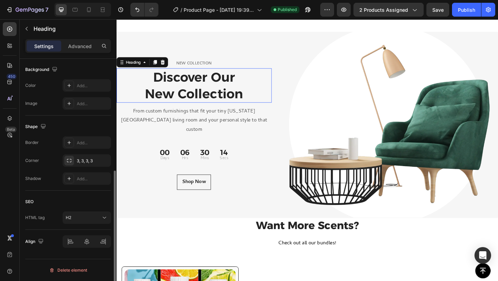
scroll to position [0, 0]
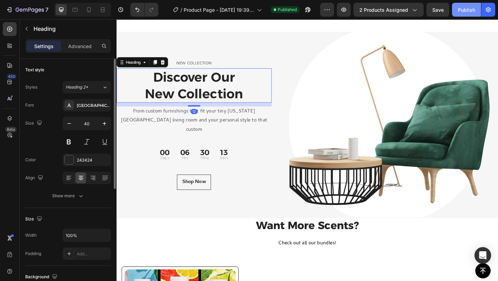
click at [463, 9] on div "Publish" at bounding box center [466, 9] width 17 height 7
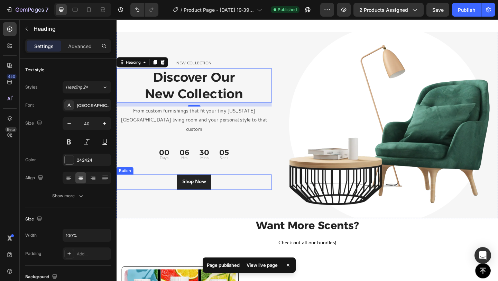
click at [213, 188] on link "Shop Now" at bounding box center [200, 196] width 37 height 17
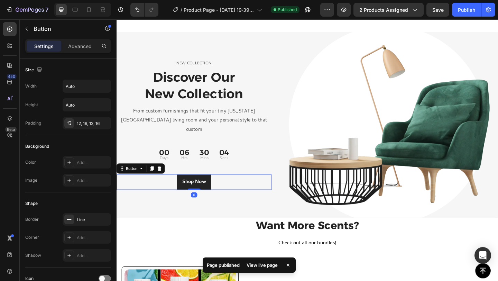
click at [213, 188] on link "Shop Now" at bounding box center [200, 196] width 37 height 17
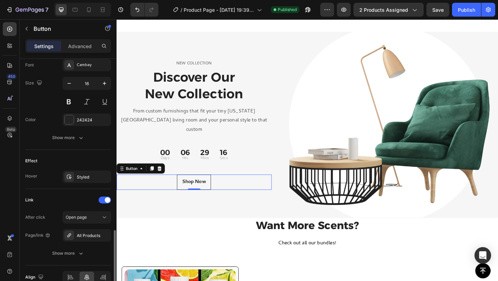
scroll to position [308, 0]
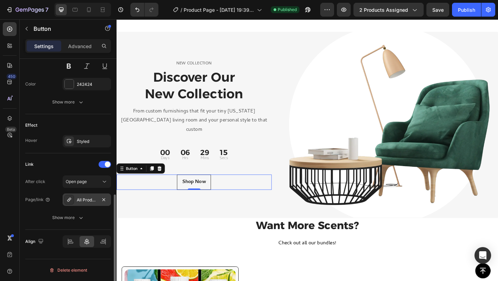
click at [79, 197] on div "All Products" at bounding box center [87, 200] width 20 height 6
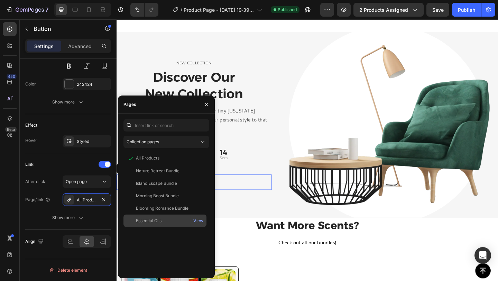
click at [145, 222] on div "Essential Oils" at bounding box center [149, 221] width 26 height 6
click at [464, 12] on div "Publish" at bounding box center [466, 9] width 17 height 7
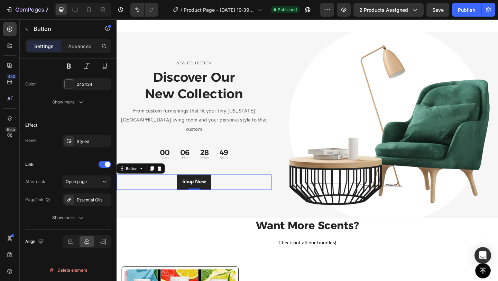
click at [215, 193] on link "Shop Now" at bounding box center [200, 196] width 37 height 17
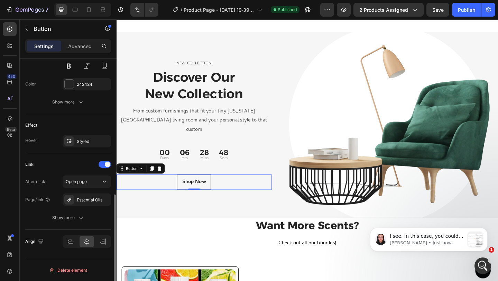
scroll to position [0, 0]
click at [87, 181] on div "Open page" at bounding box center [83, 181] width 35 height 6
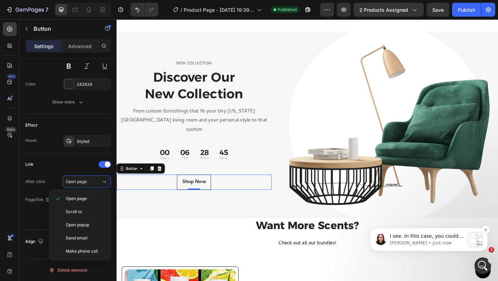
click at [409, 239] on p "I see. In this case, you could consider integrating a third-party Bundle app an…" at bounding box center [427, 236] width 75 height 7
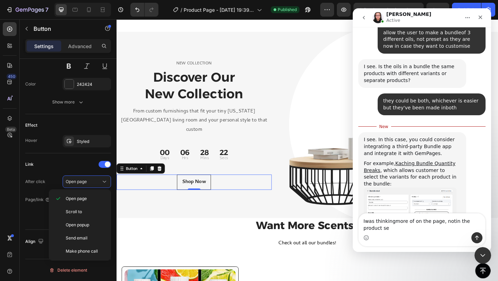
scroll to position [1477, 0]
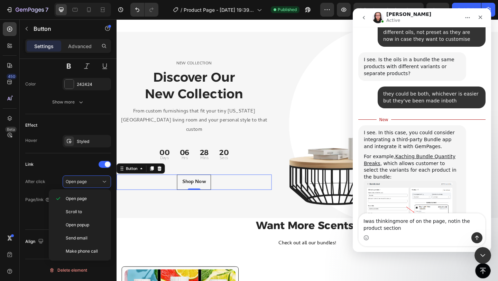
type textarea "Iwas thinkingmore of on the page, notin the product section"
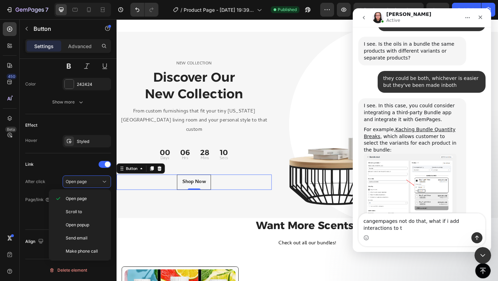
scroll to position [1493, 0]
type textarea "cangempages not do that, what if i add interactions to the thing?"
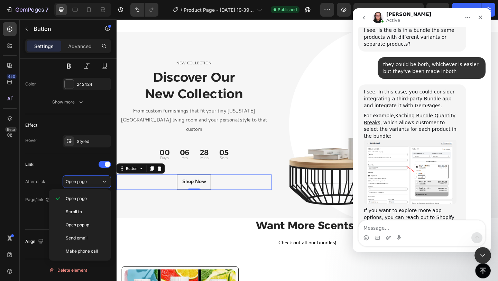
scroll to position [1509, 0]
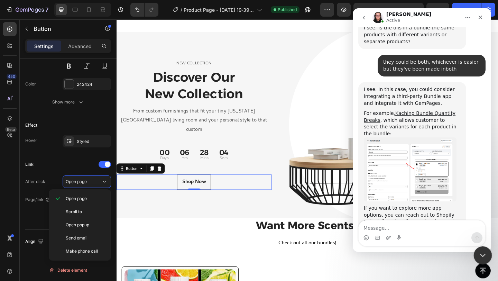
click at [485, 249] on div "Close Intercom Messenger" at bounding box center [481, 254] width 17 height 17
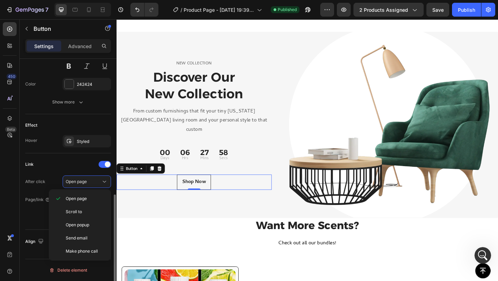
click at [78, 169] on div "Link" at bounding box center [68, 164] width 86 height 11
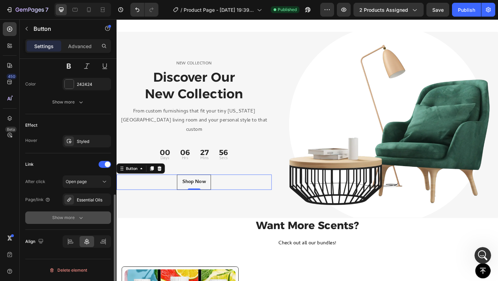
click at [73, 218] on div "Show more" at bounding box center [68, 217] width 32 height 7
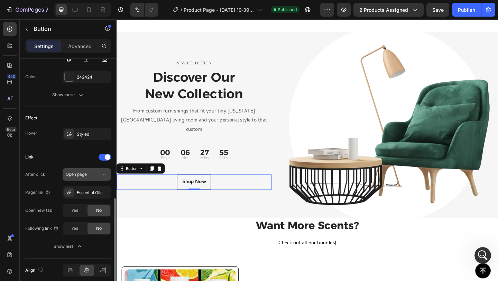
scroll to position [322, 0]
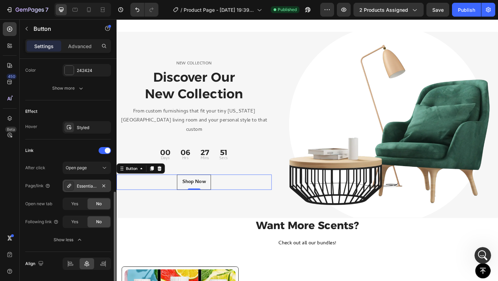
click at [81, 187] on div "Essential Oils" at bounding box center [87, 186] width 20 height 6
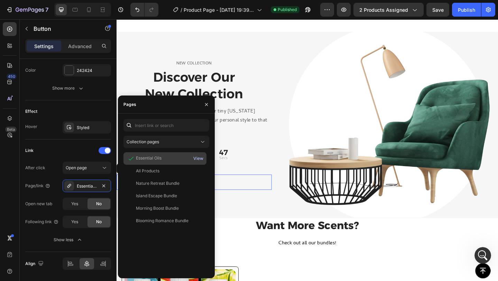
click at [196, 158] on div "View" at bounding box center [198, 158] width 10 height 6
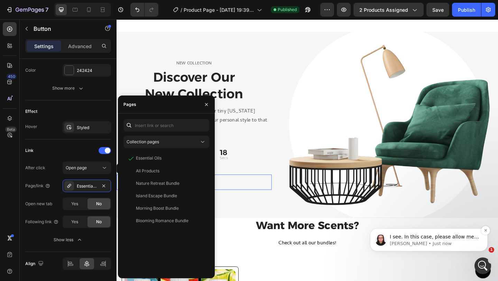
scroll to position [1542, 0]
click at [439, 238] on span "I see. In this case, please allow me a moment to check with our Technical Team …" at bounding box center [434, 247] width 89 height 26
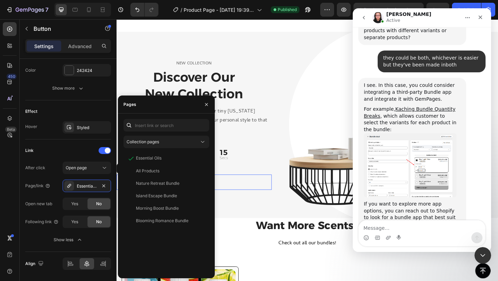
scroll to position [1554, 0]
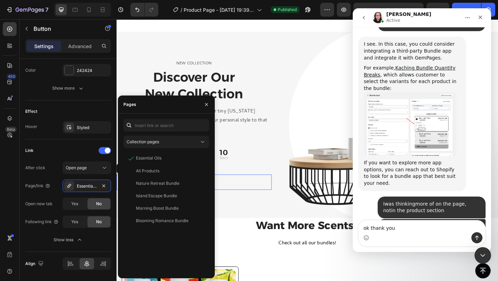
type textarea "ok thank you"
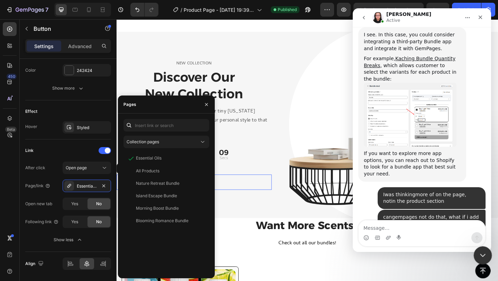
drag, startPoint x: 480, startPoint y: 252, endPoint x: 478, endPoint y: 249, distance: 3.7
click at [480, 252] on icon "Close Intercom Messenger" at bounding box center [482, 254] width 8 height 8
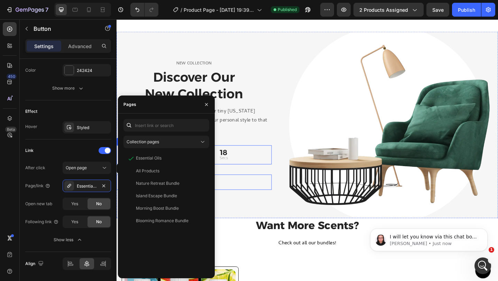
scroll to position [1591, 0]
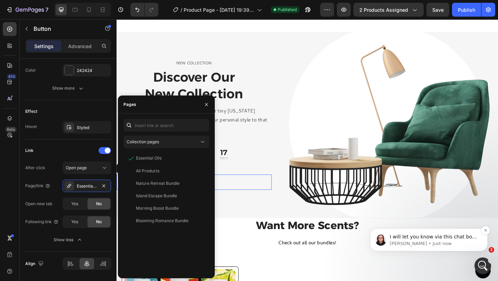
click at [403, 236] on span "I will let you know via this chat box once I receive any news from the team." at bounding box center [433, 243] width 87 height 19
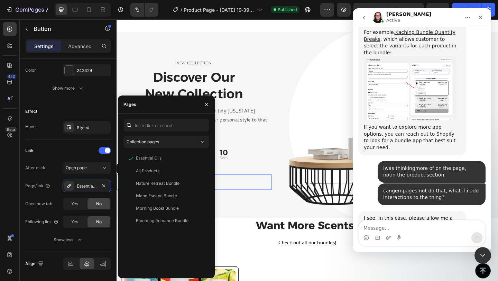
click at [370, 237] on div "Intercom messenger" at bounding box center [422, 237] width 127 height 11
click at [367, 237] on icon "Emoji picker" at bounding box center [366, 237] width 2 height 1
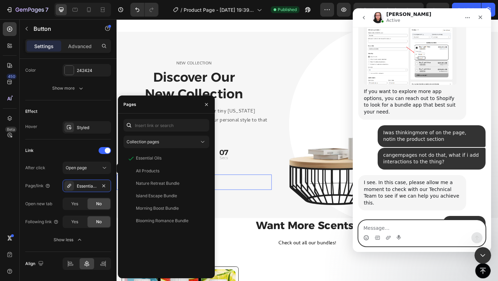
scroll to position [1629, 0]
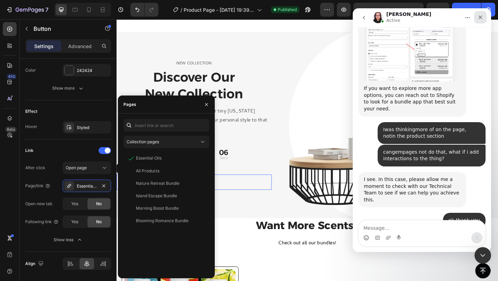
click at [477, 14] on div "Close" at bounding box center [480, 17] width 12 height 12
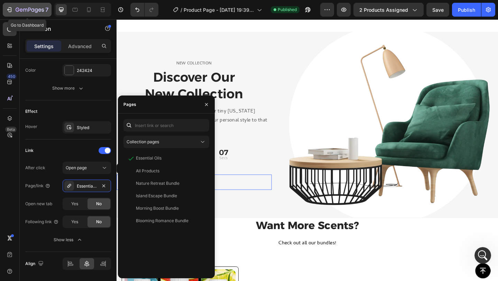
click at [21, 8] on icon "button" at bounding box center [30, 10] width 28 height 6
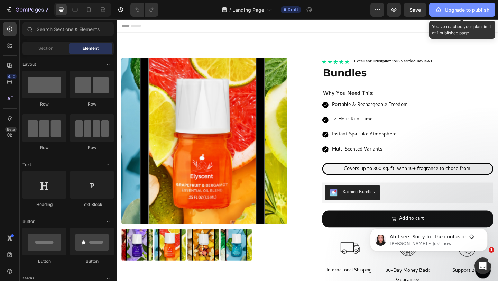
click at [462, 10] on div "Upgrade to publish" at bounding box center [462, 9] width 54 height 7
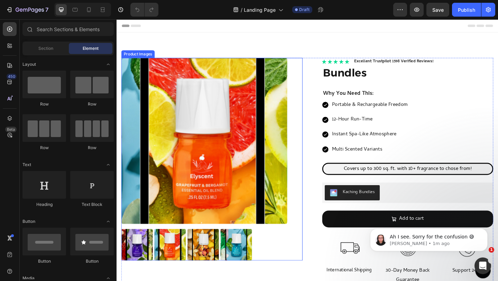
click at [284, 111] on img at bounding box center [212, 151] width 181 height 181
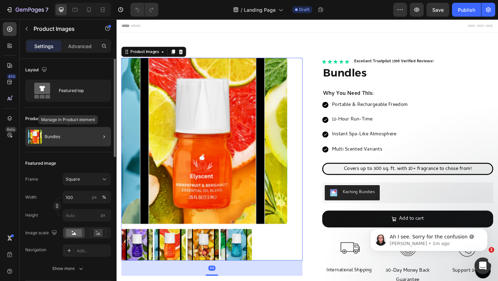
click at [71, 138] on div "Bundles" at bounding box center [68, 136] width 86 height 19
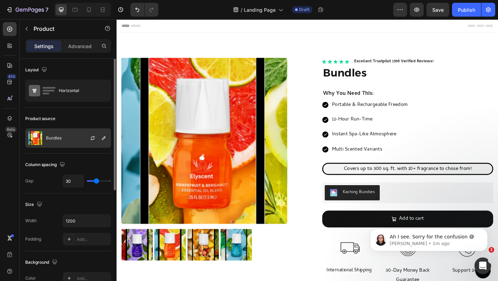
click at [89, 144] on div at bounding box center [95, 138] width 30 height 19
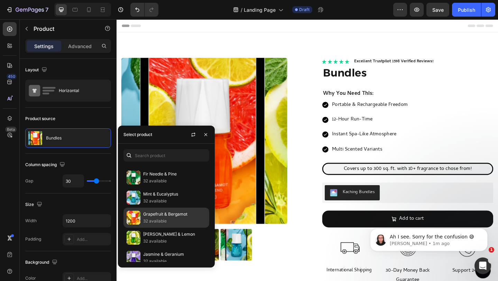
scroll to position [264, 0]
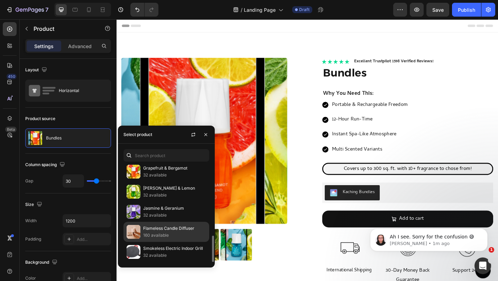
click at [159, 228] on p "Flameless Candle Diffuser" at bounding box center [174, 228] width 63 height 7
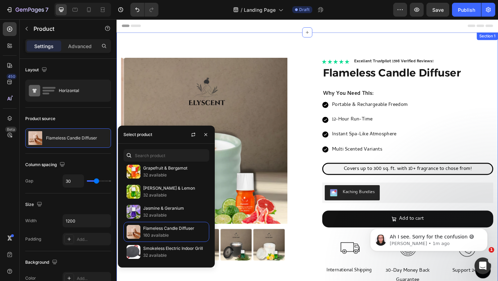
click at [321, 54] on div "Product Images Icon Icon Icon Icon Icon Icon List Excellent Trustpilot 1598 Ver…" at bounding box center [324, 228] width 415 height 389
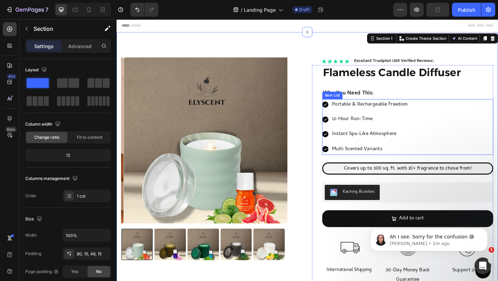
scroll to position [0, 0]
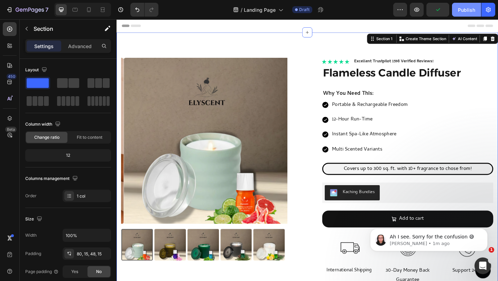
click at [470, 10] on div "Publish" at bounding box center [466, 9] width 17 height 7
click at [486, 232] on icon "Dismiss notification" at bounding box center [486, 230] width 4 height 4
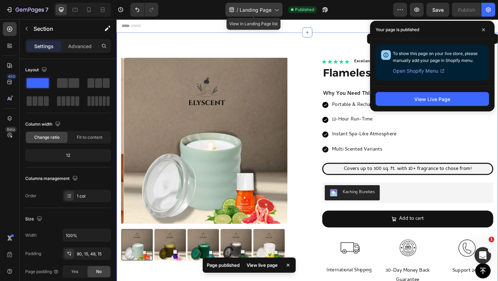
click at [268, 11] on span "Landing Page" at bounding box center [256, 9] width 32 height 7
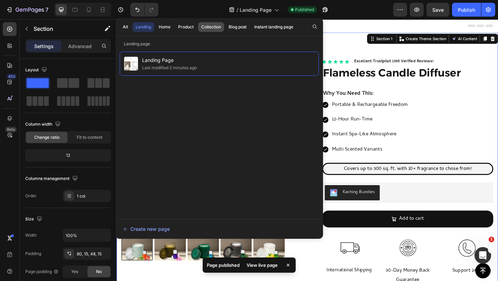
click at [209, 26] on div "Collection" at bounding box center [211, 27] width 20 height 6
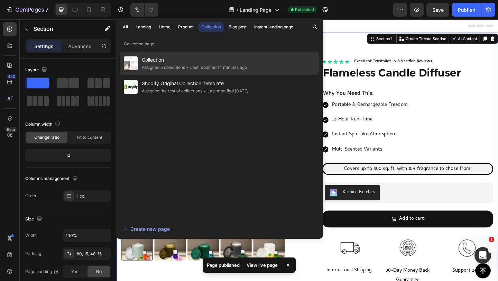
click at [211, 60] on span "Collection" at bounding box center [194, 60] width 105 height 8
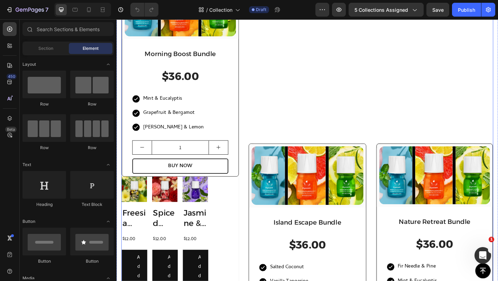
scroll to position [335, 0]
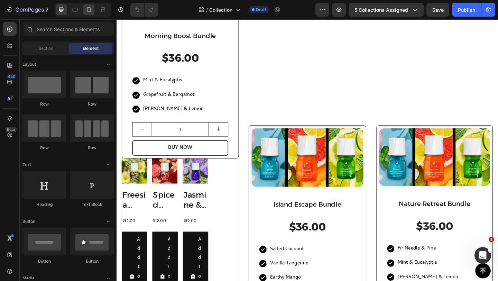
click at [87, 10] on icon at bounding box center [88, 9] width 7 height 7
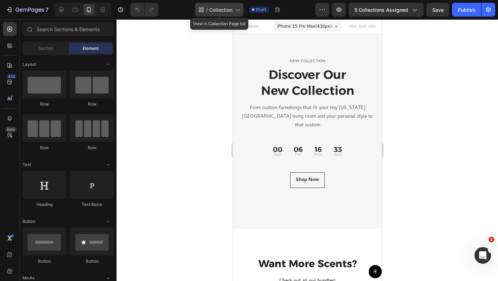
click at [229, 10] on span "Collection" at bounding box center [220, 9] width 23 height 7
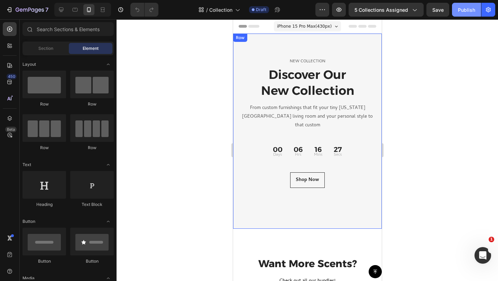
click at [461, 12] on div "Publish" at bounding box center [466, 9] width 17 height 7
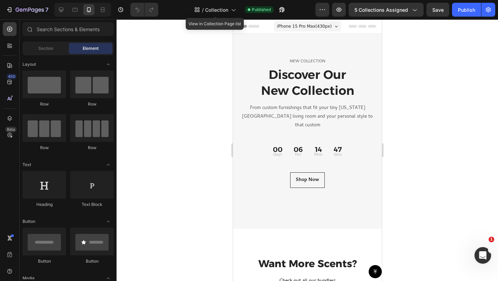
click at [223, 7] on span "Collection" at bounding box center [216, 9] width 23 height 7
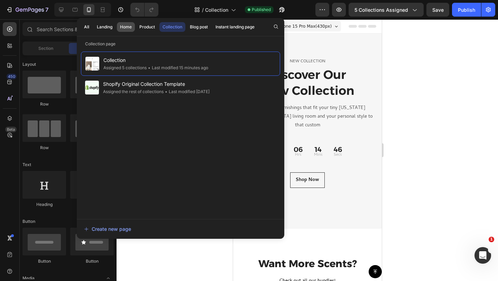
click at [126, 27] on div "Home" at bounding box center [126, 27] width 12 height 6
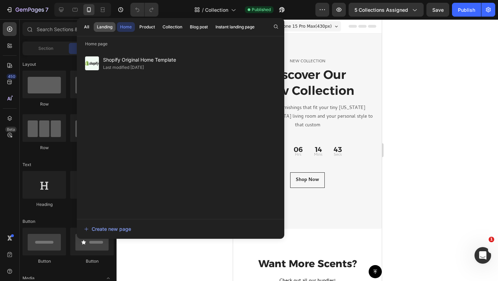
click at [104, 27] on div "Landing" at bounding box center [105, 27] width 16 height 6
click at [85, 28] on div "All" at bounding box center [86, 27] width 5 height 6
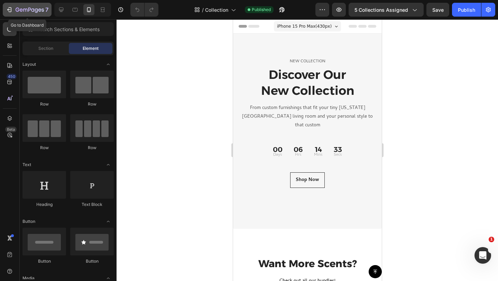
click at [29, 10] on icon "button" at bounding box center [29, 10] width 3 height 4
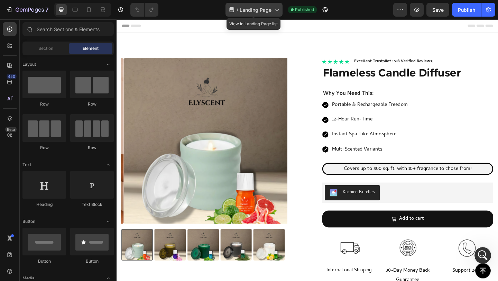
click at [277, 10] on icon at bounding box center [276, 9] width 7 height 7
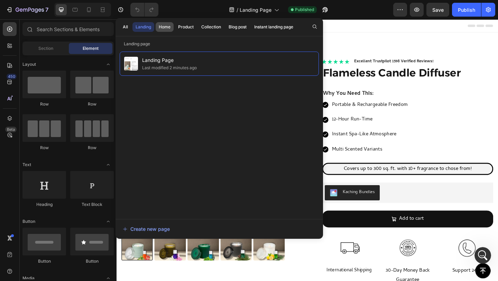
click at [169, 28] on div "Home" at bounding box center [165, 27] width 12 height 6
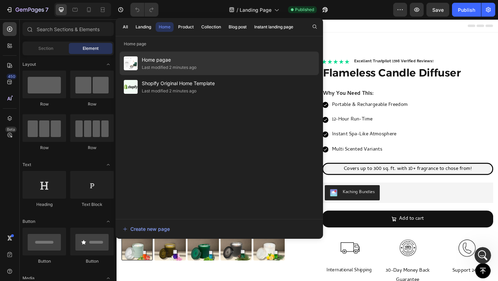
click at [179, 61] on span "Home pagae" at bounding box center [169, 60] width 55 height 8
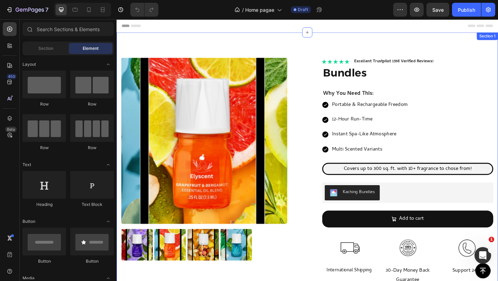
click at [324, 52] on div "Product Images Icon Icon Icon Icon Icon Icon List Excellent Trustpilot 1598 Ver…" at bounding box center [324, 228] width 415 height 389
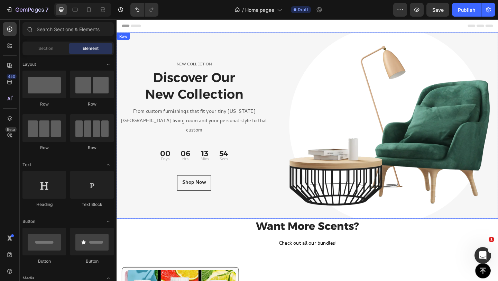
click at [280, 38] on div "NEW COLLECTION Text block Discover Our New Collection Heading From custom furni…" at bounding box center [201, 135] width 169 height 202
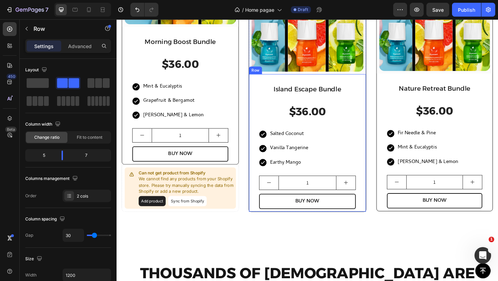
scroll to position [328, 0]
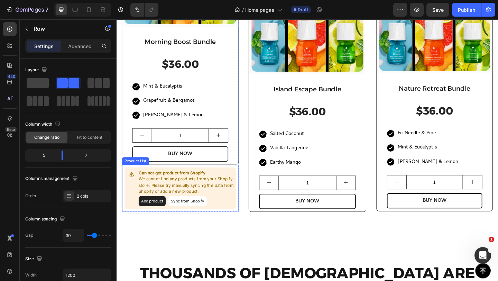
click at [245, 181] on div "Can not get product from Shopify We cannot find any products from your Shopify …" at bounding box center [185, 202] width 127 height 51
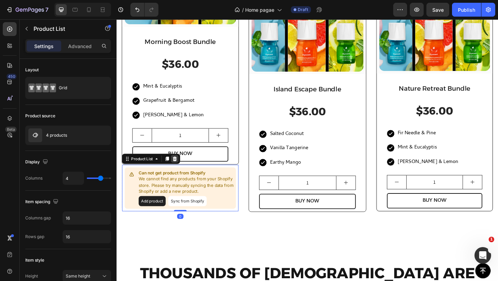
click at [182, 172] on icon at bounding box center [180, 171] width 6 height 6
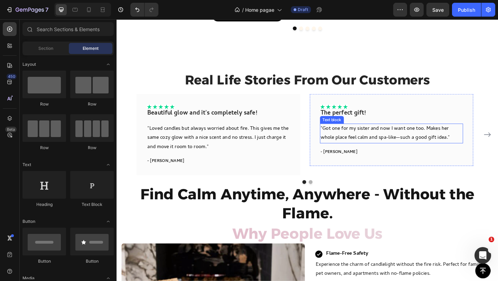
scroll to position [725, 0]
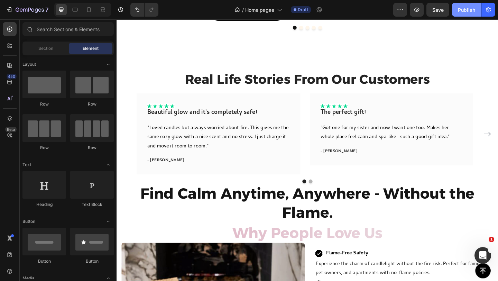
click at [467, 10] on div "Publish" at bounding box center [466, 9] width 17 height 7
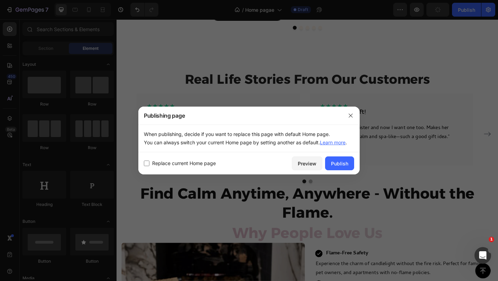
click at [156, 166] on span "Replace current Home page" at bounding box center [184, 163] width 64 height 8
checkbox input "true"
click at [333, 165] on div "Publish" at bounding box center [339, 163] width 17 height 7
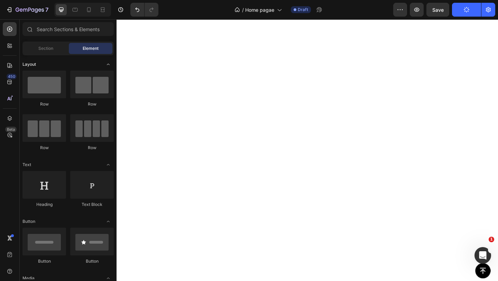
scroll to position [0, 0]
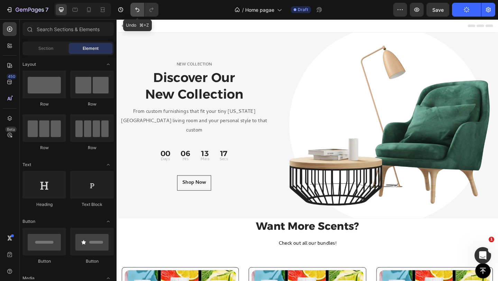
click at [136, 9] on icon "Undo/Redo" at bounding box center [137, 10] width 4 height 4
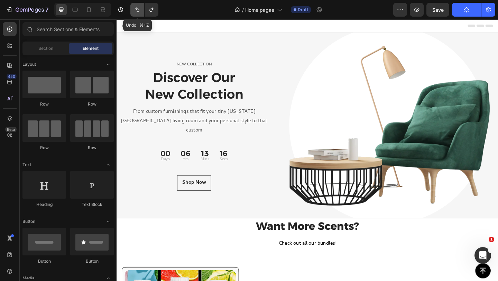
click at [136, 9] on icon "Undo/Redo" at bounding box center [137, 10] width 4 height 4
click at [138, 7] on icon "Undo/Redo" at bounding box center [137, 9] width 7 height 7
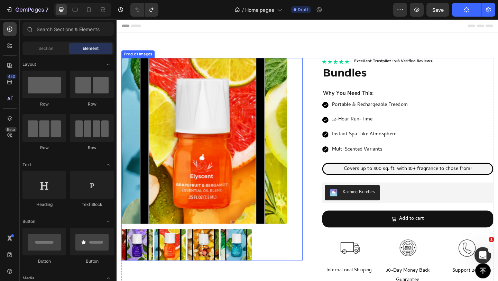
click at [270, 111] on img at bounding box center [212, 151] width 181 height 181
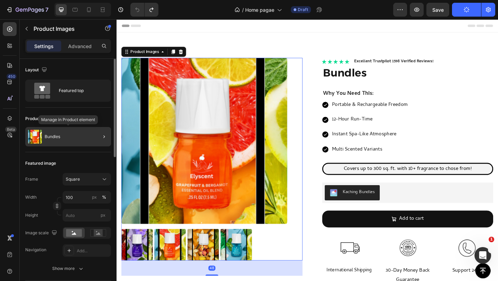
click at [80, 137] on div "Bundles" at bounding box center [68, 136] width 86 height 19
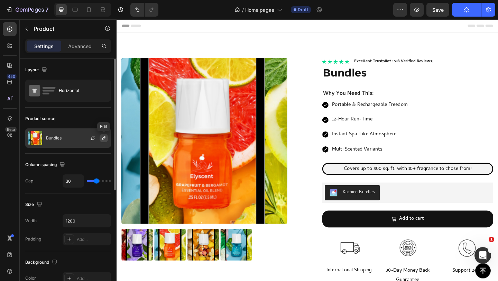
click at [104, 139] on icon "button" at bounding box center [104, 138] width 6 height 6
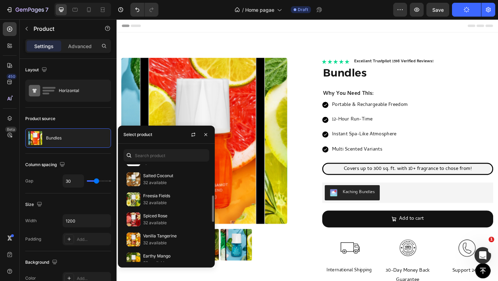
scroll to position [264, 0]
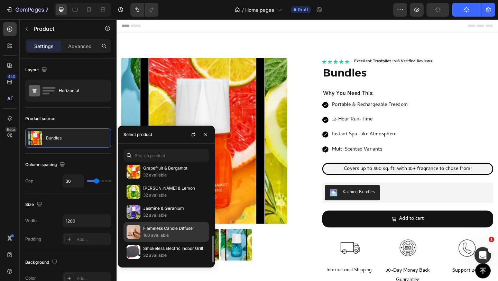
click at [164, 232] on p "160 available" at bounding box center [174, 235] width 63 height 7
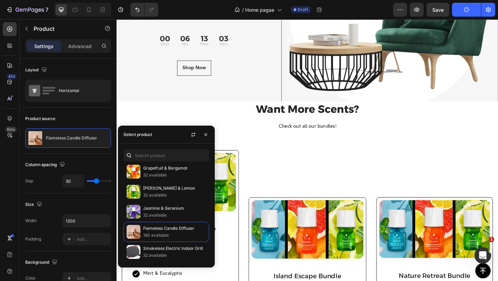
scroll to position [564, 0]
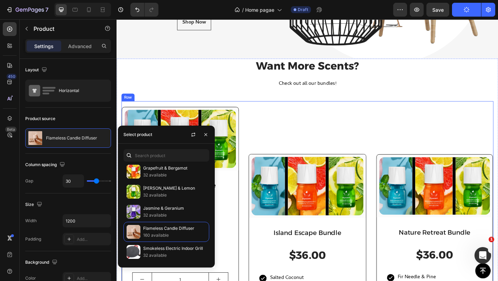
click at [297, 127] on div "(P) Images & Gallery Row Island Escape Bundle Heading $36.00 (P) Price (P) Pric…" at bounding box center [324, 246] width 128 height 277
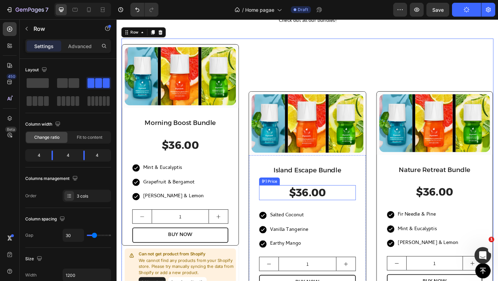
scroll to position [718, 0]
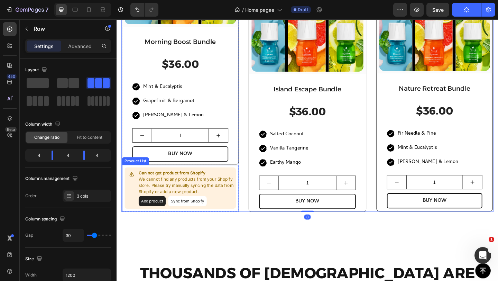
click at [240, 179] on div "Can not get product from Shopify We cannot find any products from your Shopify …" at bounding box center [185, 202] width 127 height 51
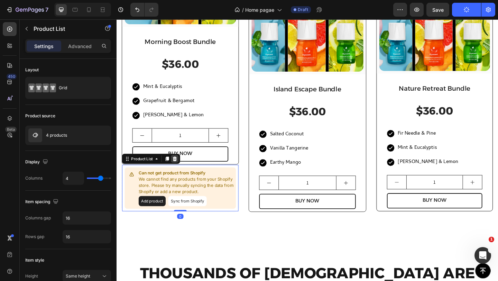
click at [179, 170] on icon at bounding box center [180, 171] width 6 height 6
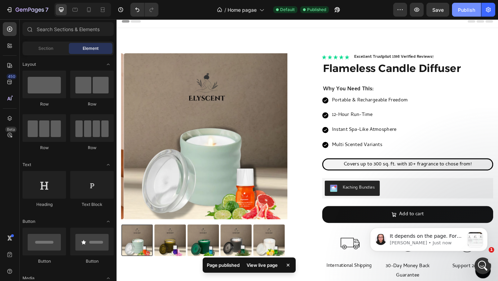
scroll to position [0, 0]
click at [461, 12] on div "Publish" at bounding box center [466, 9] width 17 height 7
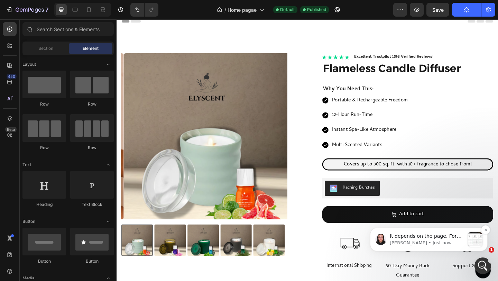
click at [445, 240] on p "Nathan • Just now" at bounding box center [427, 243] width 75 height 6
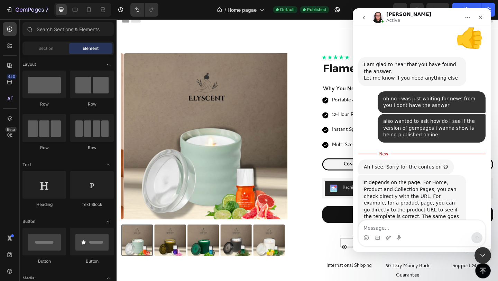
scroll to position [1879, 0]
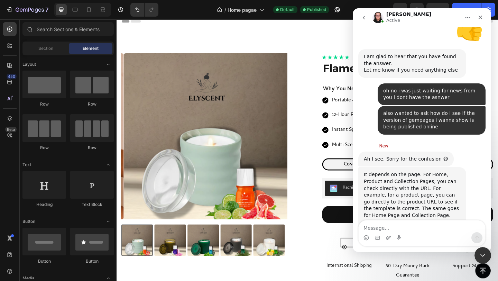
click at [414, 249] on img "Nathan says…" at bounding box center [410, 267] width 93 height 36
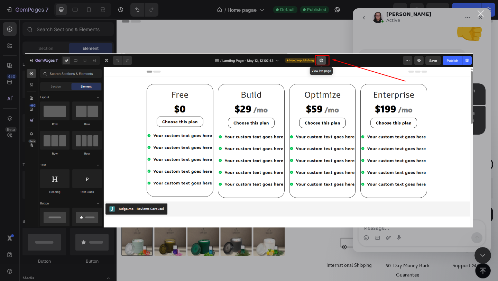
scroll to position [0, 0]
click at [339, 38] on div "Intercom messenger" at bounding box center [249, 140] width 498 height 281
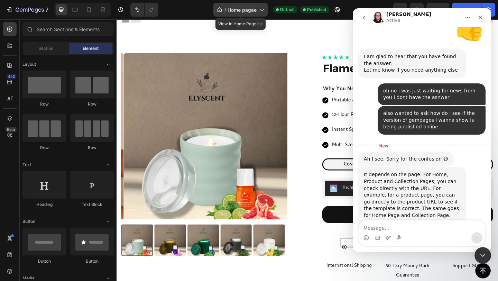
click at [240, 7] on span "Home pagae" at bounding box center [242, 9] width 29 height 7
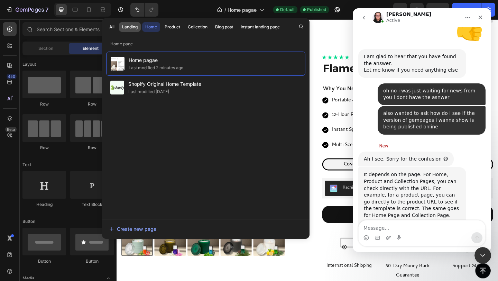
click at [123, 28] on div "Landing" at bounding box center [130, 27] width 16 height 6
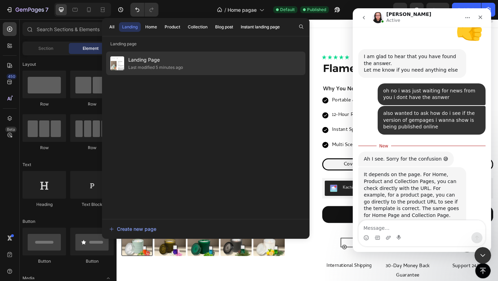
click at [213, 66] on div "Landing Page Last modified 5 minutes ago" at bounding box center [205, 64] width 199 height 24
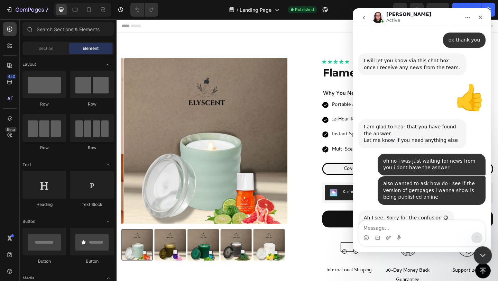
drag, startPoint x: 478, startPoint y: 255, endPoint x: 481, endPoint y: 248, distance: 7.9
click at [477, 255] on div "Close Intercom Messenger" at bounding box center [481, 254] width 17 height 17
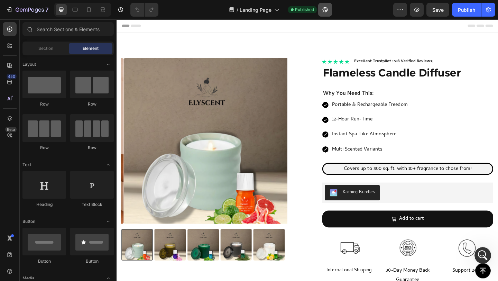
scroll to position [1867, 0]
click at [325, 9] on icon "button" at bounding box center [325, 9] width 7 height 7
click at [484, 257] on icon "Open Intercom Messenger" at bounding box center [481, 254] width 11 height 11
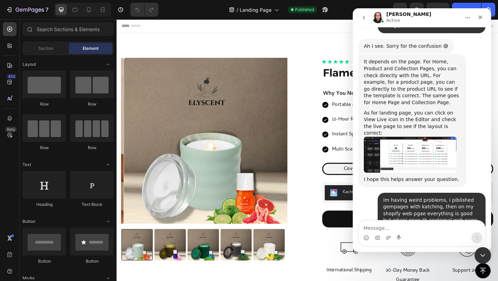
scroll to position [1982, 0]
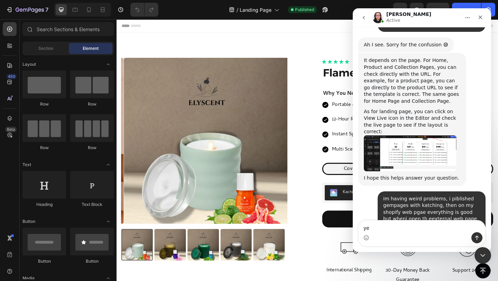
type textarea "yes"
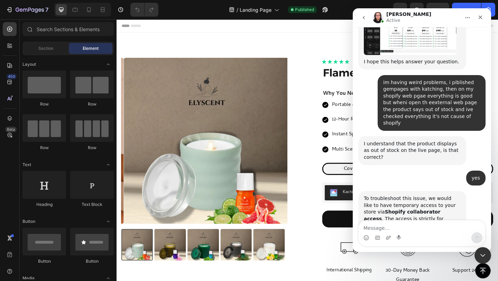
scroll to position [2105, 0]
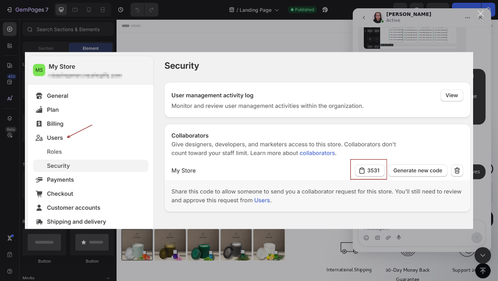
scroll to position [0, 0]
click at [490, 134] on div "Intercom messenger" at bounding box center [249, 140] width 498 height 281
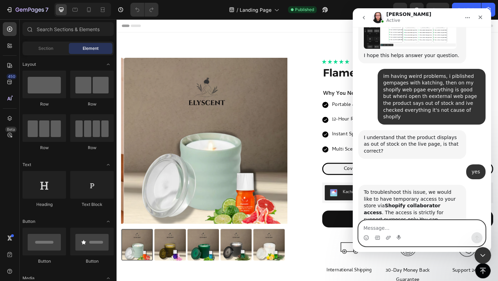
click at [424, 223] on textarea "Message…" at bounding box center [422, 226] width 127 height 12
paste textarea "6196"
type textarea "6196"
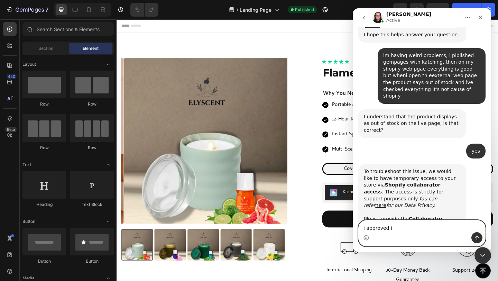
type textarea "i approved it"
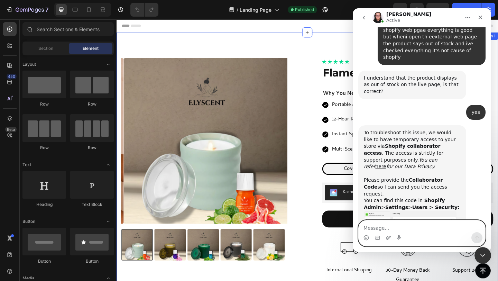
scroll to position [2169, 0]
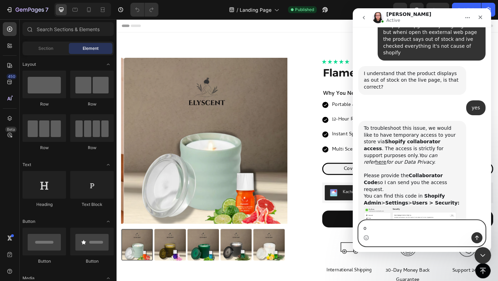
type textarea "ok"
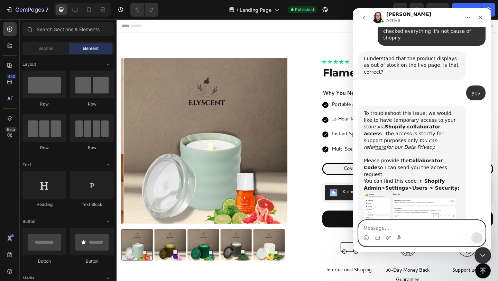
scroll to position [2189, 0]
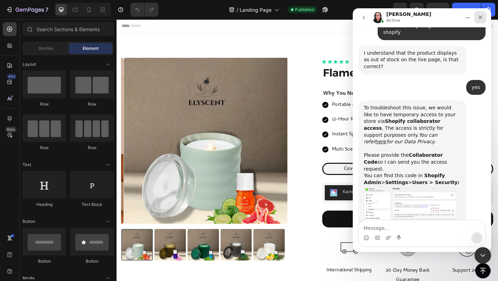
click at [479, 15] on icon "Close" at bounding box center [481, 18] width 6 height 6
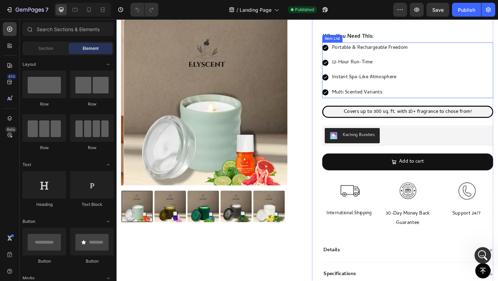
scroll to position [68, 0]
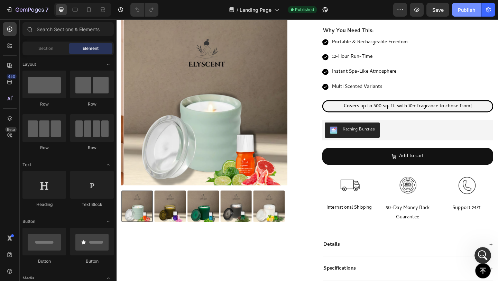
click at [471, 10] on div "Publish" at bounding box center [466, 9] width 17 height 7
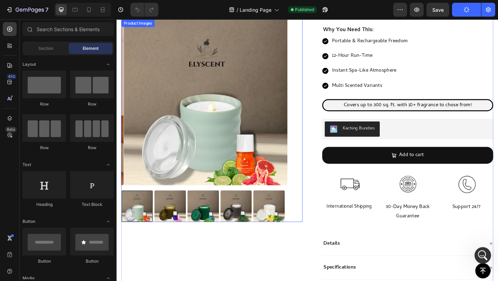
scroll to position [69, 0]
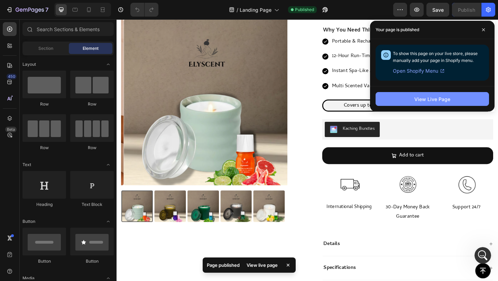
click at [431, 101] on div "View Live Page" at bounding box center [432, 98] width 36 height 7
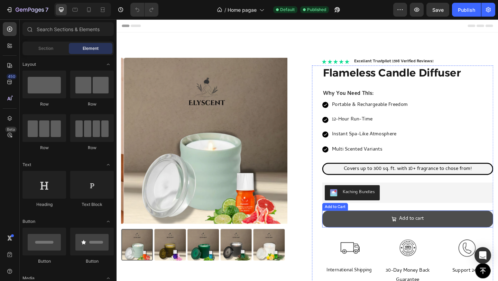
click at [459, 236] on button "Add to cart" at bounding box center [433, 236] width 186 height 18
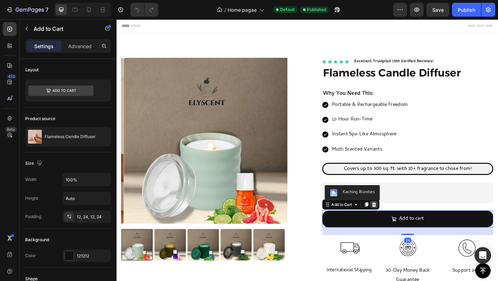
click at [395, 220] on icon at bounding box center [397, 220] width 4 height 5
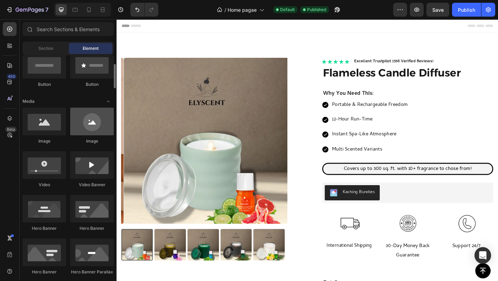
scroll to position [167, 0]
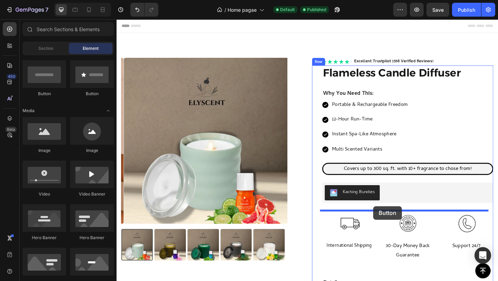
drag, startPoint x: 156, startPoint y: 98, endPoint x: 396, endPoint y: 222, distance: 270.1
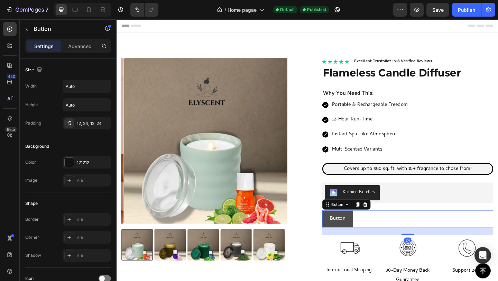
click at [362, 237] on button "Button" at bounding box center [357, 236] width 34 height 18
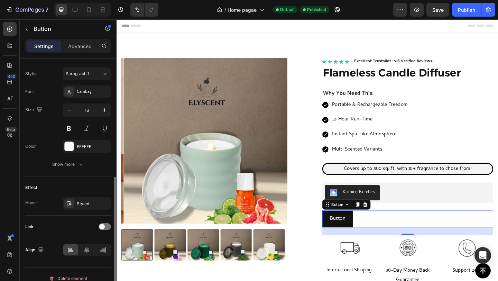
scroll to position [245, 0]
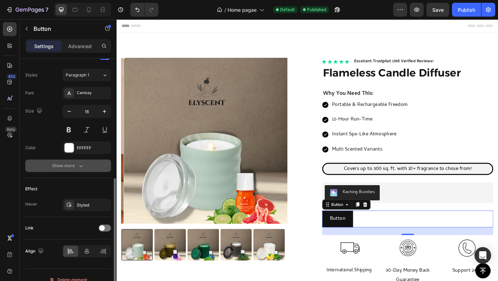
click at [81, 169] on button "Show more" at bounding box center [68, 165] width 86 height 12
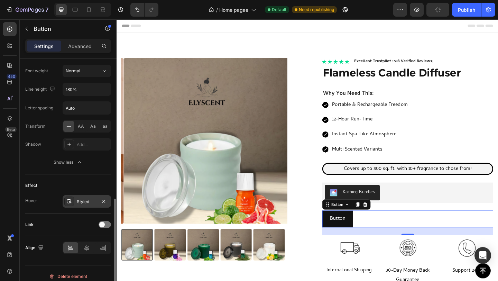
scroll to position [346, 0]
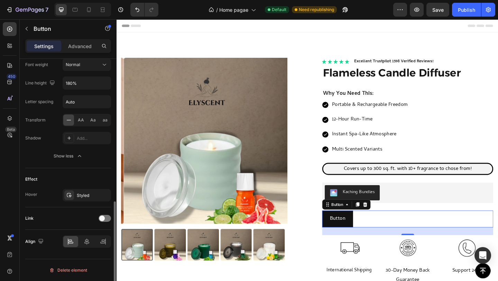
click at [99, 215] on div "Link" at bounding box center [68, 218] width 86 height 11
drag, startPoint x: 100, startPoint y: 216, endPoint x: 89, endPoint y: 208, distance: 14.1
click at [101, 216] on span at bounding box center [102, 218] width 6 height 6
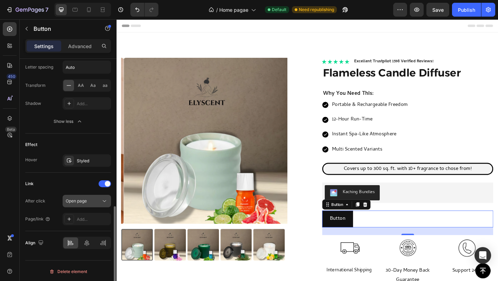
scroll to position [381, 0]
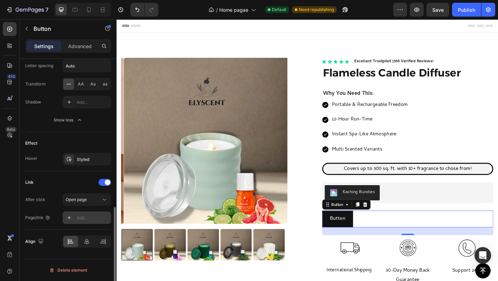
click at [90, 221] on div "Add..." at bounding box center [87, 217] width 48 height 12
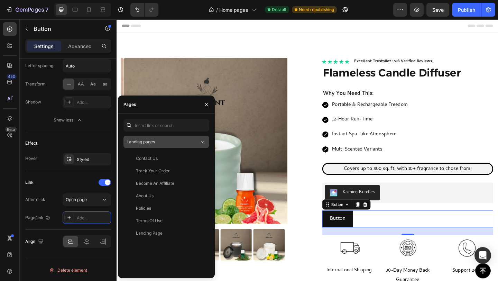
click at [153, 140] on span "Landing pages" at bounding box center [141, 141] width 28 height 5
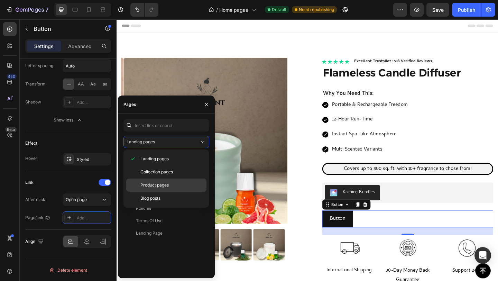
click at [160, 187] on span "Product pages" at bounding box center [154, 185] width 28 height 6
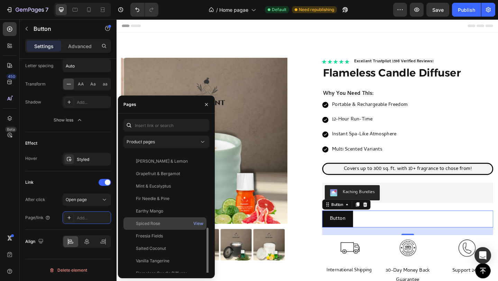
scroll to position [104, 0]
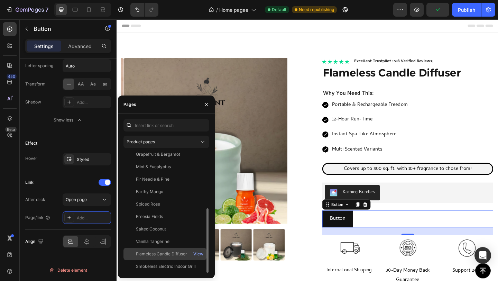
click at [154, 254] on div "Flameless Candle Diffuser" at bounding box center [161, 254] width 51 height 6
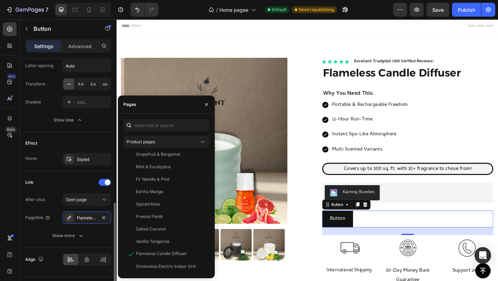
click at [77, 176] on div "Link After click Open page Page/link Flameless Candle Diffuser Show more" at bounding box center [68, 209] width 86 height 76
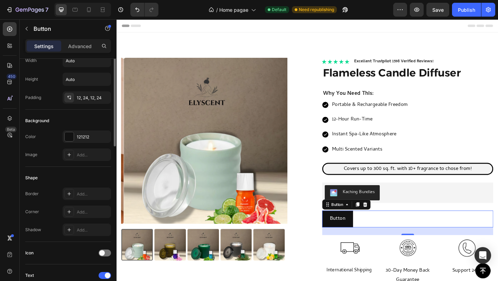
scroll to position [0, 0]
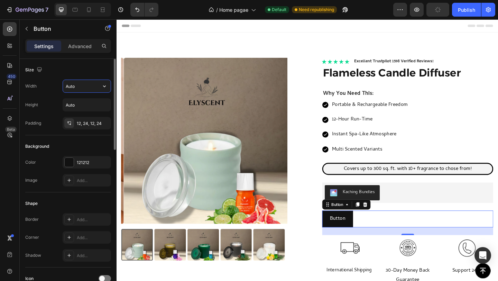
drag, startPoint x: 81, startPoint y: 86, endPoint x: 91, endPoint y: 86, distance: 10.4
click at [81, 86] on input "Auto" at bounding box center [87, 86] width 48 height 12
click at [97, 86] on input "Auto" at bounding box center [87, 86] width 48 height 12
click at [104, 84] on icon "button" at bounding box center [104, 86] width 7 height 7
click at [79, 118] on p "Full 100%" at bounding box center [84, 117] width 39 height 6
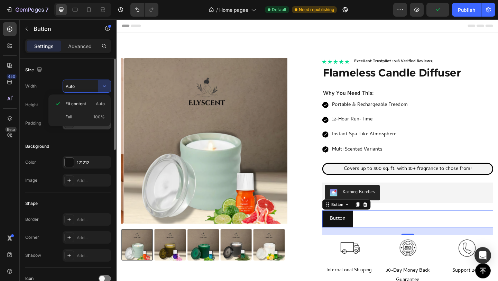
type input "100%"
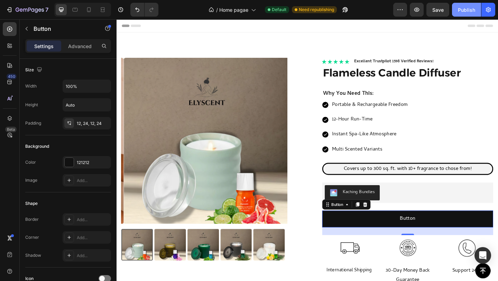
click at [460, 11] on div "Publish" at bounding box center [466, 9] width 17 height 7
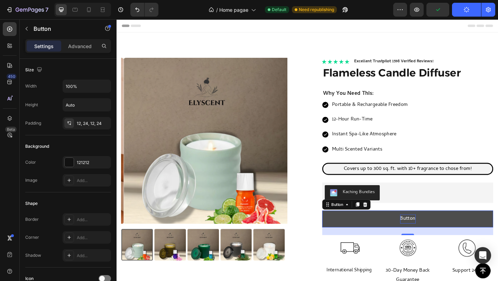
click at [432, 235] on p "Button" at bounding box center [433, 236] width 17 height 10
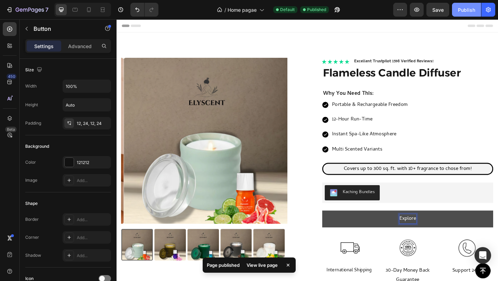
click at [462, 12] on div "Publish" at bounding box center [466, 9] width 17 height 7
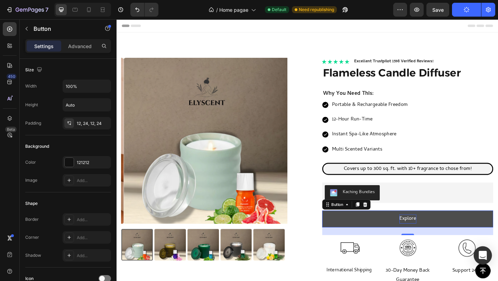
click at [483, 254] on icon "Open Intercom Messenger" at bounding box center [483, 255] width 8 height 9
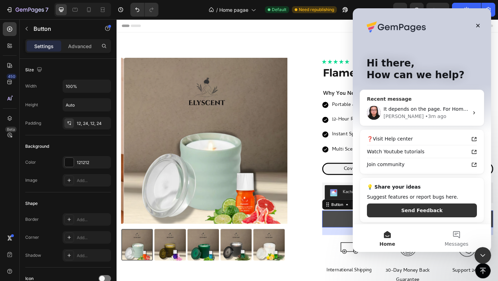
click at [411, 105] on div "It depends on the page. For Home, Product and Collection Pages, you can check d…" at bounding box center [426, 108] width 85 height 7
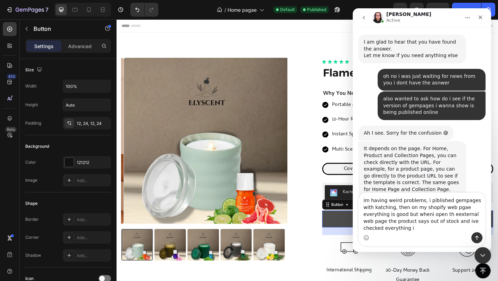
scroll to position [1895, 0]
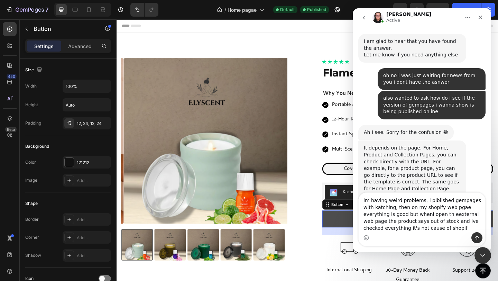
type textarea "im having weird problems, i piblished gempages with katching, then on my shopif…"
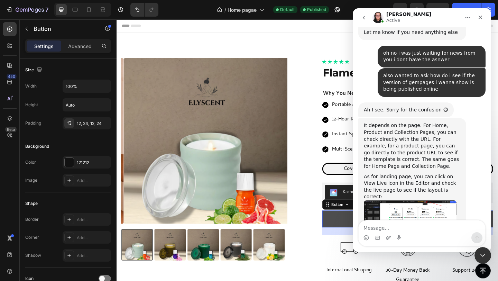
scroll to position [1922, 0]
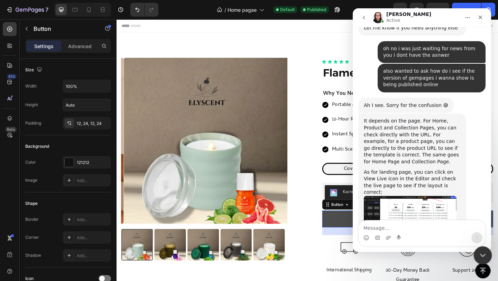
click at [483, 253] on icon "Close Intercom Messenger" at bounding box center [482, 254] width 8 height 8
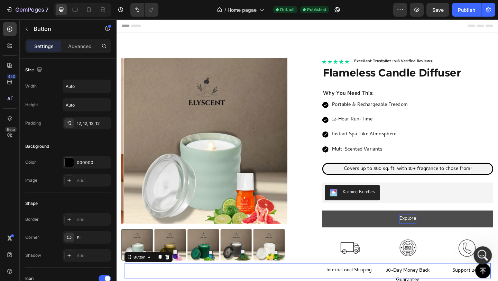
click at [479, 257] on icon "Open Intercom Messenger" at bounding box center [481, 254] width 11 height 11
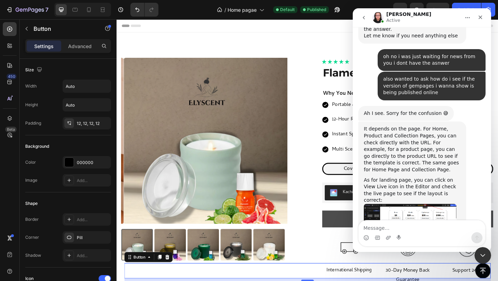
scroll to position [1913, 0]
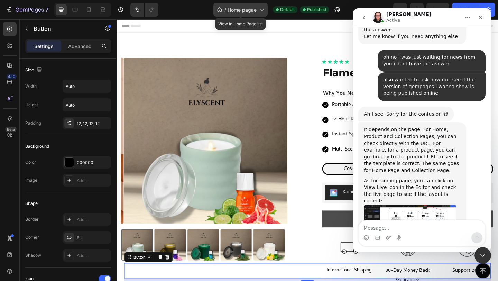
click at [247, 12] on span "Home pagae" at bounding box center [242, 9] width 29 height 7
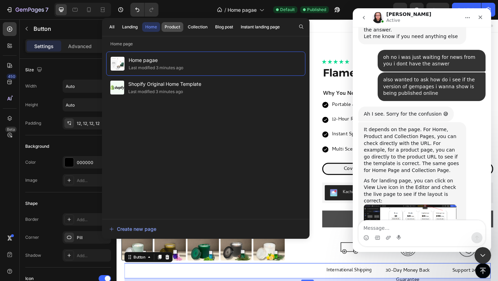
click at [174, 28] on div "Product" at bounding box center [173, 27] width 16 height 6
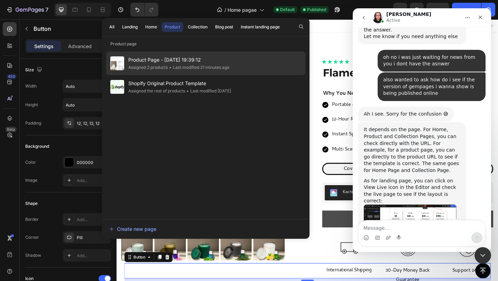
click at [178, 63] on span "Product Page - [DATE] 19:39:12" at bounding box center [178, 60] width 101 height 8
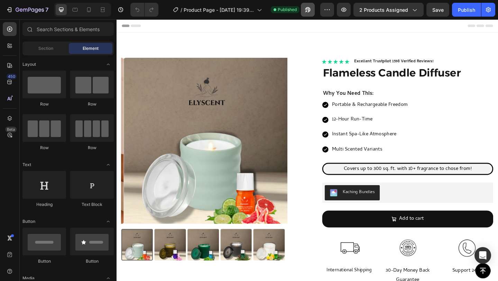
scroll to position [62, 0]
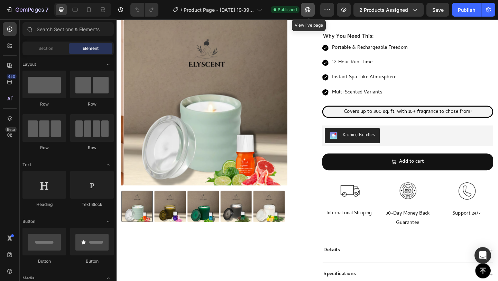
click at [310, 7] on icon "button" at bounding box center [307, 9] width 7 height 7
click at [482, 254] on icon "Open Intercom Messenger" at bounding box center [481, 254] width 5 height 6
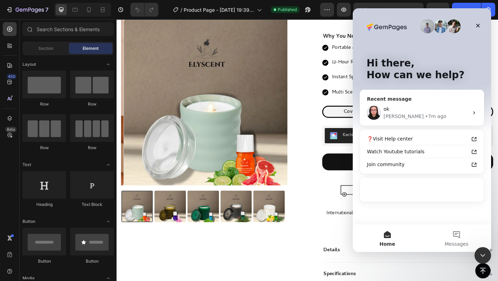
click at [430, 112] on div "ok" at bounding box center [426, 108] width 85 height 7
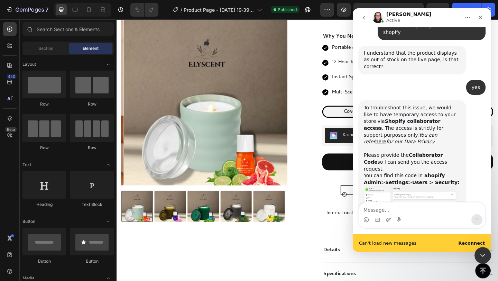
scroll to position [2207, 0]
